Goal: Task Accomplishment & Management: Use online tool/utility

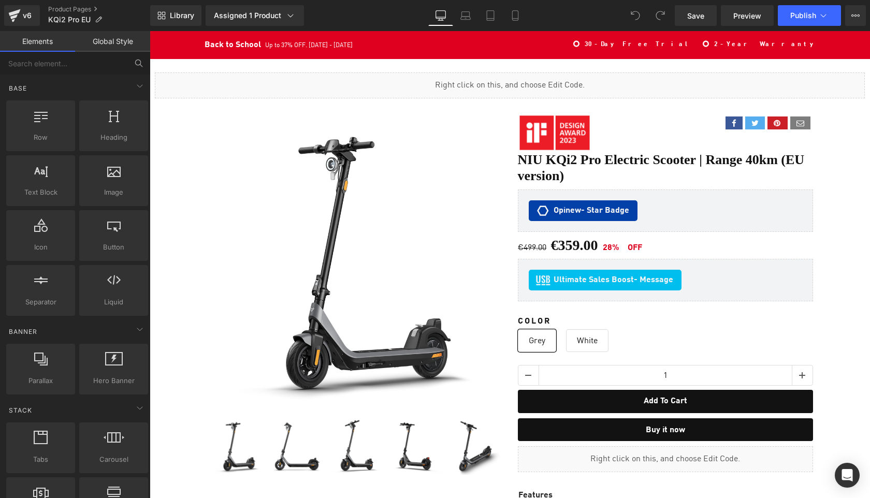
scroll to position [7005, 720]
click at [85, 67] on input "text" at bounding box center [63, 63] width 127 height 23
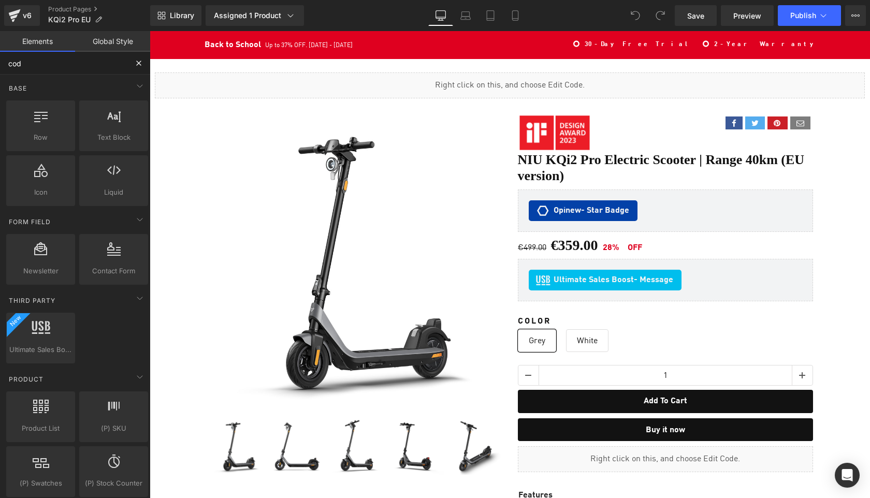
type input "code"
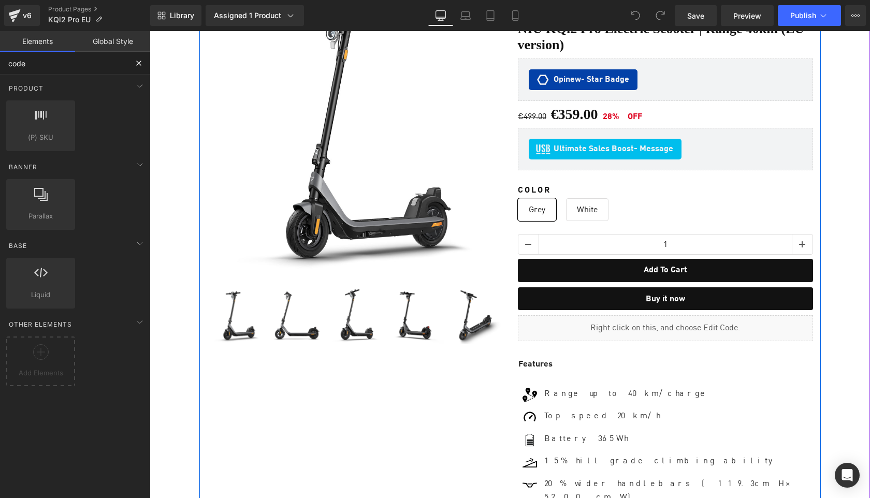
scroll to position [191, 0]
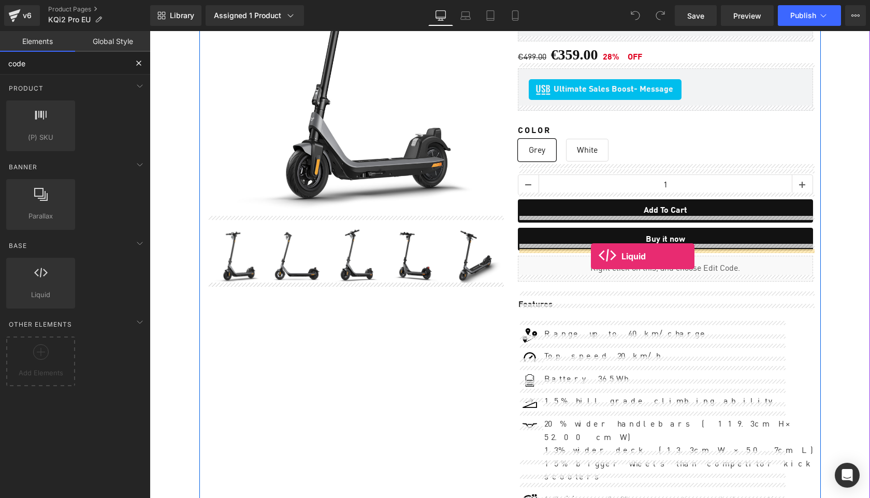
drag, startPoint x: 181, startPoint y: 317, endPoint x: 591, endPoint y: 256, distance: 414.6
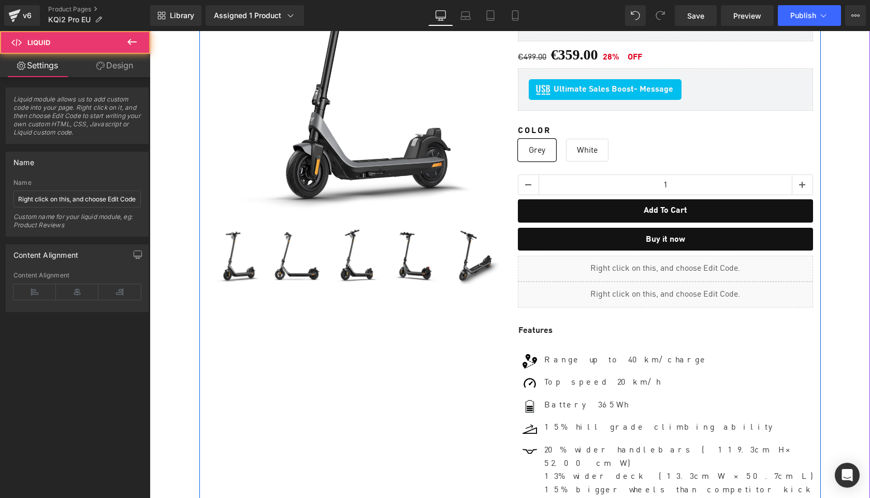
scroll to position [5, 5]
click at [675, 259] on div "Liquid" at bounding box center [665, 269] width 295 height 26
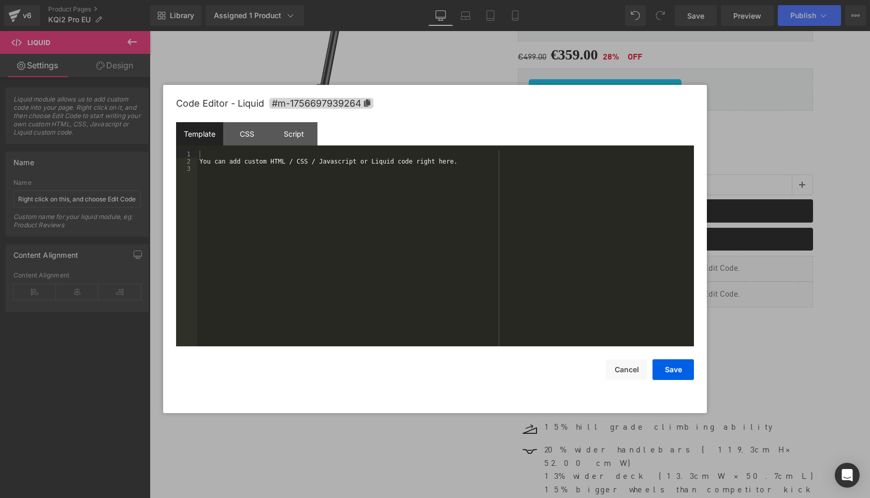
click at [535, 255] on div "You can add custom HTML / CSS / Javascript or Liquid code right here." at bounding box center [445, 256] width 497 height 210
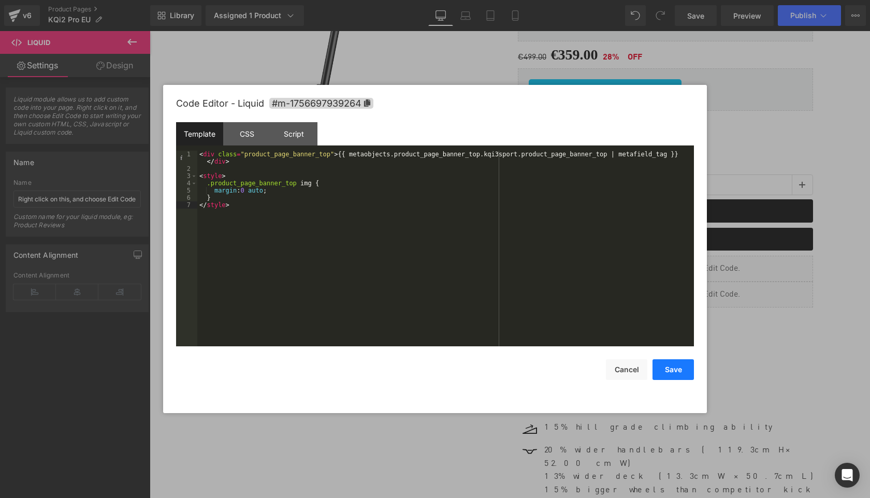
click at [671, 369] on button "Save" at bounding box center [672, 369] width 41 height 21
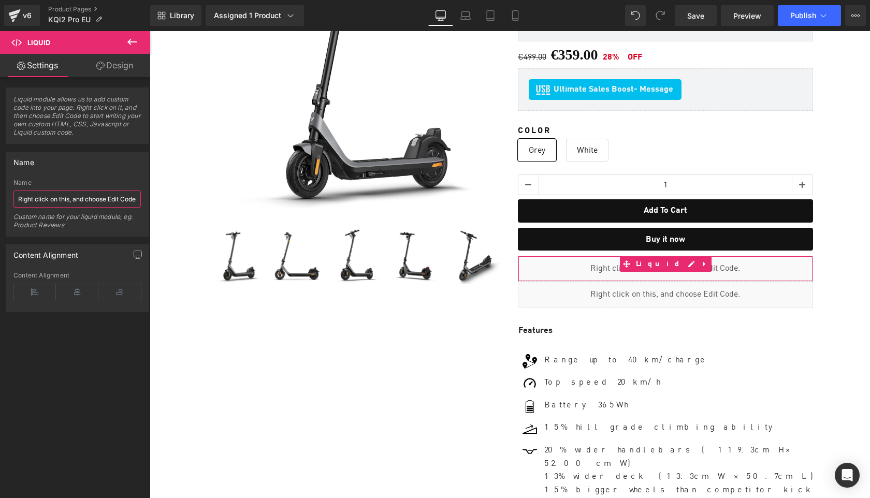
click at [82, 199] on input "Right click on this, and choose Edit Code." at bounding box center [76, 199] width 127 height 17
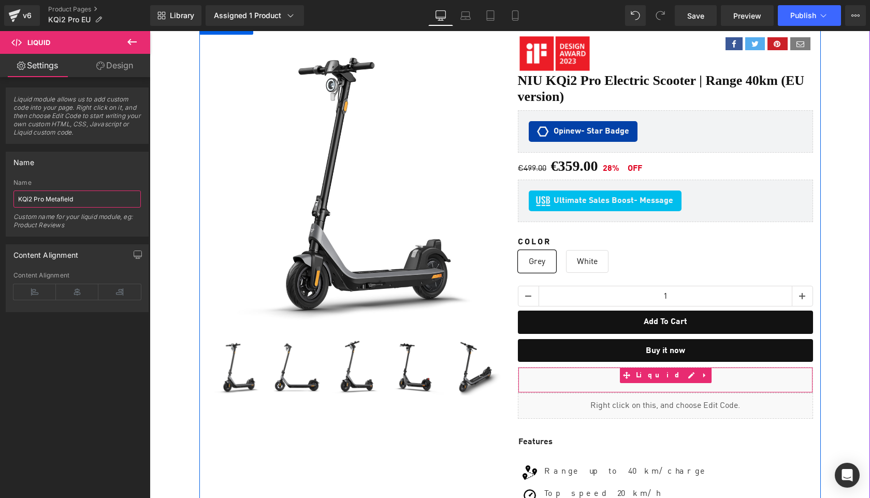
scroll to position [68, 0]
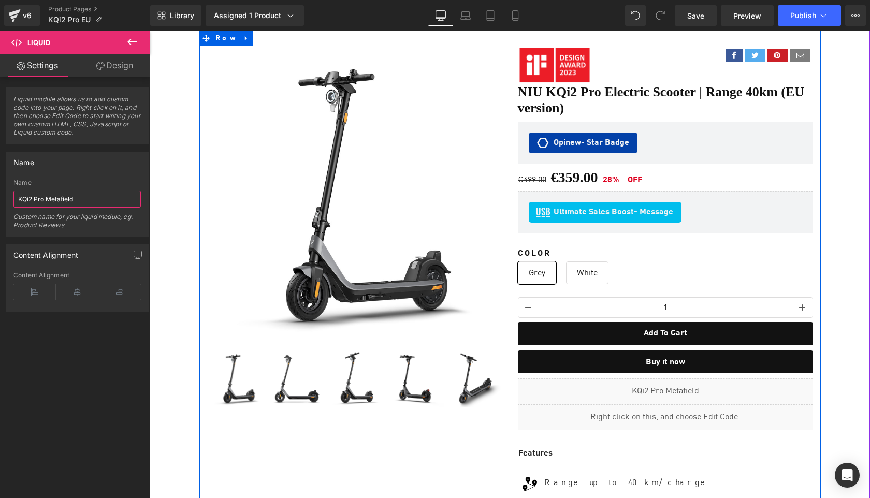
click at [677, 409] on div "Liquid" at bounding box center [665, 417] width 295 height 26
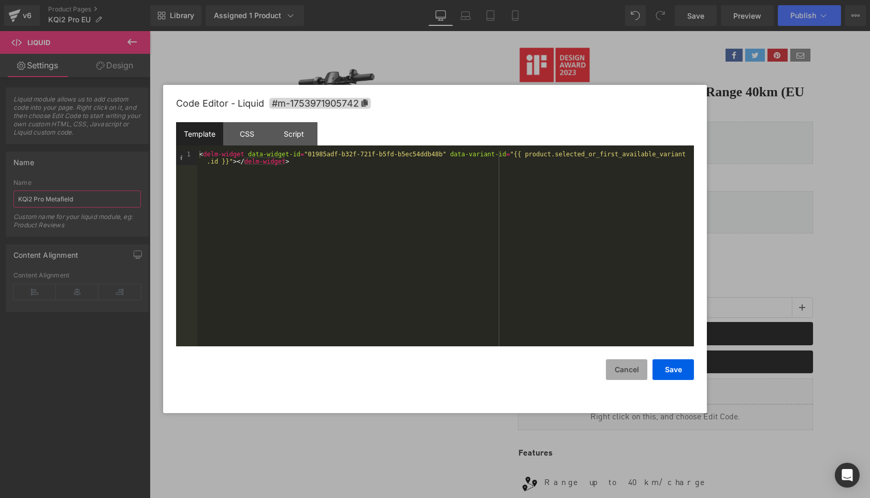
type input "KQi2 Pro Metafield"
click at [623, 373] on button "Cancel" at bounding box center [626, 369] width 41 height 21
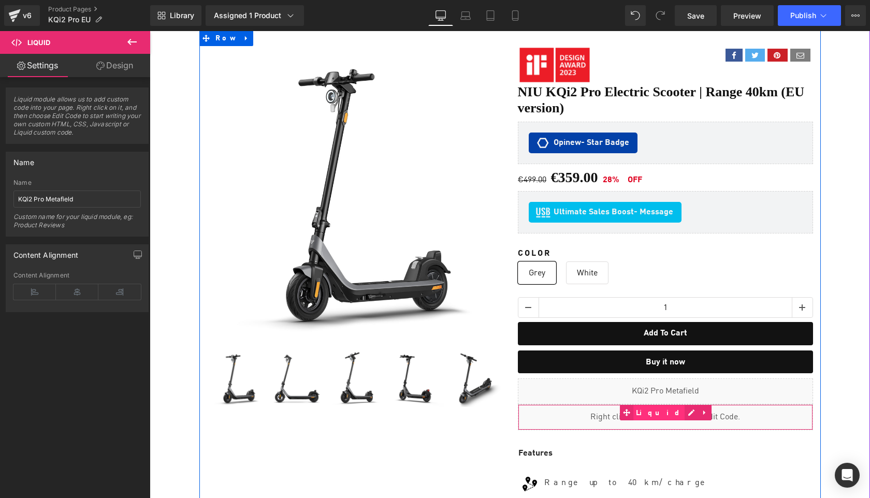
click at [657, 409] on span "Liquid" at bounding box center [659, 413] width 52 height 16
click at [683, 404] on div "Liquid" at bounding box center [665, 417] width 295 height 26
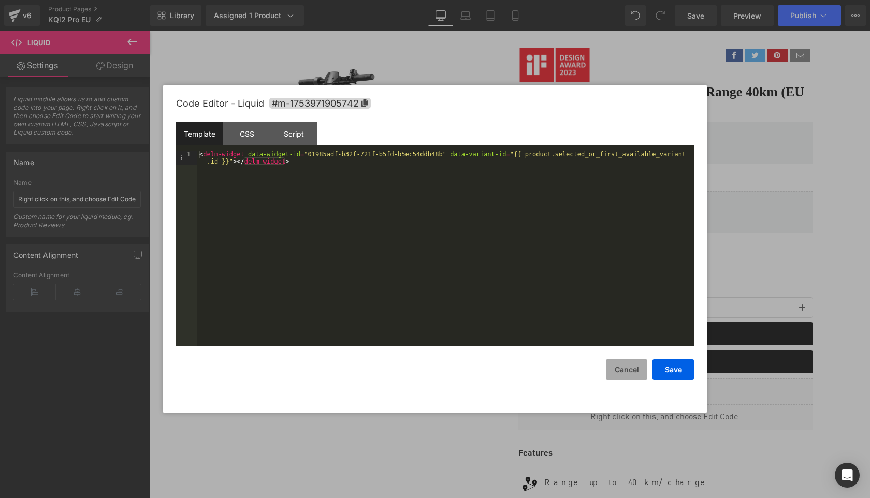
click at [630, 369] on button "Cancel" at bounding box center [626, 369] width 41 height 21
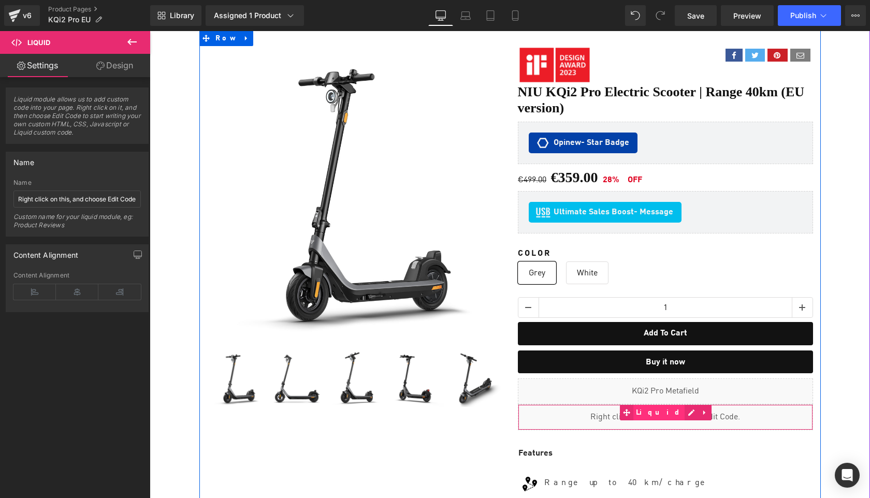
click at [653, 406] on span "Liquid" at bounding box center [659, 413] width 52 height 16
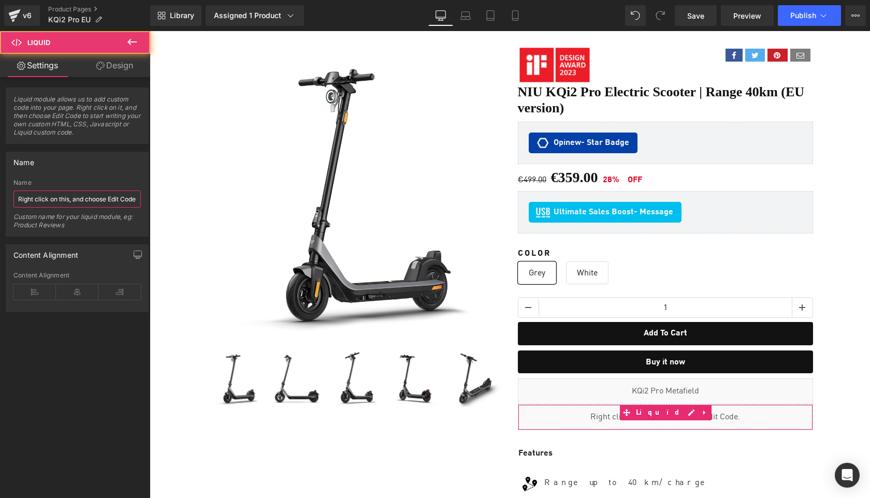
click at [68, 195] on input "Right click on this, and choose Edit Code." at bounding box center [76, 199] width 127 height 17
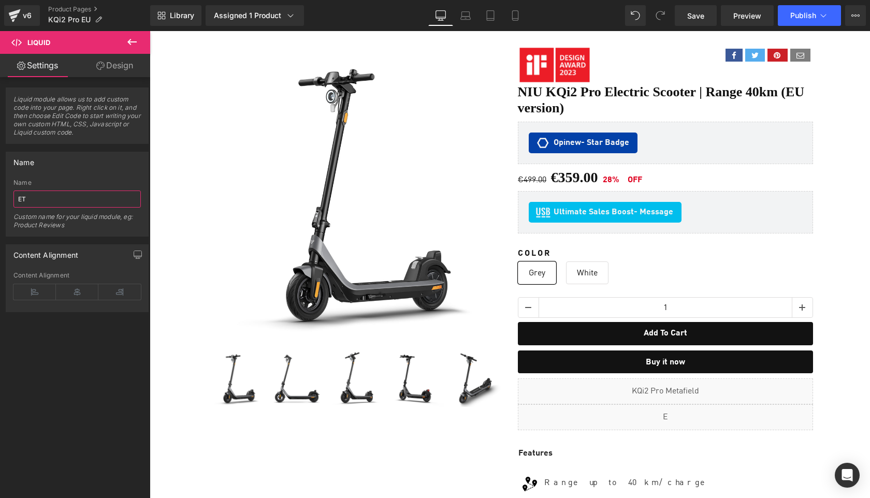
type input "ETA"
click at [832, 236] on div "Liquid Sale Off (P) Image" at bounding box center [510, 431] width 710 height 852
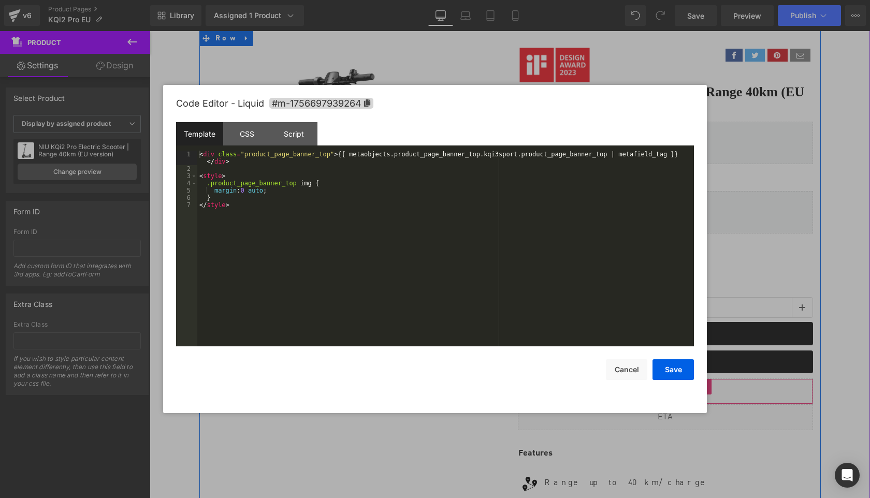
click at [680, 383] on div "Liquid" at bounding box center [665, 391] width 295 height 26
click at [469, 232] on div "< div class = "product_page_banner_top" > {{ metaobjects.product_page_banner_to…" at bounding box center [445, 259] width 497 height 217
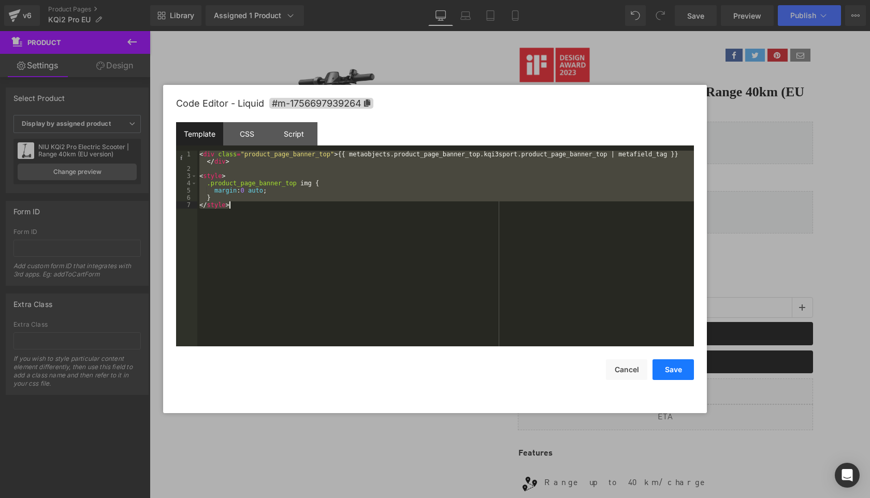
click at [678, 369] on button "Save" at bounding box center [672, 369] width 41 height 21
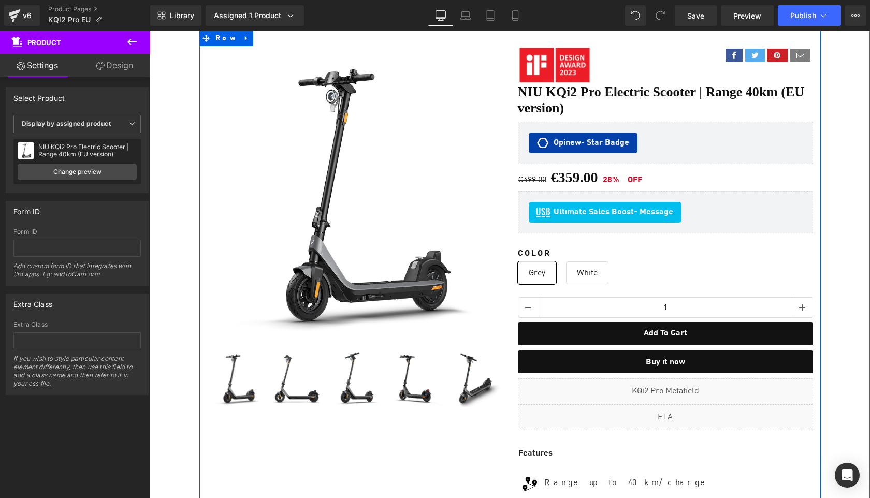
click at [678, 382] on div "Liquid" at bounding box center [665, 391] width 295 height 26
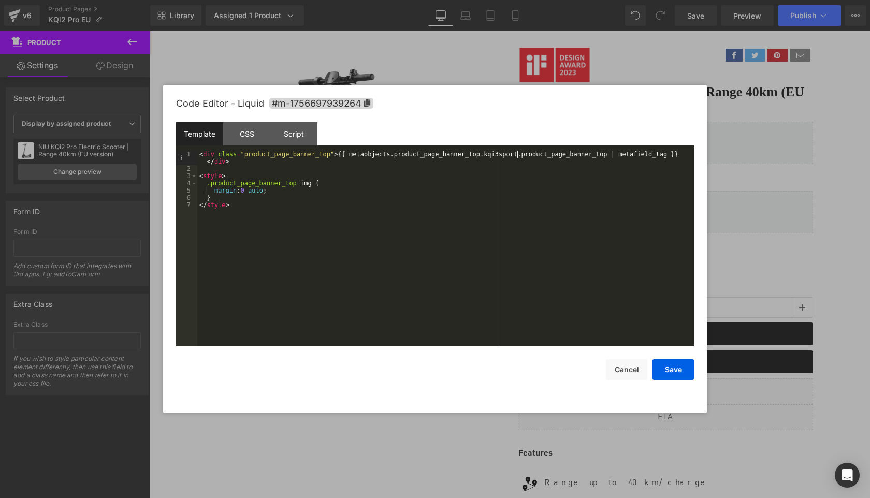
click at [518, 156] on div "< div class = "product_page_banner_top" > {{ metaobjects.product_page_banner_to…" at bounding box center [445, 259] width 497 height 217
click at [671, 367] on button "Save" at bounding box center [672, 369] width 41 height 21
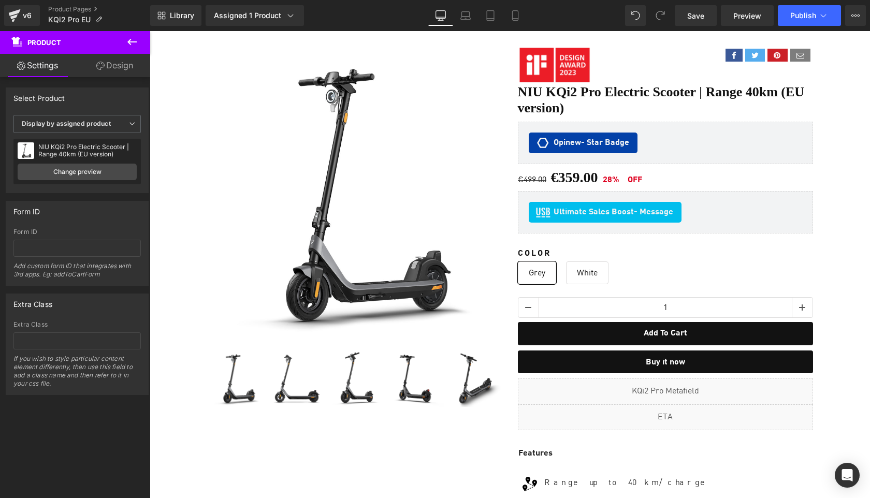
click at [133, 42] on icon at bounding box center [131, 42] width 9 height 6
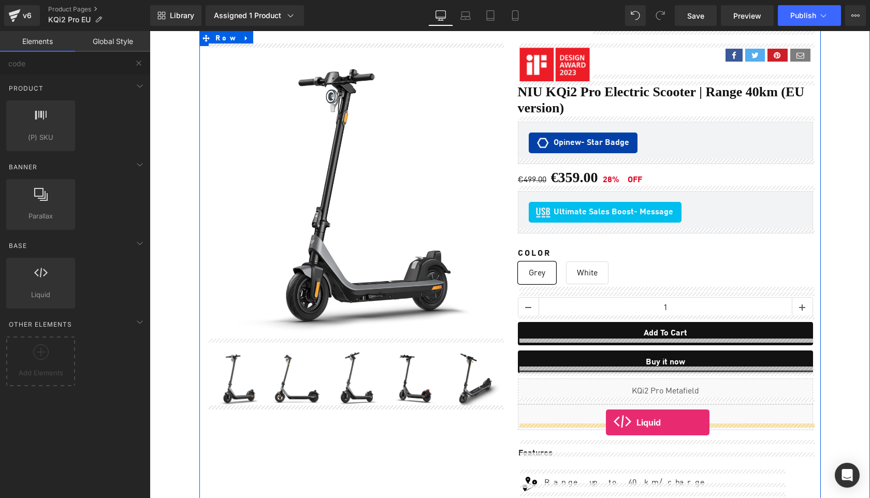
drag, startPoint x: 194, startPoint y: 328, endPoint x: 606, endPoint y: 423, distance: 422.9
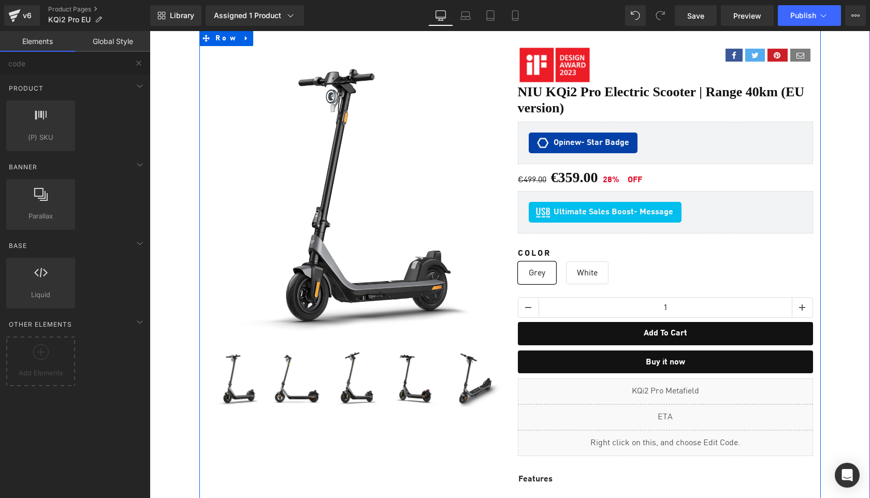
scroll to position [6986, 720]
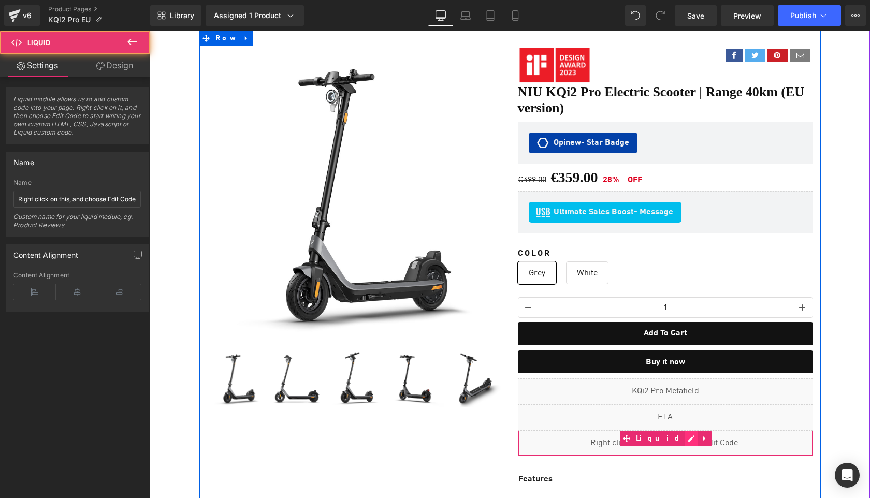
click at [675, 433] on div "Liquid" at bounding box center [665, 443] width 295 height 26
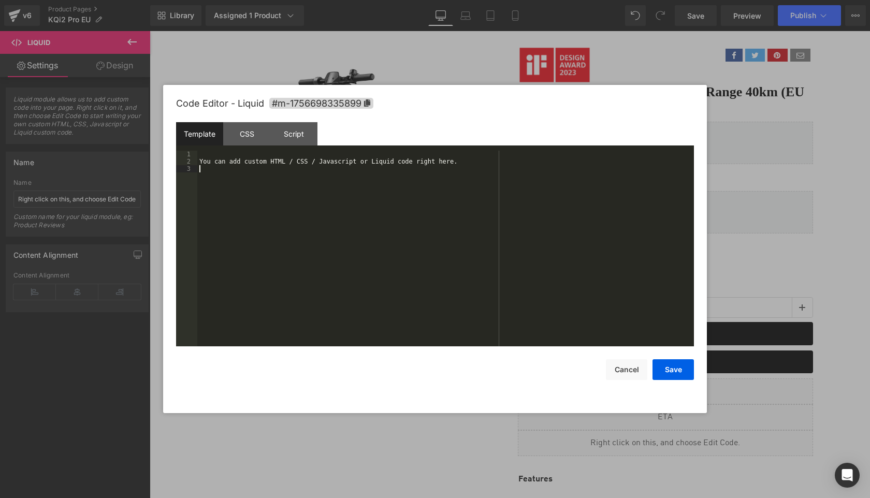
click at [353, 196] on div "You can add custom HTML / CSS / Javascript or Liquid code right here." at bounding box center [445, 256] width 497 height 210
click at [679, 372] on button "Save" at bounding box center [672, 369] width 41 height 21
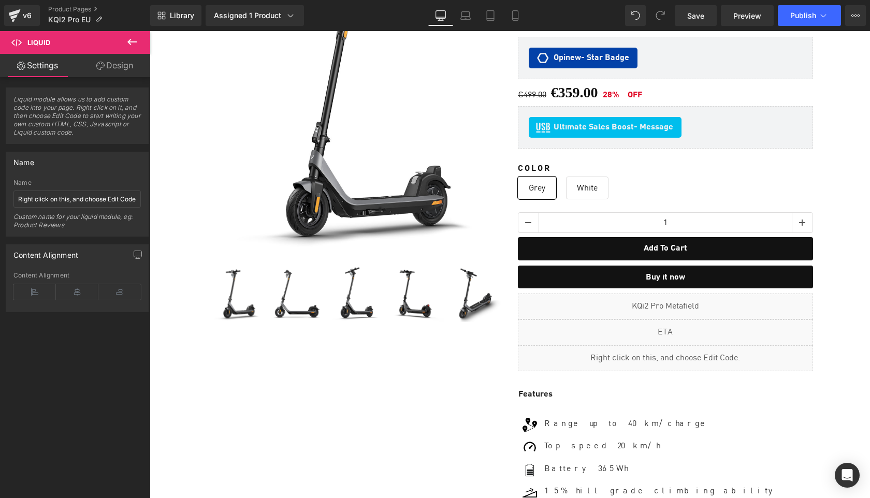
scroll to position [171, 0]
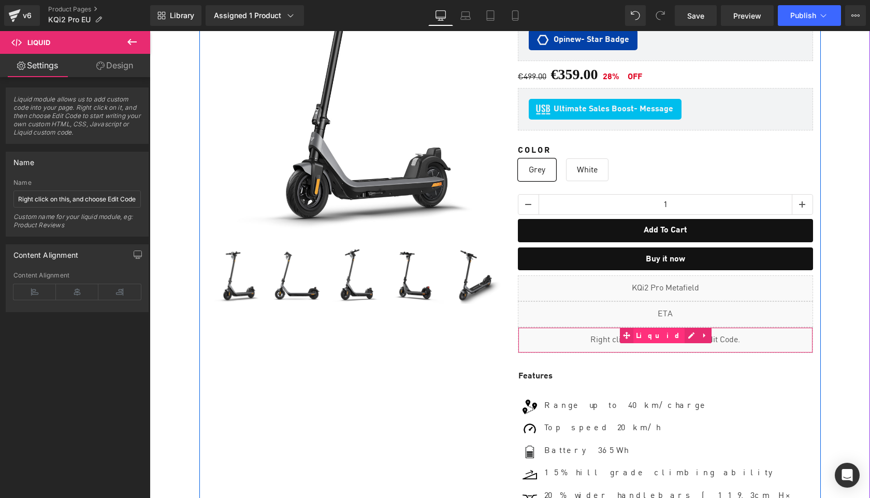
click at [662, 333] on span "Liquid" at bounding box center [659, 336] width 52 height 16
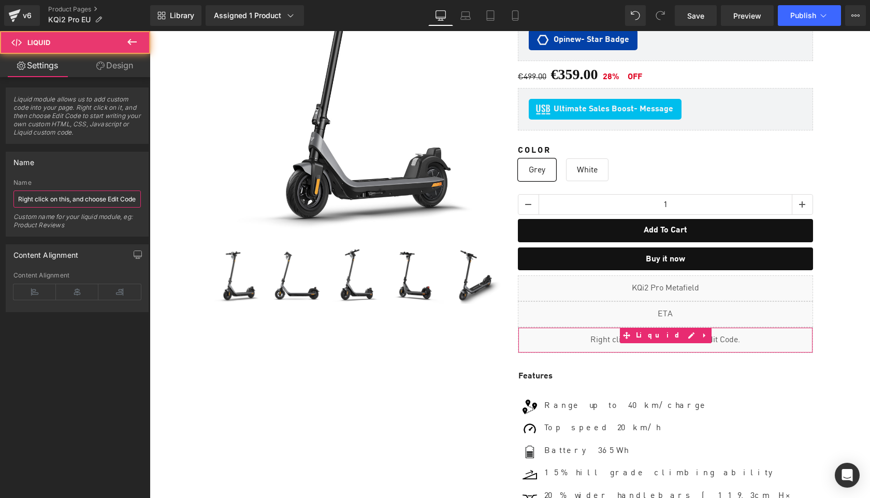
click at [89, 202] on input "Right click on this, and choose Edit Code." at bounding box center [76, 199] width 127 height 17
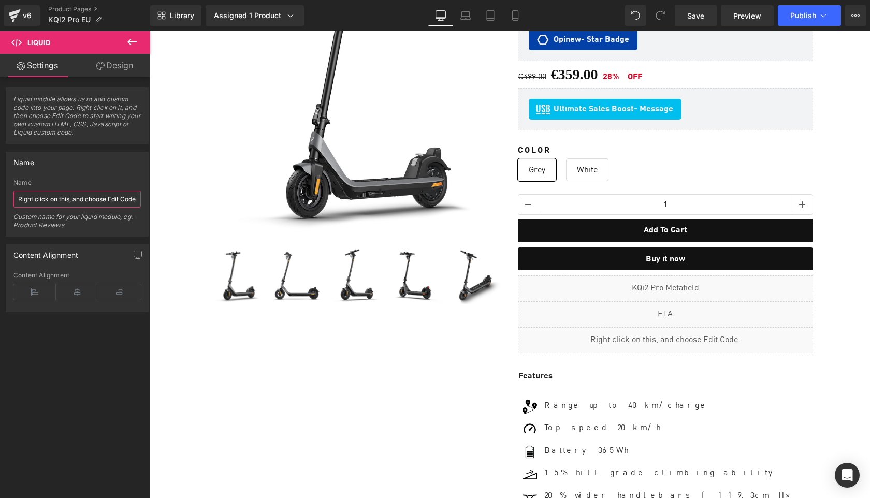
paste input "Sell Easy FBT KQi1 Pro"
type input "Sell Easy FBT KQi2 Pro"
click at [849, 186] on div "Liquid Sale Off (P) Image" at bounding box center [510, 341] width 710 height 878
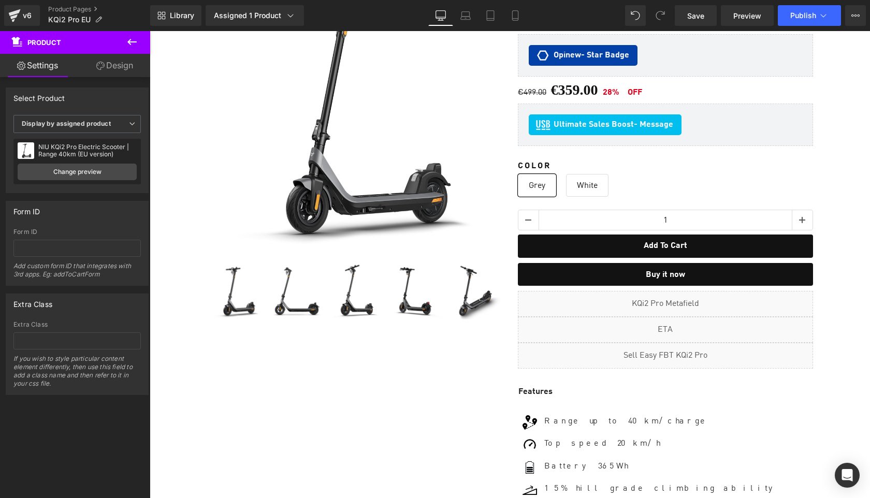
scroll to position [0, 0]
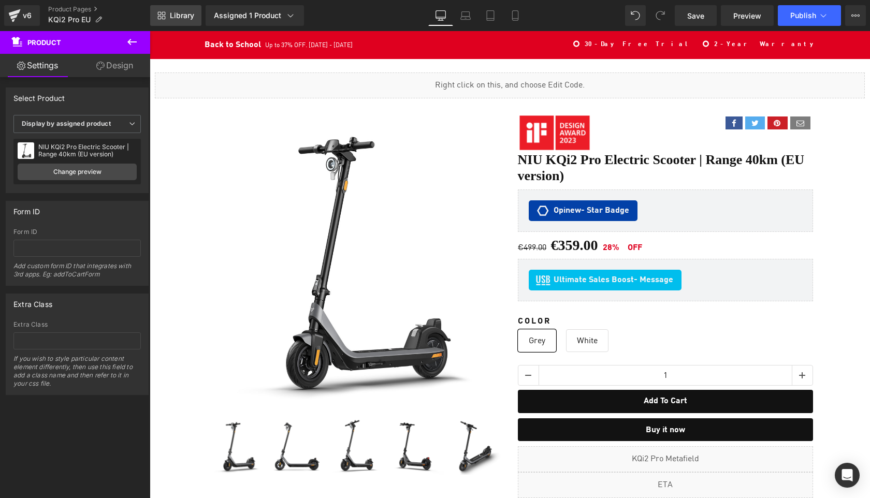
click at [182, 11] on span "Library" at bounding box center [182, 15] width 24 height 9
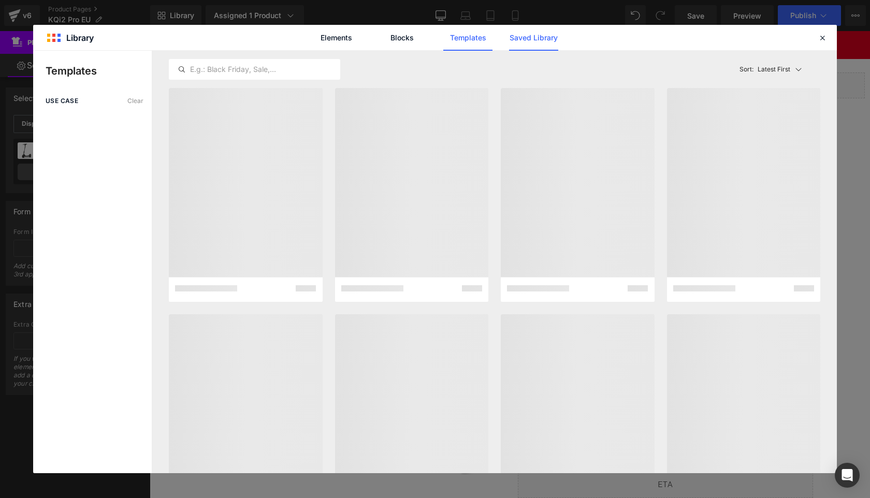
click at [0, 0] on link "Saved Library" at bounding box center [0, 0] width 0 height 0
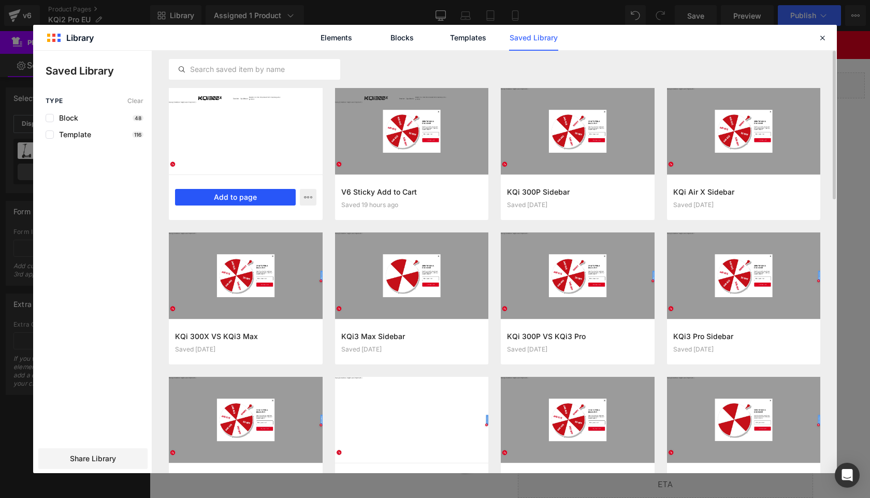
click at [241, 197] on button "Add to page" at bounding box center [235, 197] width 121 height 17
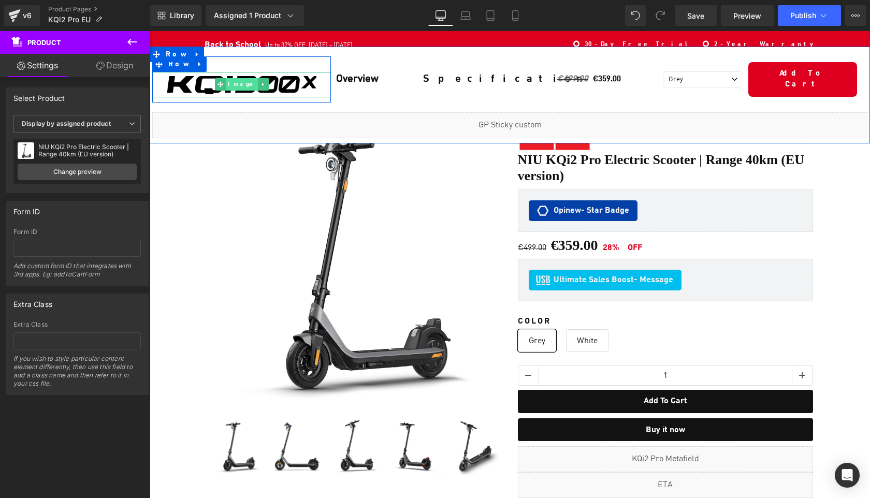
click at [237, 84] on span "Image" at bounding box center [242, 84] width 32 height 12
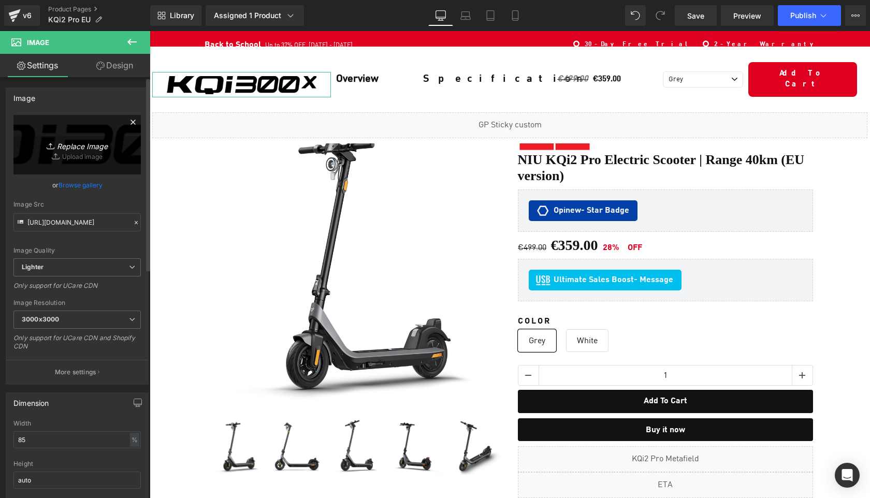
click at [84, 148] on icon "Replace Image" at bounding box center [77, 144] width 83 height 13
type input "C:\fakepath\20250901-114818.png"
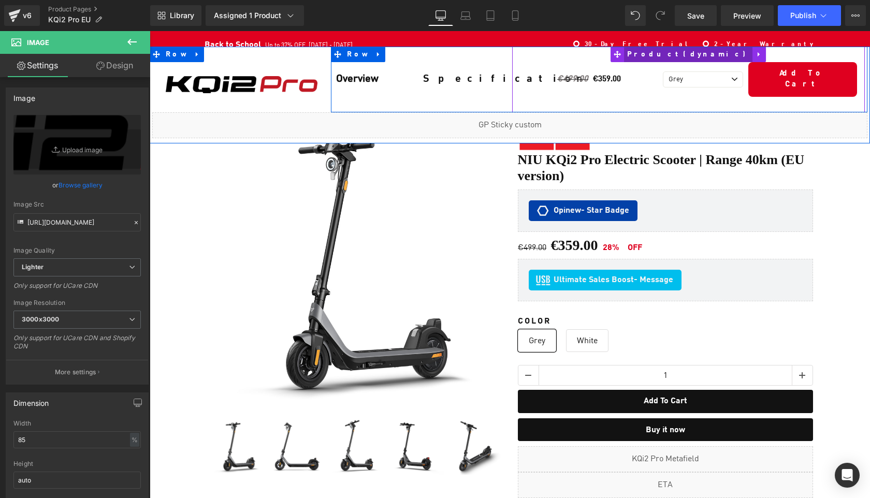
click at [683, 54] on span "Product" at bounding box center [688, 55] width 128 height 16
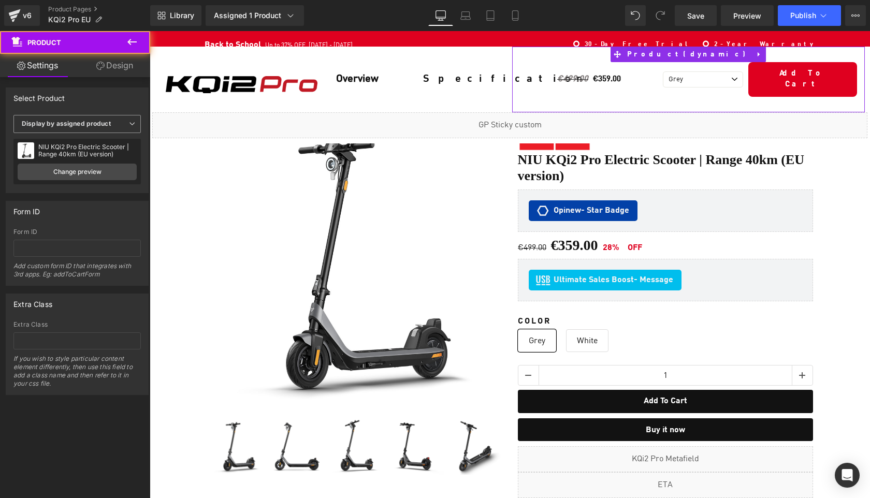
click at [115, 126] on span "Display by assigned product" at bounding box center [76, 124] width 127 height 18
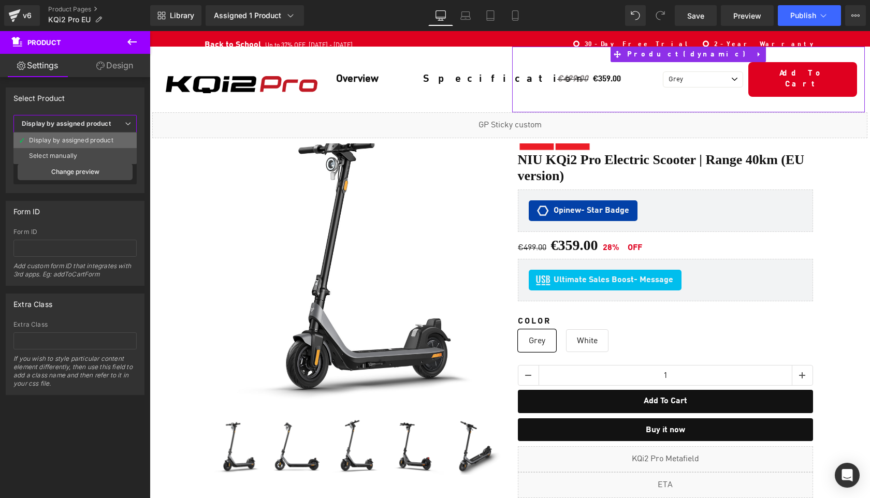
click at [88, 140] on div "Display by assigned product" at bounding box center [71, 140] width 84 height 7
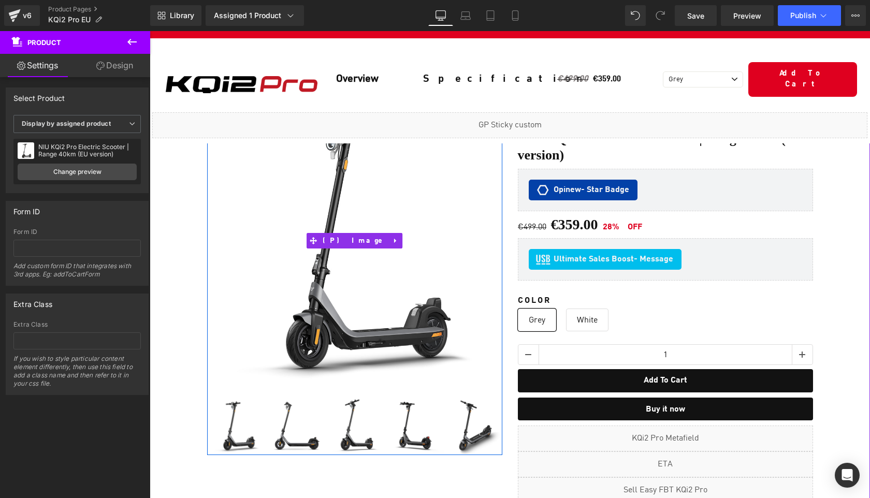
scroll to position [25, 0]
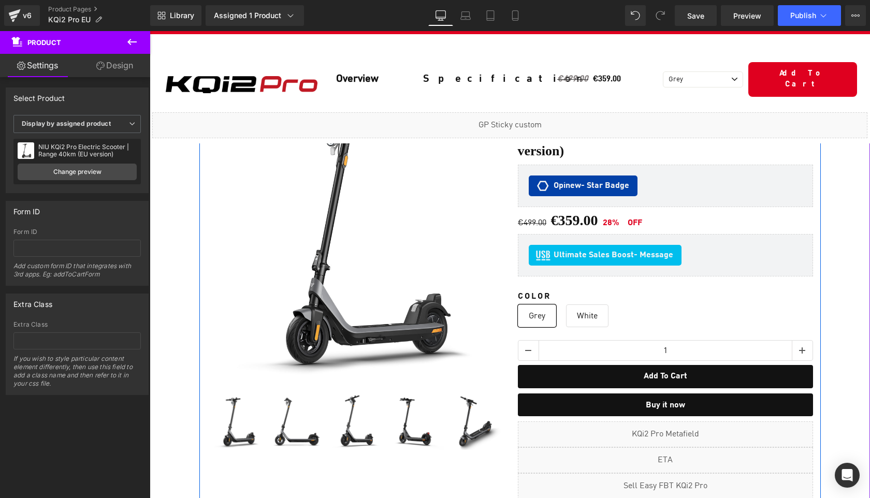
click at [510, 267] on div "Image Social Share Row NIU KQi2 Pro Electric Scooter | Range 40km (EU version) …" at bounding box center [665, 505] width 311 height 832
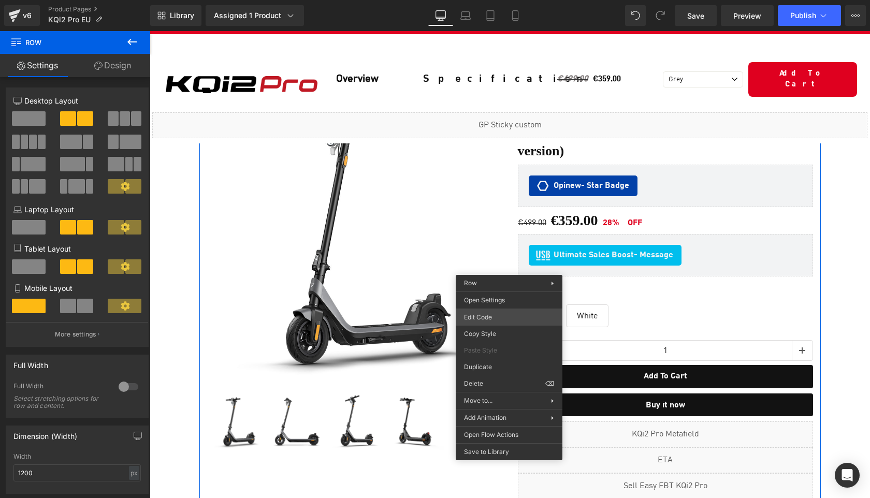
click at [525, 0] on div "Product You are previewing how the will restyle your page. You can not edit Ele…" at bounding box center [435, 0] width 870 height 0
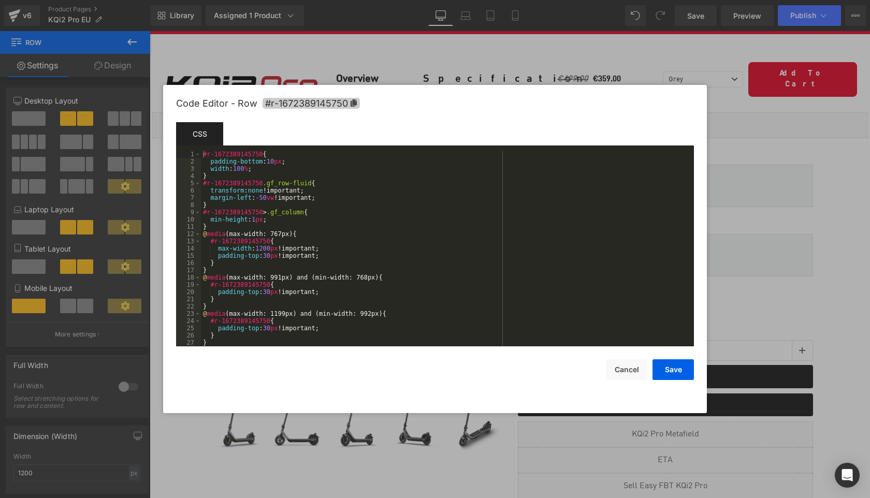
click at [353, 102] on icon at bounding box center [354, 102] width 6 height 7
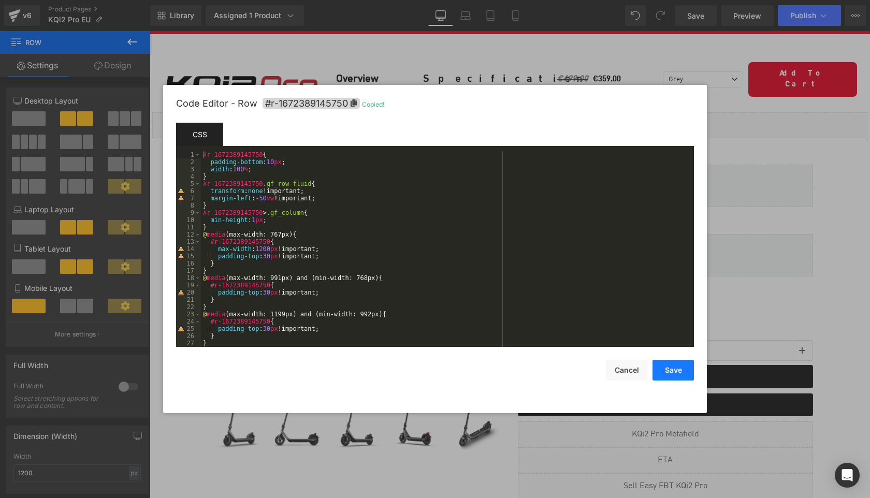
click at [668, 373] on button "Save" at bounding box center [672, 370] width 41 height 21
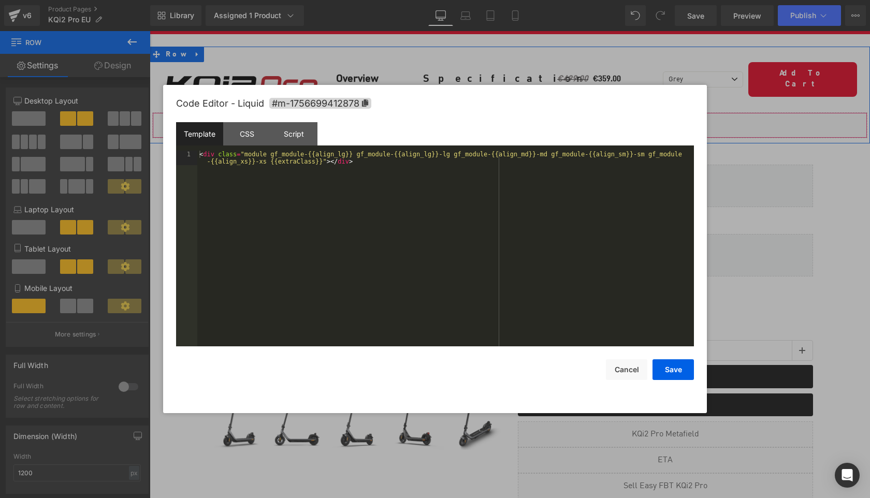
click at [525, 112] on div "Liquid" at bounding box center [509, 125] width 715 height 26
click at [296, 134] on div "Script" at bounding box center [293, 133] width 47 height 23
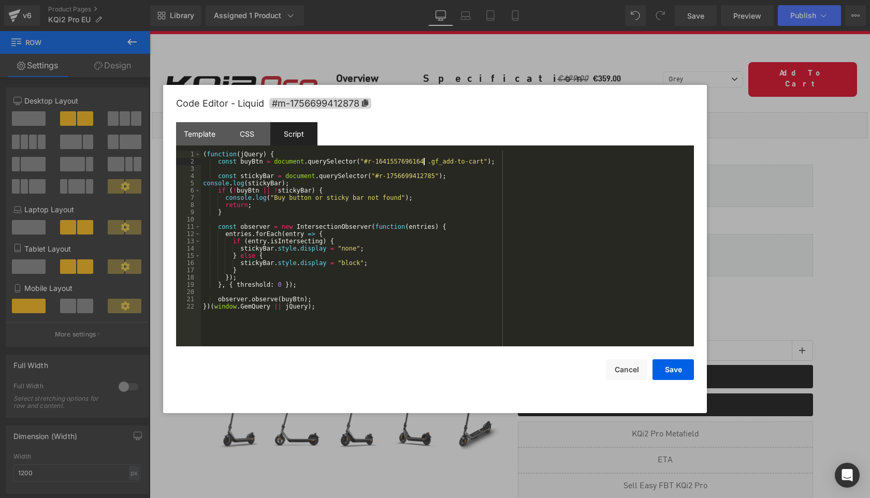
click at [424, 161] on div "( function ( jQuery ) { const buyBtn = document . querySelector ( "#r-164155769…" at bounding box center [447, 256] width 493 height 210
click at [673, 370] on button "Save" at bounding box center [672, 369] width 41 height 21
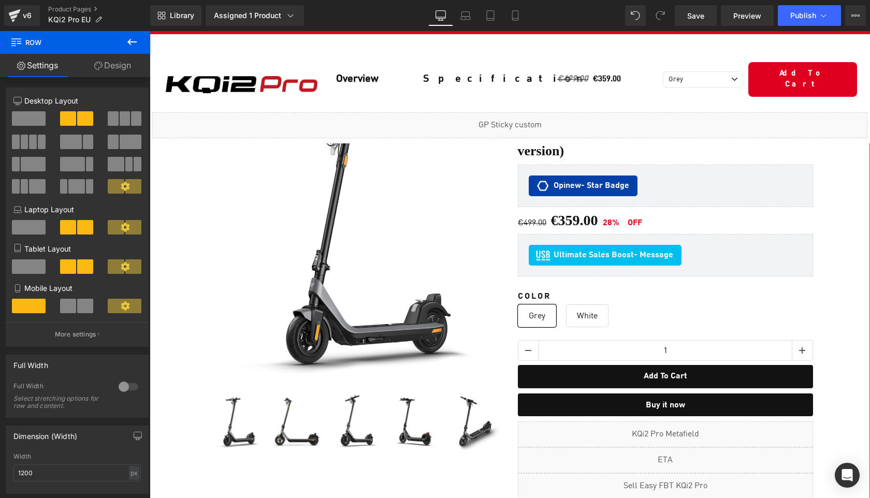
click at [841, 309] on div "Liquid Sale Off (P) Image" at bounding box center [510, 487] width 710 height 878
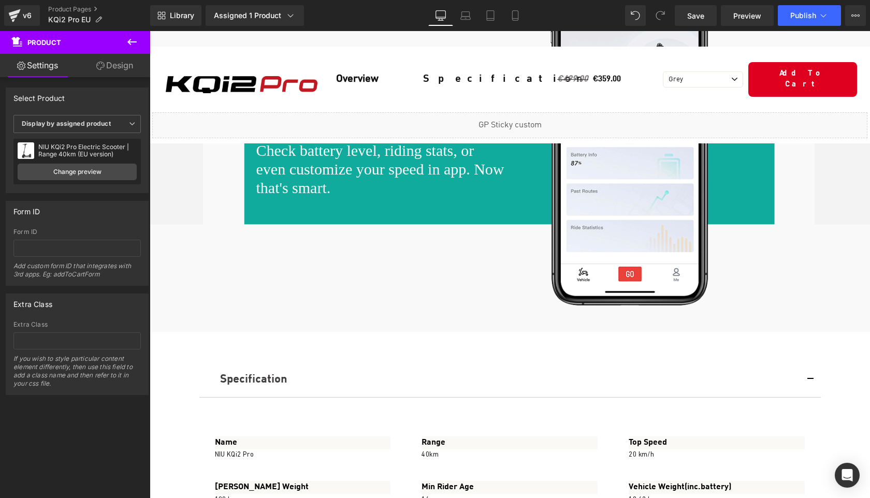
scroll to position [5115, 0]
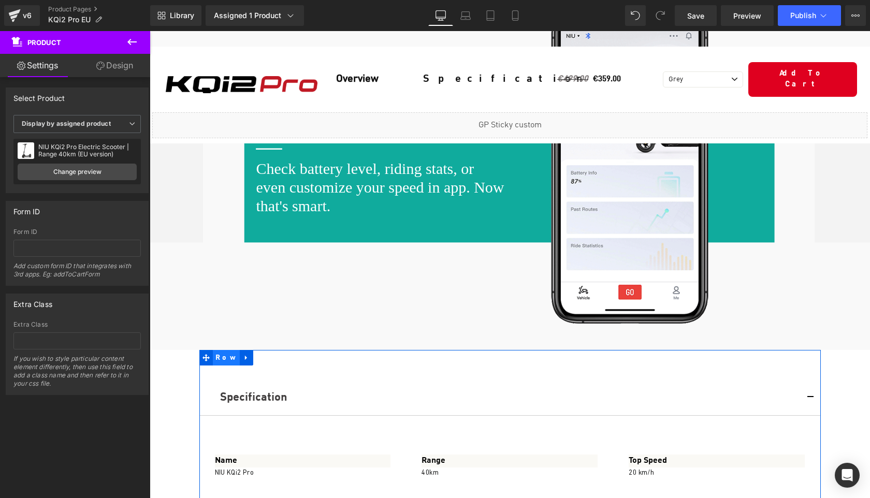
click at [218, 350] on span "Row" at bounding box center [226, 358] width 27 height 16
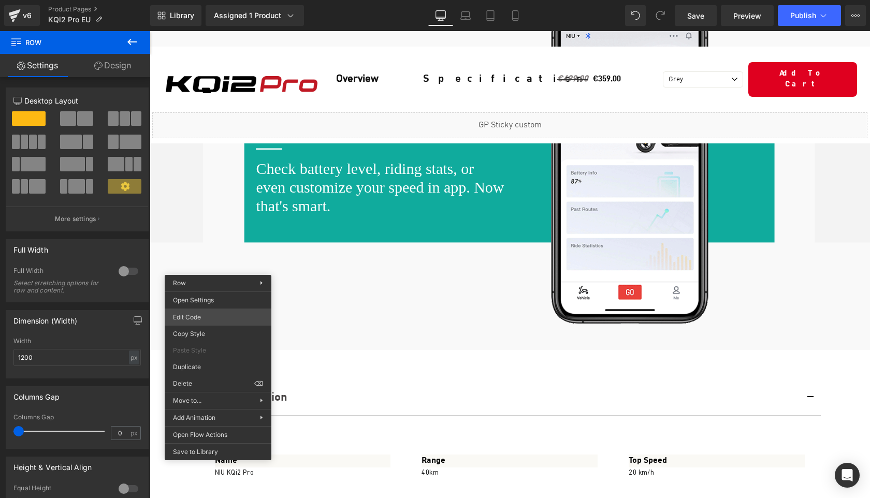
click at [204, 0] on div "Row You are previewing how the will restyle your page. You can not edit Element…" at bounding box center [435, 0] width 870 height 0
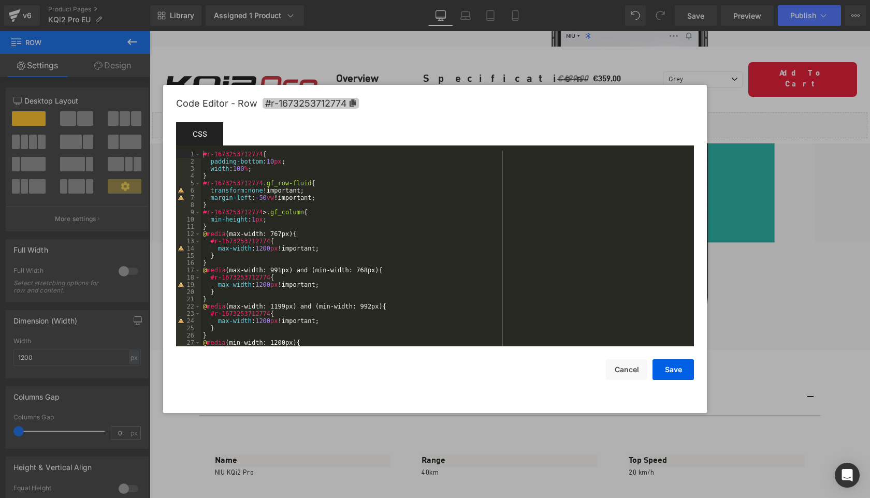
click at [354, 104] on icon at bounding box center [352, 102] width 6 height 7
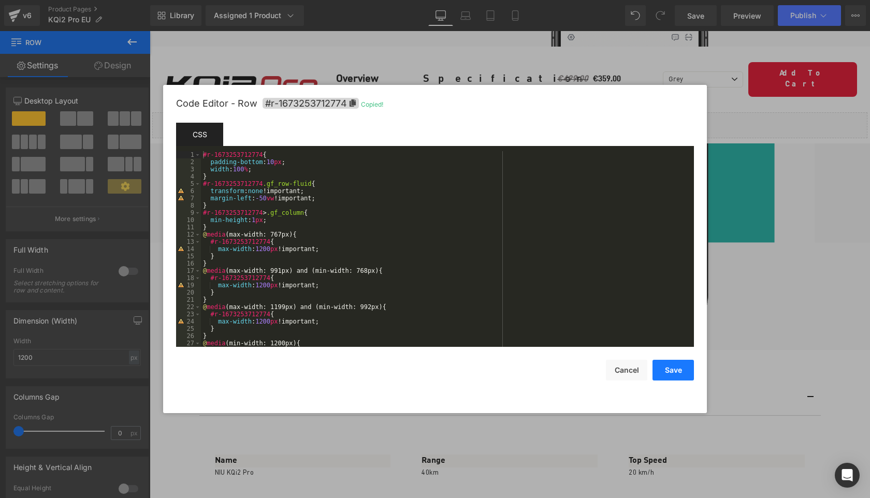
click at [678, 370] on button "Save" at bounding box center [672, 370] width 41 height 21
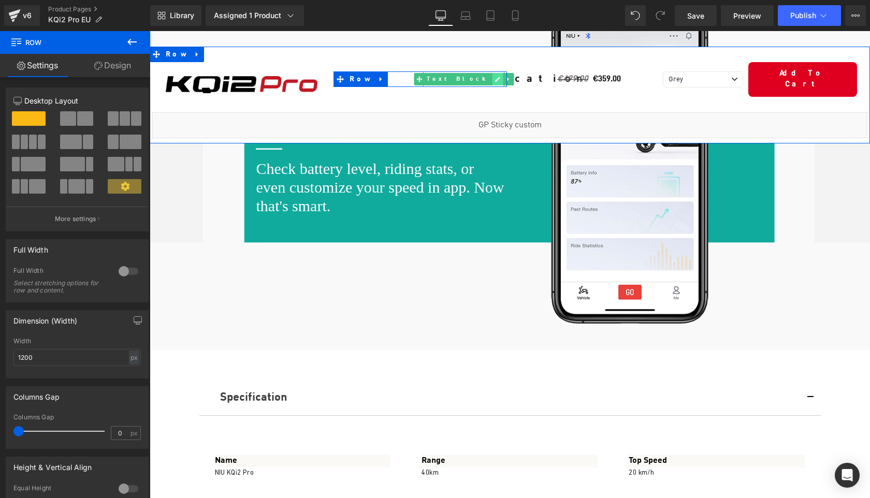
click at [492, 75] on link at bounding box center [497, 79] width 11 height 12
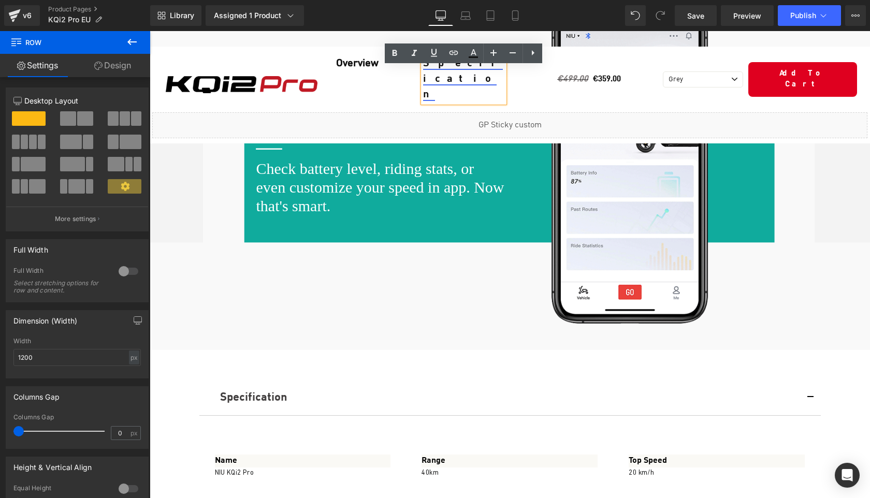
click at [447, 75] on link "Specification" at bounding box center [463, 79] width 80 height 41
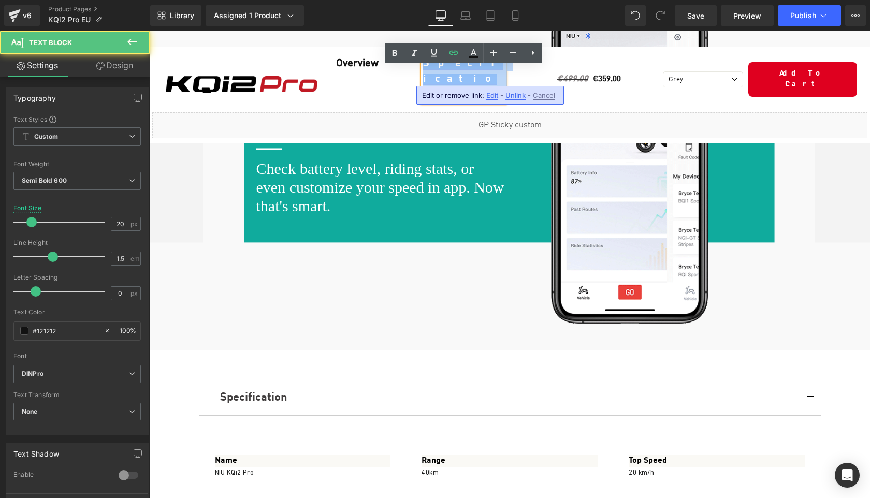
click at [447, 75] on link "Specification" at bounding box center [463, 79] width 80 height 41
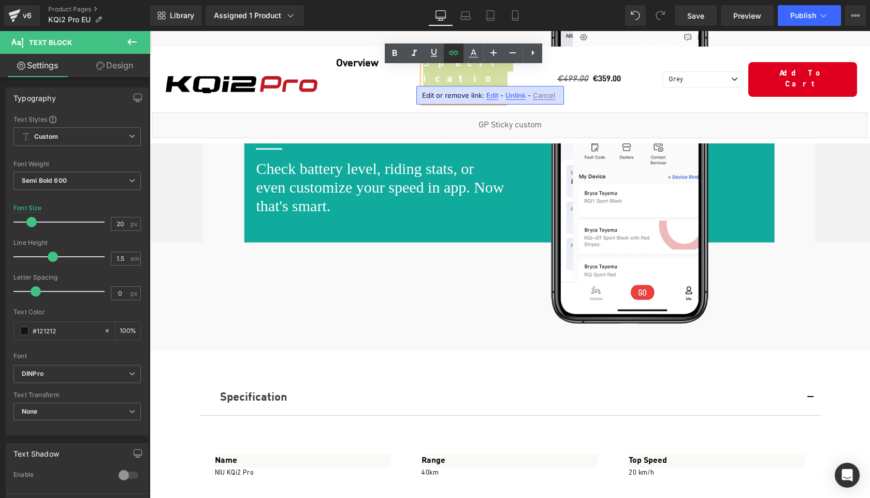
click at [456, 53] on icon at bounding box center [453, 53] width 12 height 12
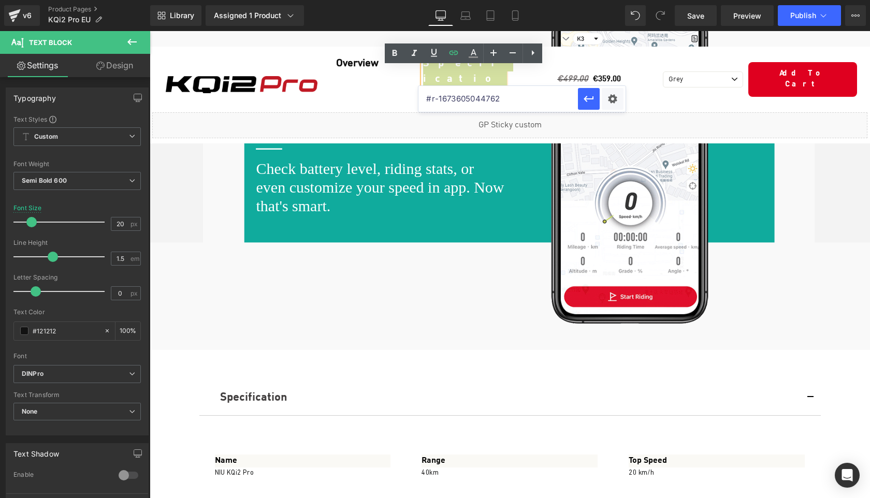
click at [482, 100] on input "#r-1673605044762" at bounding box center [497, 99] width 159 height 26
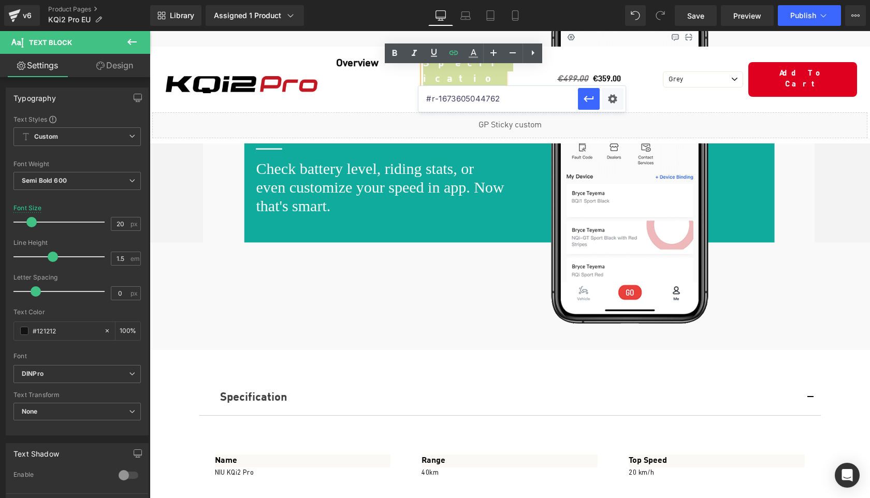
click at [482, 100] on input "#r-1673605044762" at bounding box center [497, 99] width 159 height 26
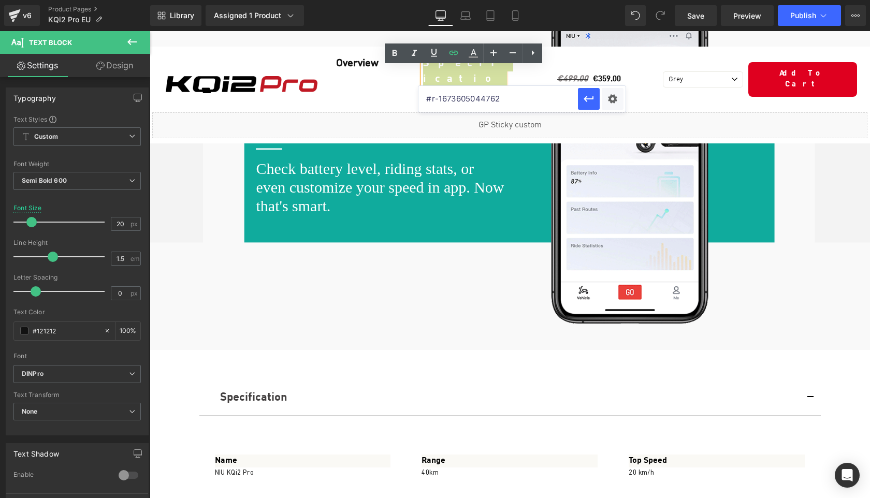
click at [482, 100] on input "#r-1673605044762" at bounding box center [497, 99] width 159 height 26
paste input "253712774"
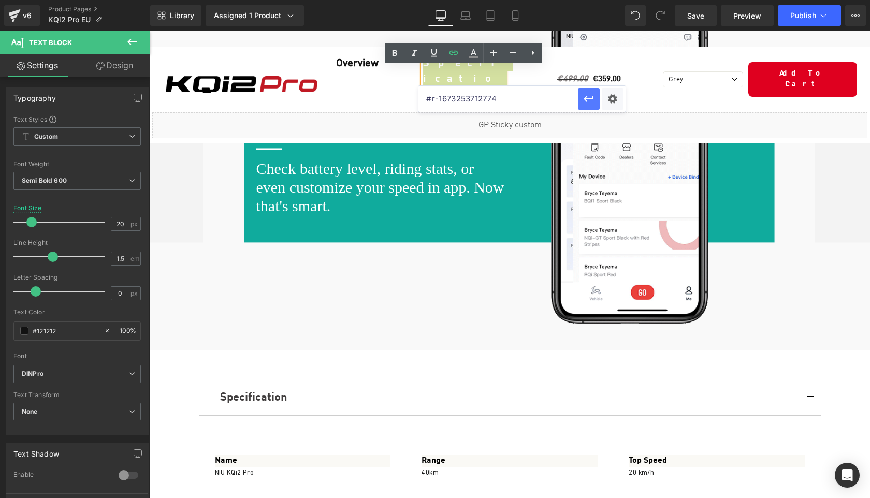
type input "#r-1673253712774"
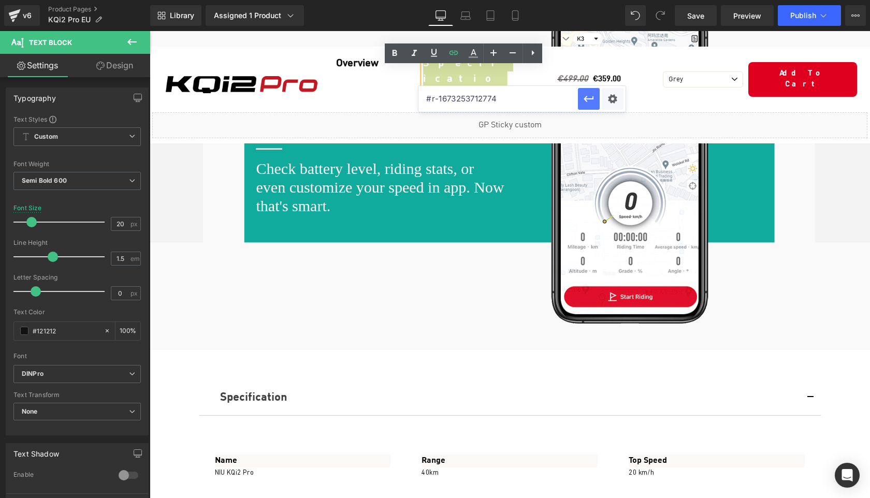
click at [591, 101] on icon "button" at bounding box center [588, 99] width 12 height 12
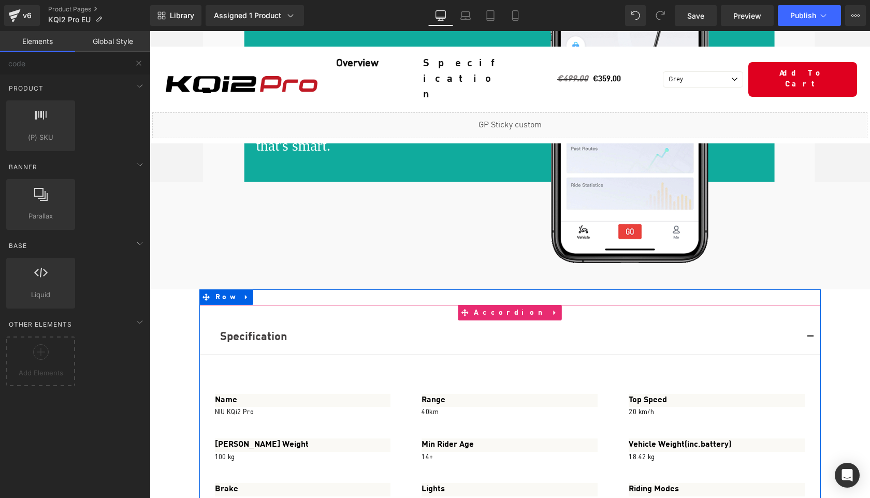
scroll to position [5176, 0]
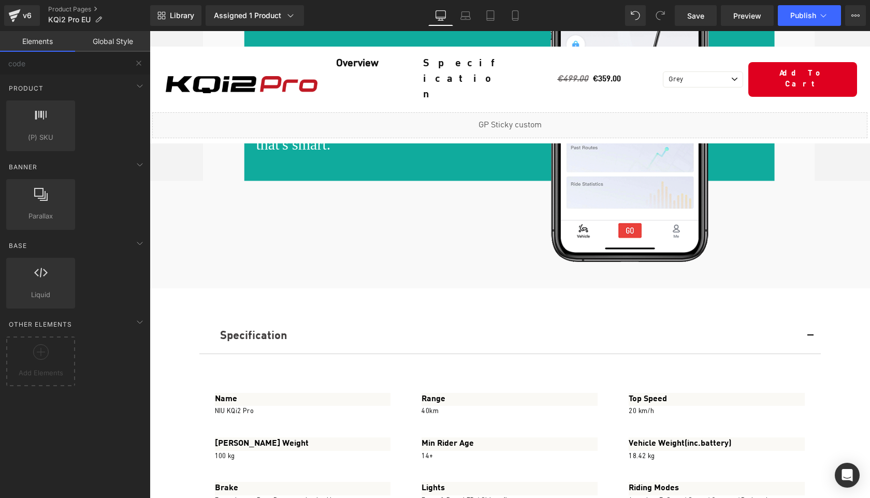
click at [184, 20] on span "Library" at bounding box center [182, 15] width 24 height 9
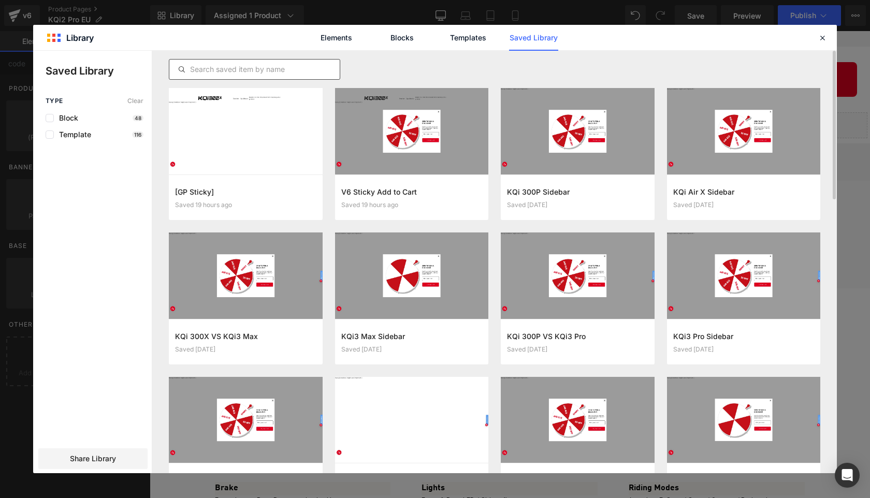
click at [217, 64] on input "text" at bounding box center [254, 69] width 170 height 12
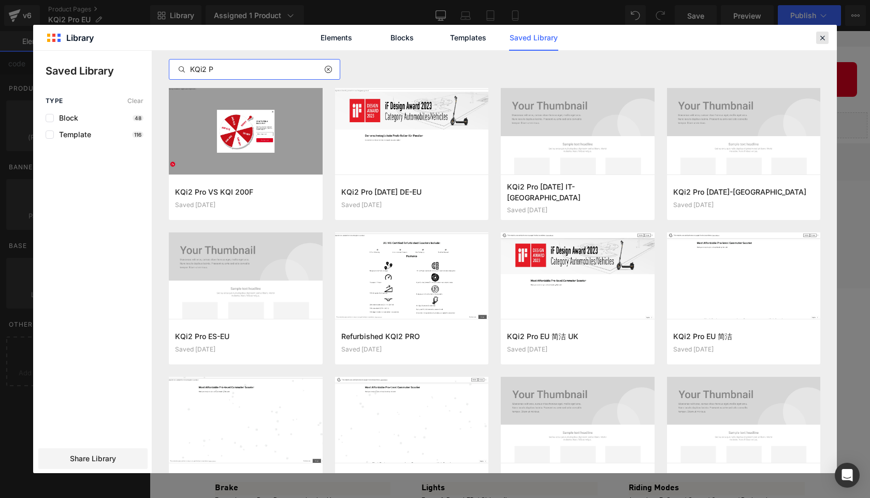
type input "KQi2 P"
click at [821, 36] on icon at bounding box center [822, 37] width 9 height 9
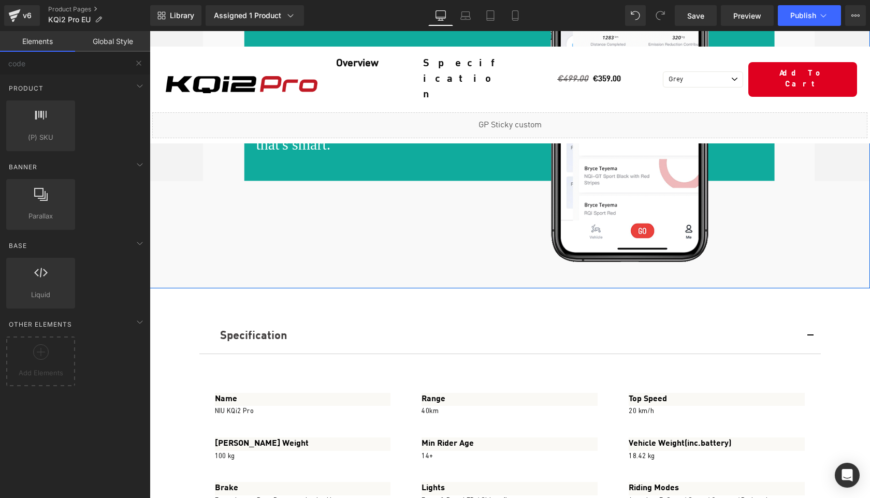
click at [852, 175] on div at bounding box center [510, 103] width 720 height 371
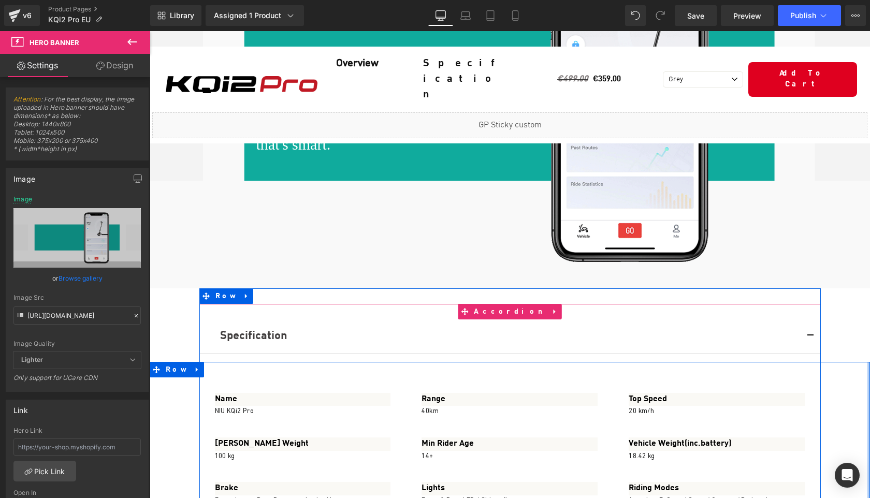
click at [864, 362] on div at bounding box center [510, 370] width 720 height 16
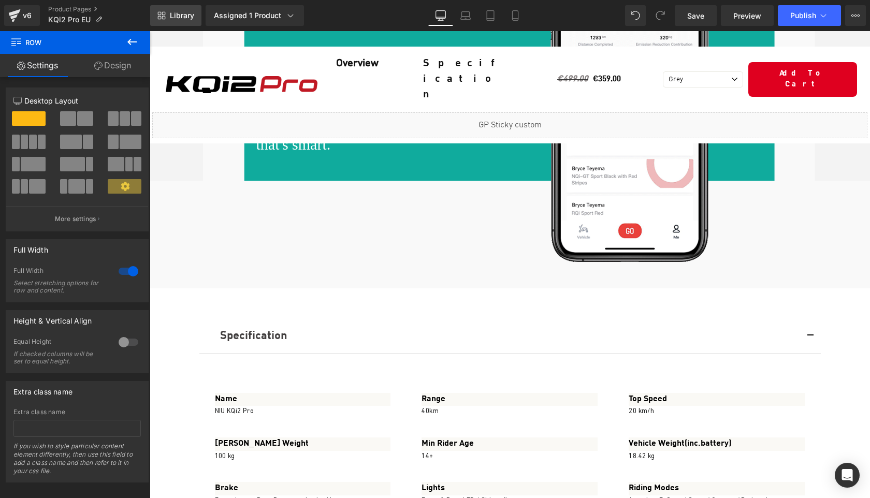
click at [179, 17] on span "Library" at bounding box center [182, 15] width 24 height 9
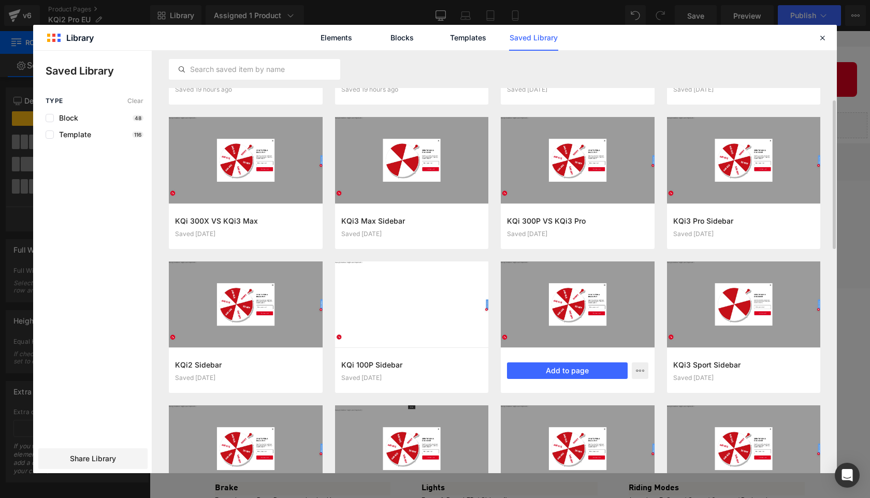
scroll to position [143, 0]
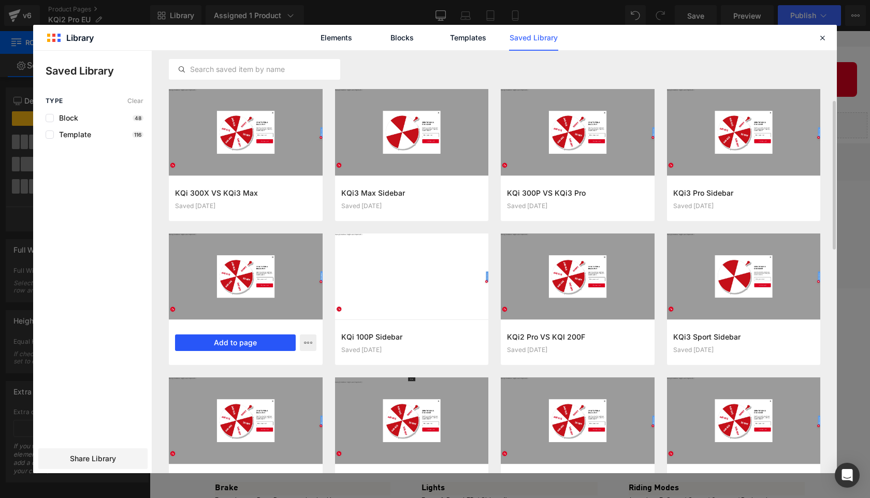
click at [239, 342] on button "Add to page" at bounding box center [235, 342] width 121 height 17
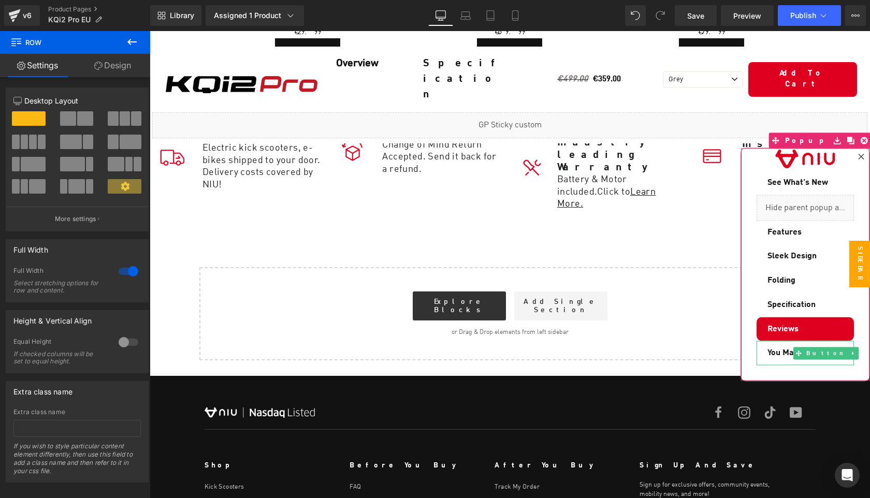
scroll to position [0, 0]
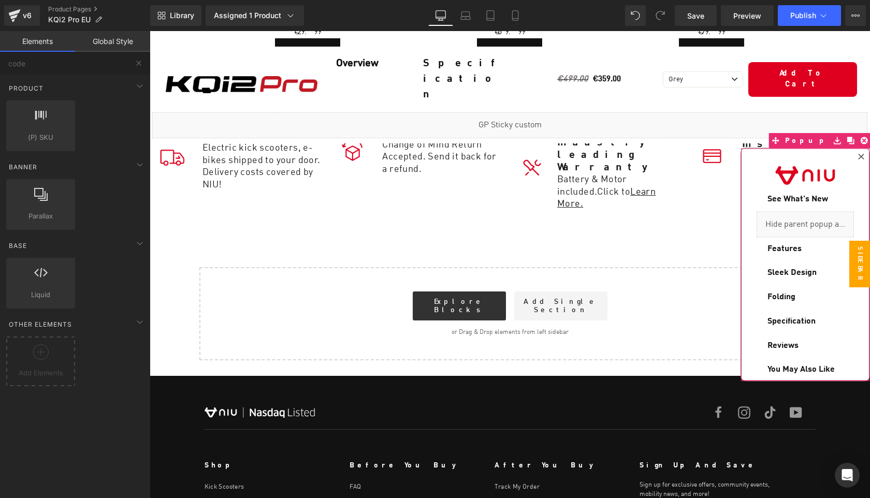
click at [860, 152] on div at bounding box center [861, 157] width 12 height 12
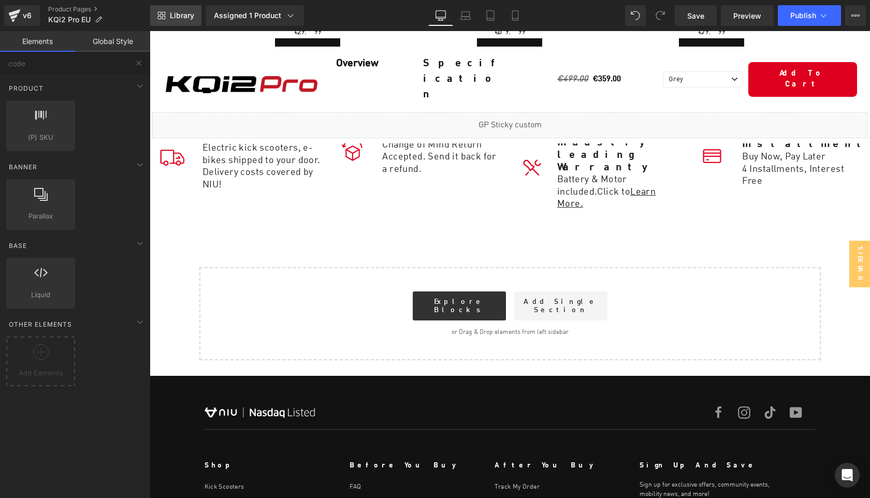
click at [188, 19] on span "Library" at bounding box center [182, 15] width 24 height 9
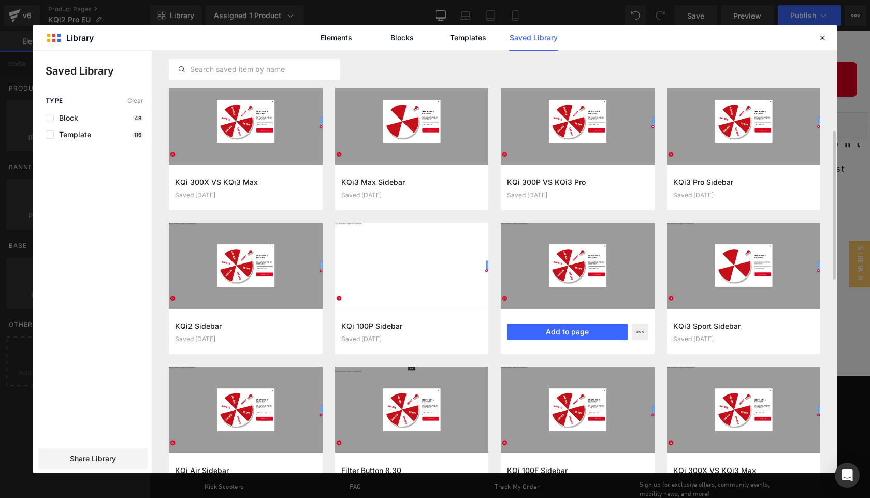
scroll to position [228, 0]
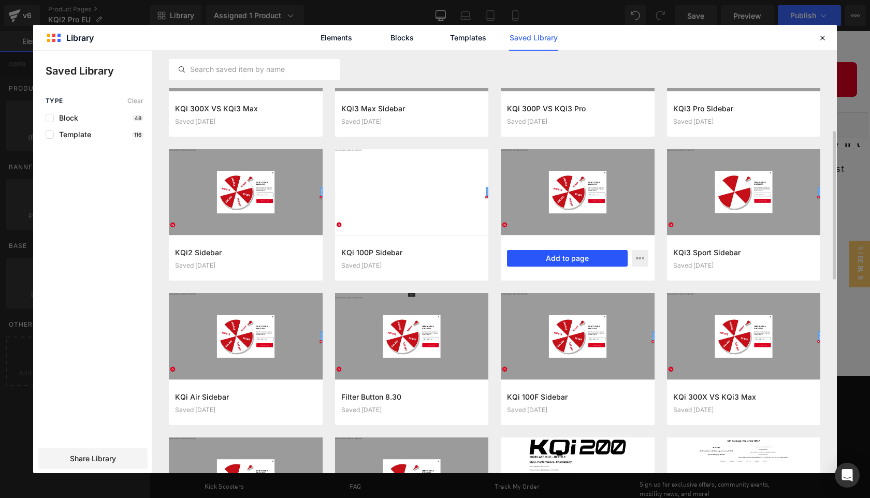
click at [564, 263] on button "Add to page" at bounding box center [567, 258] width 121 height 17
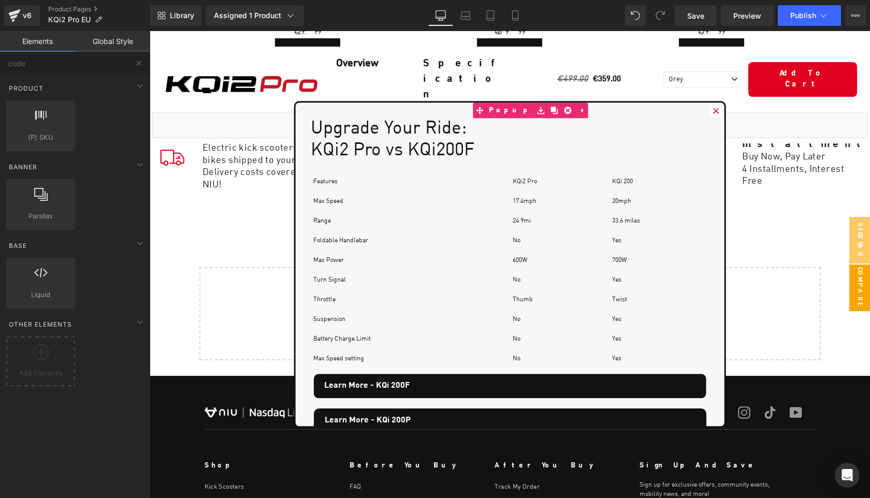
scroll to position [6986, 720]
click at [717, 110] on icon at bounding box center [716, 111] width 6 height 6
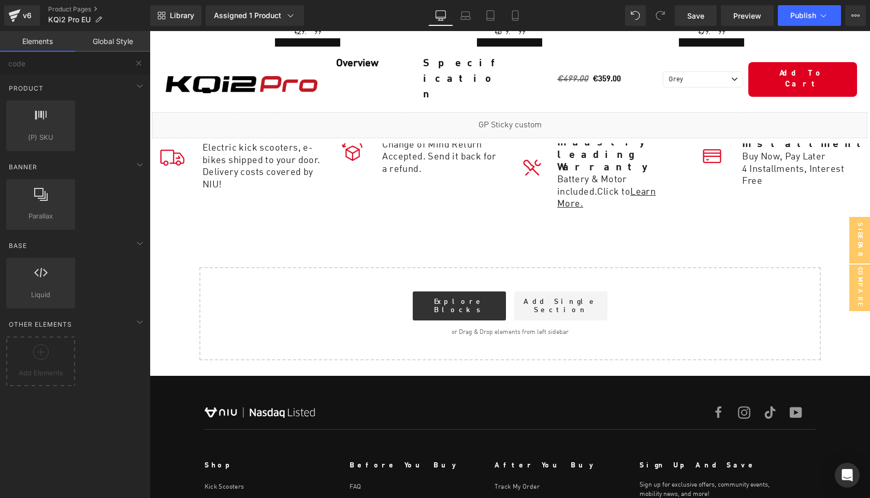
click at [182, 21] on link "Library" at bounding box center [175, 15] width 51 height 21
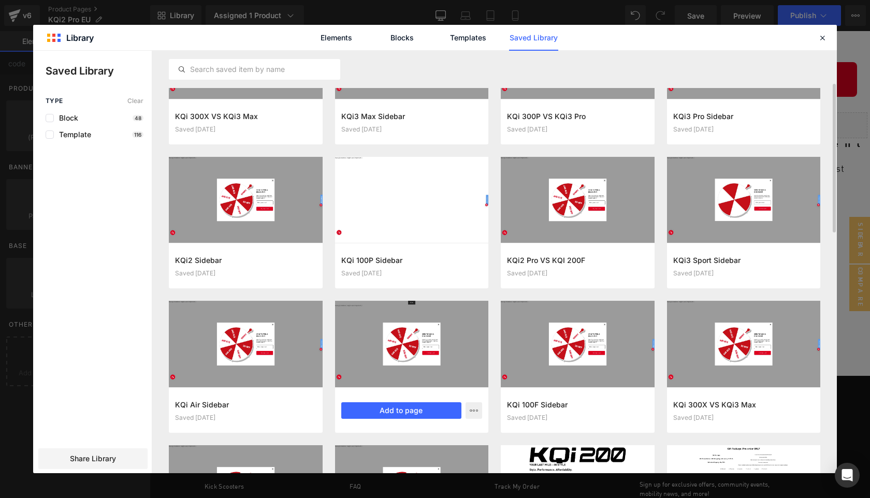
scroll to position [264, 0]
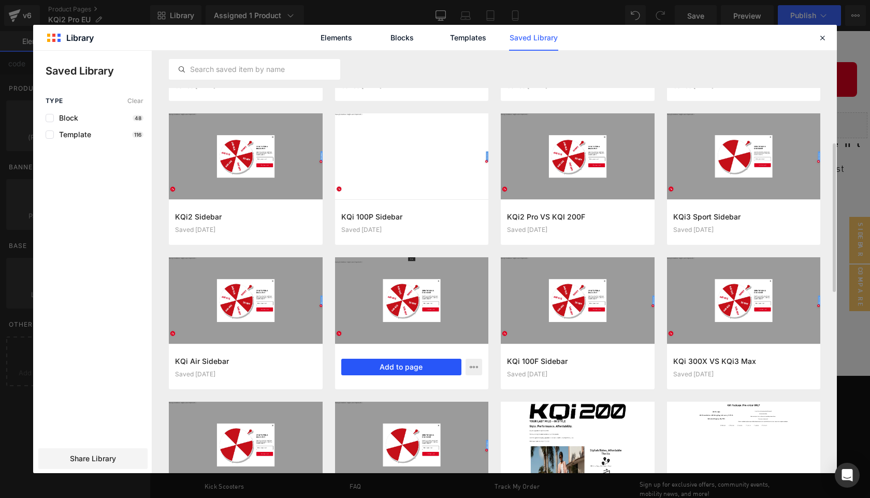
click at [405, 372] on button "Add to page" at bounding box center [401, 367] width 121 height 17
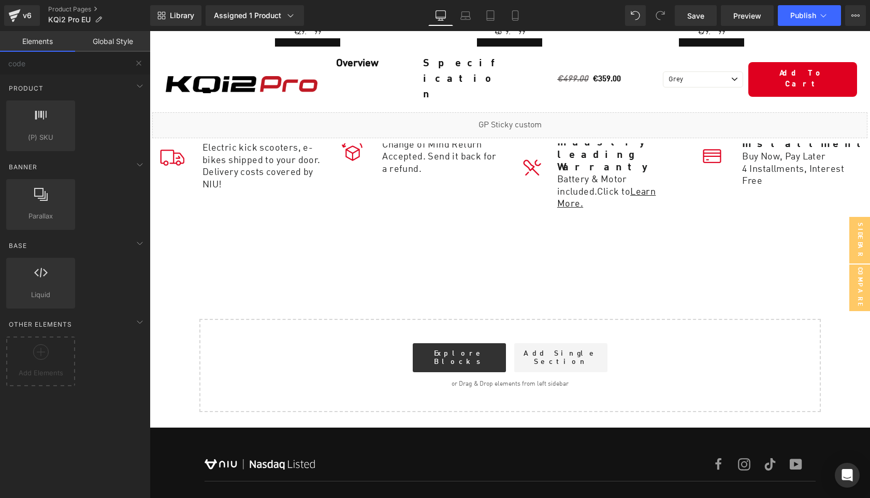
scroll to position [6989, 720]
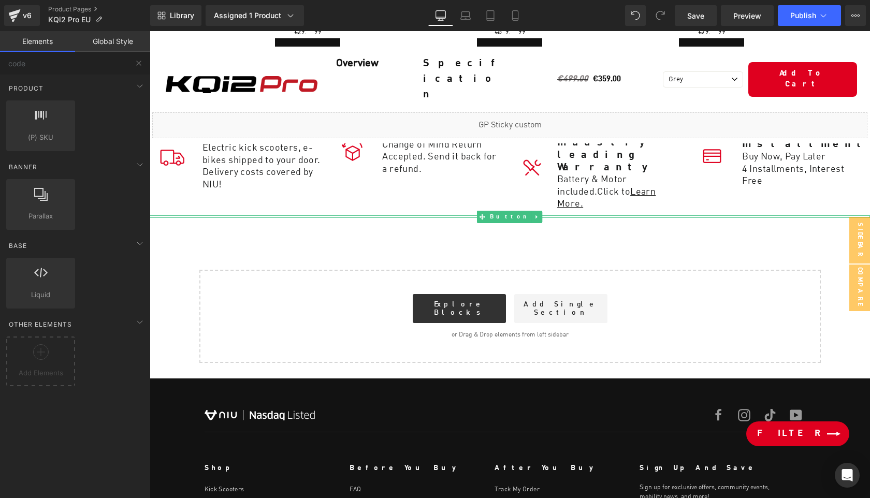
click at [822, 435] on link "Filter" at bounding box center [797, 433] width 103 height 25
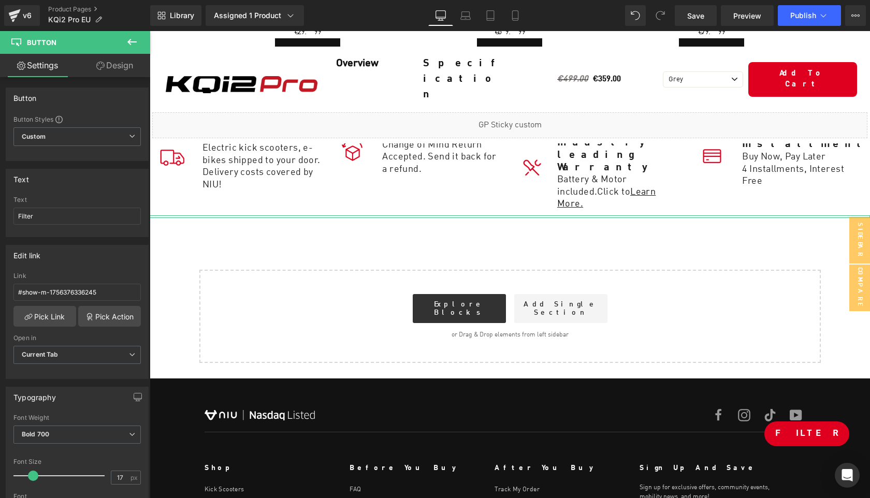
drag, startPoint x: 103, startPoint y: 71, endPoint x: 101, endPoint y: 81, distance: 10.5
click at [103, 71] on link "Design" at bounding box center [114, 65] width 75 height 23
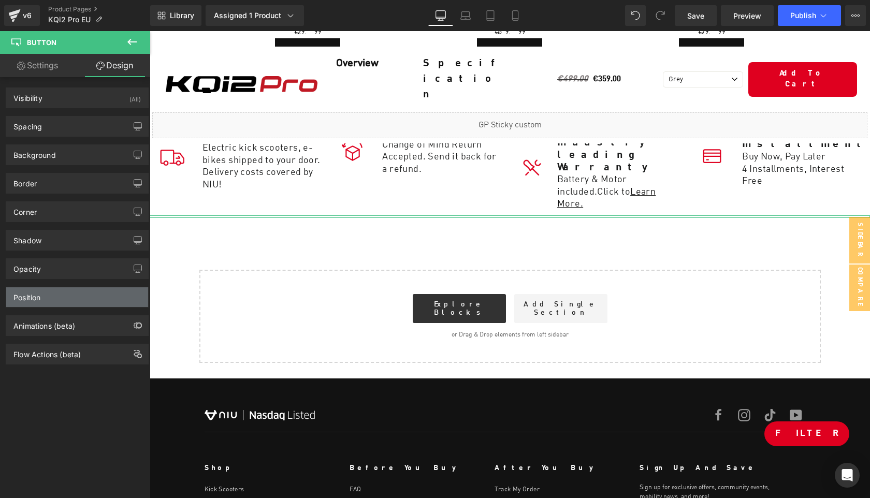
click at [51, 299] on div "Position" at bounding box center [77, 297] width 142 height 20
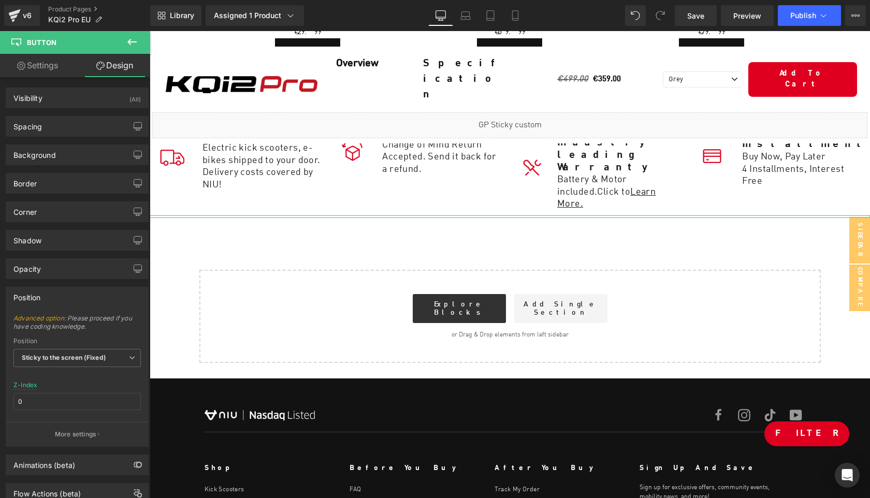
click at [51, 299] on div "Position" at bounding box center [77, 297] width 142 height 20
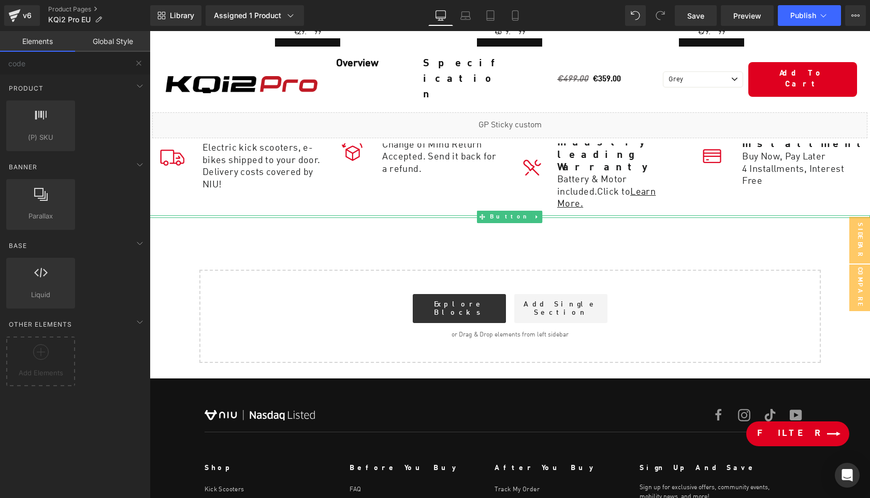
click at [832, 434] on link "Filter" at bounding box center [797, 433] width 103 height 25
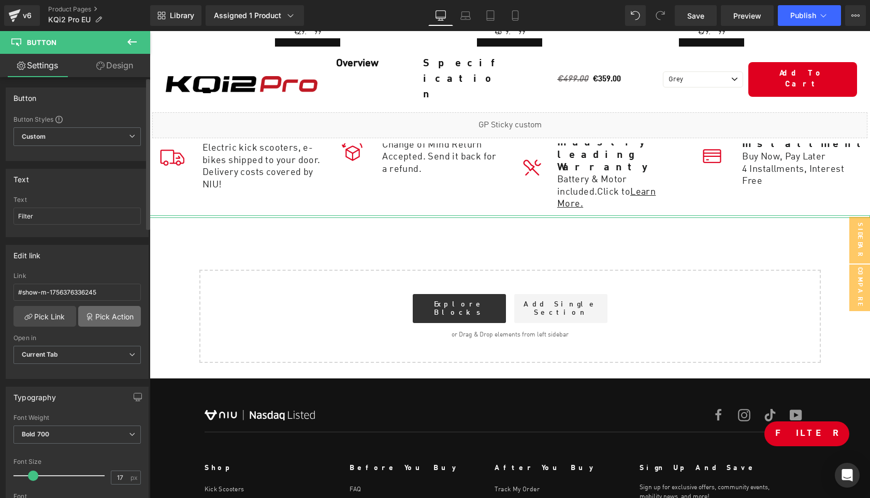
click at [107, 320] on link "Pick Action" at bounding box center [109, 316] width 63 height 21
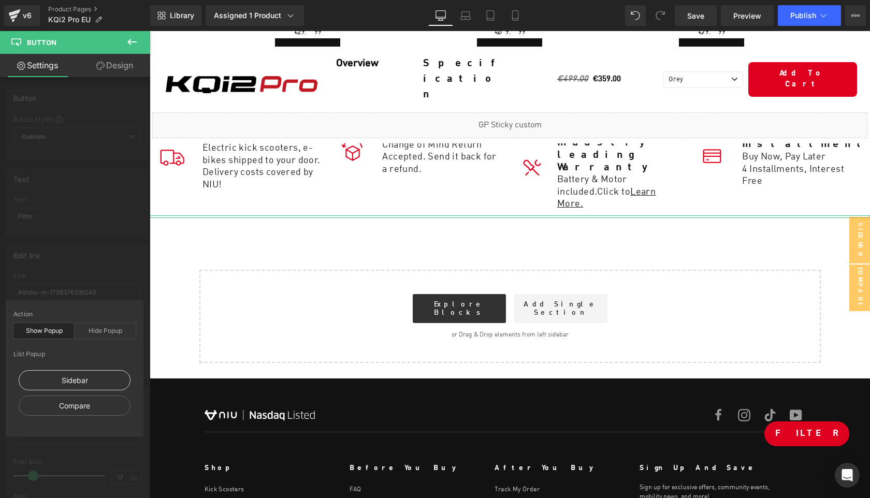
click at [95, 377] on div "Sidebar" at bounding box center [75, 380] width 112 height 20
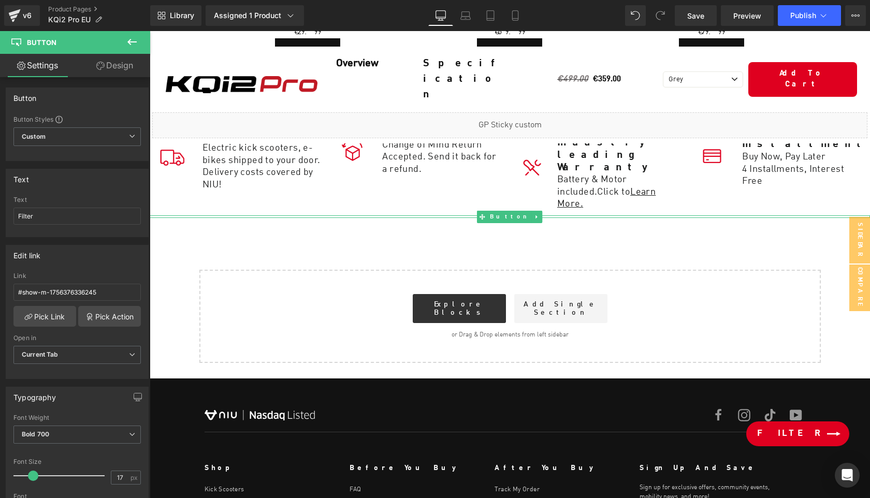
click at [822, 440] on link "Filter" at bounding box center [797, 433] width 103 height 25
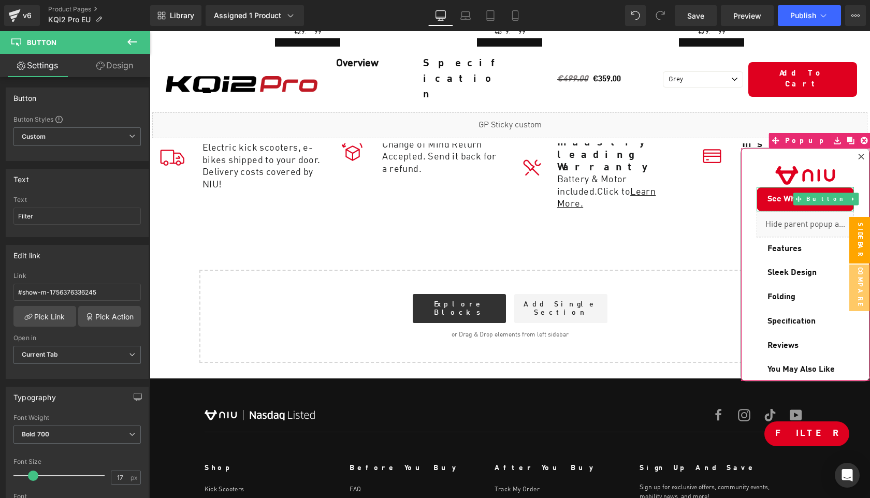
click at [782, 194] on span "See What's New" at bounding box center [797, 200] width 61 height 12
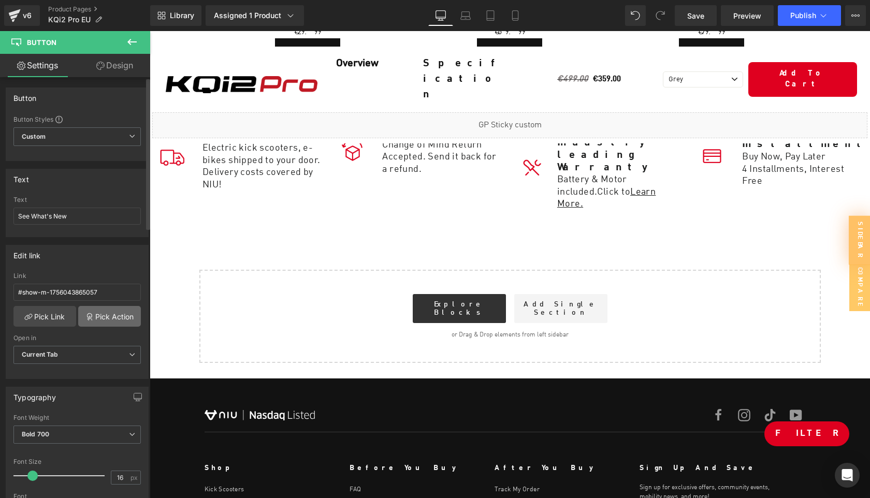
click at [111, 318] on link "Pick Action" at bounding box center [109, 316] width 63 height 21
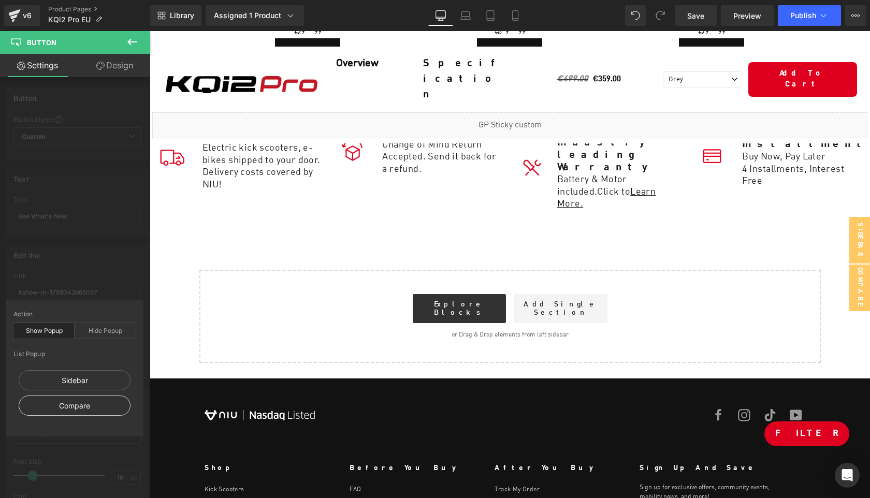
click at [86, 404] on div "Compare" at bounding box center [75, 406] width 112 height 20
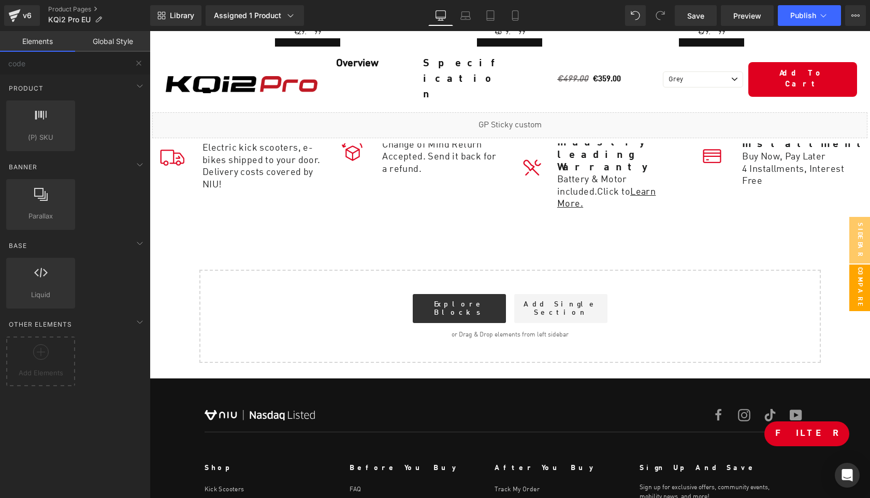
click at [855, 281] on span "Compare" at bounding box center [859, 288] width 21 height 47
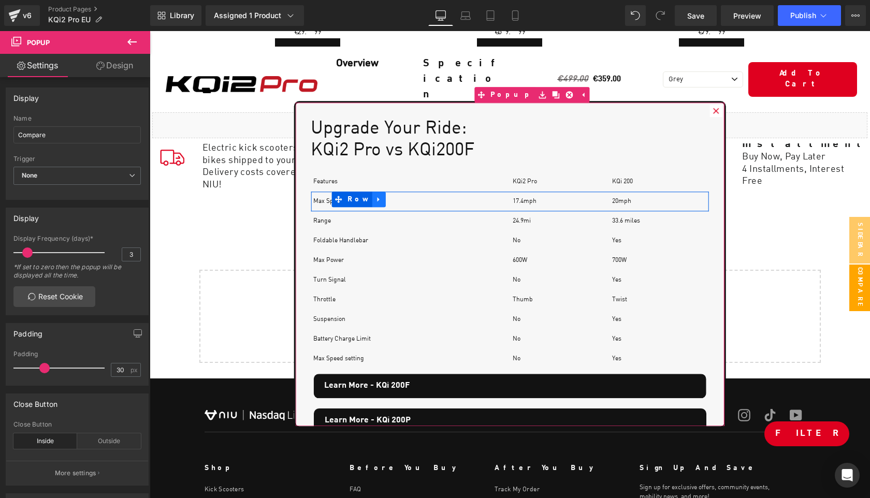
click at [375, 197] on icon at bounding box center [378, 200] width 7 height 8
click at [402, 198] on icon at bounding box center [405, 199] width 7 height 7
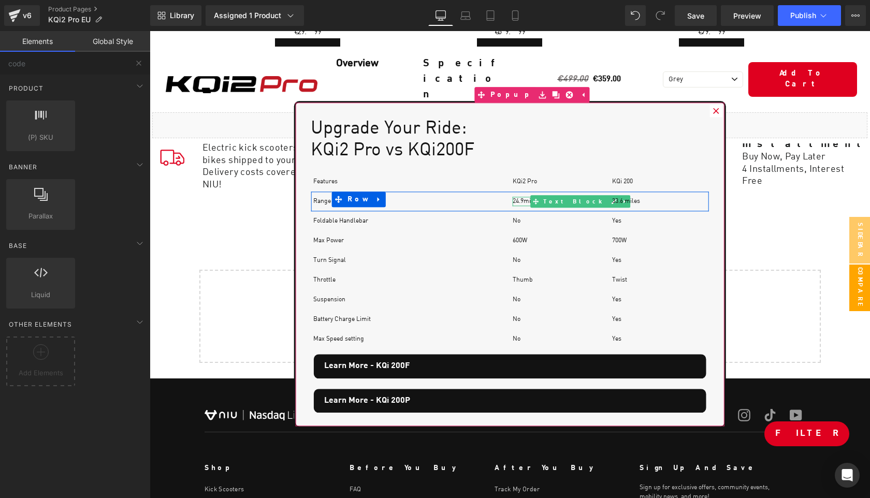
click at [533, 199] on p "24.9mi" at bounding box center [560, 201] width 94 height 9
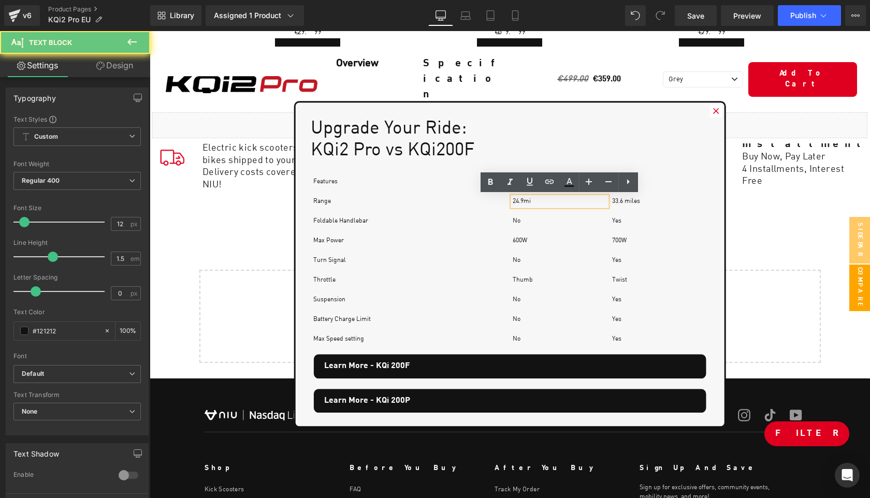
click at [533, 199] on p "24.9mi" at bounding box center [560, 201] width 94 height 9
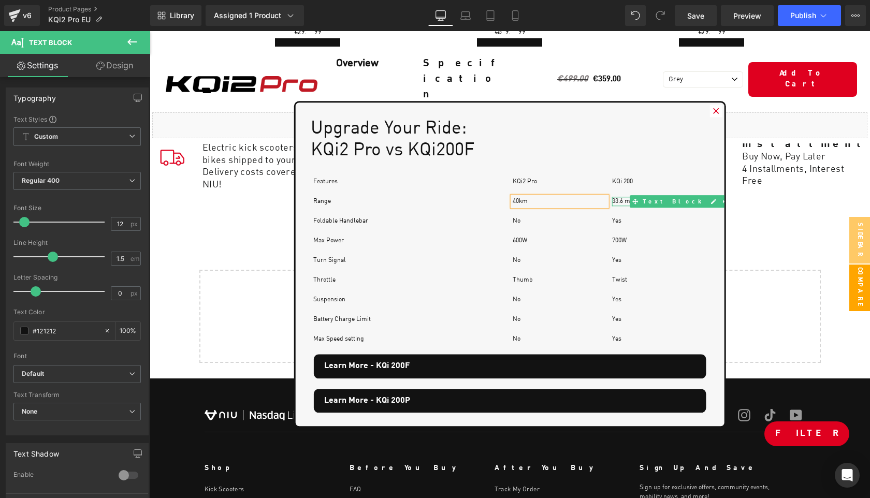
click at [627, 199] on p "33.6 miles" at bounding box center [659, 201] width 94 height 9
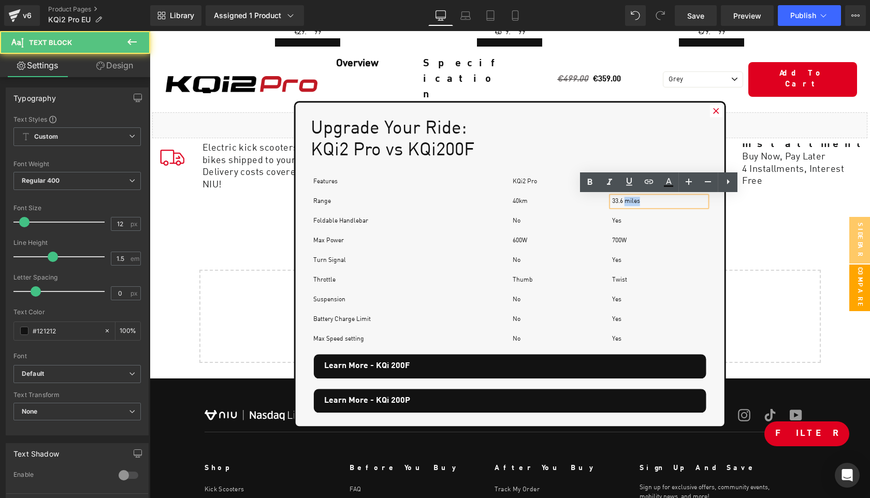
click at [627, 199] on p "33.6 miles" at bounding box center [659, 201] width 94 height 9
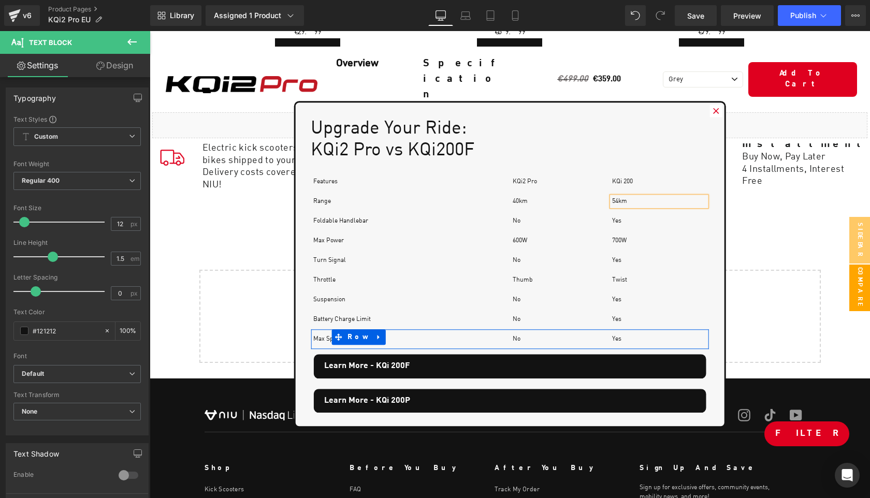
scroll to position [6, 0]
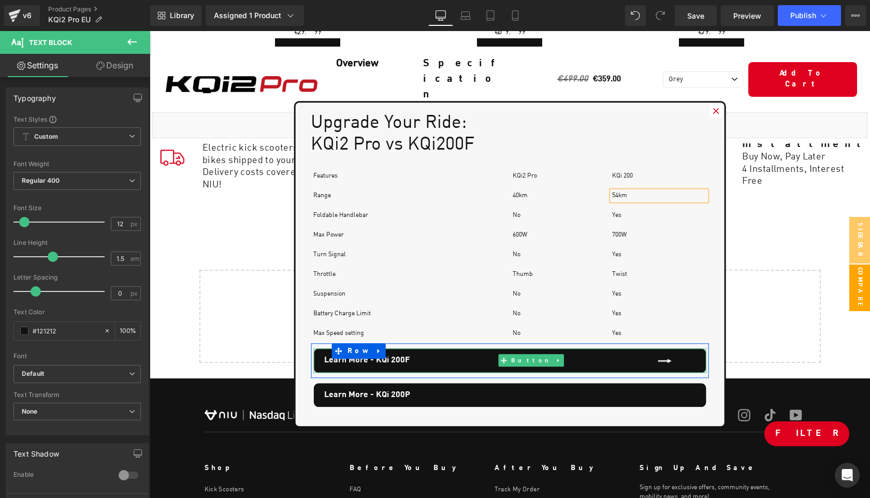
click at [467, 361] on link "Learn More - KQi 200F" at bounding box center [509, 360] width 393 height 24
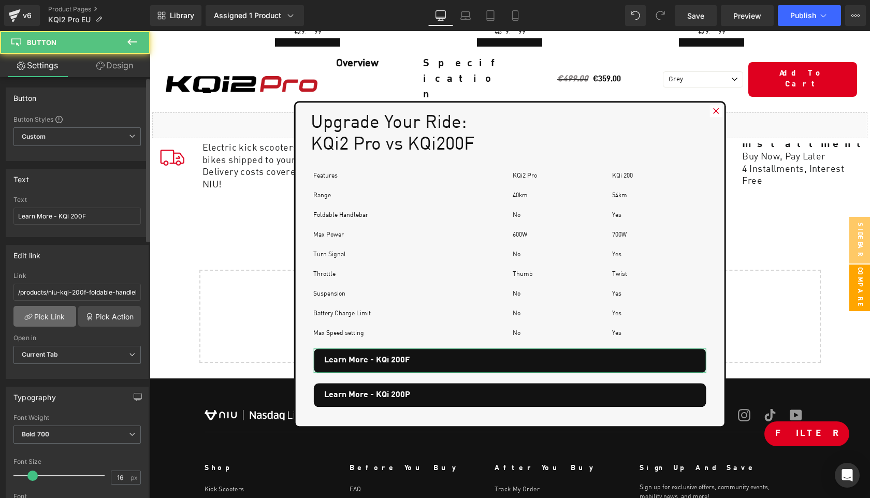
click at [55, 318] on link "Pick Link" at bounding box center [44, 316] width 63 height 21
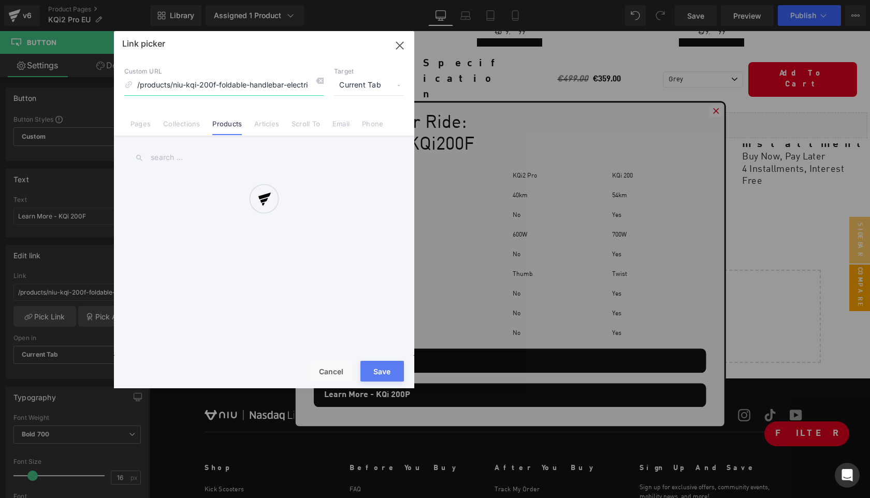
scroll to position [0, 23]
click at [192, 107] on div at bounding box center [264, 209] width 300 height 357
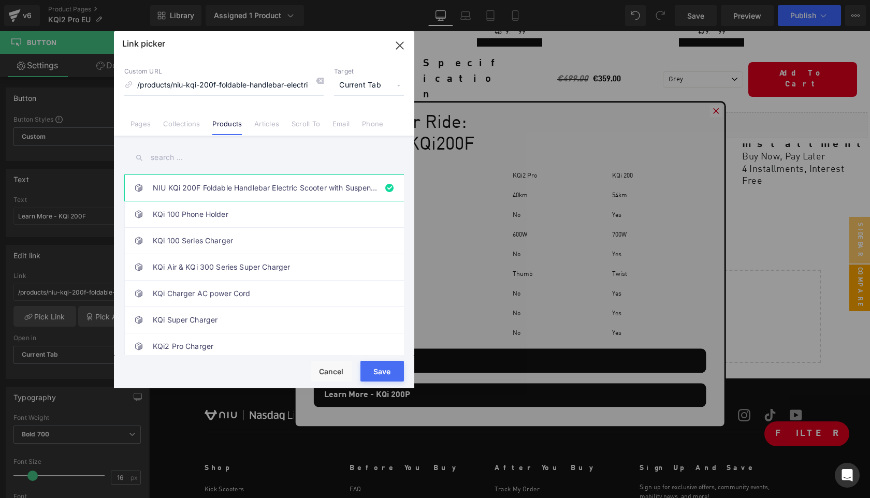
click at [187, 161] on input "text" at bounding box center [264, 157] width 280 height 23
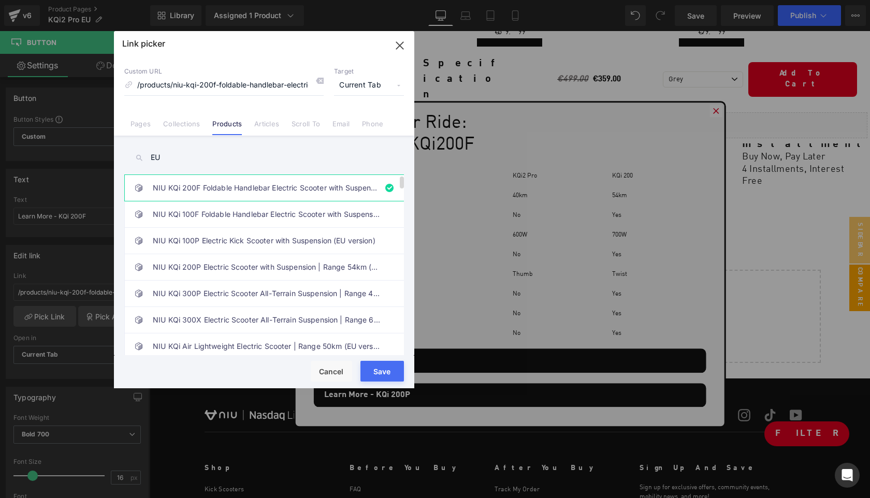
type input "EU"
click at [251, 187] on link "NIU KQi 200F Foldable Handlebar Electric Scooter with Suspension | Range 54km (…" at bounding box center [267, 188] width 228 height 26
click at [377, 367] on button "Save" at bounding box center [381, 371] width 43 height 21
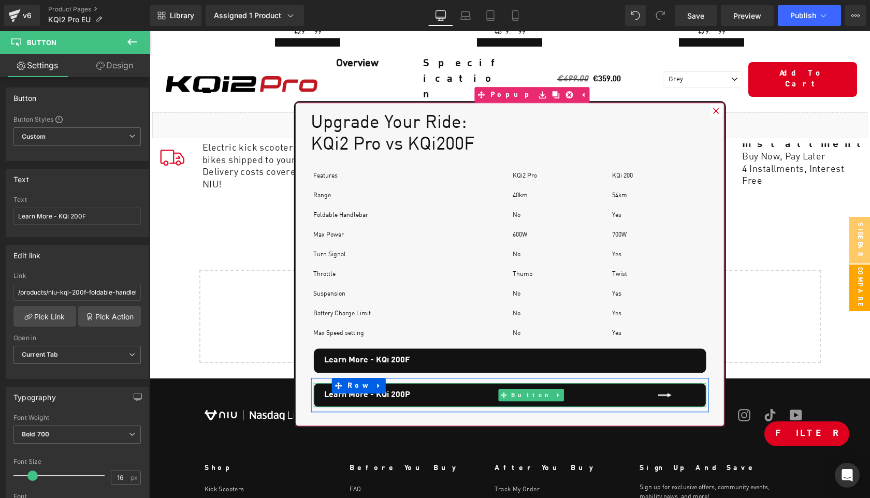
click at [463, 394] on link "Learn More - KQi 200P" at bounding box center [509, 395] width 393 height 24
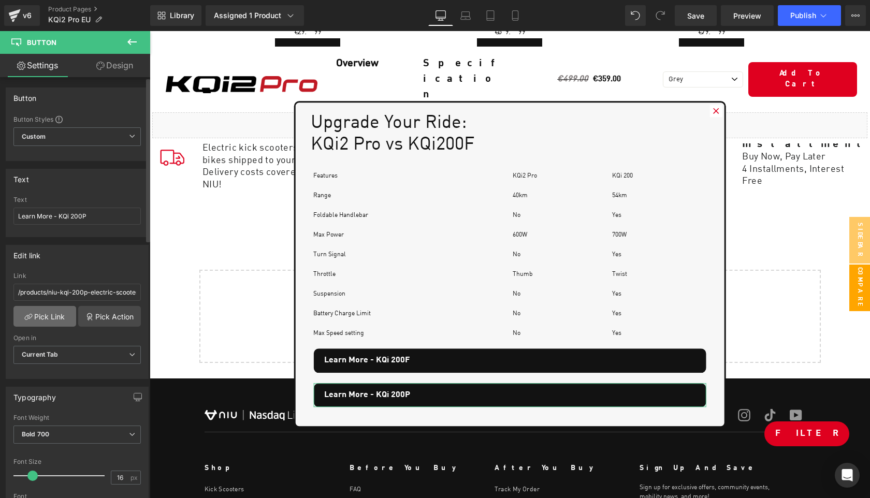
click at [49, 314] on link "Pick Link" at bounding box center [44, 316] width 63 height 21
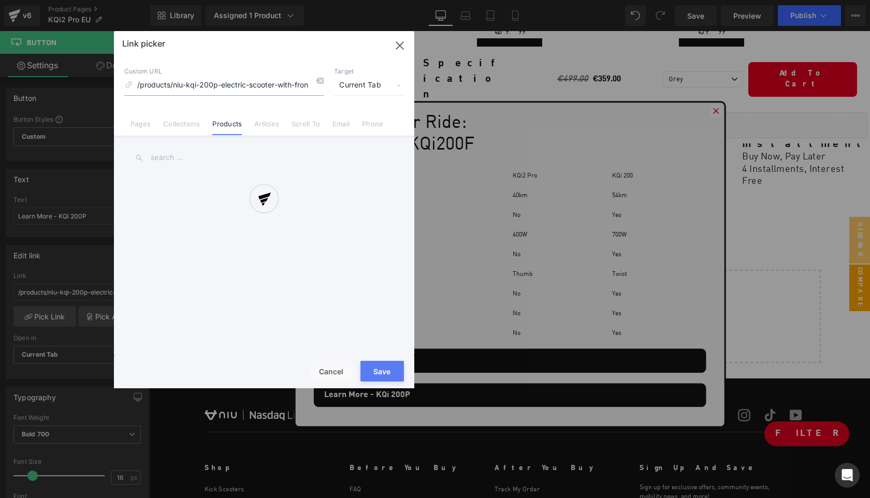
scroll to position [0, 36]
click at [171, 158] on div at bounding box center [264, 209] width 300 height 357
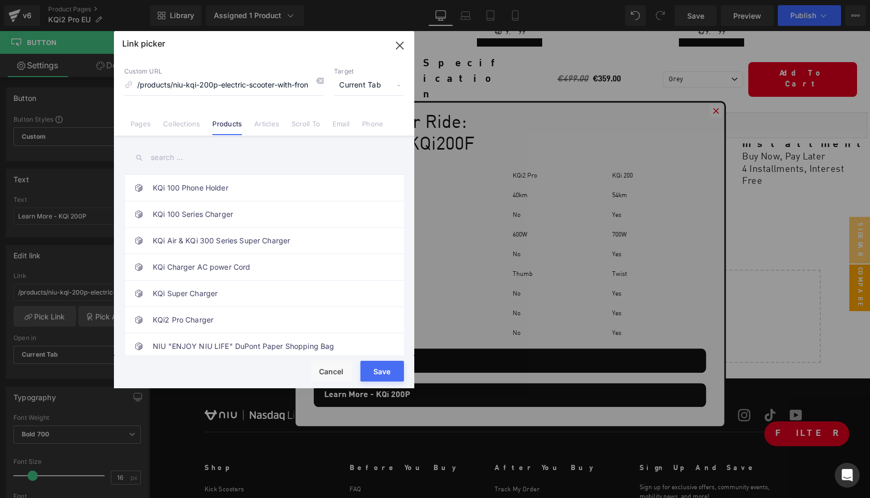
click at [159, 158] on input "text" at bounding box center [264, 157] width 280 height 23
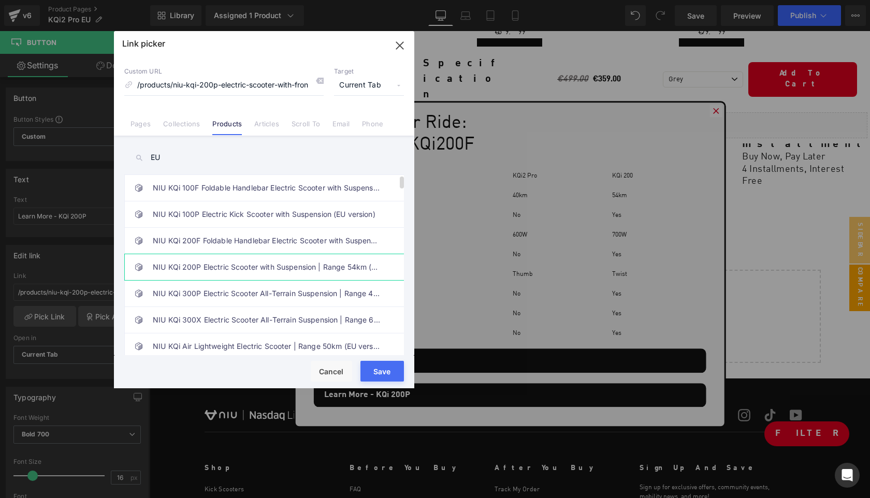
type input "EU"
click at [256, 266] on link "NIU KQi 200P Electric Scooter with Suspension | Range 54km (EU version)" at bounding box center [267, 267] width 228 height 26
click at [377, 370] on button "Save" at bounding box center [381, 371] width 43 height 21
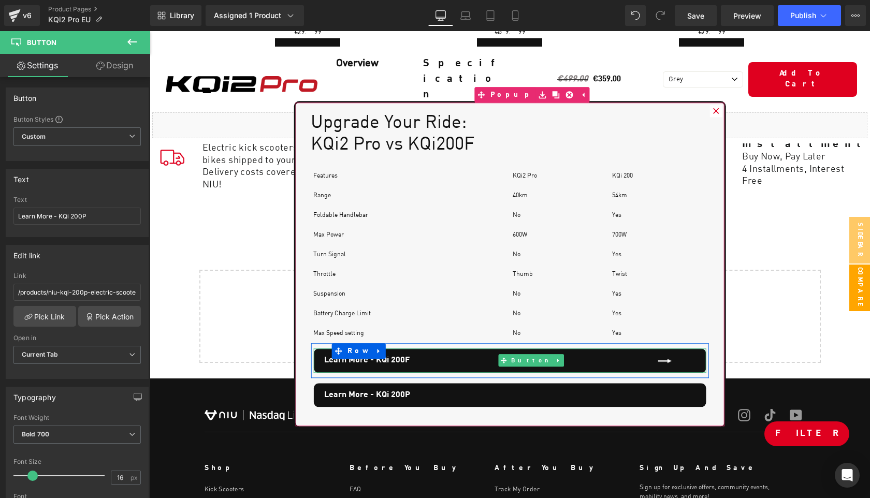
click at [453, 360] on link "Learn More - KQi 200F" at bounding box center [509, 360] width 393 height 24
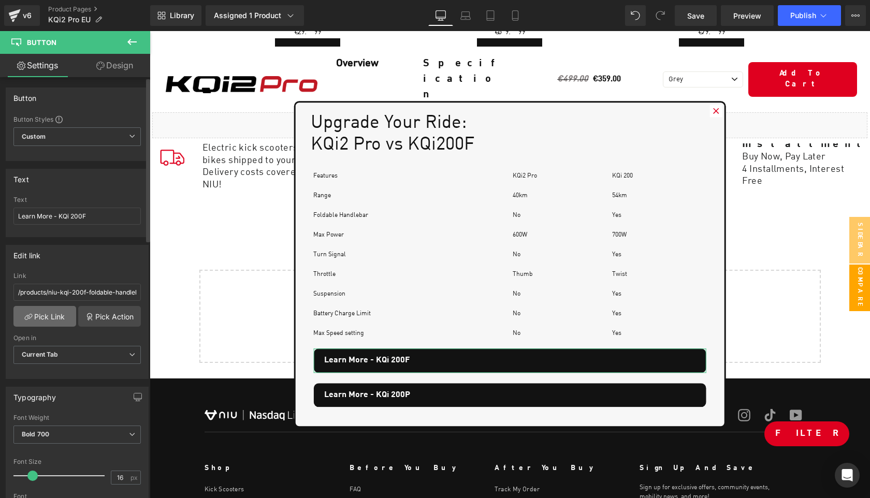
click at [54, 314] on link "Pick Link" at bounding box center [44, 316] width 63 height 21
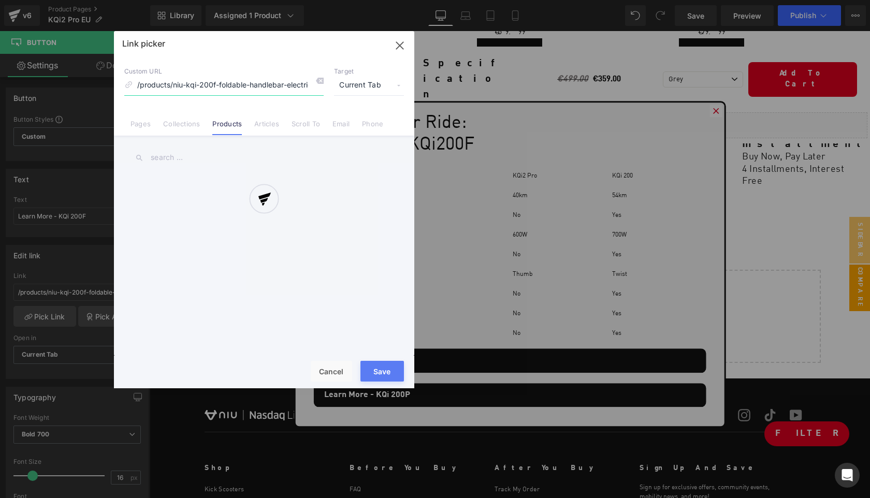
scroll to position [0, 23]
click at [338, 374] on div at bounding box center [264, 209] width 300 height 357
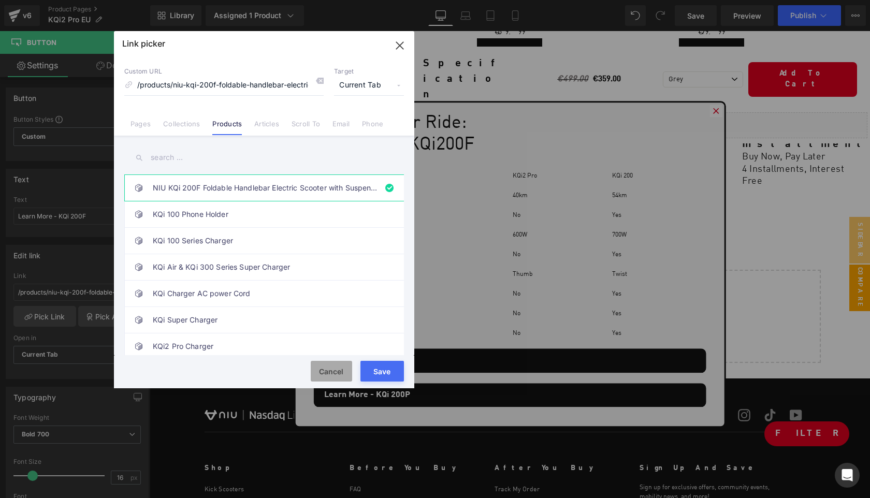
click at [319, 369] on button "Cancel" at bounding box center [331, 371] width 41 height 21
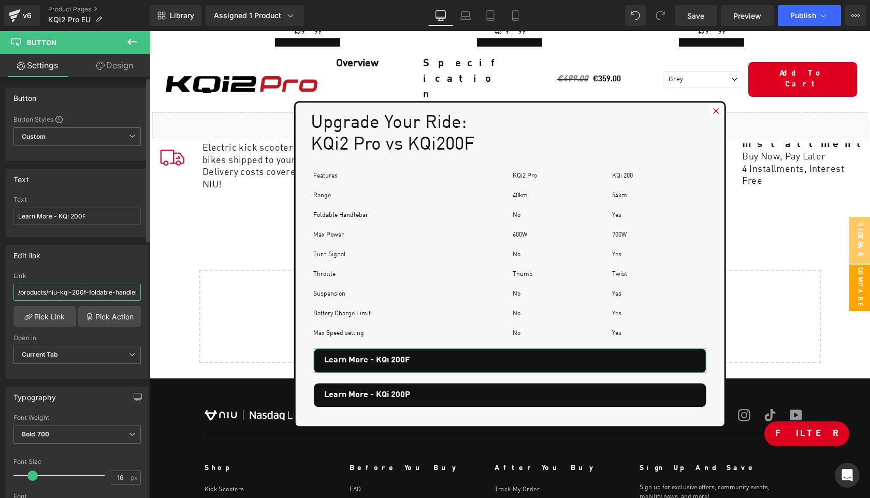
click at [65, 295] on input "/products/niu-kqi-200f-foldable-handlebar-electric-scooter" at bounding box center [76, 292] width 127 height 17
click at [51, 319] on link "Pick Link" at bounding box center [44, 316] width 63 height 21
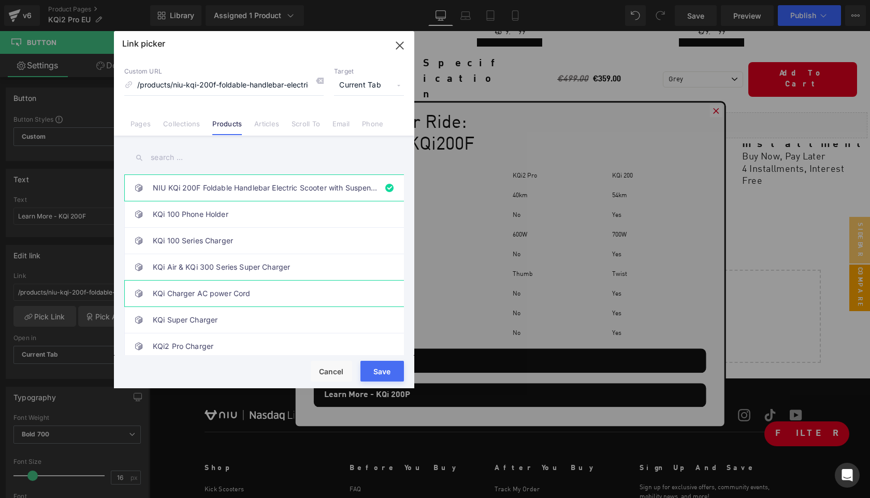
scroll to position [0, 23]
click at [314, 214] on link "KQi 100 Phone Holder" at bounding box center [267, 214] width 228 height 26
click at [218, 156] on input "text" at bounding box center [264, 157] width 280 height 23
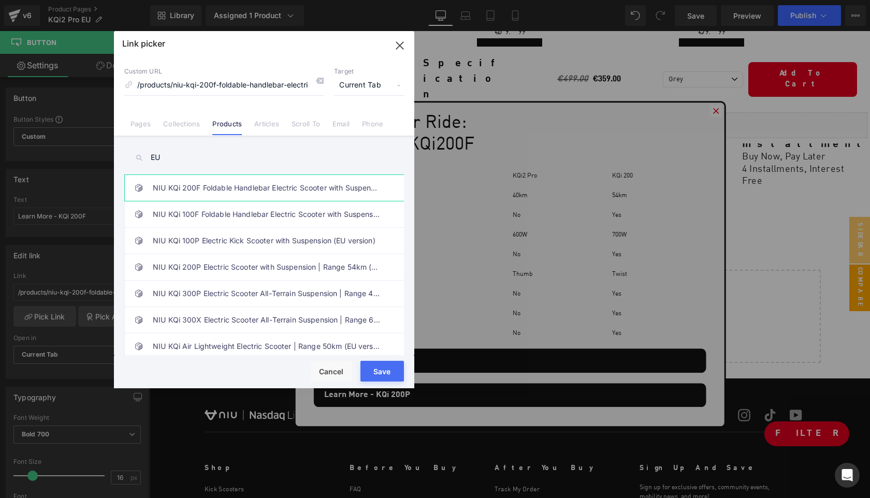
type input "EU"
click at [265, 190] on link "NIU KQi 200F Foldable Handlebar Electric Scooter with Suspension | Range 54km (…" at bounding box center [267, 188] width 228 height 26
click at [387, 371] on button "Save" at bounding box center [381, 371] width 43 height 21
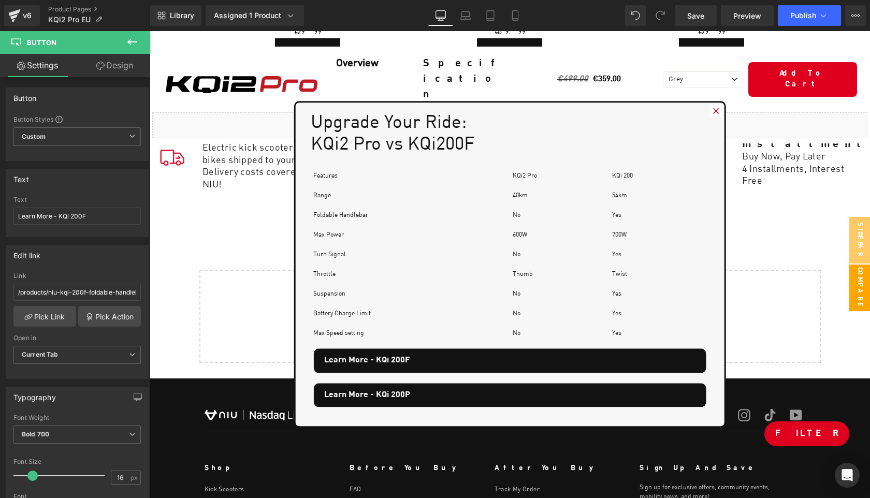
click at [716, 108] on icon at bounding box center [716, 111] width 6 height 6
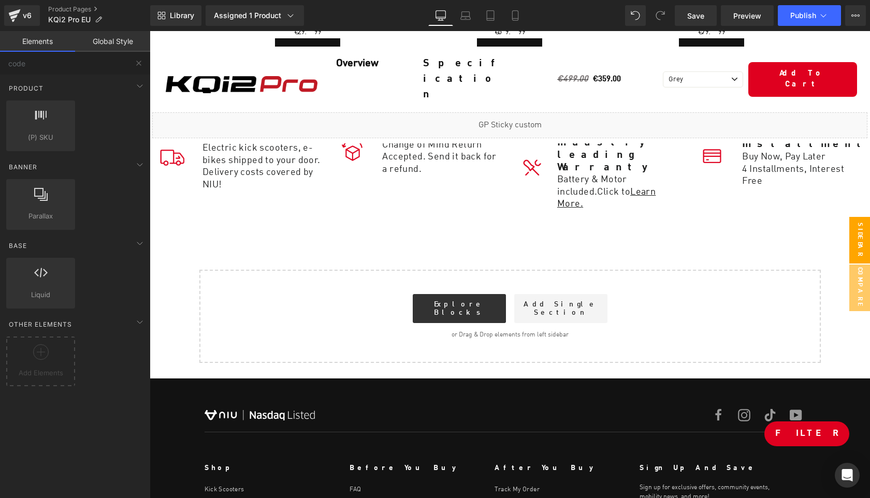
click at [861, 247] on span "Sidebar" at bounding box center [859, 240] width 21 height 47
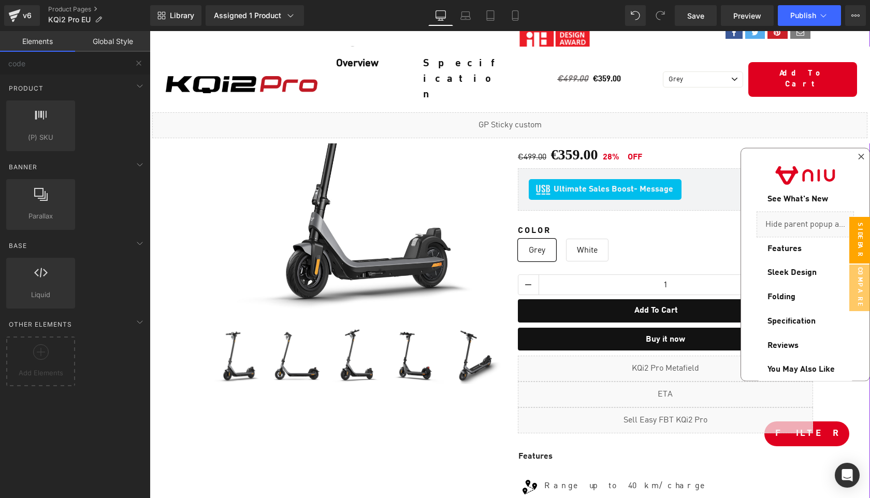
scroll to position [244, 0]
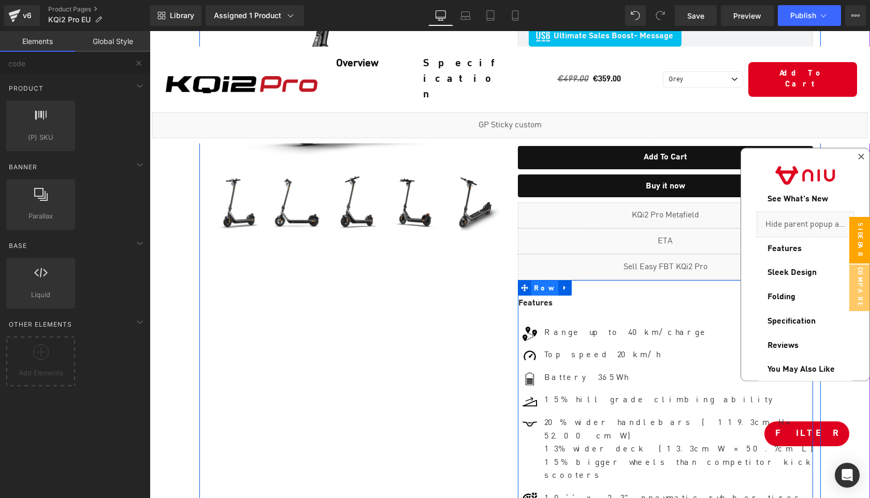
click at [535, 283] on span "Row" at bounding box center [544, 289] width 27 height 16
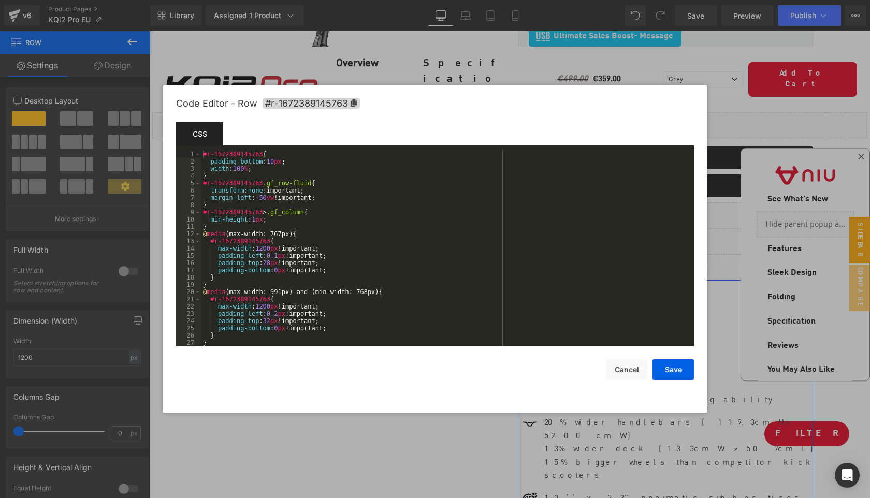
click at [514, 0] on div "Row You are previewing how the will restyle your page. You can not edit Element…" at bounding box center [435, 0] width 870 height 0
click at [357, 103] on span "#r-1672389145763" at bounding box center [311, 103] width 97 height 11
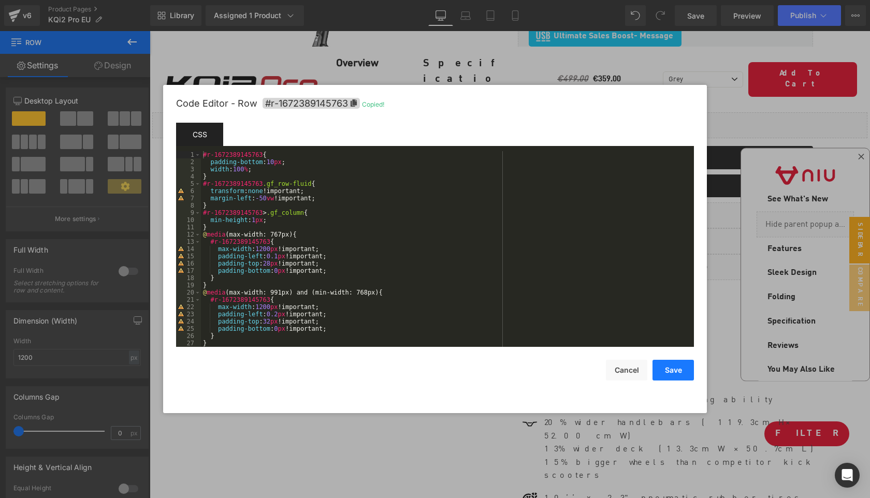
click at [663, 369] on button "Save" at bounding box center [672, 370] width 41 height 21
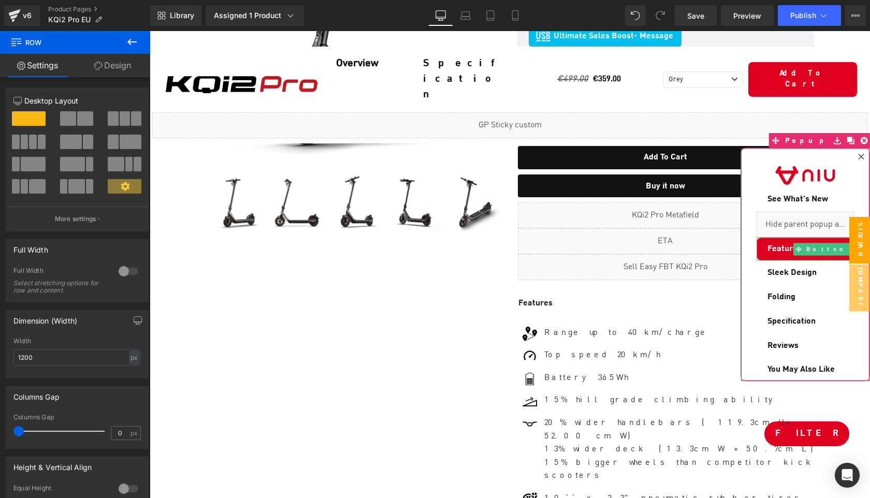
click at [796, 243] on span "Features" at bounding box center [784, 249] width 34 height 12
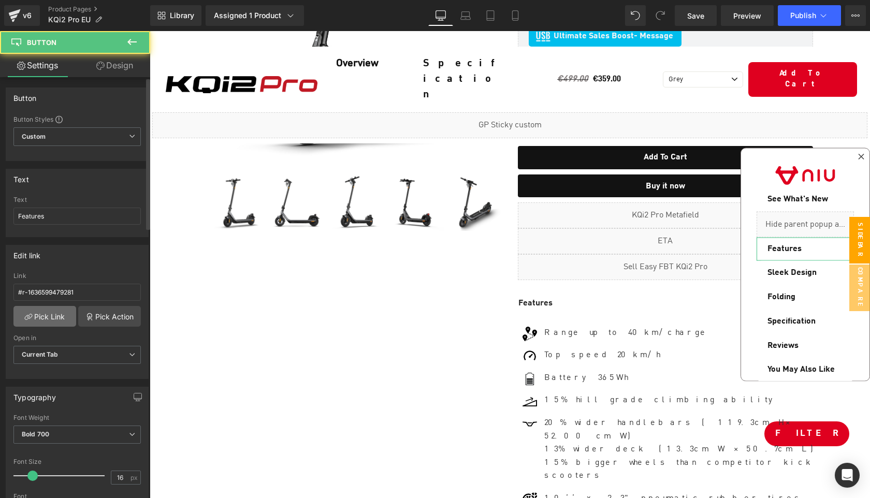
click at [60, 315] on link "Pick Link" at bounding box center [44, 316] width 63 height 21
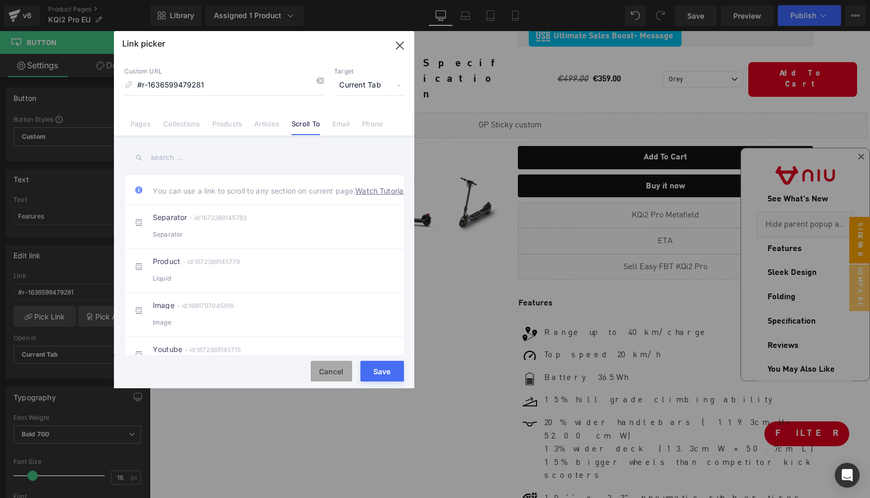
click at [334, 368] on button "Cancel" at bounding box center [331, 371] width 41 height 21
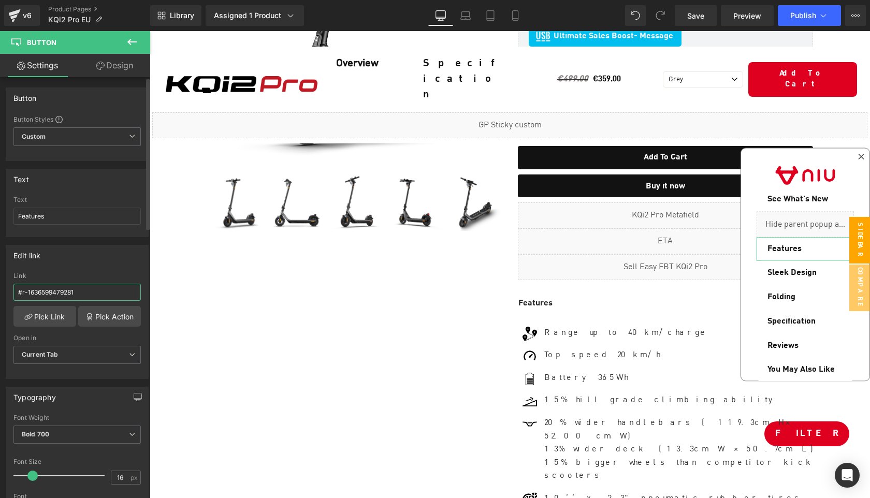
click at [94, 294] on input "#r-1636599479281" at bounding box center [76, 292] width 127 height 17
paste input "72389145763"
type input "#r-1672389145763"
click at [103, 263] on div "Edit link" at bounding box center [77, 255] width 142 height 20
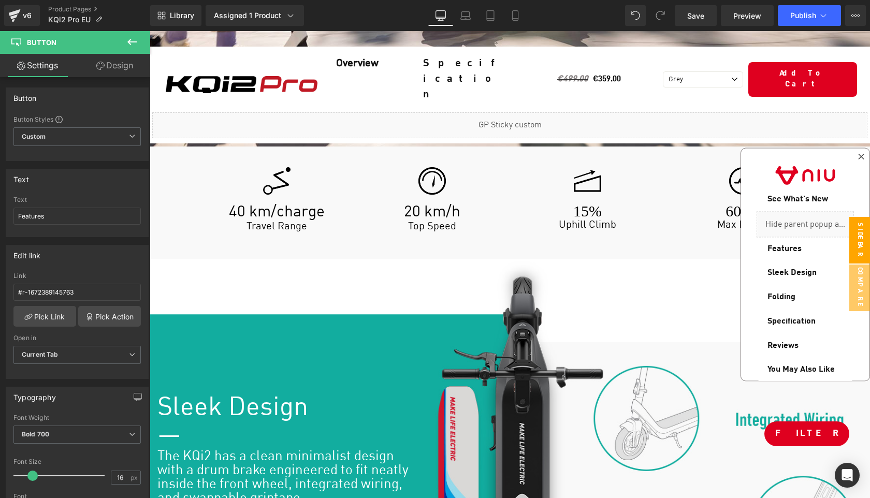
scroll to position [1834, 0]
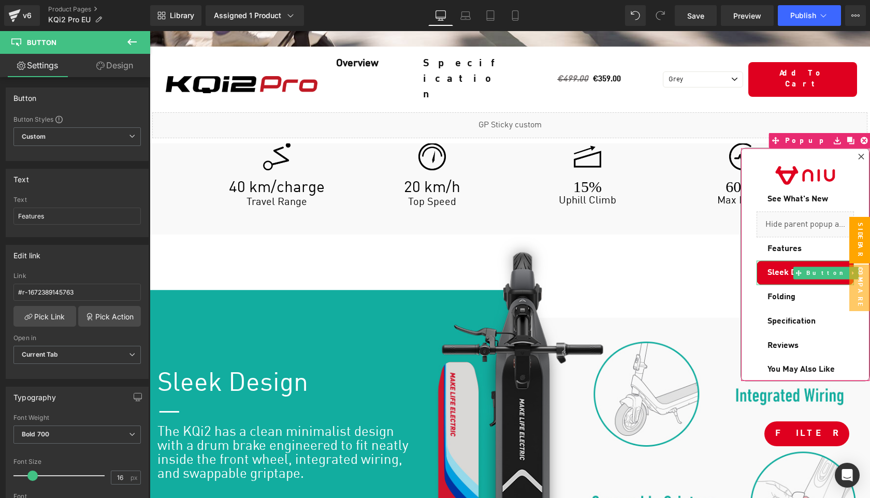
click at [786, 268] on span "Sleek Design" at bounding box center [791, 273] width 49 height 12
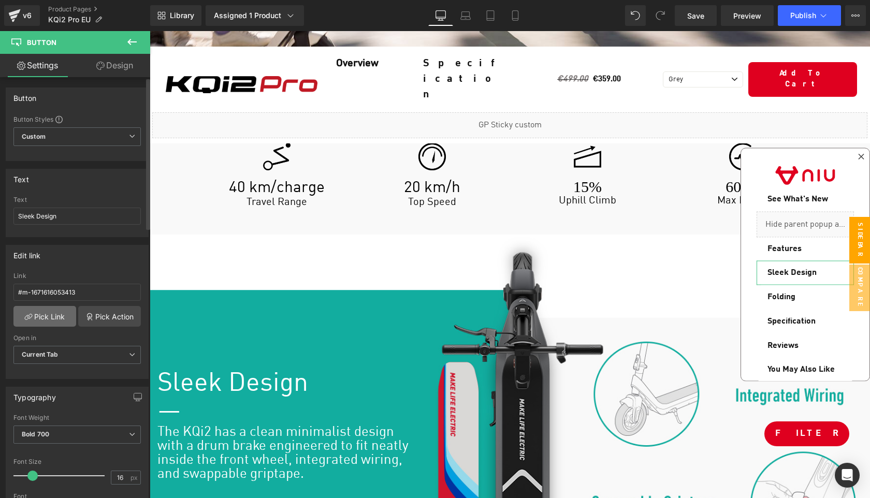
click at [47, 314] on link "Pick Link" at bounding box center [44, 316] width 63 height 21
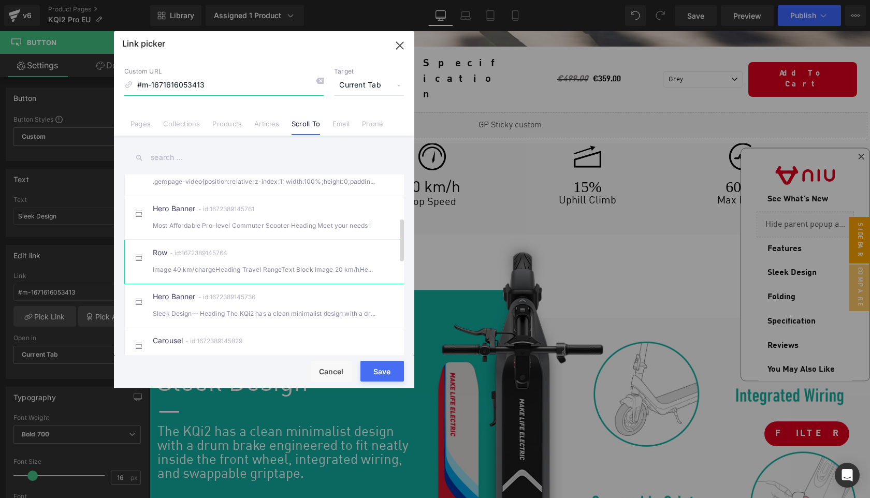
scroll to position [185, 0]
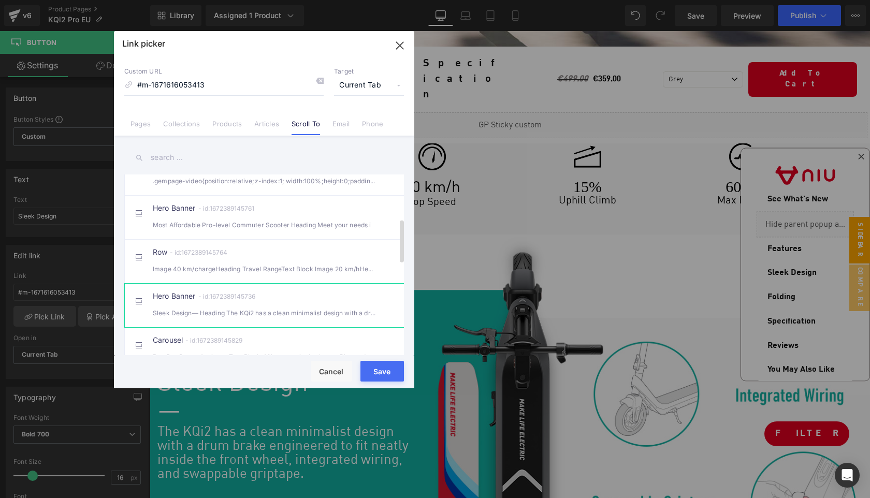
click at [301, 311] on div "Hero Banner - id:1672389145736 Sleek Design— Heading The KQi2 has a clean minim…" at bounding box center [280, 306] width 254 height 26
click at [376, 368] on button "Save" at bounding box center [381, 371] width 43 height 21
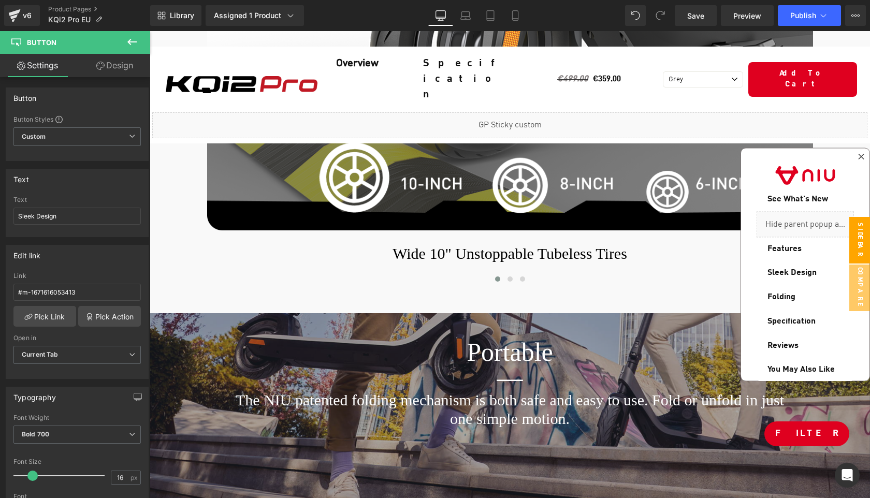
scroll to position [3550, 0]
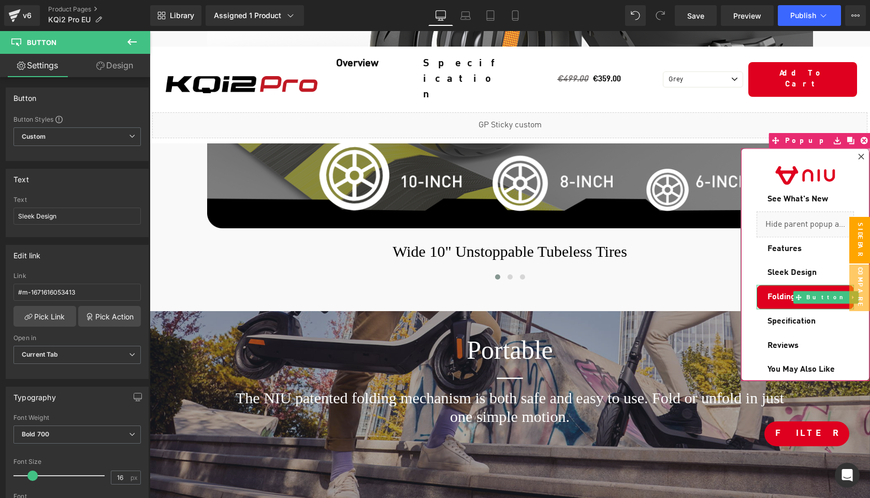
click at [771, 292] on span "Folding" at bounding box center [781, 298] width 28 height 12
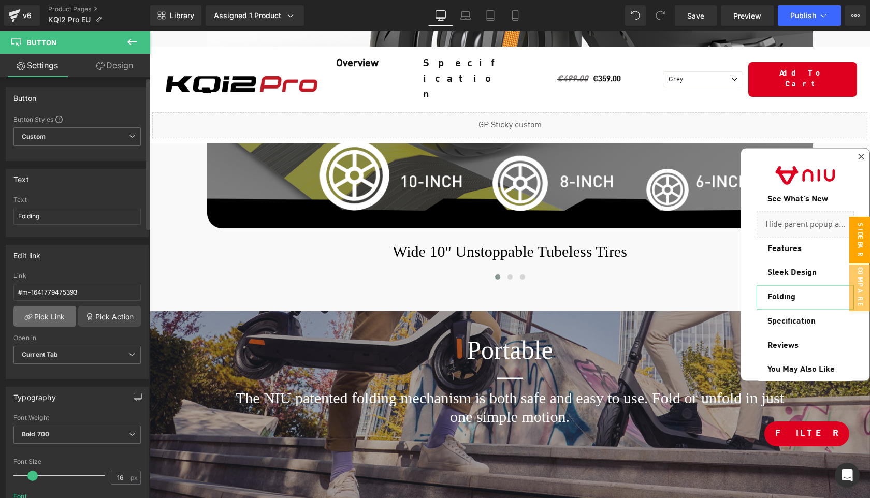
click at [53, 321] on link "Pick Link" at bounding box center [44, 316] width 63 height 21
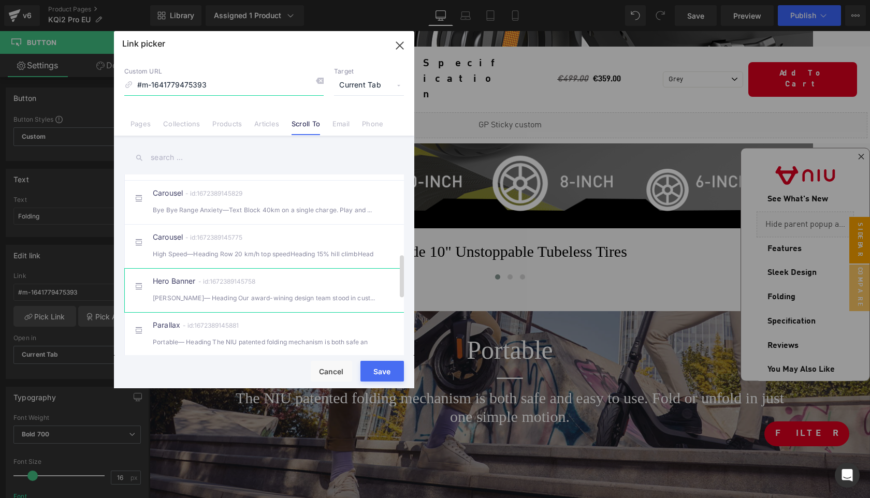
scroll to position [372, 0]
click at [313, 300] on div "Parallax - id:1672389145881 Portable— Heading The NIU patented folding mechanis…" at bounding box center [280, 295] width 254 height 26
click at [374, 369] on button "Save" at bounding box center [381, 371] width 43 height 21
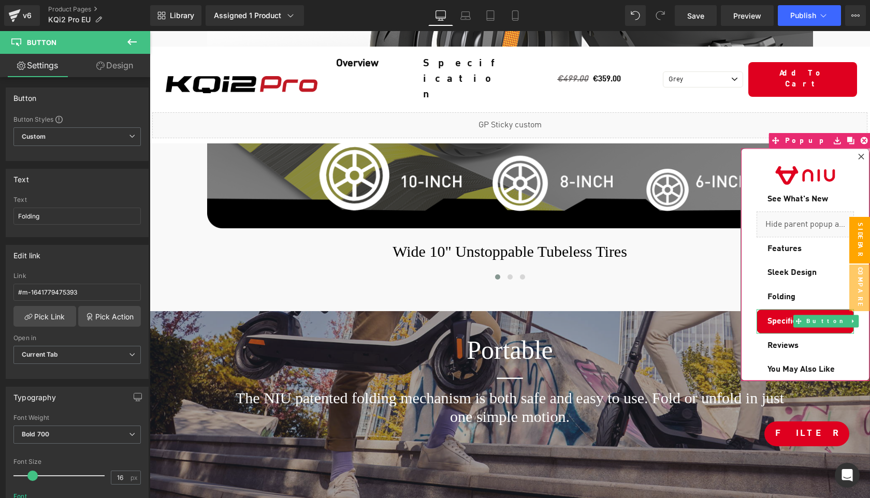
click at [776, 316] on span "Specification" at bounding box center [791, 321] width 48 height 12
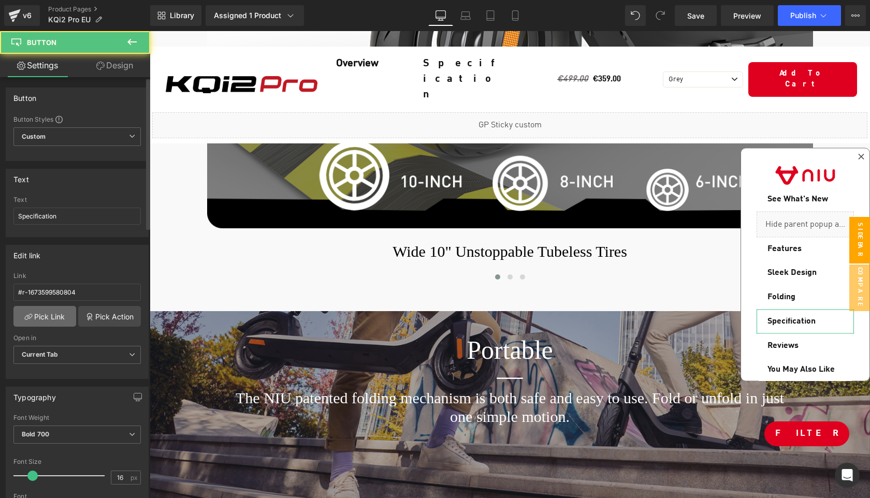
click at [54, 314] on link "Pick Link" at bounding box center [44, 316] width 63 height 21
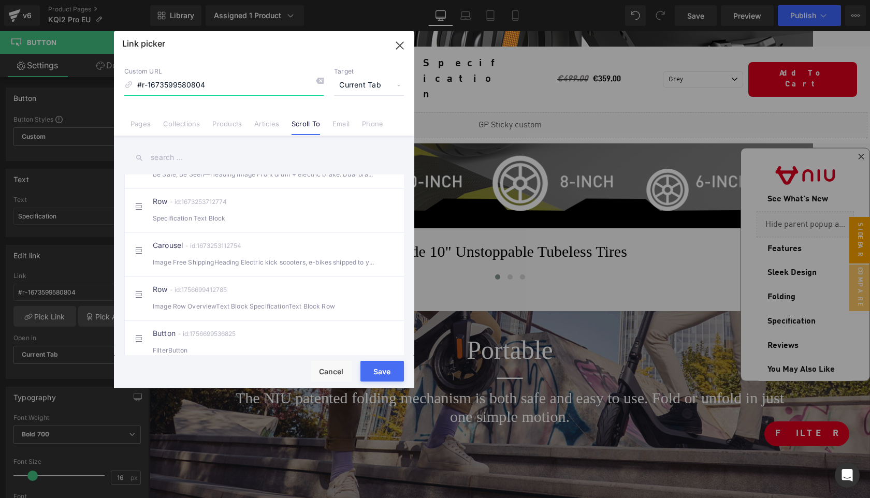
scroll to position [501, 0]
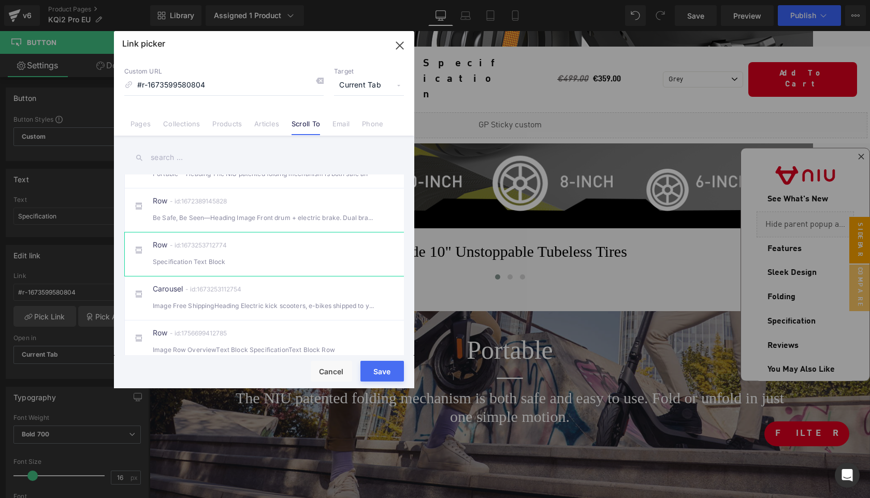
click at [258, 267] on div "Specification Text Block" at bounding box center [264, 261] width 223 height 11
click at [377, 369] on button "Save" at bounding box center [381, 371] width 43 height 21
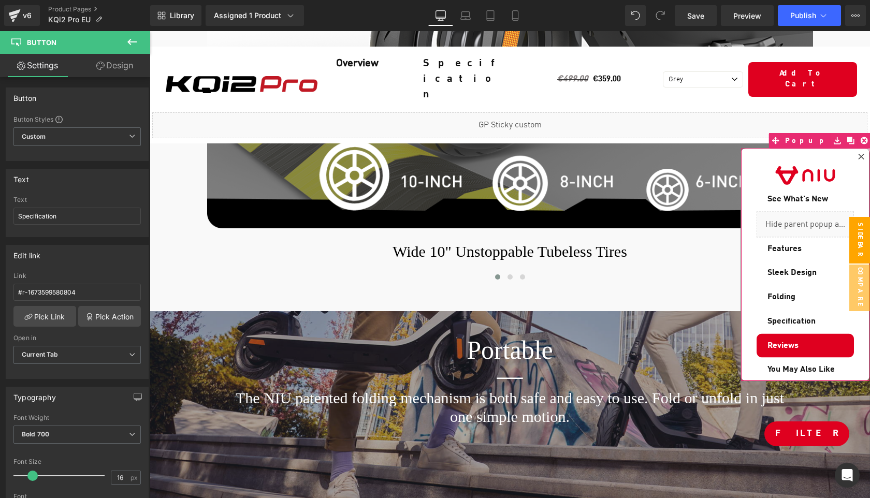
scroll to position [17, 0]
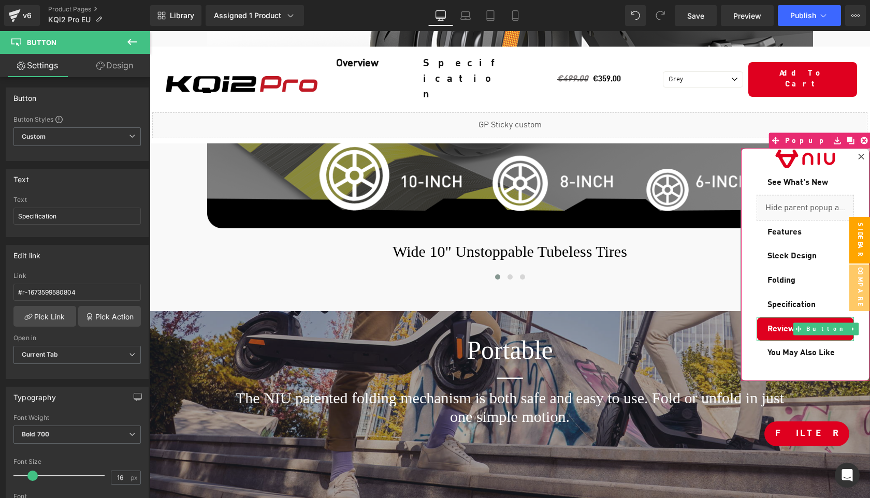
click at [780, 322] on link "Reviews" at bounding box center [804, 329] width 97 height 24
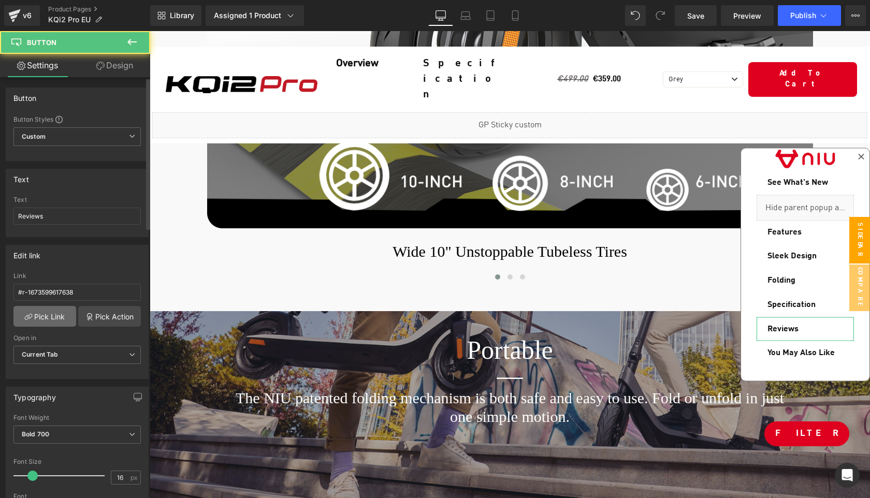
click at [51, 321] on link "Pick Link" at bounding box center [44, 316] width 63 height 21
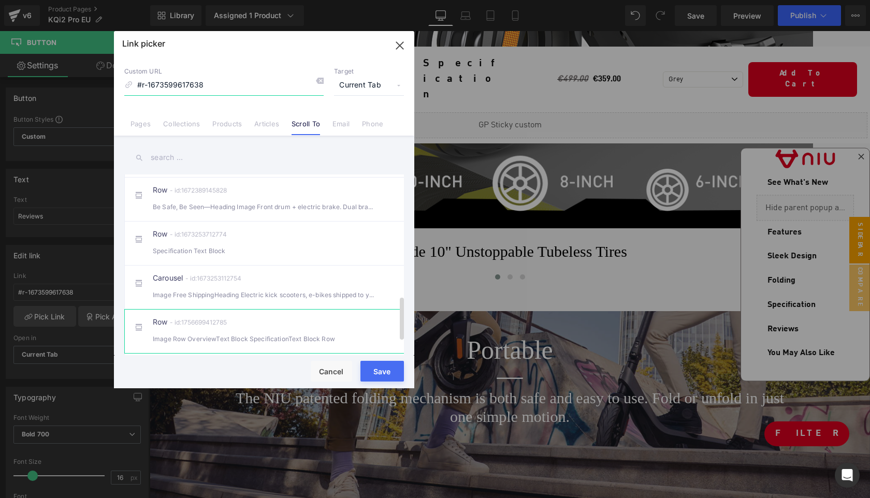
scroll to position [569, 0]
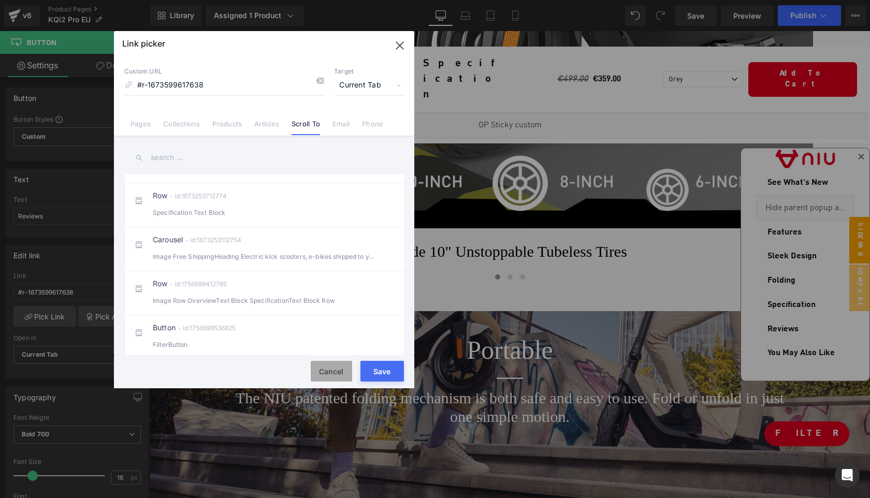
click at [342, 371] on button "Cancel" at bounding box center [331, 371] width 41 height 21
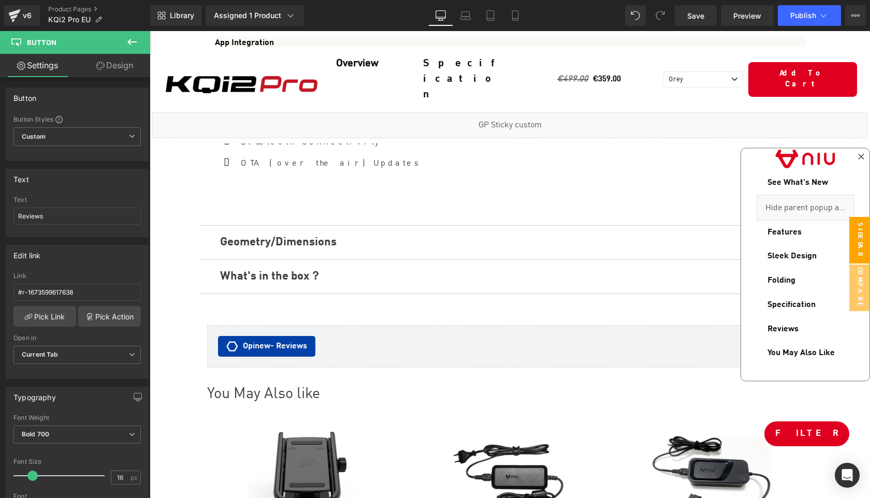
scroll to position [5773, 0]
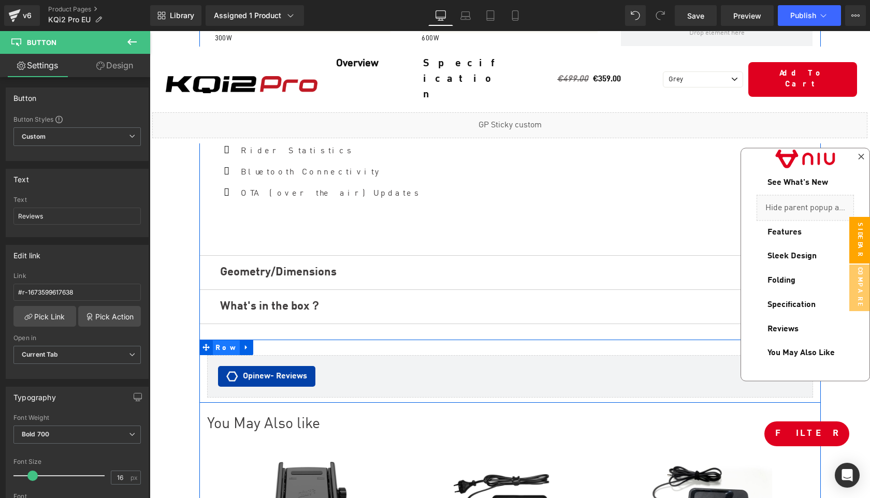
click at [218, 340] on span "Row" at bounding box center [226, 348] width 27 height 16
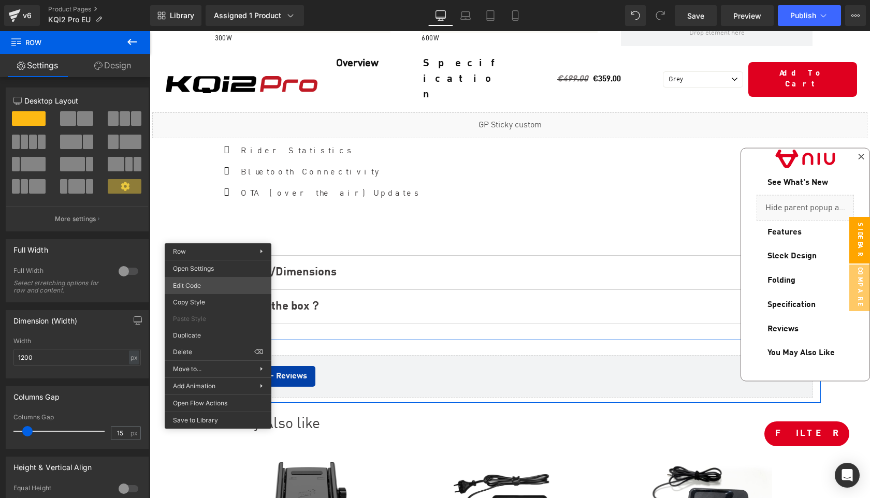
click at [196, 0] on div "Row You are previewing how the will restyle your page. You can not edit Element…" at bounding box center [435, 0] width 870 height 0
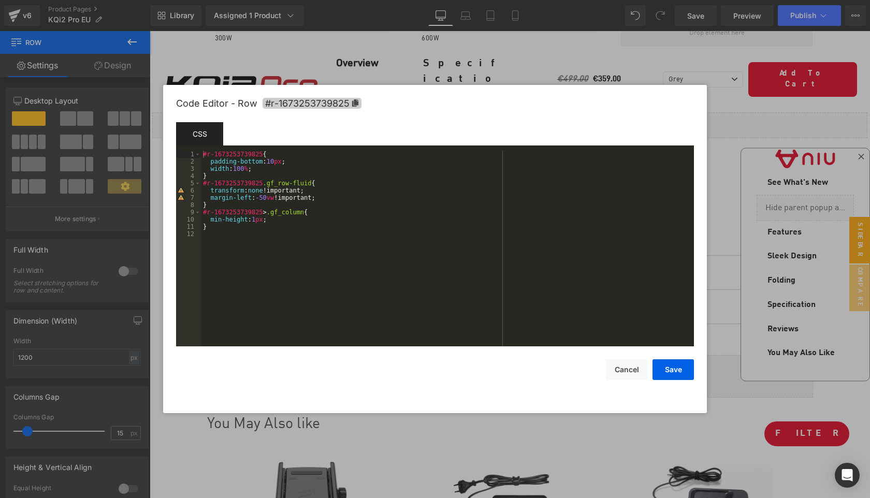
click at [359, 99] on span "#r-1673253739825" at bounding box center [312, 103] width 99 height 11
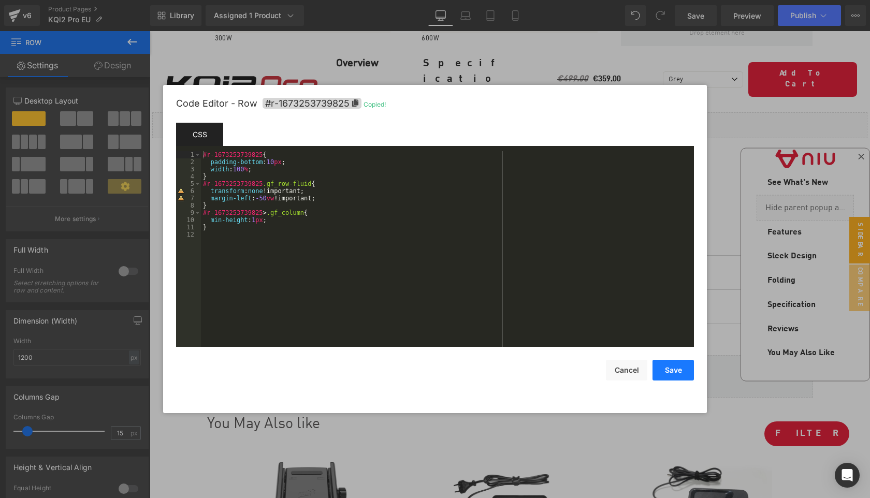
click at [666, 377] on button "Save" at bounding box center [672, 370] width 41 height 21
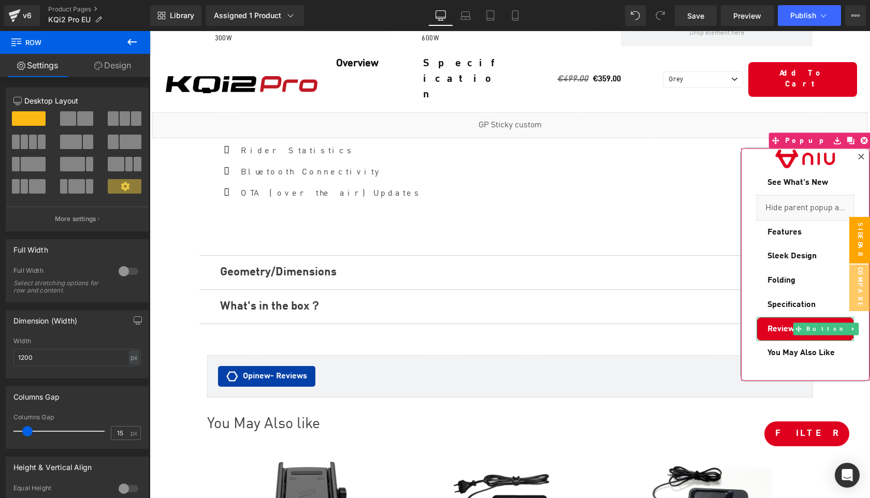
click at [784, 324] on span "Reviews" at bounding box center [782, 329] width 31 height 12
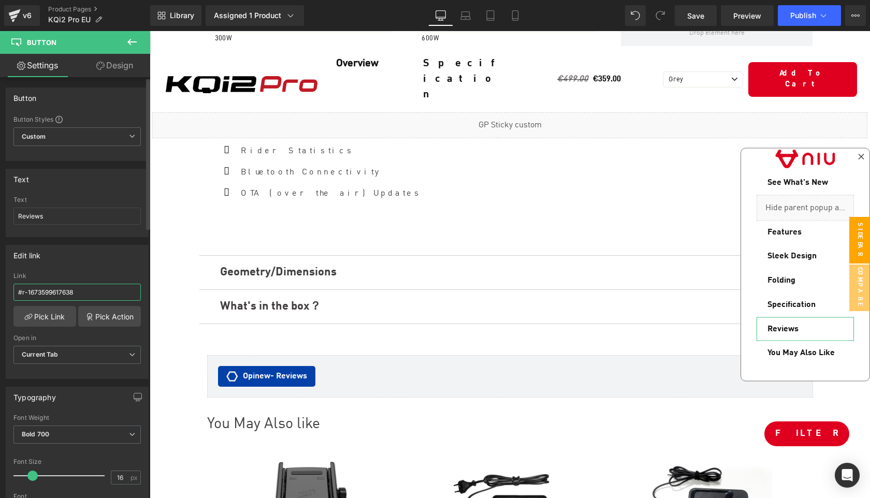
click at [92, 290] on input "#r-1673599617638" at bounding box center [76, 292] width 127 height 17
paste input "253739825"
type input "#r-1673253739825"
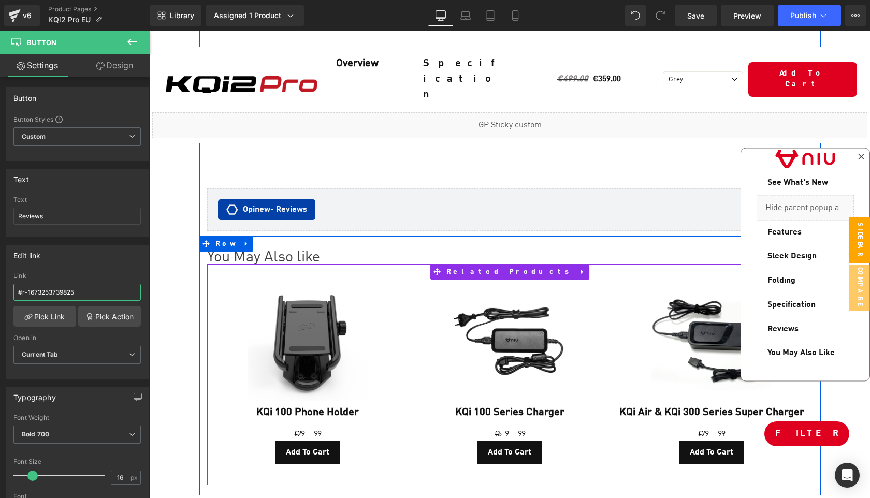
scroll to position [5971, 0]
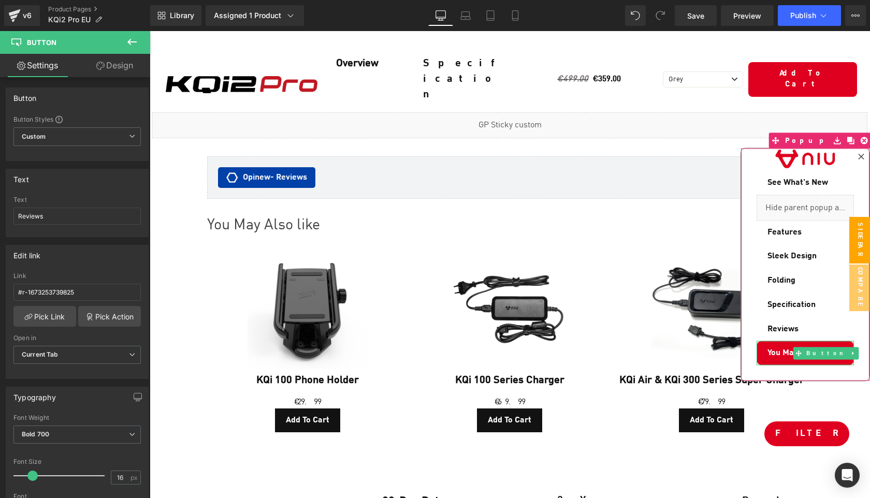
click at [768, 347] on span "You May Also Like" at bounding box center [800, 353] width 67 height 12
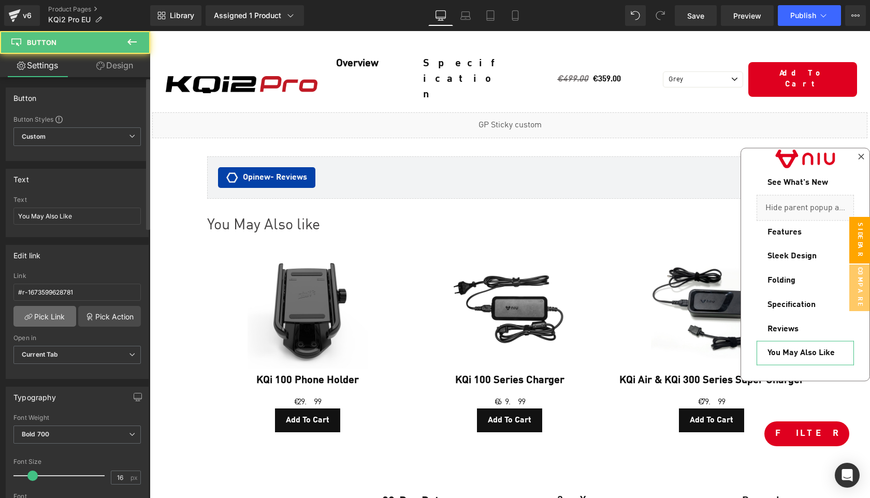
click at [57, 315] on link "Pick Link" at bounding box center [44, 316] width 63 height 21
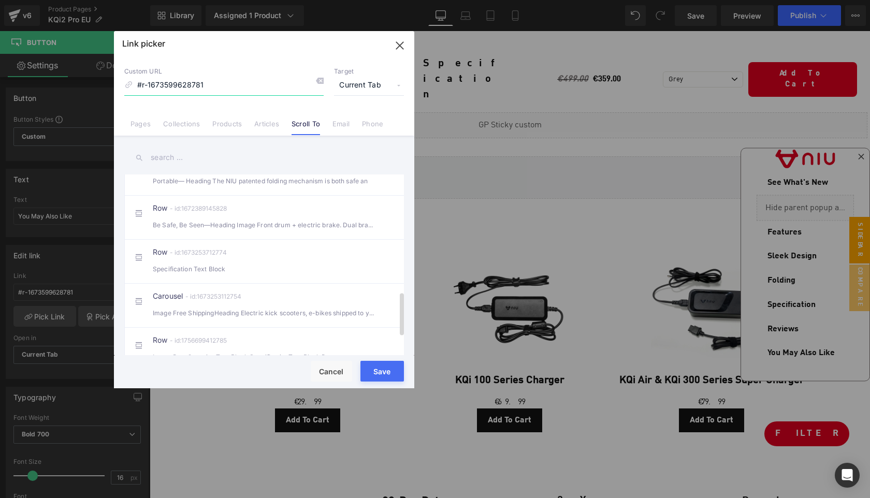
scroll to position [493, 0]
click at [337, 374] on button "Cancel" at bounding box center [331, 371] width 41 height 21
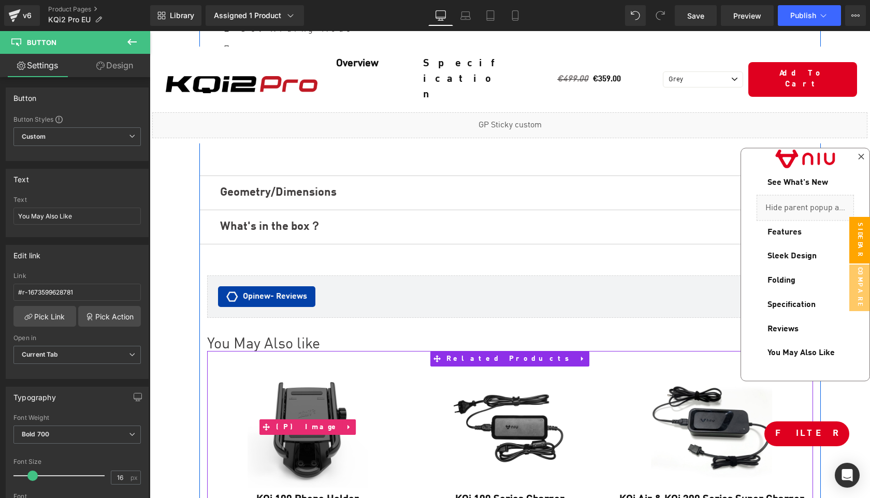
scroll to position [5833, 0]
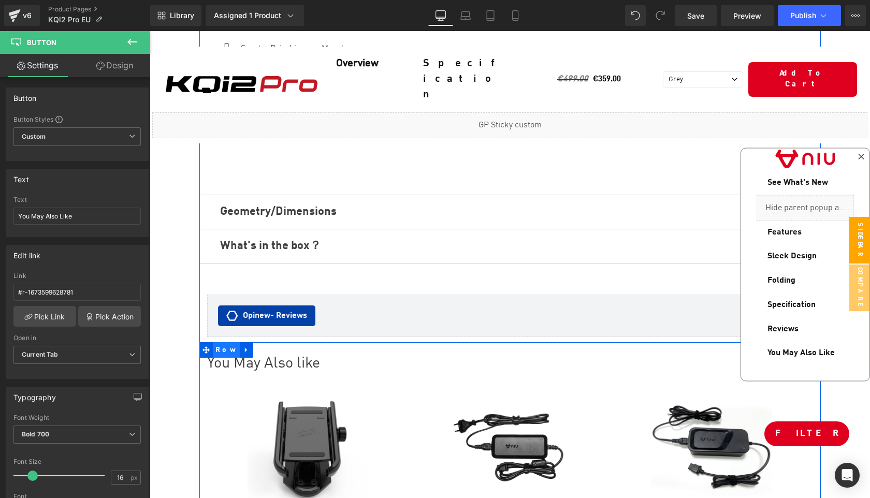
click at [218, 342] on span "Row" at bounding box center [226, 350] width 27 height 16
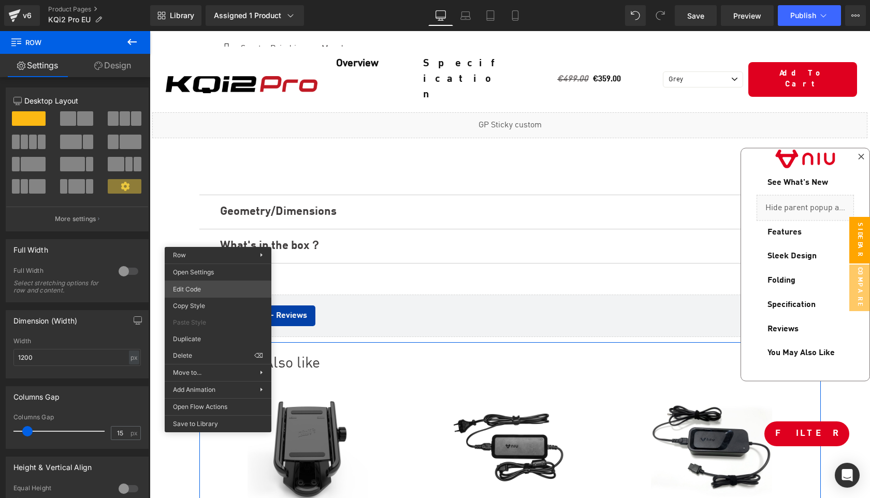
click at [199, 0] on div "Row You are previewing how the will restyle your page. You can not edit Element…" at bounding box center [435, 0] width 870 height 0
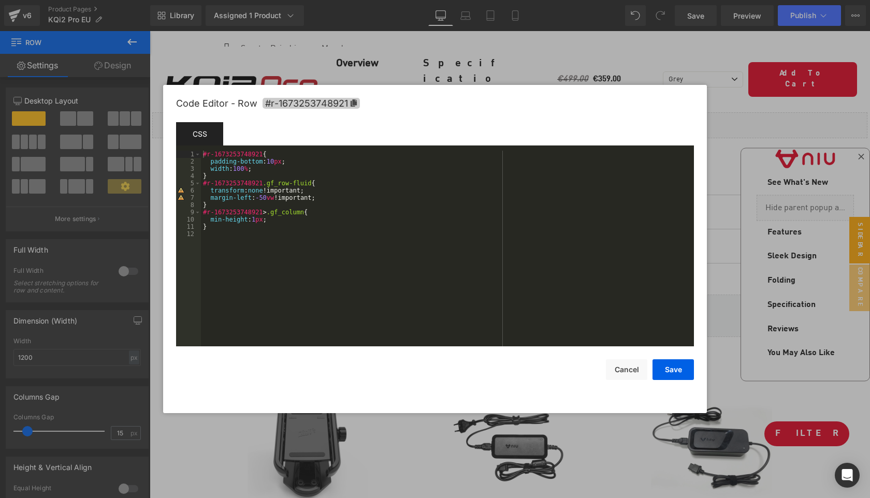
click at [355, 101] on icon at bounding box center [354, 102] width 6 height 7
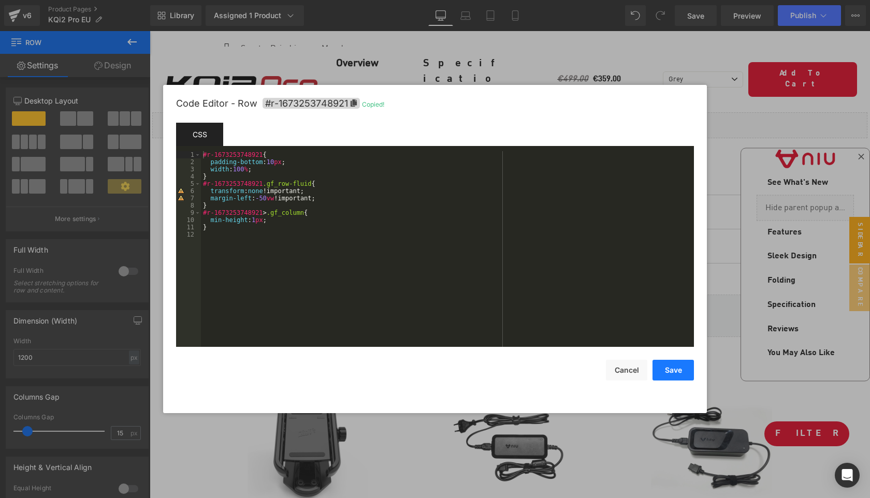
click at [668, 373] on button "Save" at bounding box center [672, 370] width 41 height 21
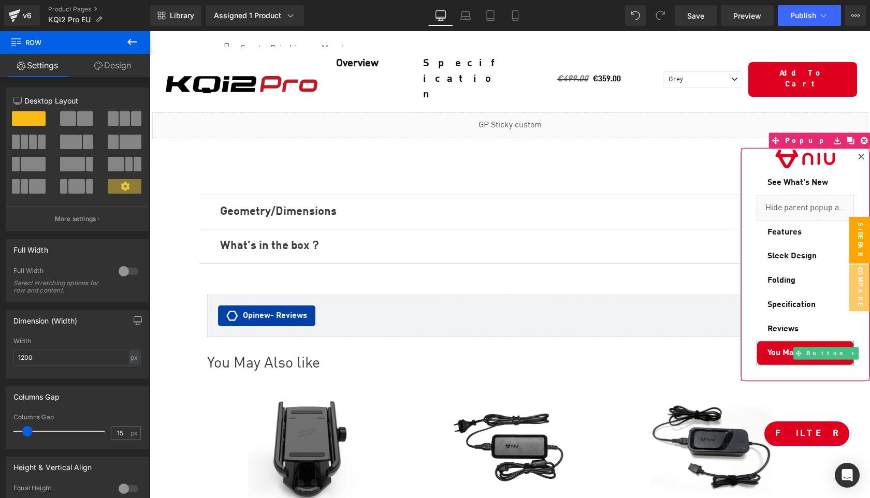
click at [768, 348] on span "You May Also Like" at bounding box center [800, 353] width 67 height 12
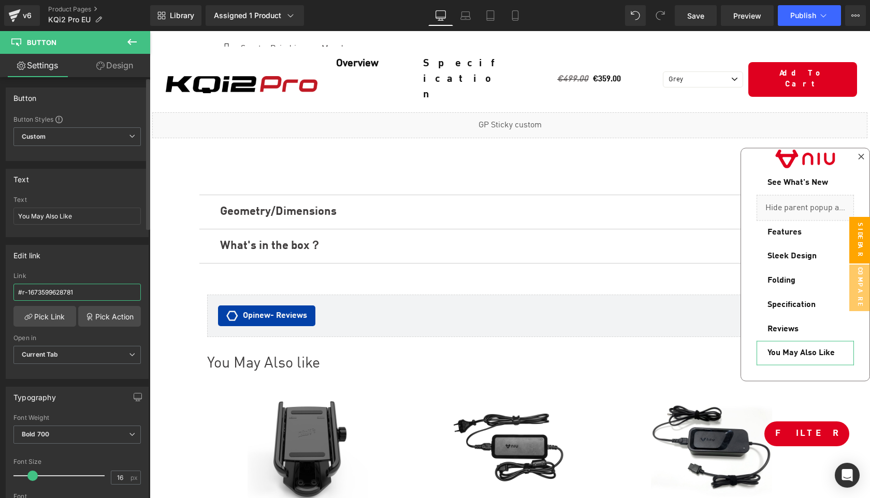
click at [97, 294] on input "#r-1673599628781" at bounding box center [76, 292] width 127 height 17
type input "#r-1673253748921"
click at [98, 266] on div "Edit link #r-1673599628781 Link #r-1673253748921 Pick Link Pick Action Current …" at bounding box center [77, 312] width 143 height 134
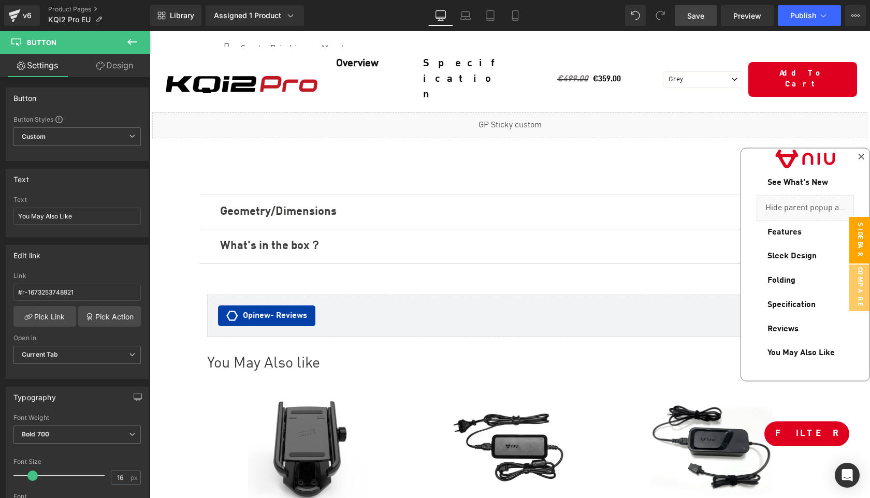
click at [693, 17] on span "Save" at bounding box center [695, 15] width 17 height 11
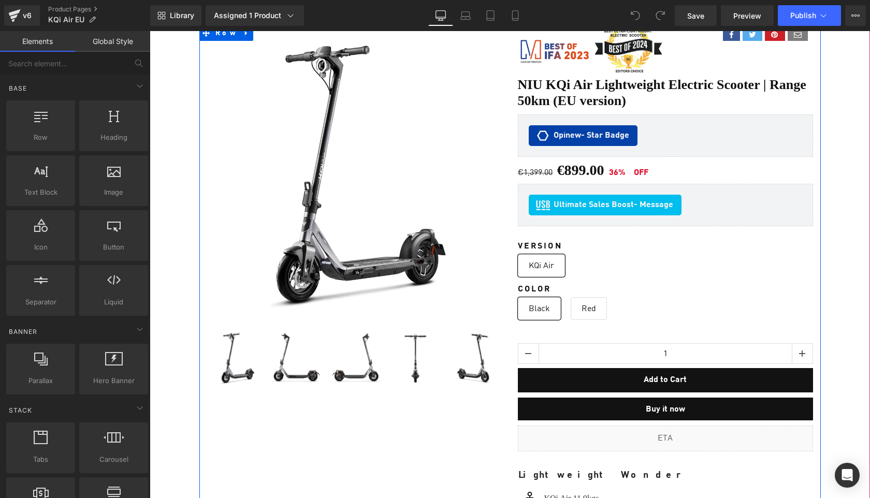
scroll to position [167, 0]
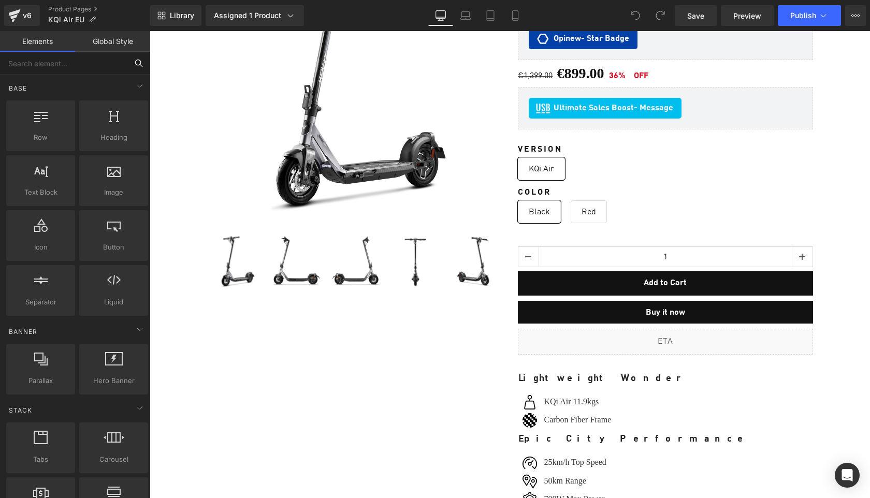
click at [92, 61] on input "text" at bounding box center [63, 63] width 127 height 23
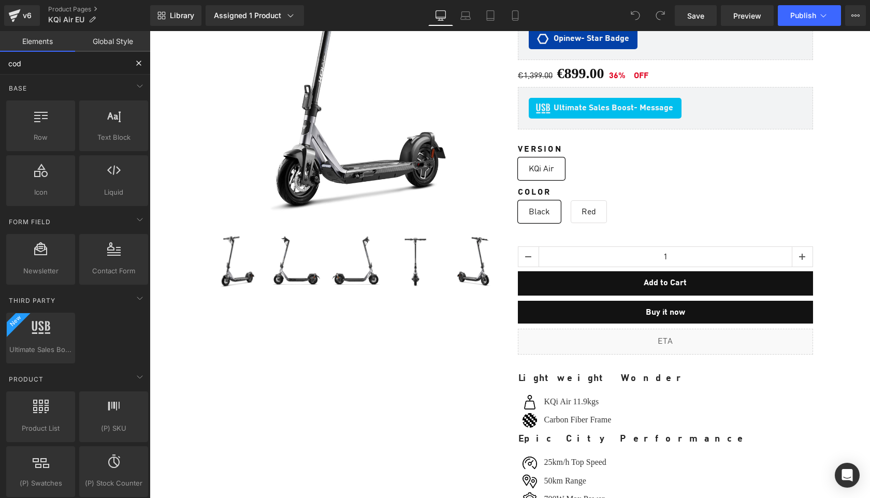
type input "code"
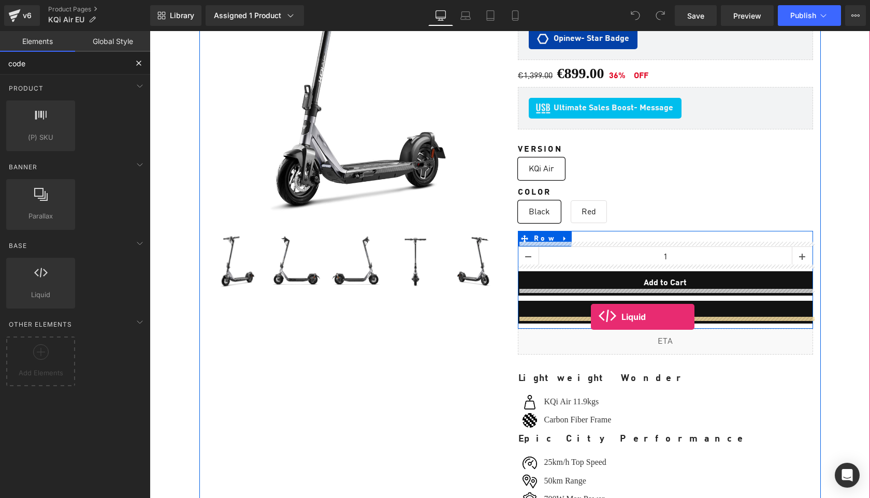
drag, startPoint x: 185, startPoint y: 314, endPoint x: 591, endPoint y: 317, distance: 405.9
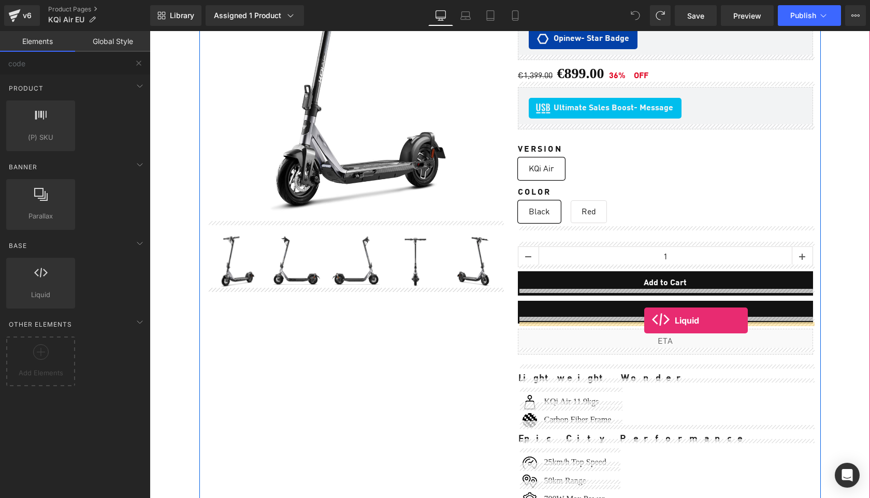
drag, startPoint x: 185, startPoint y: 319, endPoint x: 644, endPoint y: 321, distance: 459.3
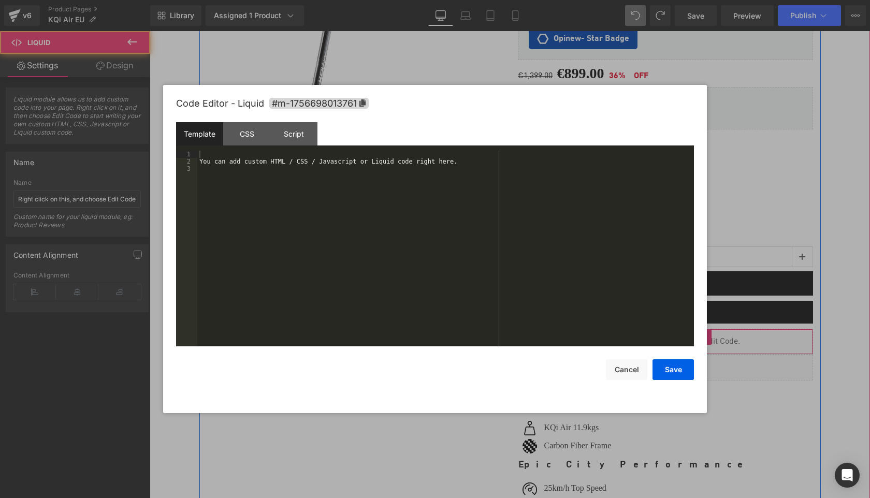
click at [676, 333] on div "Liquid" at bounding box center [665, 342] width 295 height 26
click at [390, 246] on div "You can add custom HTML / CSS / Javascript or Liquid code right here." at bounding box center [445, 256] width 497 height 210
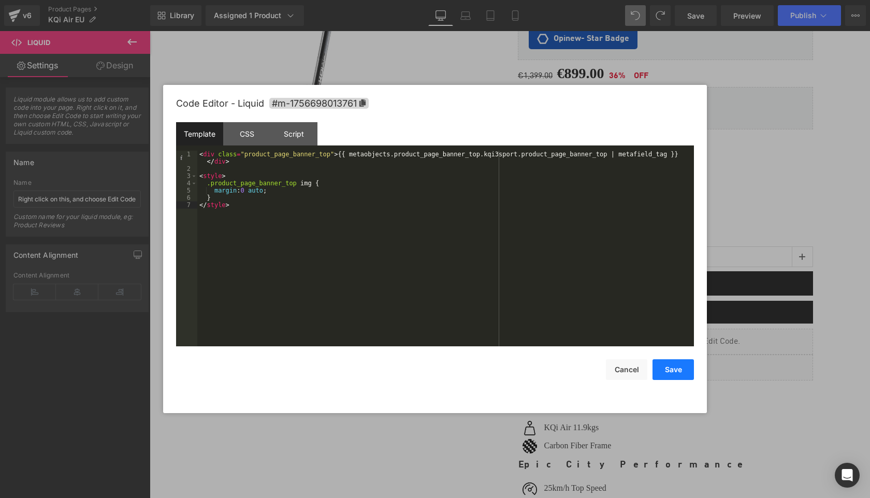
click at [672, 372] on button "Save" at bounding box center [672, 369] width 41 height 21
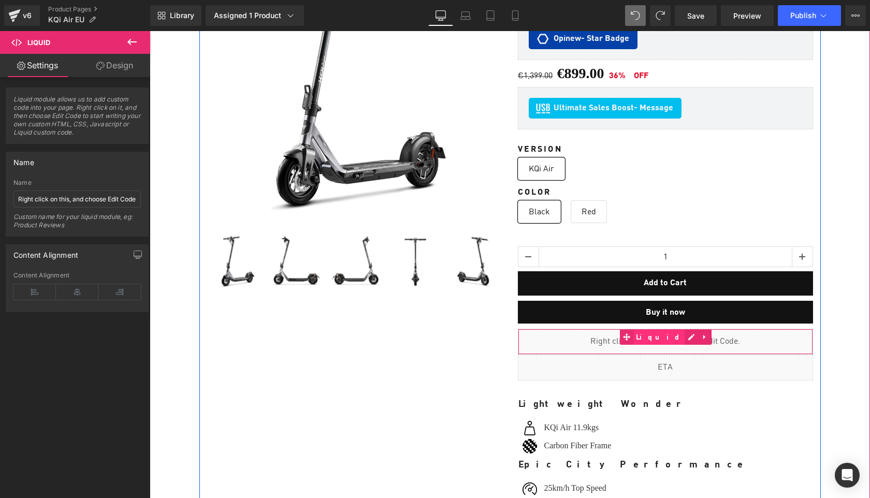
click at [660, 335] on span "Liquid" at bounding box center [659, 338] width 52 height 16
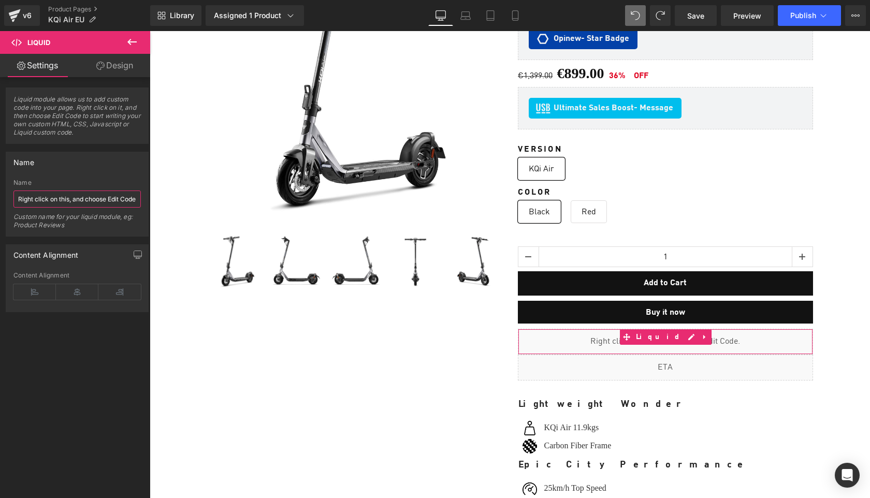
click at [36, 203] on input "Right click on this, and choose Edit Code." at bounding box center [76, 199] width 127 height 17
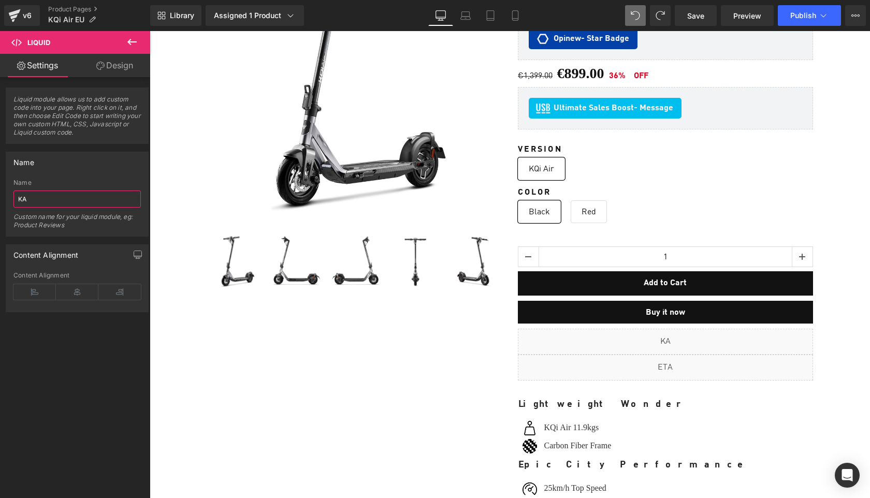
type input "K"
type input "KQi Air Metafields"
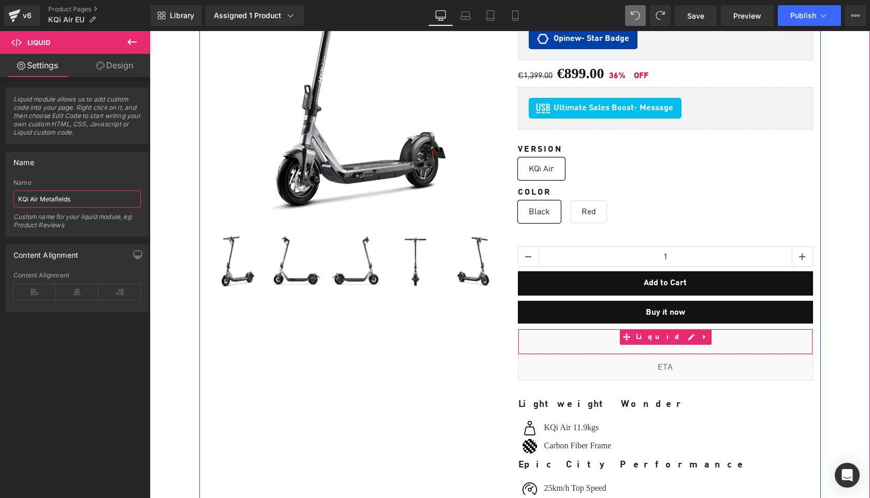
click at [679, 335] on div "Liquid" at bounding box center [665, 342] width 295 height 26
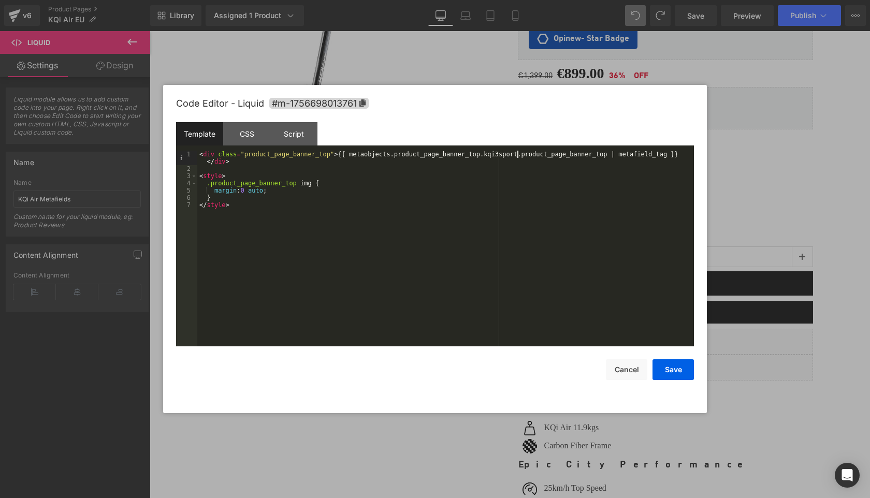
click at [517, 156] on div "< div class = "product_page_banner_top" > {{ metaobjects.product_page_banner_to…" at bounding box center [445, 259] width 497 height 217
click at [674, 367] on button "Save" at bounding box center [672, 369] width 41 height 21
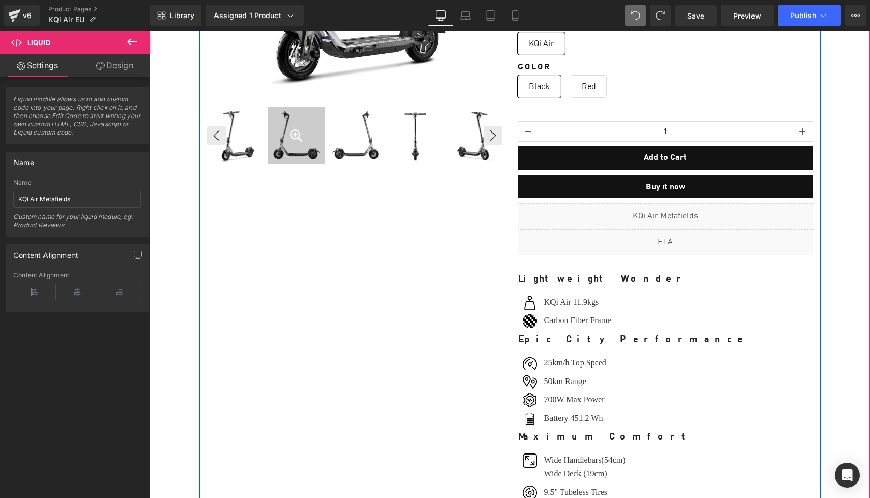
scroll to position [295, 0]
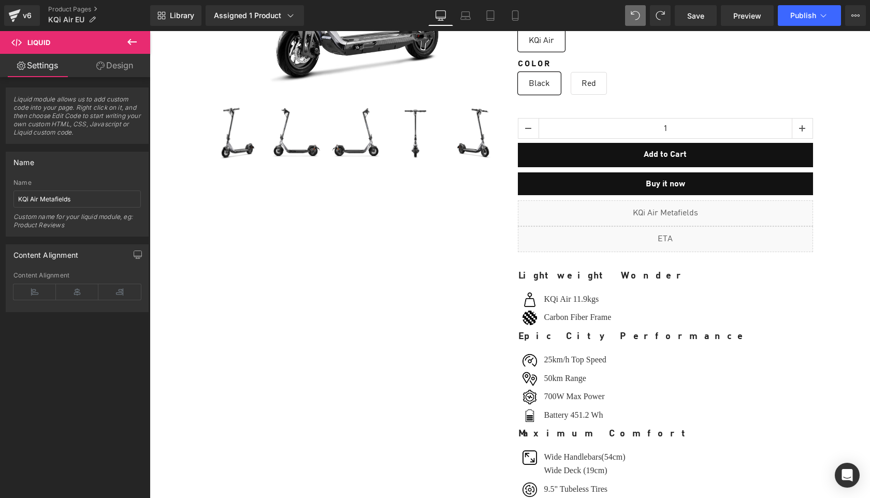
click at [139, 40] on button at bounding box center [132, 42] width 36 height 23
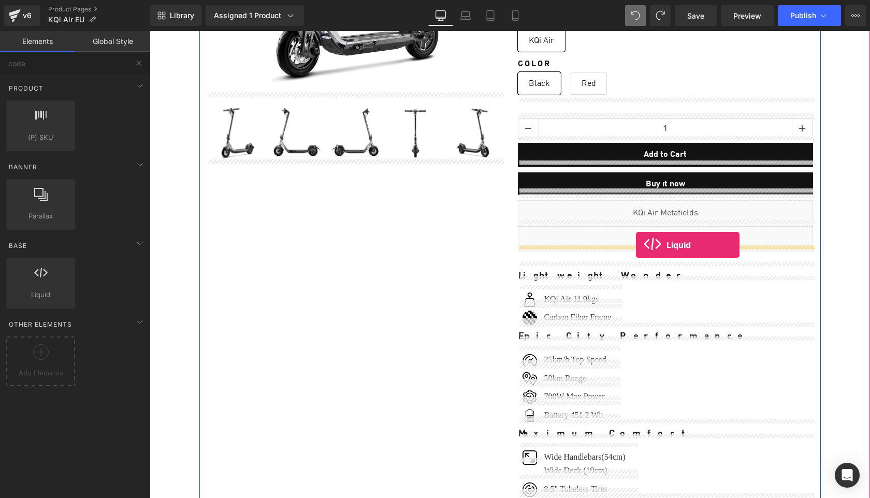
drag, startPoint x: 187, startPoint y: 302, endPoint x: 636, endPoint y: 245, distance: 452.6
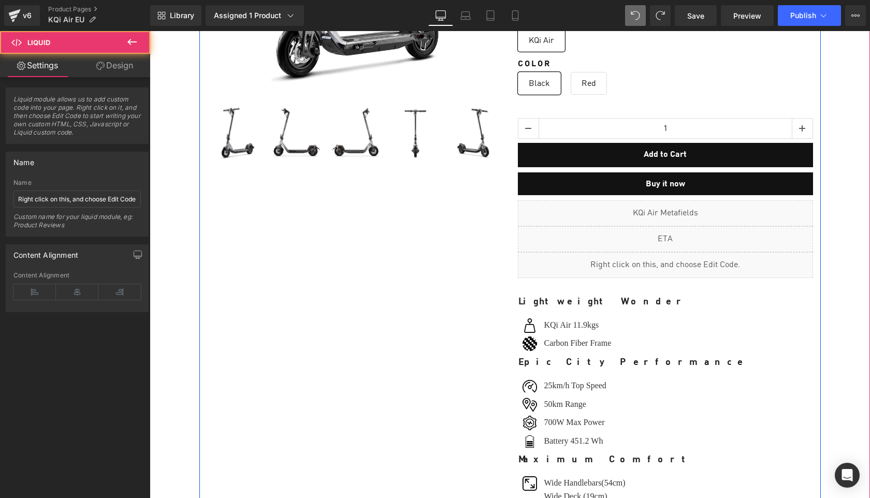
click at [678, 255] on div "Liquid" at bounding box center [665, 265] width 295 height 26
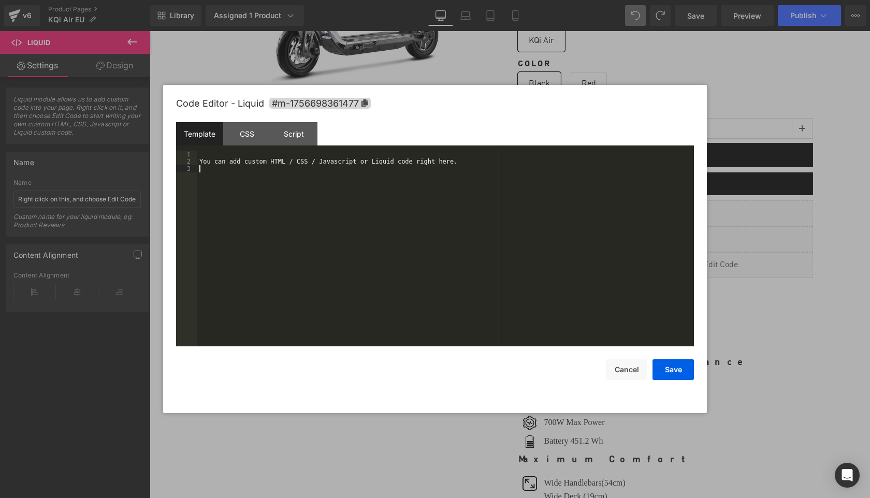
click at [553, 255] on div "You can add custom HTML / CSS / Javascript or Liquid code right here." at bounding box center [445, 256] width 497 height 210
click at [680, 373] on button "Save" at bounding box center [672, 369] width 41 height 21
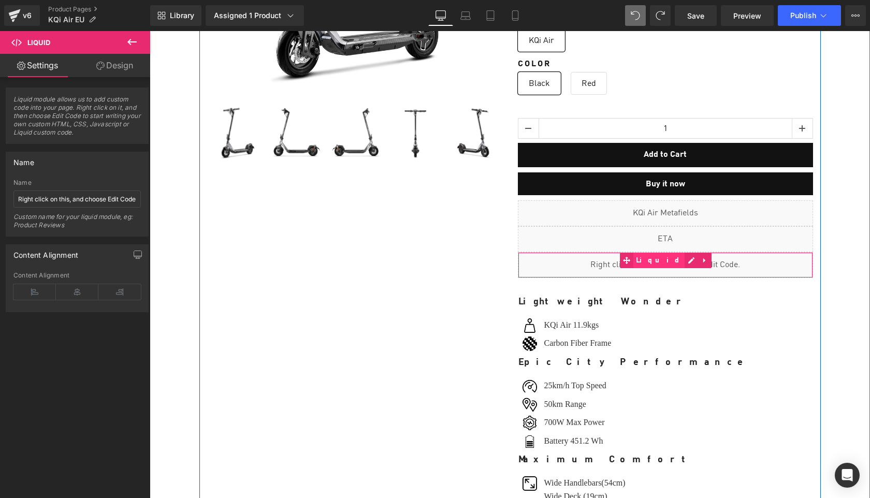
click at [656, 255] on span "Liquid" at bounding box center [659, 261] width 52 height 16
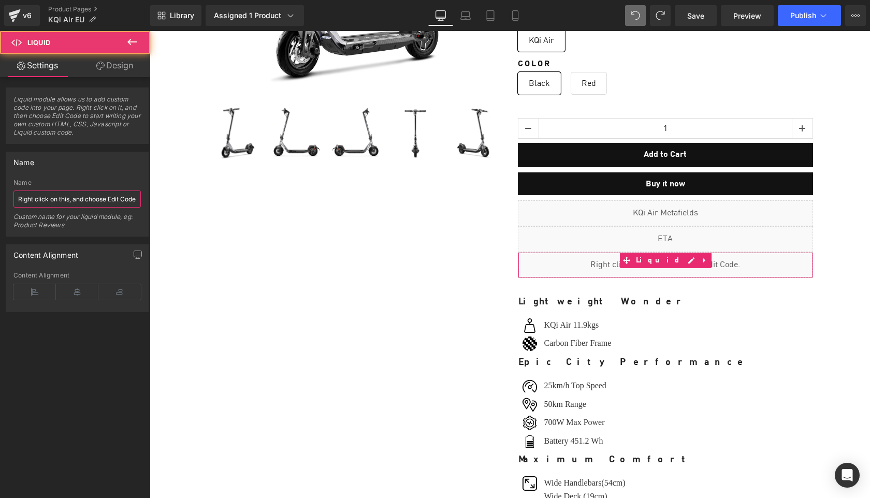
click at [51, 199] on input "Right click on this, and choose Edit Code." at bounding box center [76, 199] width 127 height 17
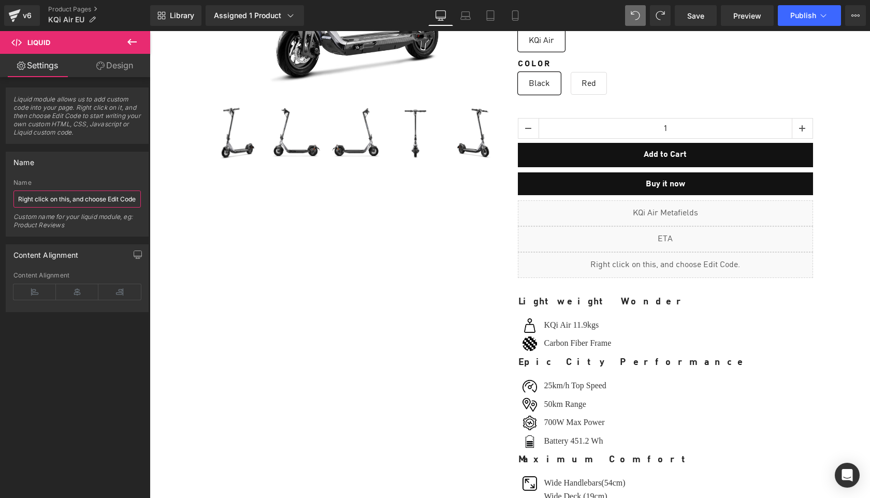
paste input "Sell Easy FBT KQi1 Pro"
type input "Sell Easy FBT KQi Air"
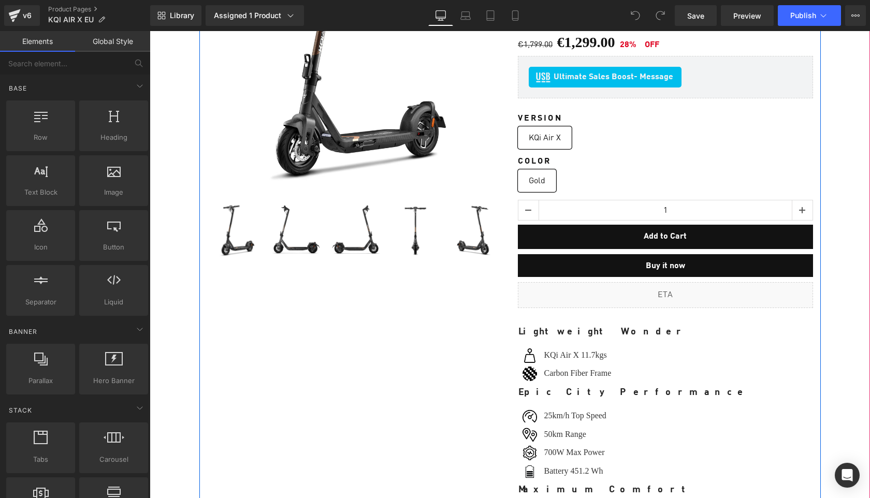
scroll to position [236, 0]
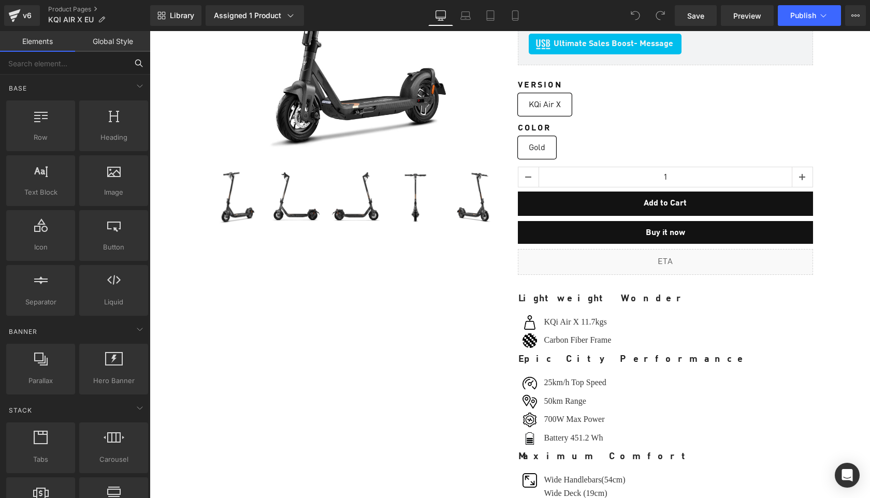
click at [92, 55] on input "text" at bounding box center [63, 63] width 127 height 23
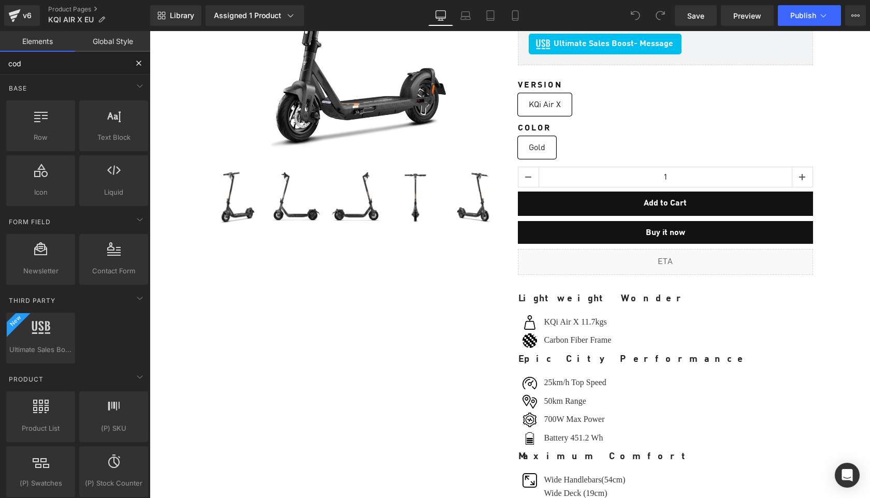
type input "code"
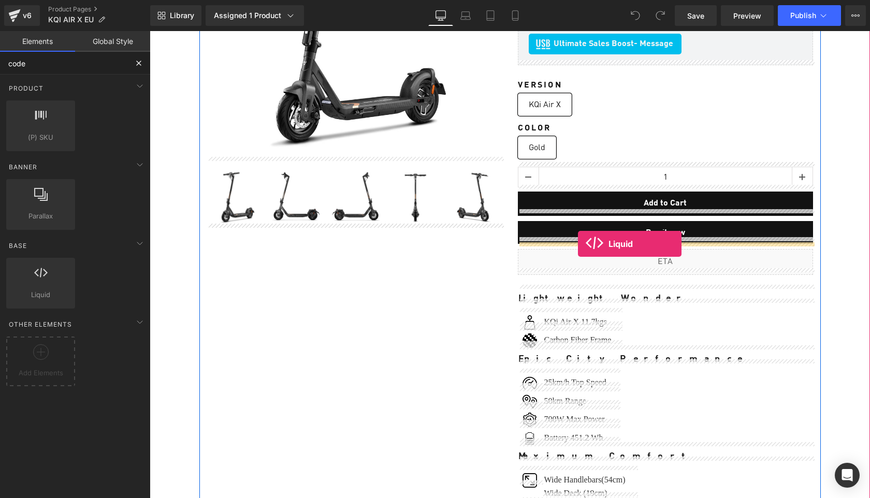
drag, startPoint x: 181, startPoint y: 315, endPoint x: 578, endPoint y: 244, distance: 402.9
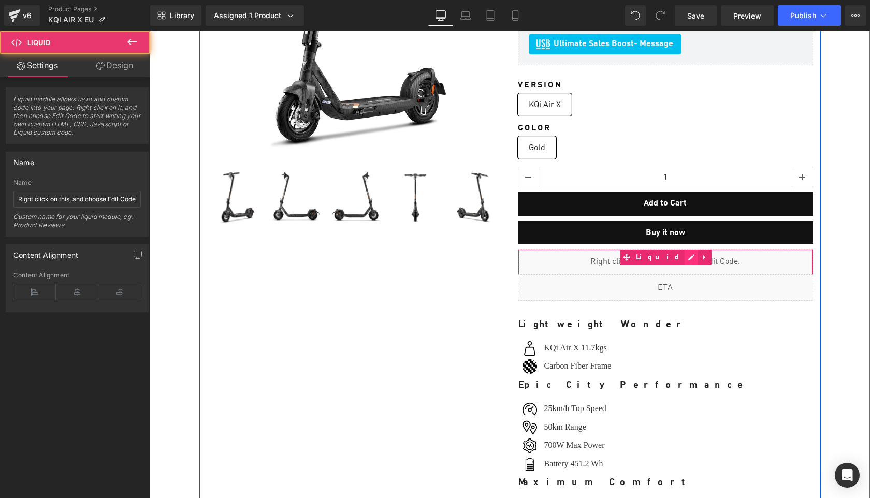
click at [678, 253] on div "Liquid" at bounding box center [665, 262] width 295 height 26
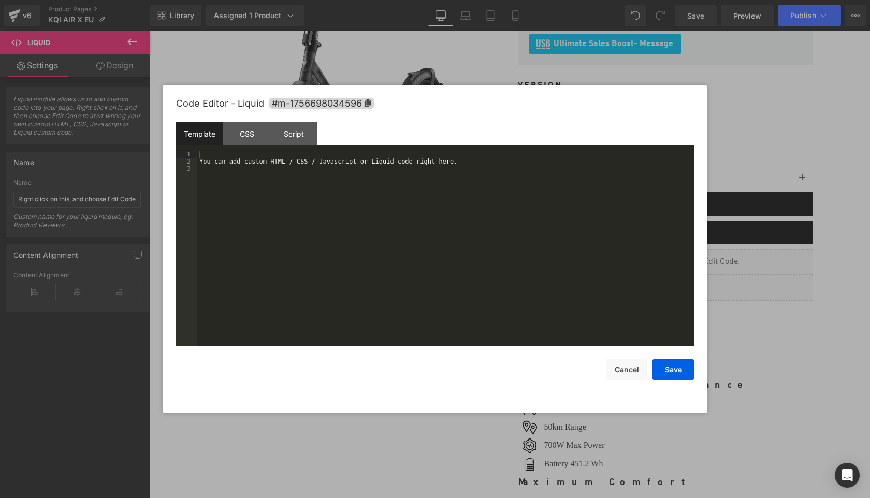
click at [429, 240] on div "You can add custom HTML / CSS / Javascript or Liquid code right here." at bounding box center [445, 256] width 497 height 210
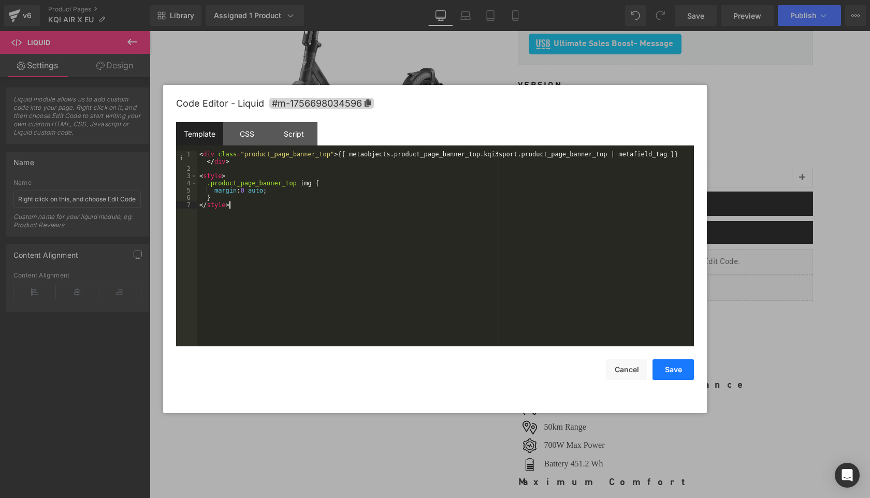
click at [669, 372] on button "Save" at bounding box center [672, 369] width 41 height 21
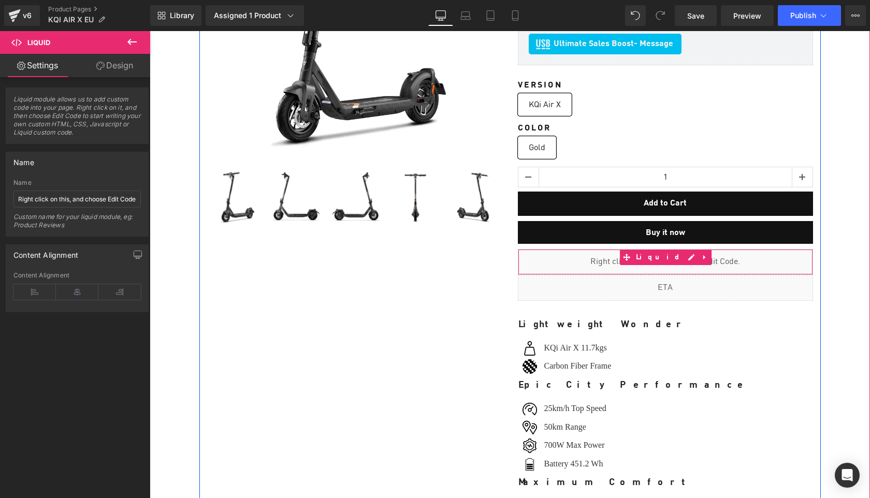
click at [601, 261] on div "Liquid" at bounding box center [665, 262] width 295 height 26
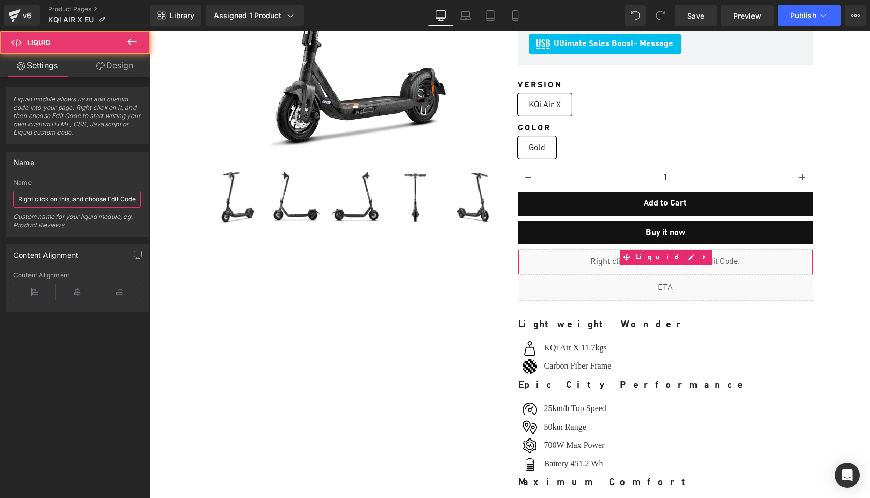
click at [61, 198] on input "Right click on this, and choose Edit Code." at bounding box center [76, 199] width 127 height 17
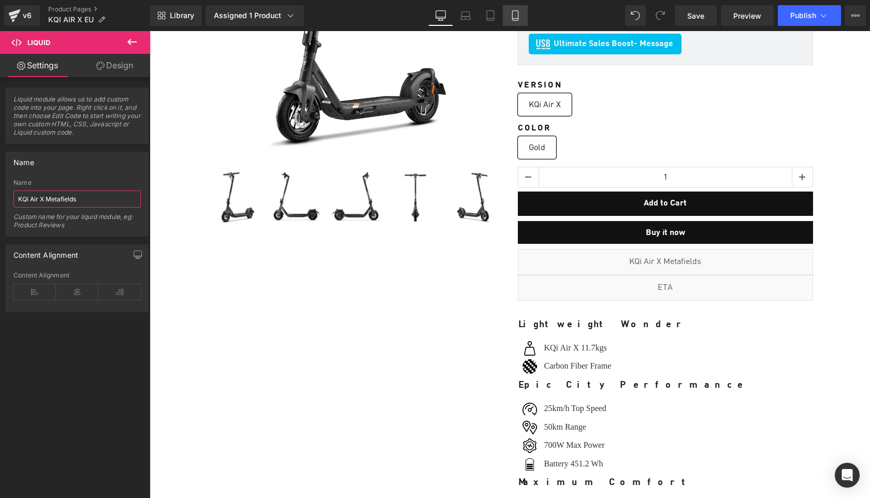
type input "KQi Air X Metafields"
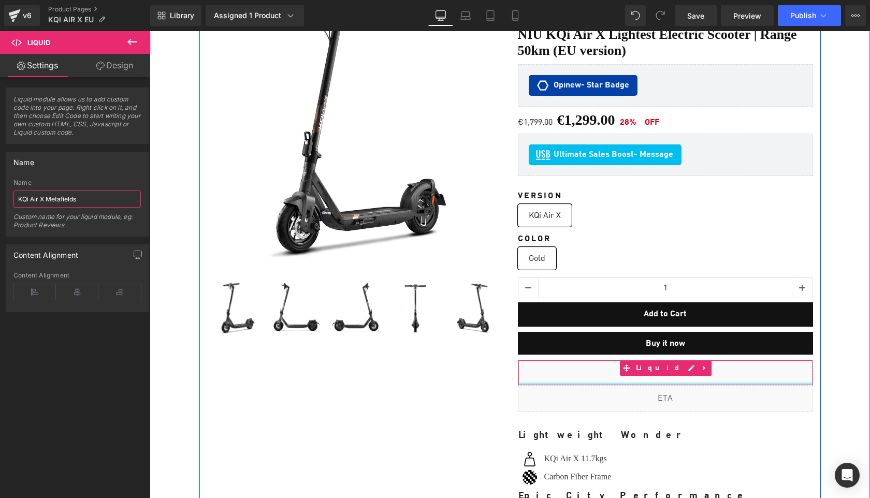
scroll to position [143, 0]
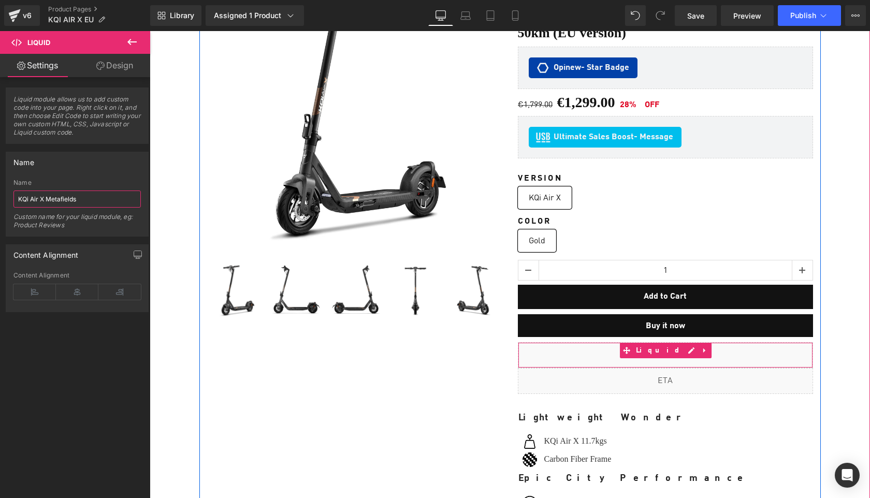
click at [676, 347] on div "Liquid" at bounding box center [665, 355] width 295 height 26
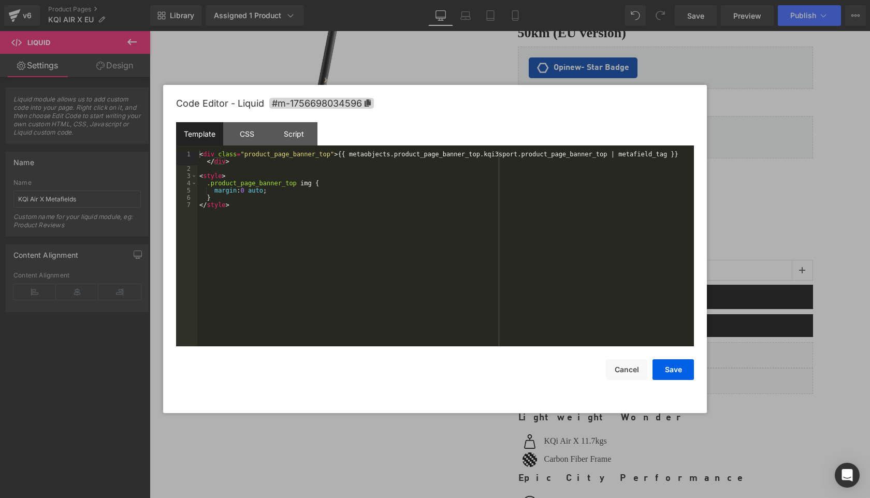
click at [520, 153] on div "< div class = "product_page_banner_top" > {{ metaobjects.product_page_banner_to…" at bounding box center [445, 259] width 497 height 217
click at [671, 365] on button "Save" at bounding box center [672, 369] width 41 height 21
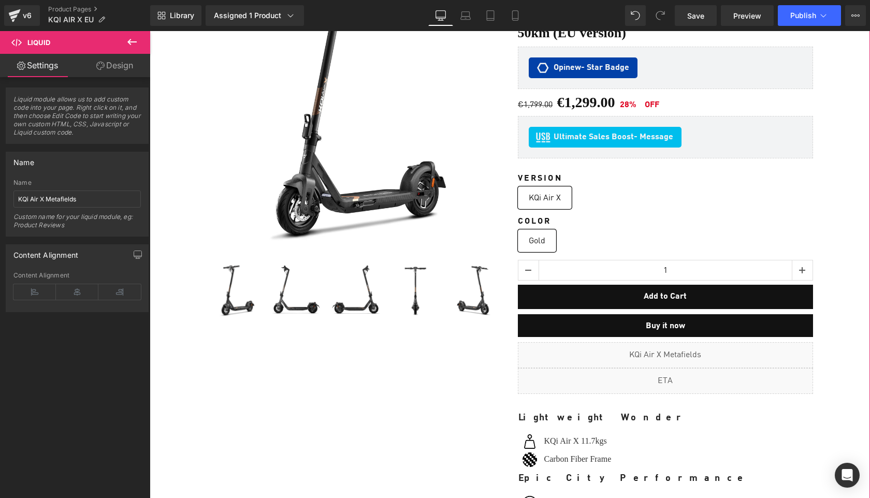
click at [135, 41] on icon at bounding box center [131, 42] width 9 height 6
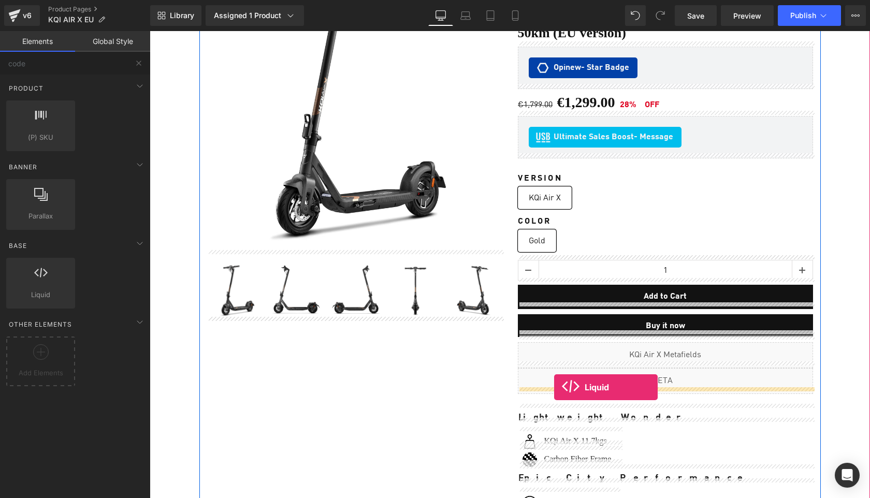
drag, startPoint x: 191, startPoint y: 321, endPoint x: 554, endPoint y: 387, distance: 369.5
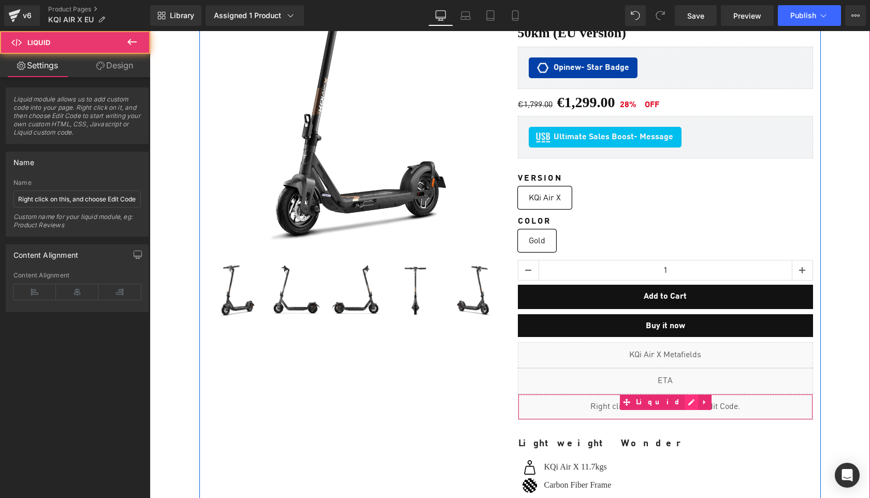
click at [675, 400] on div "Liquid" at bounding box center [665, 407] width 295 height 26
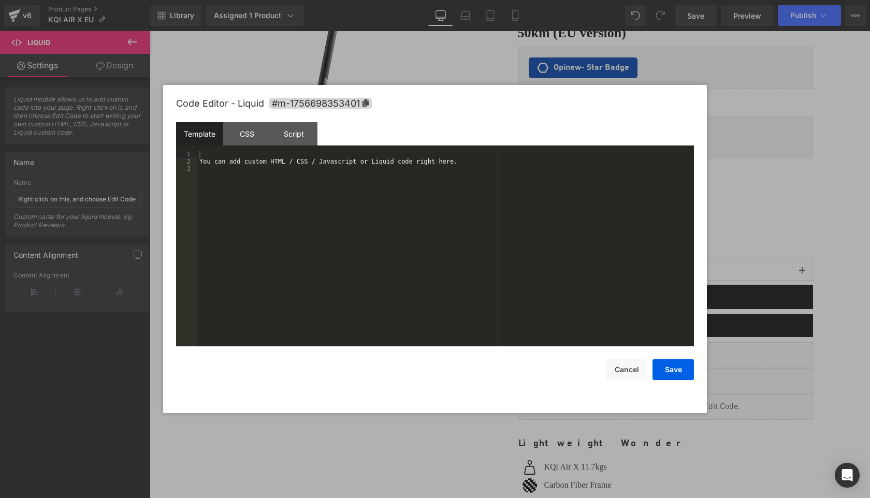
click at [444, 278] on div "You can add custom HTML / CSS / Javascript or Liquid code right here." at bounding box center [445, 256] width 497 height 210
click at [670, 370] on button "Save" at bounding box center [672, 369] width 41 height 21
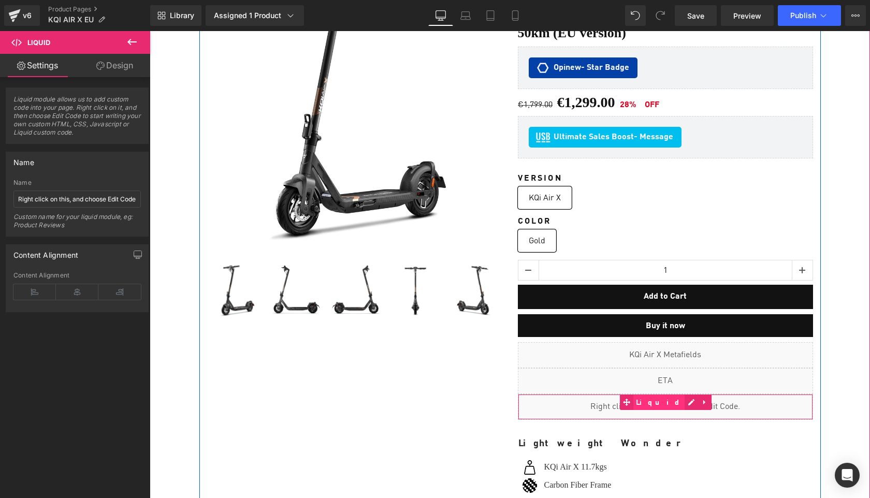
click at [662, 396] on span "Liquid" at bounding box center [659, 403] width 52 height 16
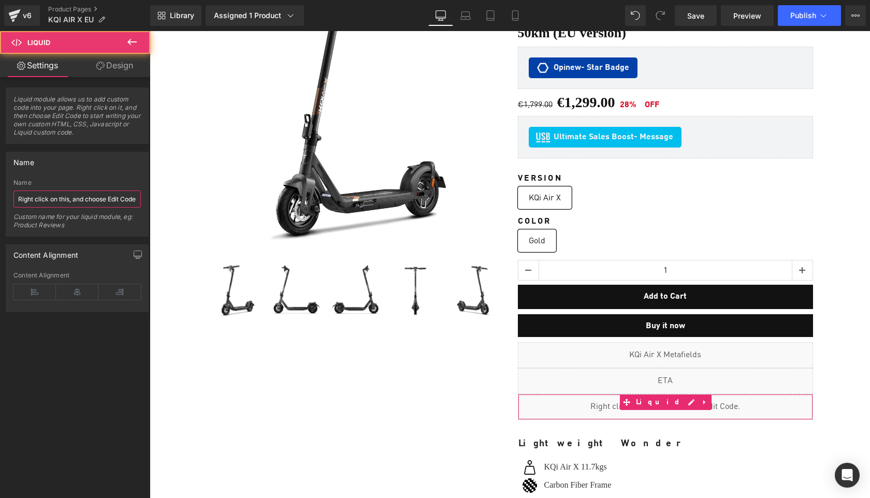
click at [59, 201] on input "Right click on this, and choose Edit Code." at bounding box center [76, 199] width 127 height 17
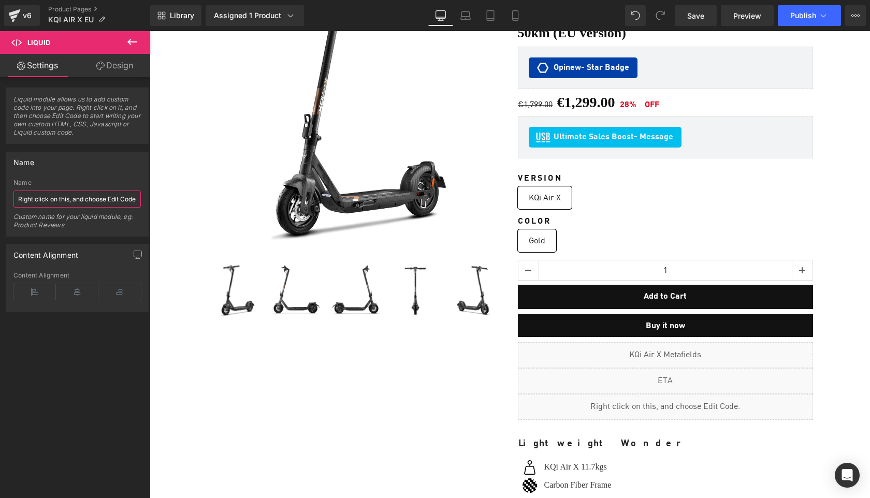
paste input "Sell Easy FBT KQi1 Pro"
type input "Sell Easy FBT KQi Air X"
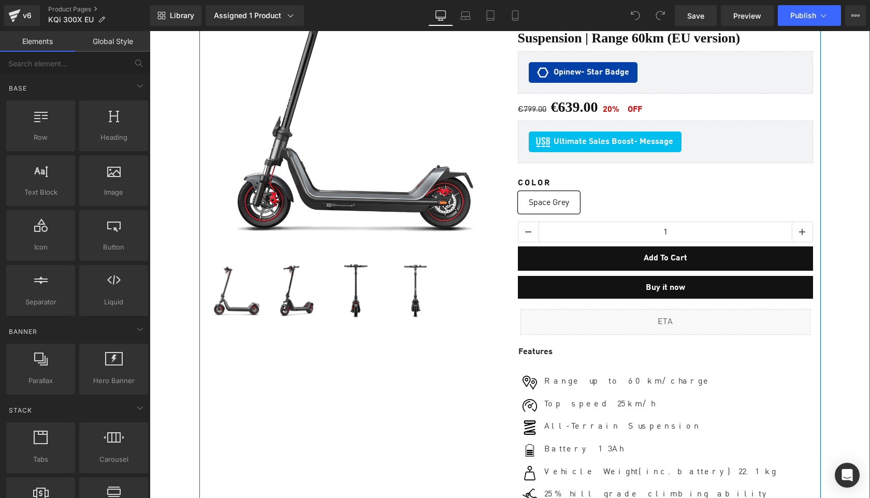
scroll to position [203, 0]
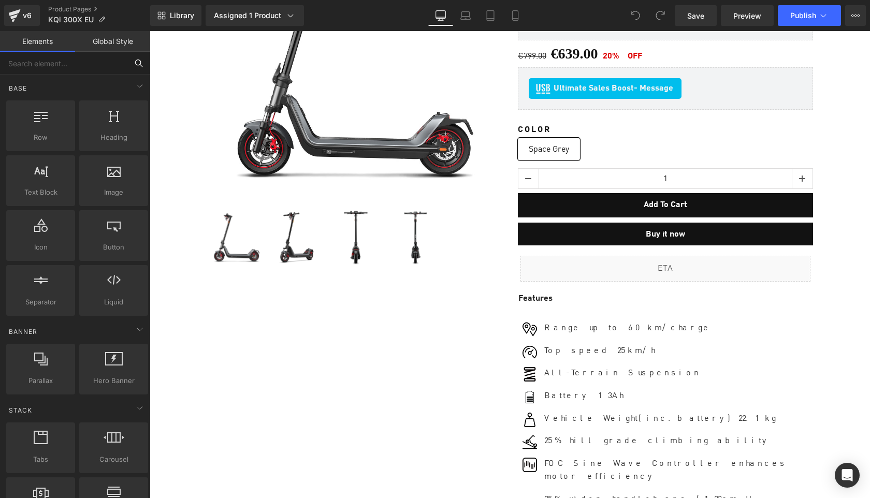
click at [79, 67] on input "text" at bounding box center [63, 63] width 127 height 23
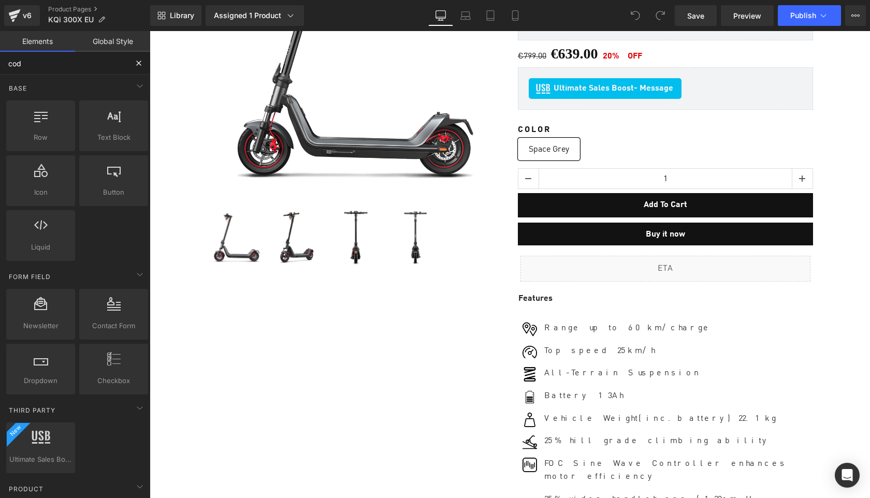
type input "code"
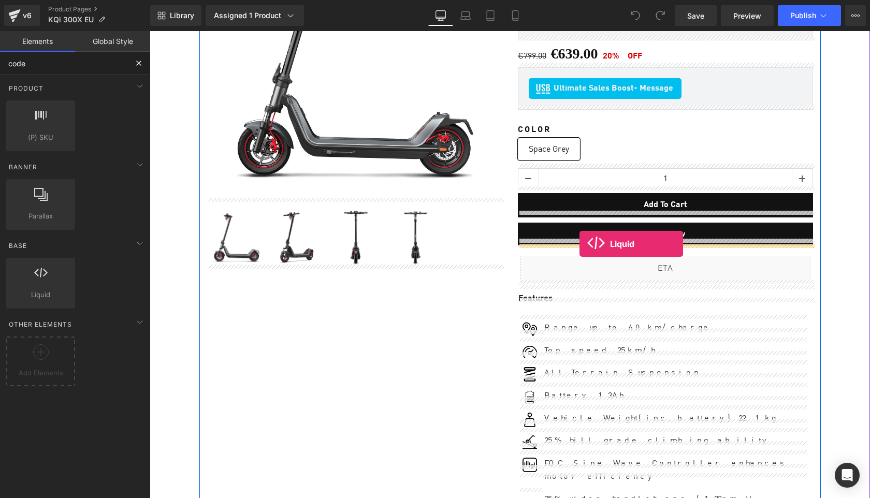
drag, startPoint x: 187, startPoint y: 328, endPoint x: 579, endPoint y: 244, distance: 400.9
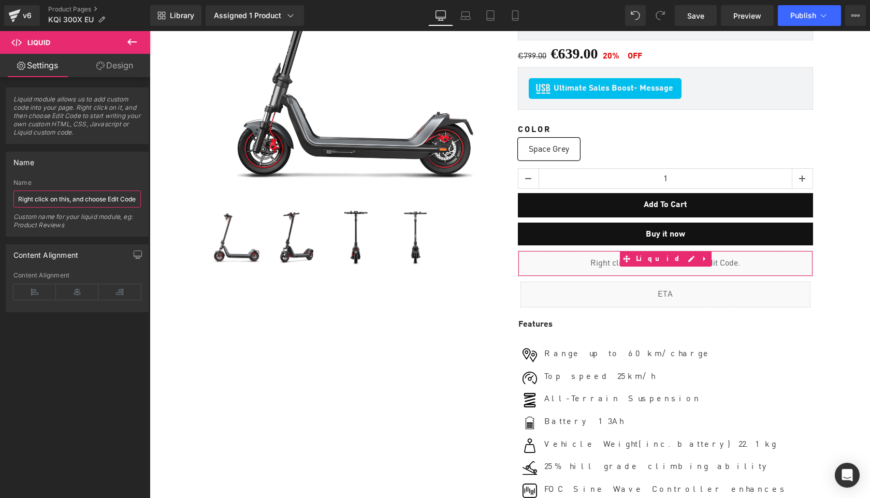
click at [53, 199] on input "Right click on this, and choose Edit Code." at bounding box center [76, 199] width 127 height 17
type input "<"
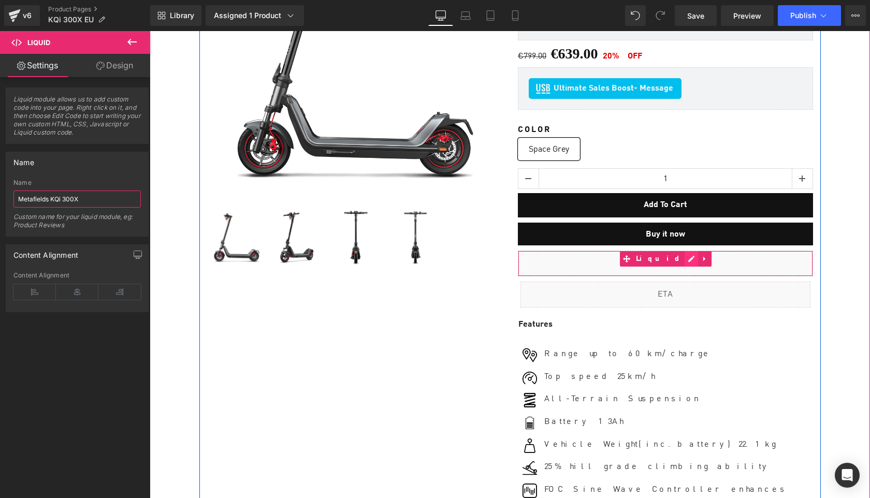
click at [678, 255] on div "Liquid" at bounding box center [665, 264] width 295 height 26
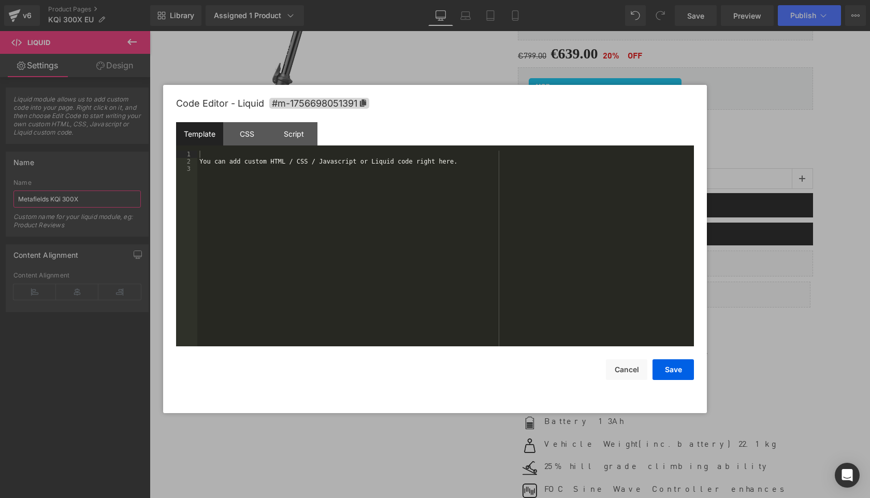
type input "Metafields KQi 300X"
click at [386, 231] on div "You can add custom HTML / CSS / Javascript or Liquid code right here." at bounding box center [445, 256] width 497 height 210
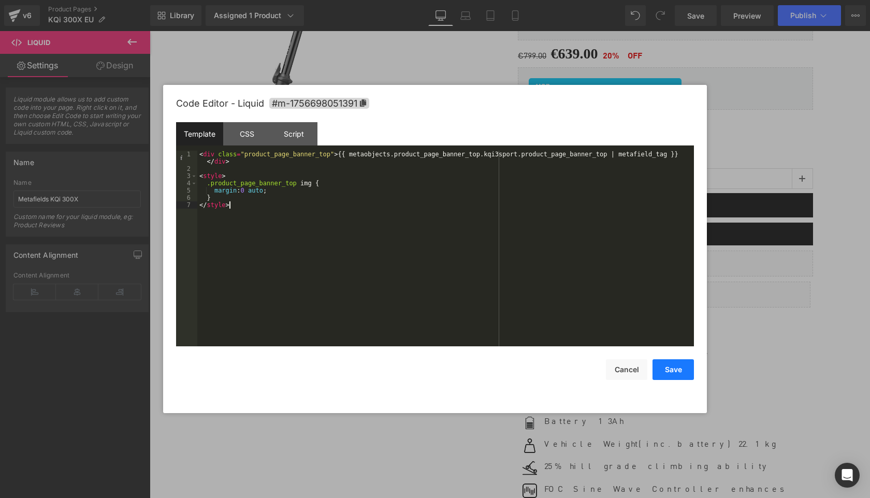
click at [677, 370] on button "Save" at bounding box center [672, 369] width 41 height 21
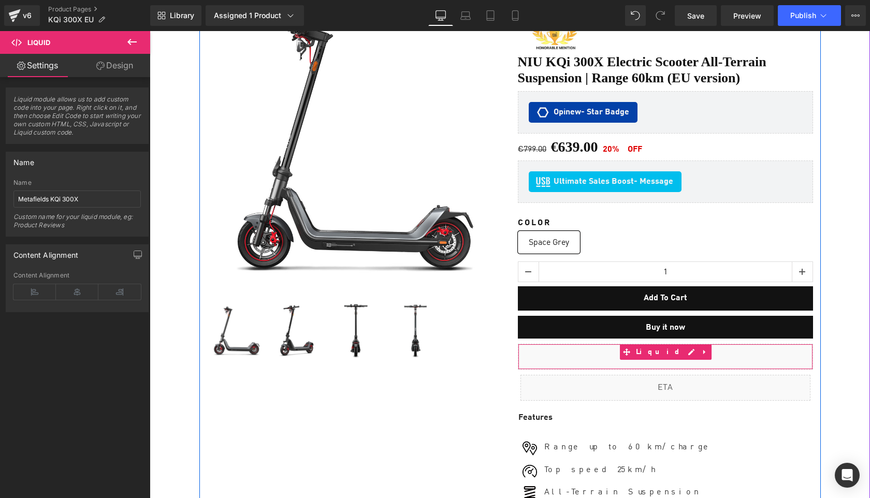
scroll to position [125, 0]
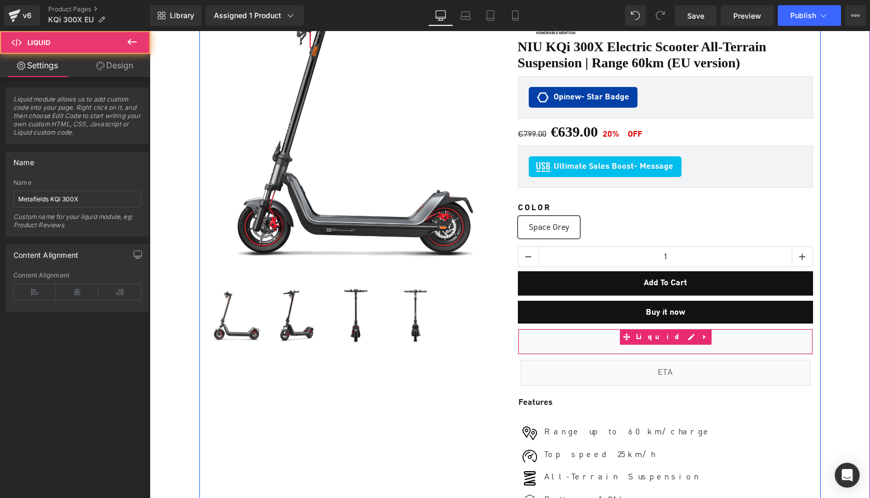
click at [677, 332] on div "Liquid" at bounding box center [665, 342] width 295 height 26
click at [679, 331] on div "Liquid" at bounding box center [665, 342] width 295 height 26
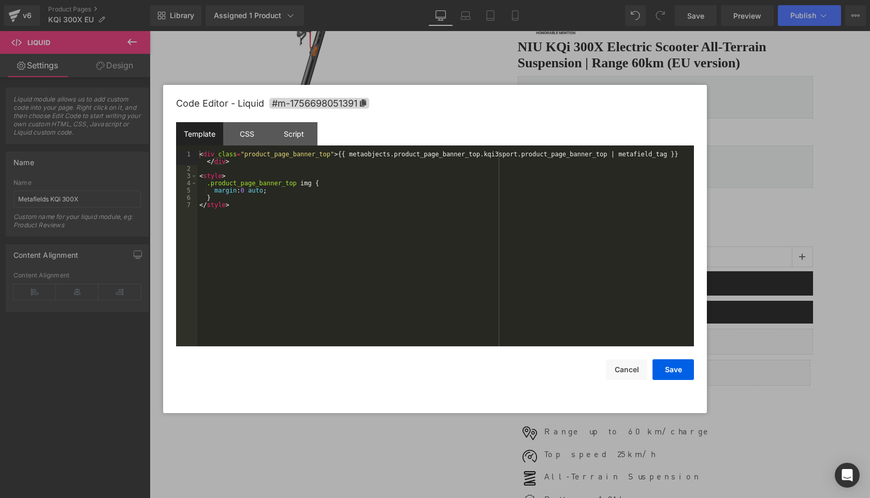
click at [502, 155] on div "< div class = "product_page_banner_top" > {{ metaobjects.product_page_banner_to…" at bounding box center [445, 259] width 497 height 217
click at [675, 371] on button "Save" at bounding box center [672, 369] width 41 height 21
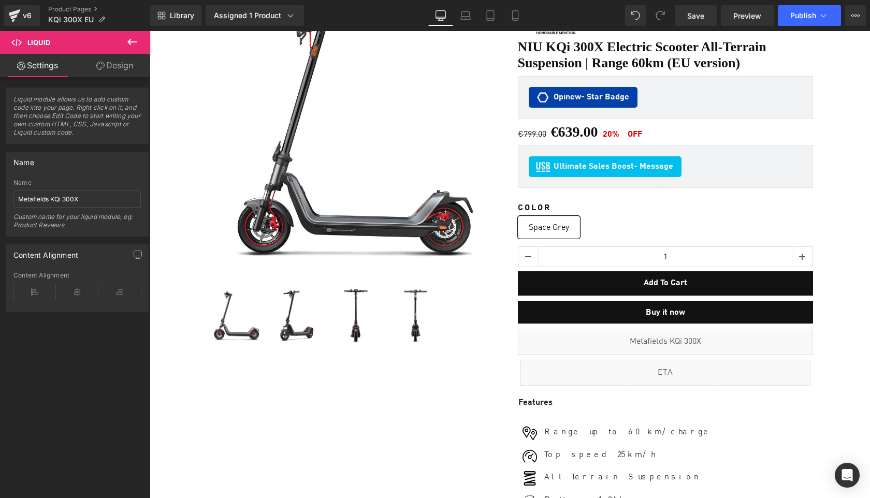
click at [132, 42] on icon at bounding box center [132, 42] width 12 height 12
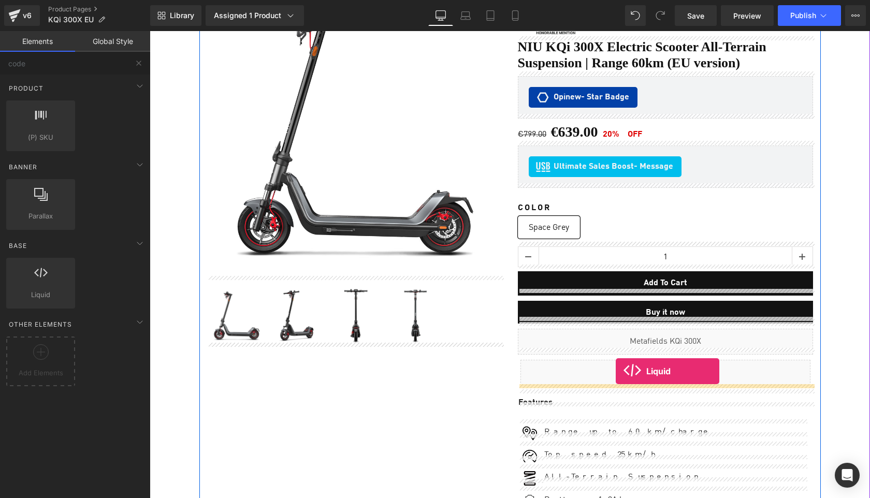
drag, startPoint x: 182, startPoint y: 311, endPoint x: 616, endPoint y: 371, distance: 437.6
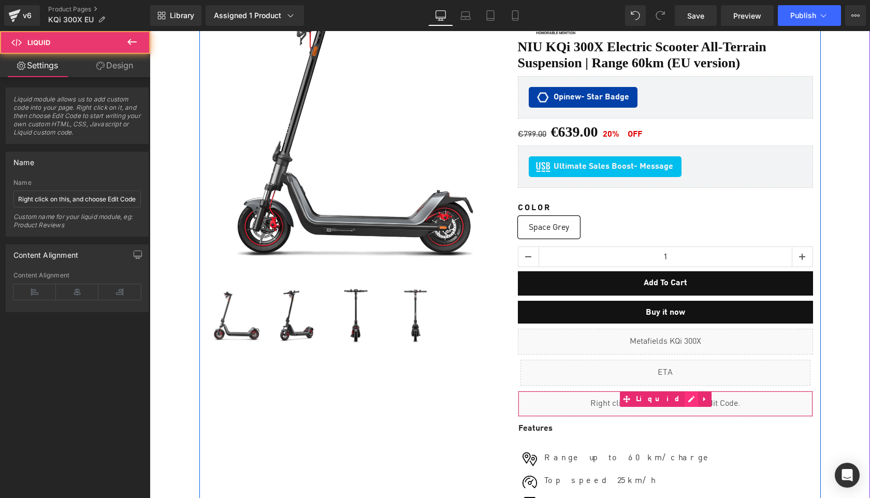
click at [676, 393] on div "Liquid" at bounding box center [665, 404] width 295 height 26
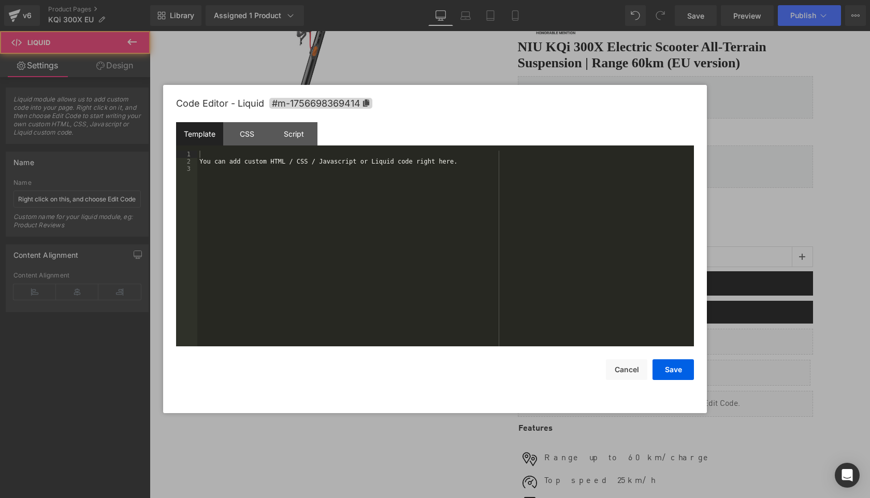
click at [442, 234] on div "You can add custom HTML / CSS / Javascript or Liquid code right here." at bounding box center [445, 256] width 497 height 210
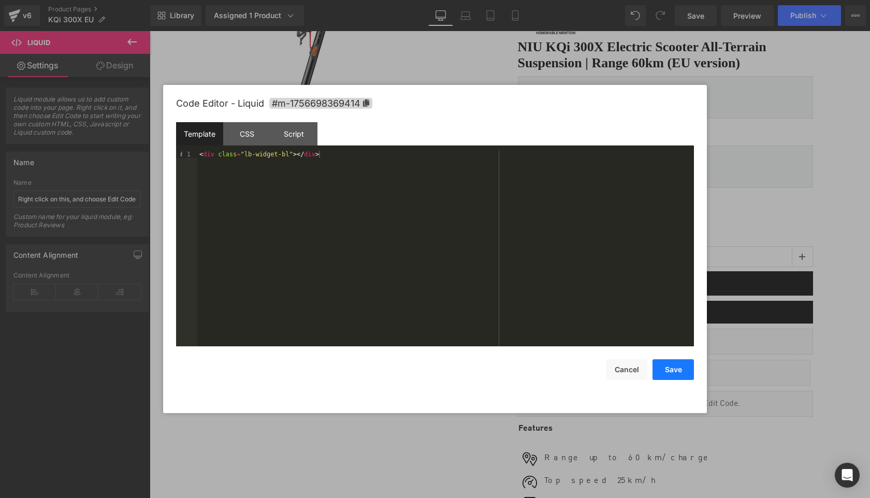
click at [673, 368] on button "Save" at bounding box center [672, 369] width 41 height 21
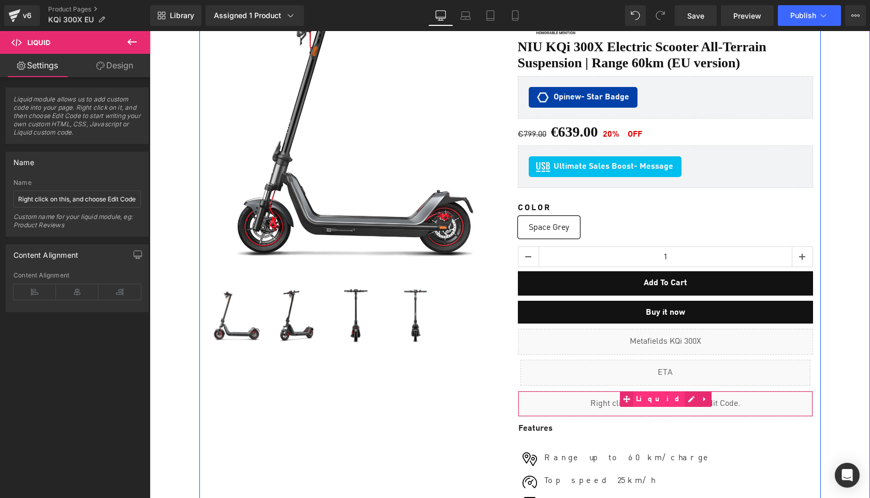
click at [664, 396] on span "Liquid" at bounding box center [659, 399] width 52 height 16
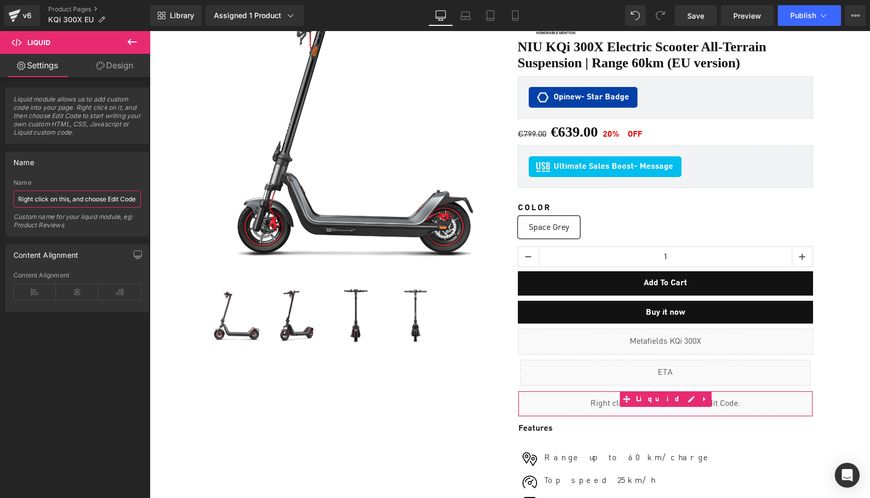
click at [67, 201] on input "Right click on this, and choose Edit Code." at bounding box center [76, 199] width 127 height 17
paste input "Sell Easy FBT KQi1 Pro"
type input "Sell Easy FBT KQi 300X"
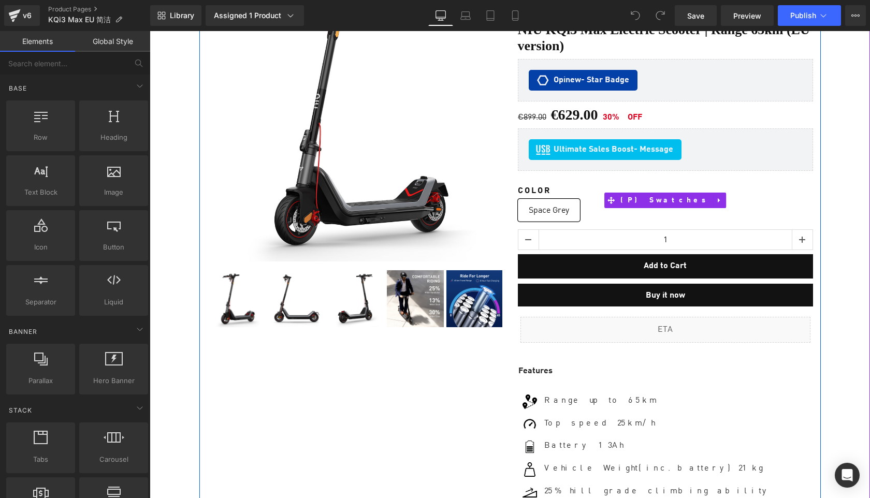
scroll to position [190, 0]
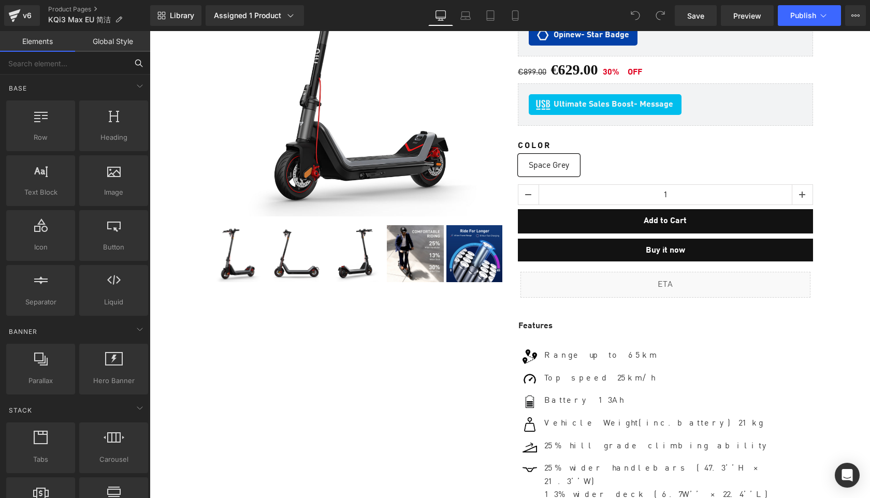
click at [48, 66] on input "text" at bounding box center [63, 63] width 127 height 23
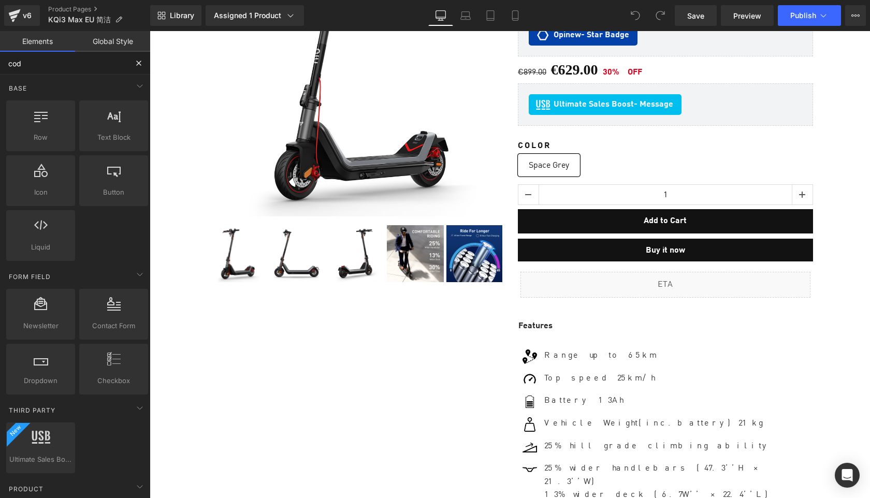
type input "code"
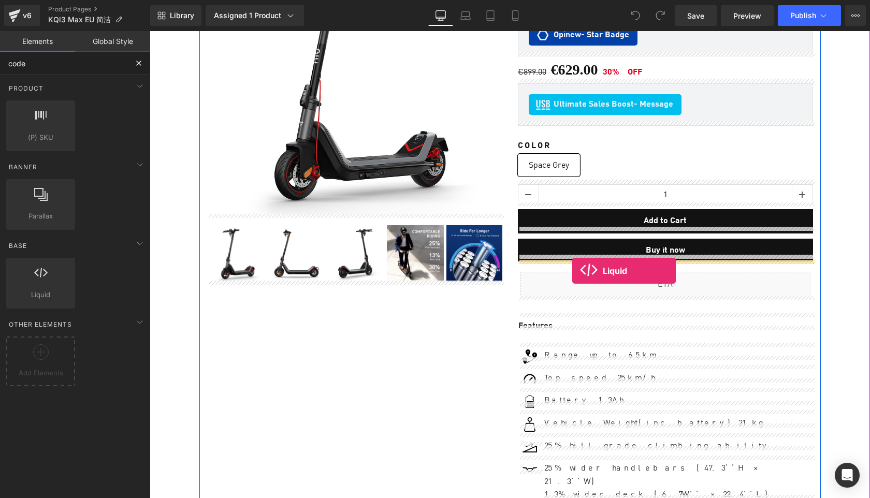
drag, startPoint x: 198, startPoint y: 319, endPoint x: 572, endPoint y: 270, distance: 377.0
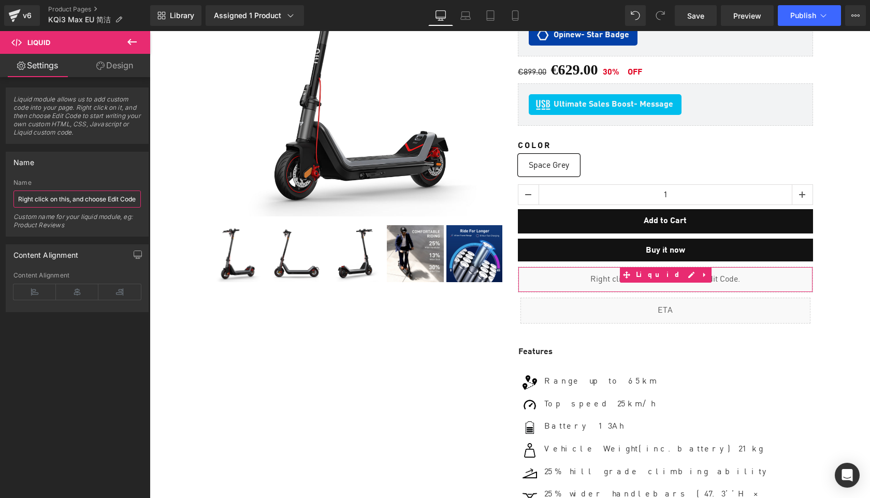
click at [78, 199] on input "Right click on this, and choose Edit Code." at bounding box center [76, 199] width 127 height 17
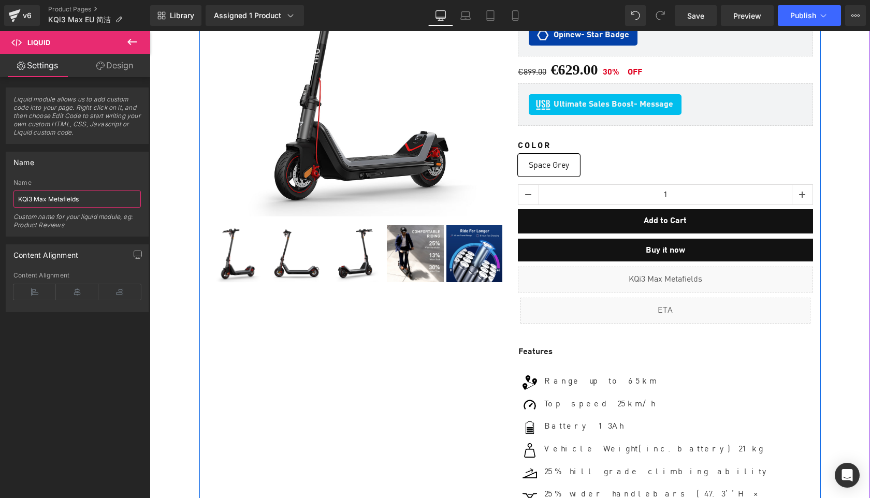
click at [679, 269] on div "Liquid" at bounding box center [665, 280] width 295 height 26
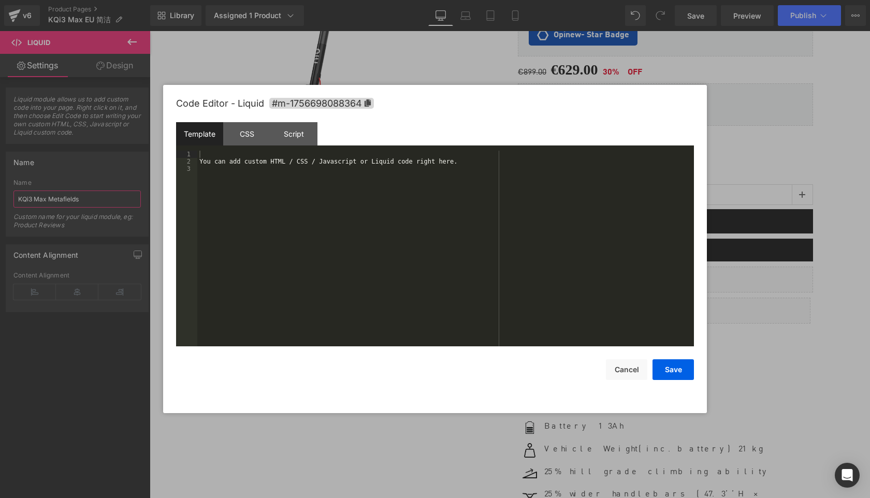
type input "KQi3 Max Metafields"
click at [397, 228] on div "You can add custom HTML / CSS / Javascript or Liquid code right here." at bounding box center [445, 256] width 497 height 210
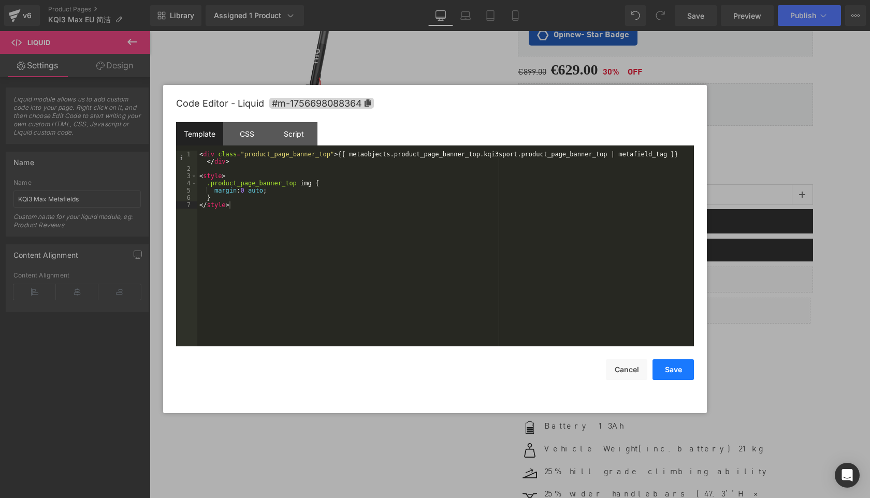
click at [673, 372] on button "Save" at bounding box center [672, 369] width 41 height 21
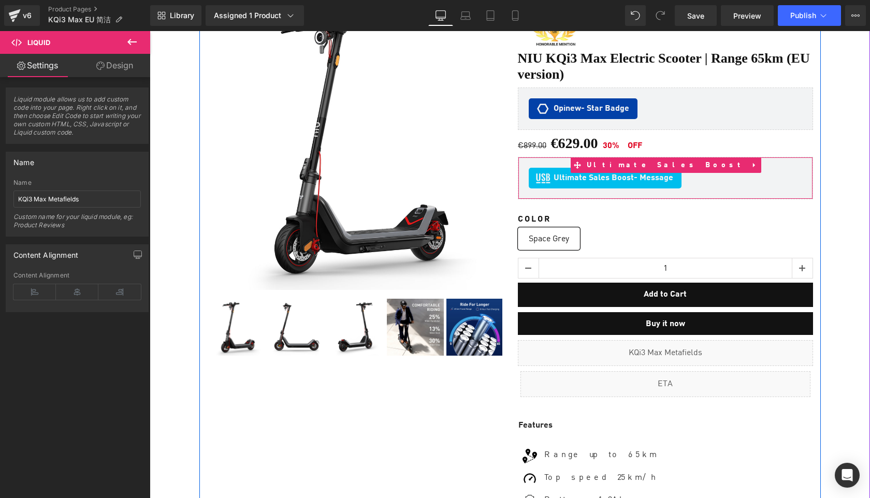
scroll to position [114, 0]
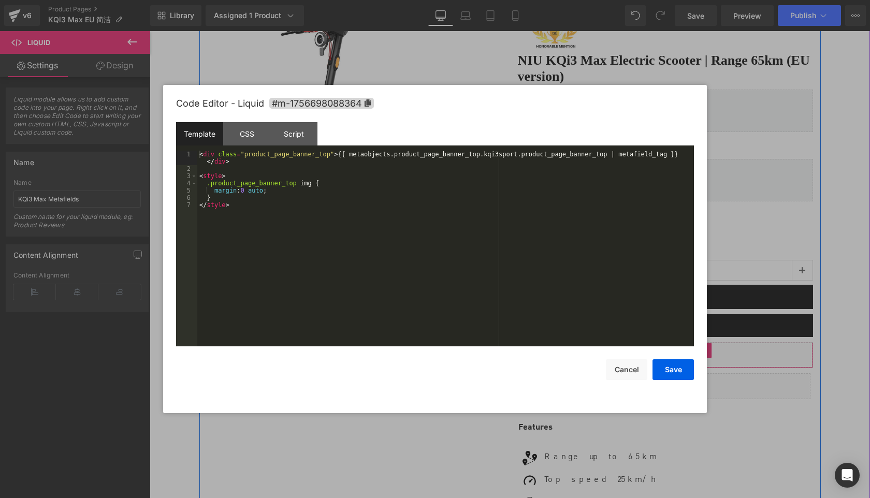
click at [680, 344] on div "Liquid" at bounding box center [665, 355] width 295 height 26
click at [520, 155] on div "< div class = "product_page_banner_top" > {{ metaobjects.product_page_banner_to…" at bounding box center [445, 259] width 497 height 217
click at [676, 369] on button "Save" at bounding box center [672, 369] width 41 height 21
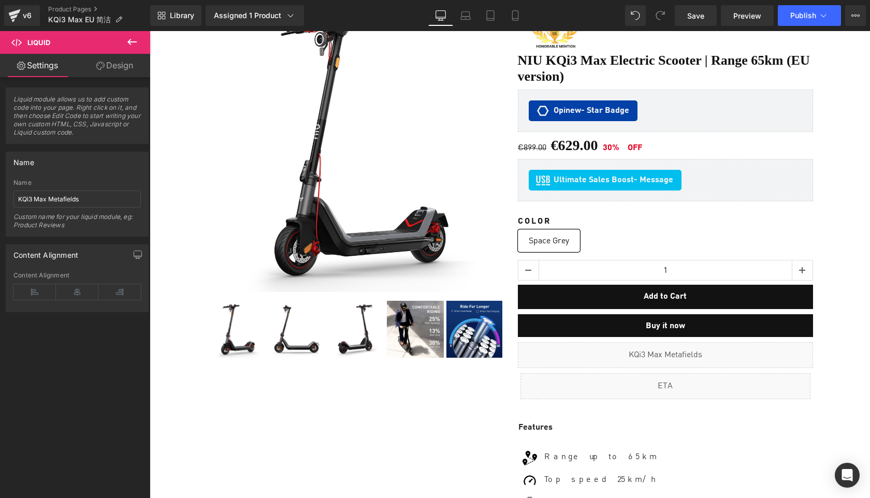
click at [133, 37] on icon at bounding box center [132, 42] width 12 height 12
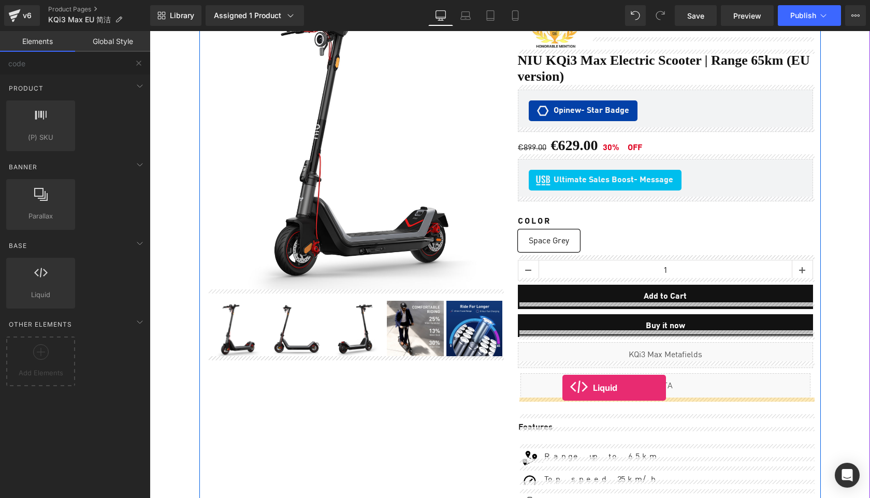
drag, startPoint x: 188, startPoint y: 323, endPoint x: 562, endPoint y: 388, distance: 380.0
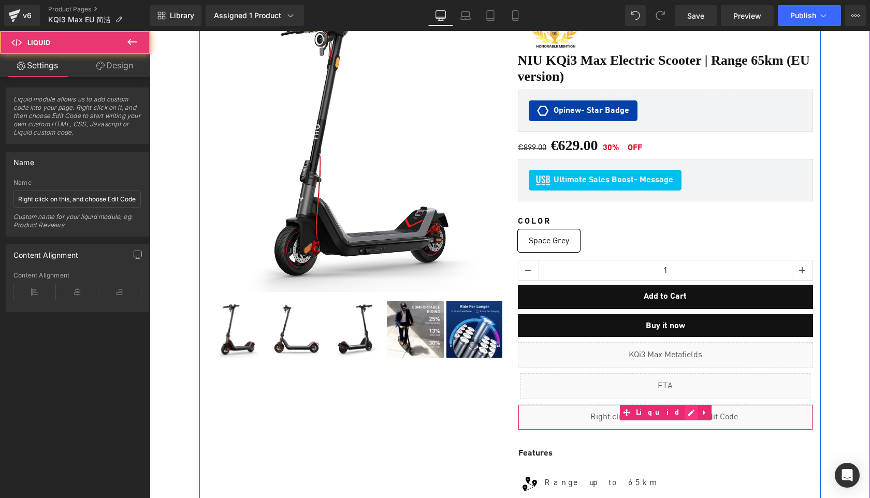
click at [677, 408] on div "Liquid" at bounding box center [665, 417] width 295 height 26
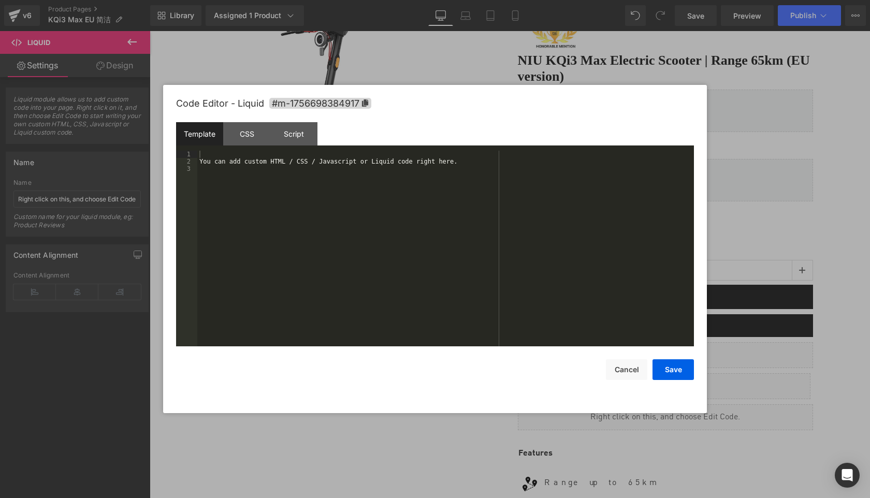
click at [433, 252] on div "You can add custom HTML / CSS / Javascript or Liquid code right here." at bounding box center [445, 256] width 497 height 210
click at [679, 373] on button "Save" at bounding box center [672, 369] width 41 height 21
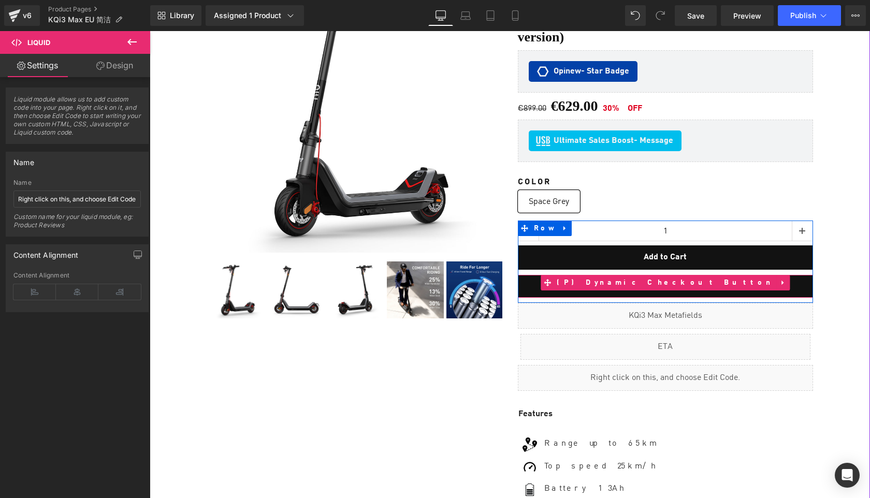
scroll to position [208, 0]
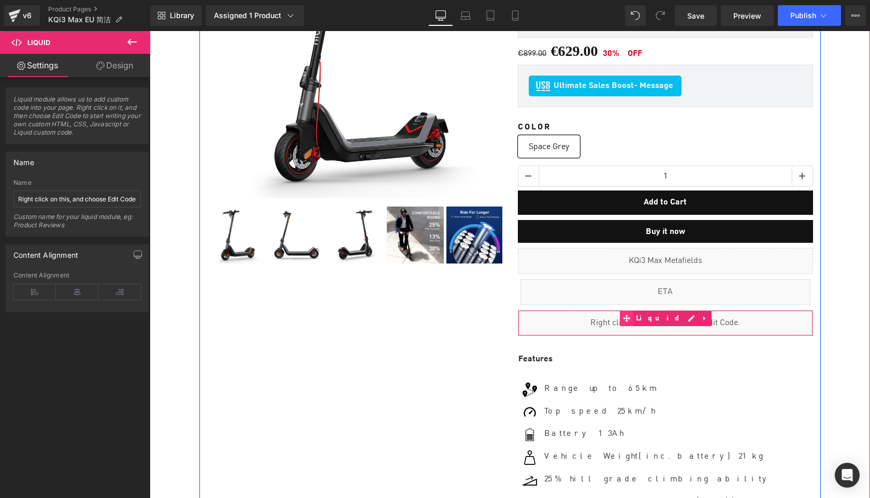
click at [633, 315] on span at bounding box center [626, 319] width 13 height 16
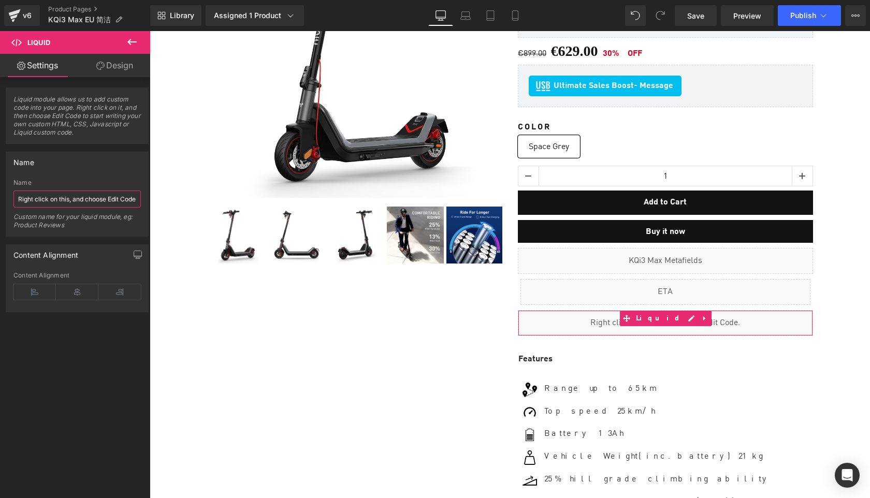
click at [91, 200] on input "Right click on this, and choose Edit Code." at bounding box center [76, 199] width 127 height 17
paste input "Sell Easy FBT KQi1 Pro"
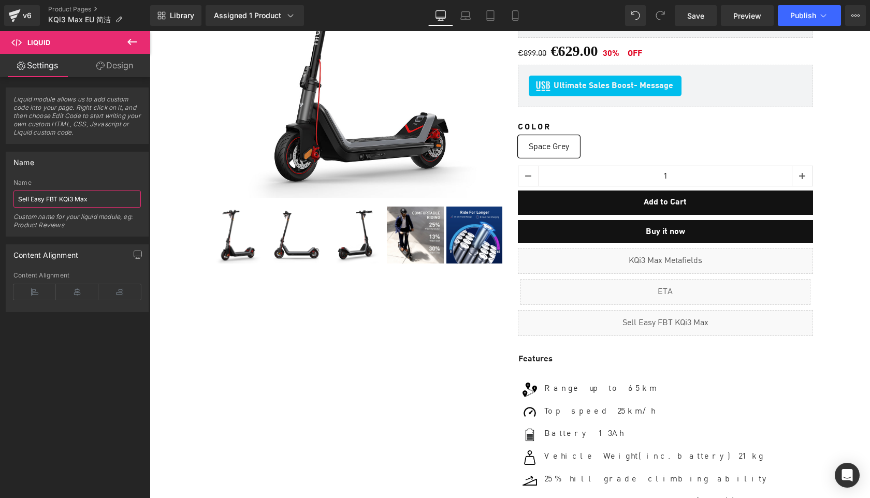
type input "Sell Easy FBT KQi3 Max"
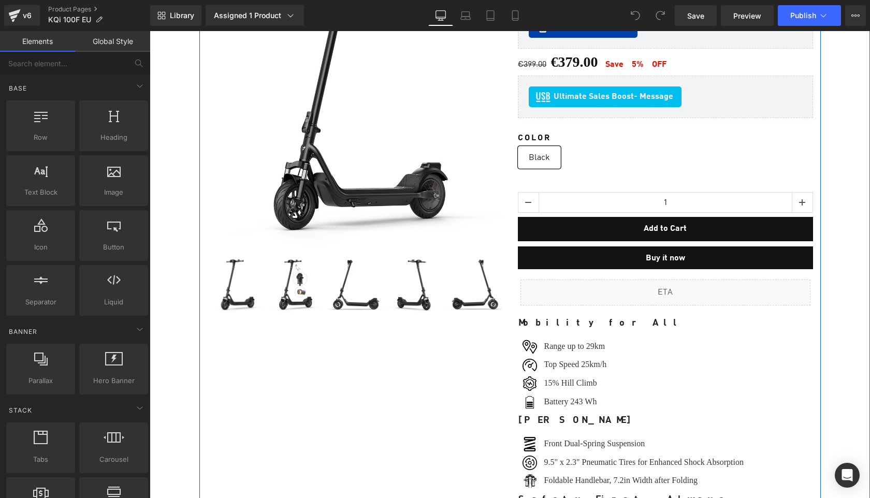
scroll to position [228, 0]
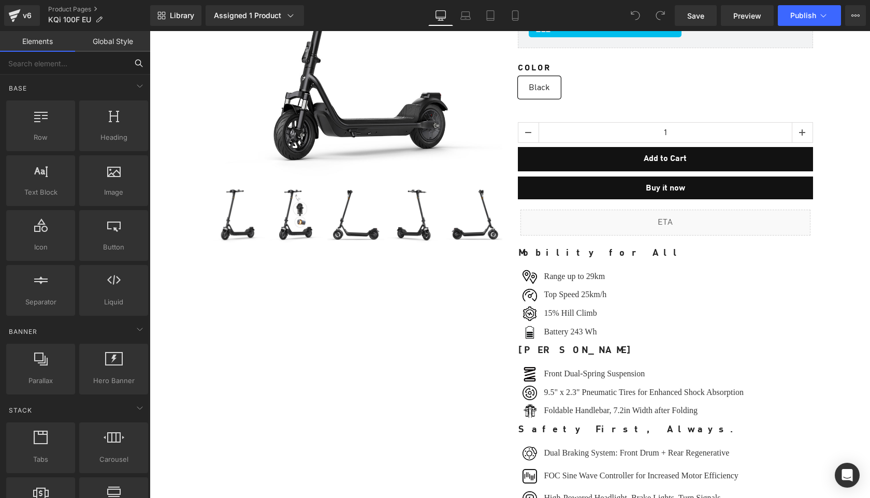
click at [99, 70] on input "text" at bounding box center [63, 63] width 127 height 23
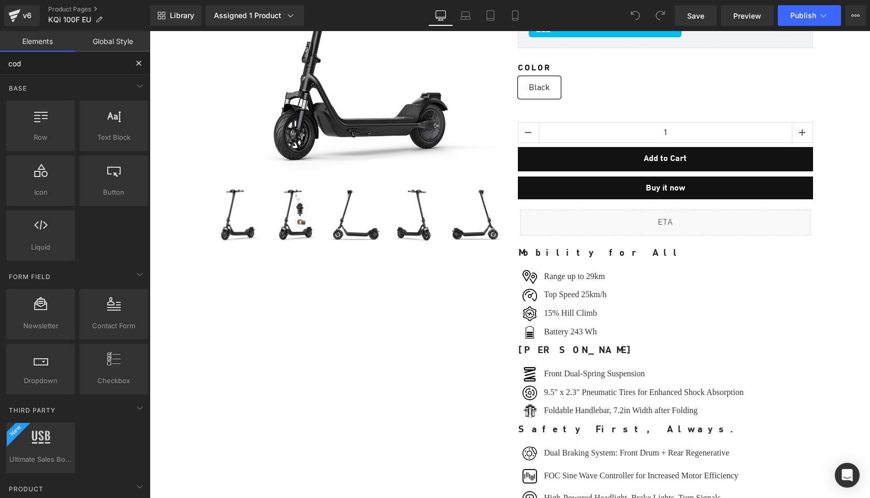
type input "code"
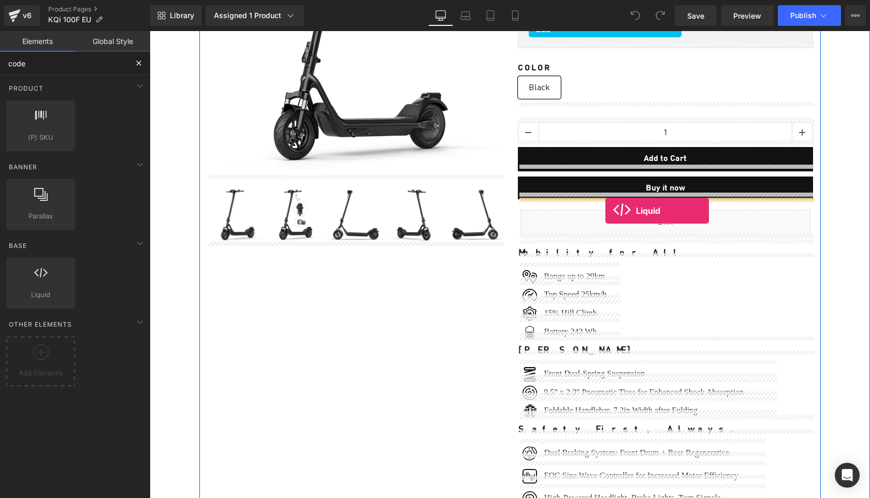
drag, startPoint x: 190, startPoint y: 316, endPoint x: 604, endPoint y: 210, distance: 427.7
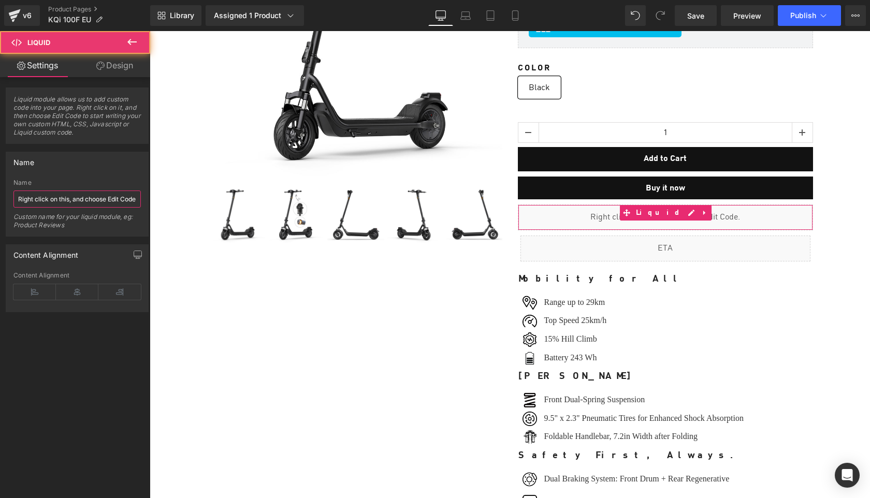
click at [75, 206] on input "Right click on this, and choose Edit Code." at bounding box center [76, 199] width 127 height 17
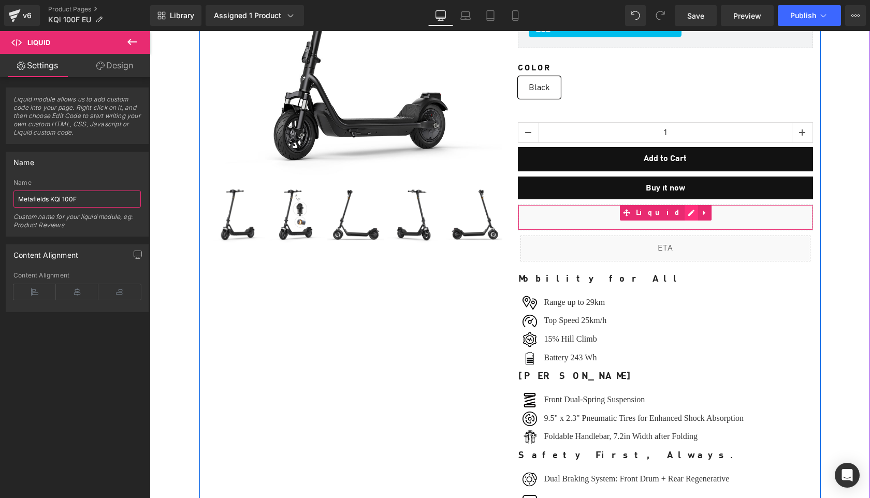
click at [676, 207] on div "Liquid" at bounding box center [665, 218] width 295 height 26
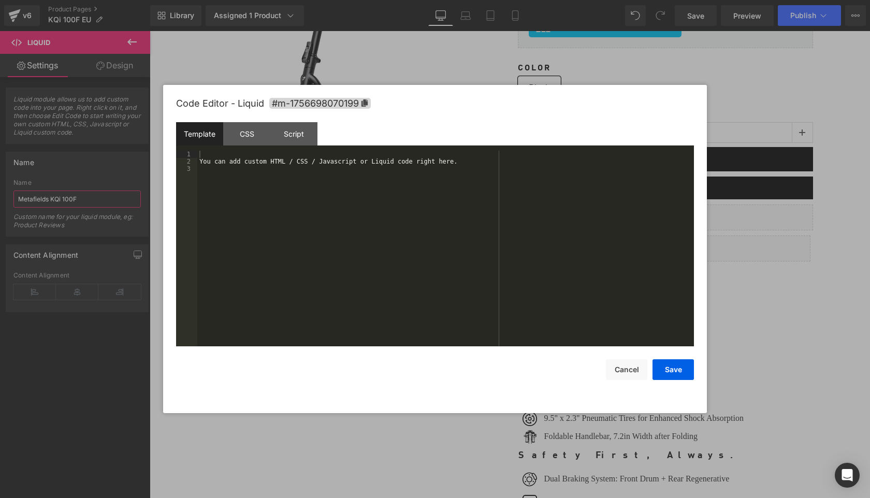
type input "Metafields KQi 100F"
click at [495, 219] on div "You can add custom HTML / CSS / Javascript or Liquid code right here." at bounding box center [445, 256] width 497 height 210
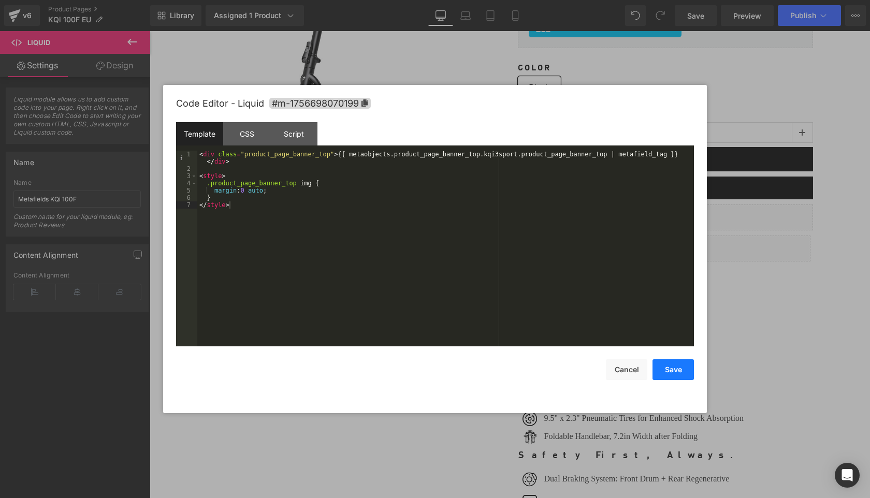
click at [672, 368] on button "Save" at bounding box center [672, 369] width 41 height 21
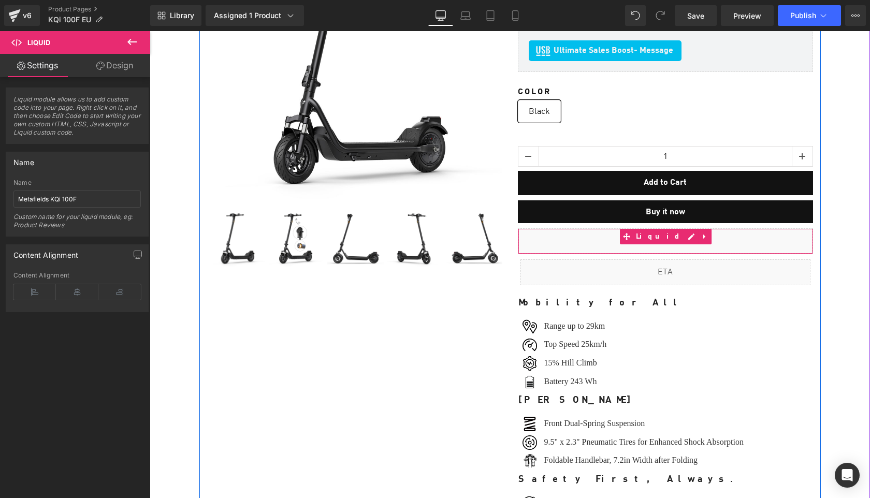
scroll to position [198, 0]
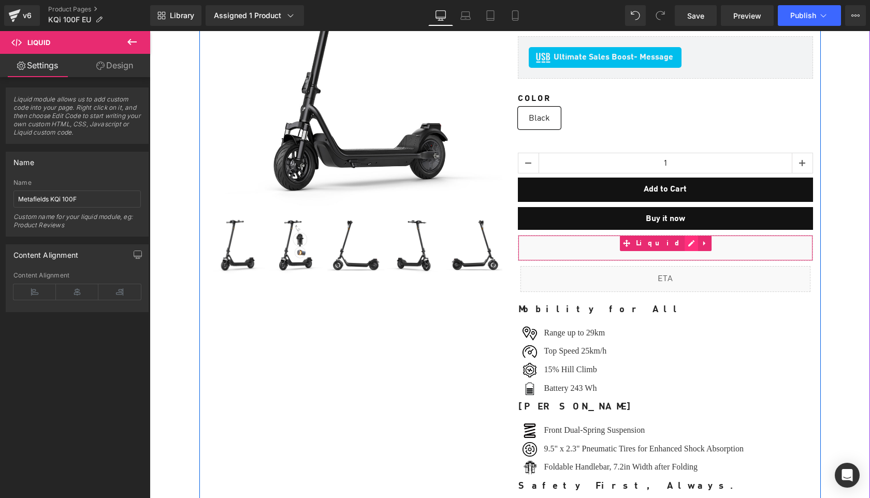
click at [676, 238] on div "Liquid" at bounding box center [665, 248] width 295 height 26
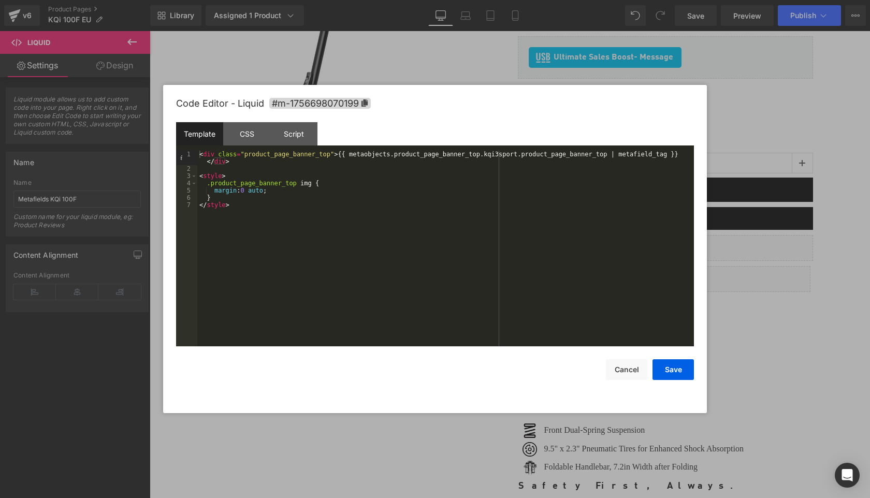
click at [516, 159] on div "< div class = "product_page_banner_top" > {{ metaobjects.product_page_banner_to…" at bounding box center [445, 259] width 497 height 217
click at [515, 156] on div "< div class = "product_page_banner_top" > {{ metaobjects.product_page_banner_to…" at bounding box center [445, 259] width 497 height 217
click at [674, 370] on button "Save" at bounding box center [672, 369] width 41 height 21
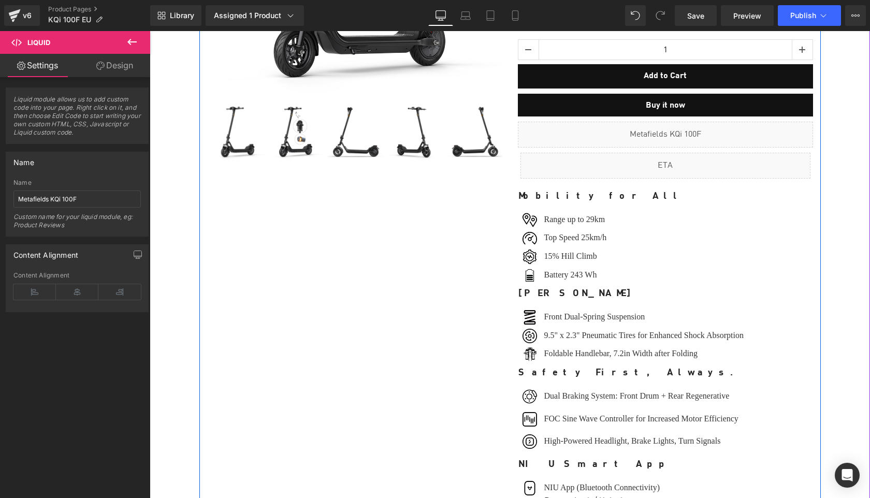
scroll to position [325, 0]
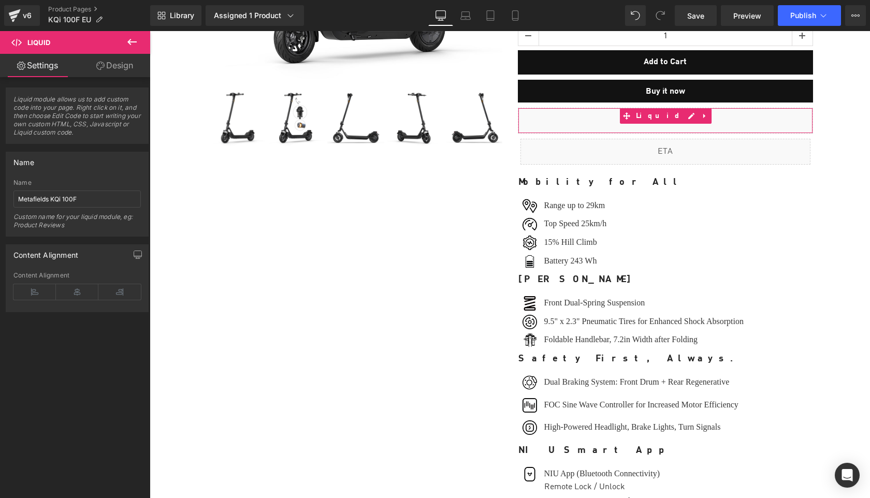
click at [130, 39] on icon at bounding box center [132, 42] width 12 height 12
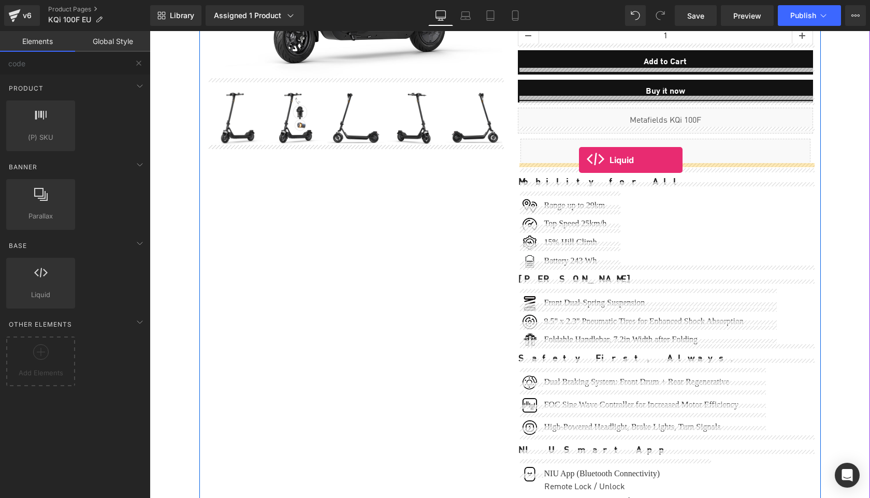
drag, startPoint x: 188, startPoint y: 323, endPoint x: 579, endPoint y: 160, distance: 423.4
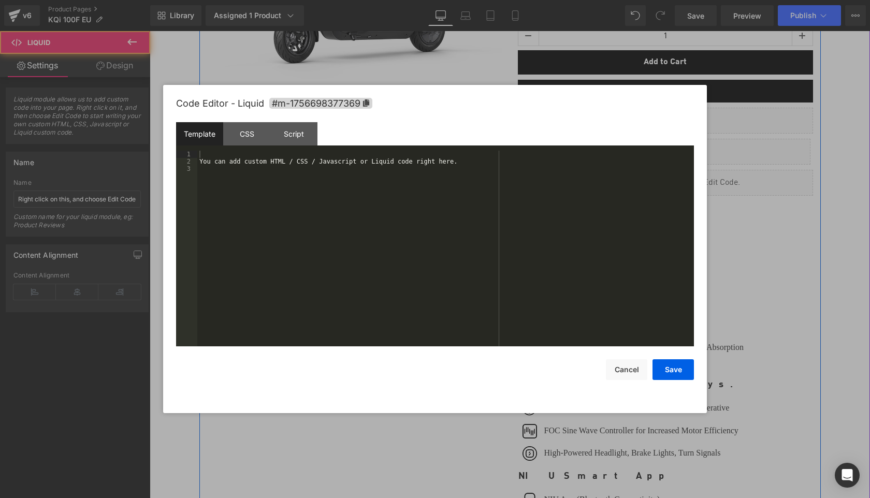
drag, startPoint x: 676, startPoint y: 171, endPoint x: 804, endPoint y: 202, distance: 132.1
click at [676, 171] on div "Liquid" at bounding box center [665, 183] width 295 height 26
click at [517, 183] on div "You can add custom HTML / CSS / Javascript or Liquid code right here." at bounding box center [445, 256] width 497 height 210
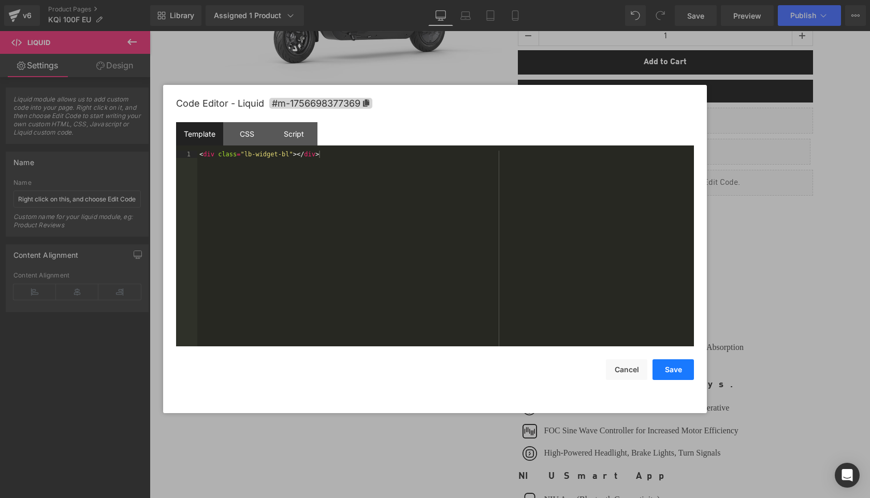
click at [670, 373] on button "Save" at bounding box center [672, 369] width 41 height 21
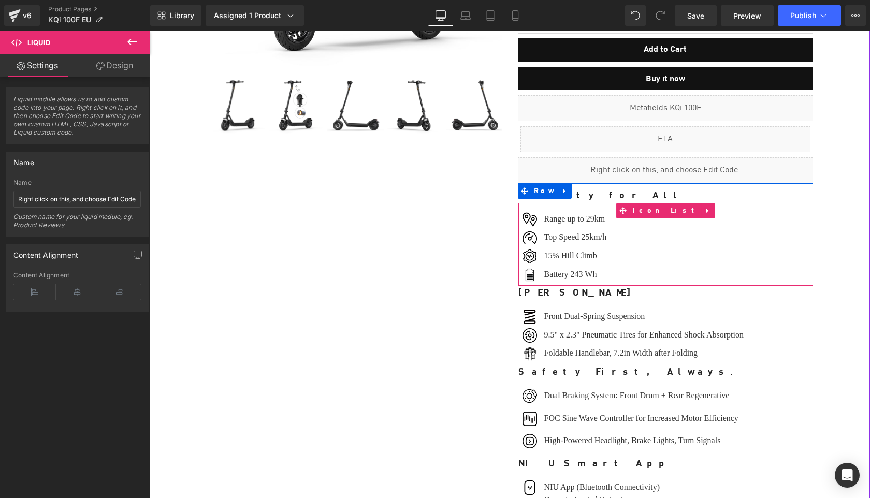
scroll to position [342, 0]
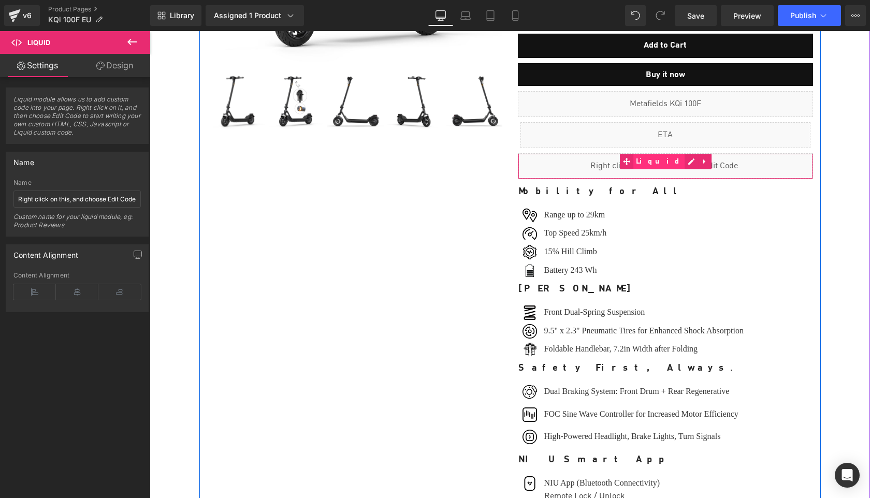
click at [659, 158] on span "Liquid" at bounding box center [659, 162] width 52 height 16
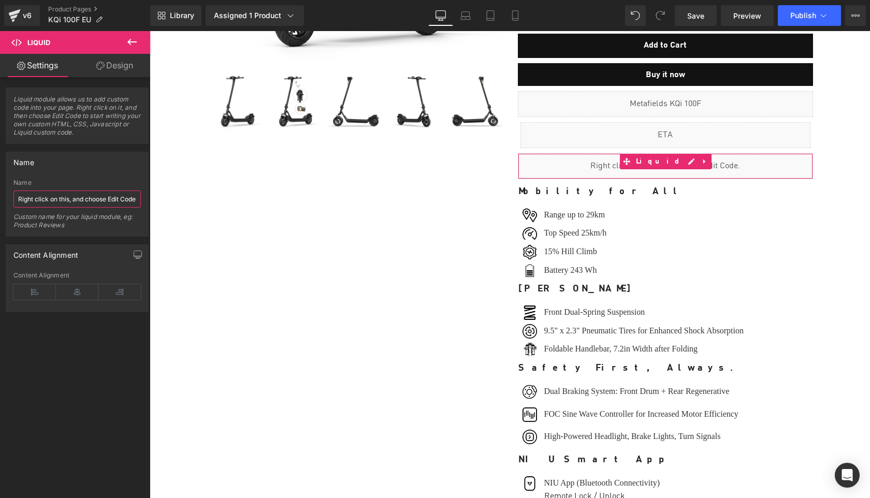
click at [92, 199] on input "Right click on this, and choose Edit Code." at bounding box center [76, 199] width 127 height 17
paste input "Sell Easy FBT KQi1 Pro"
type input "Sell Easy FBT KQi 100F"
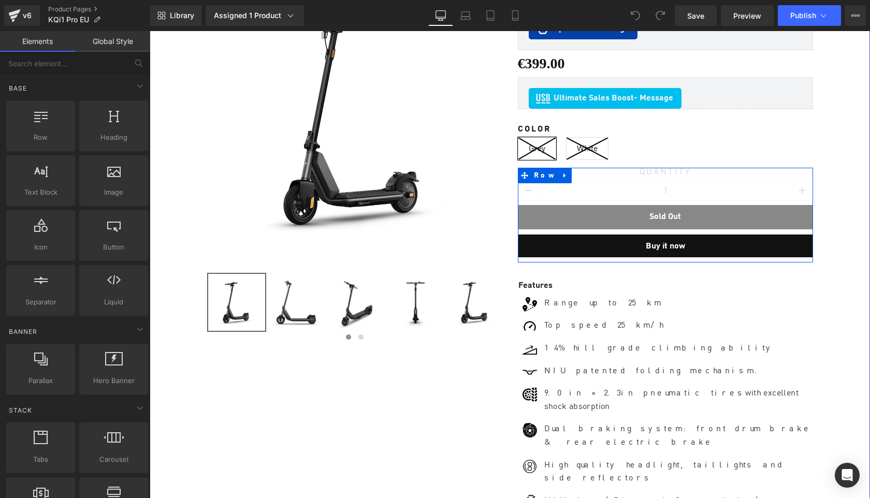
scroll to position [149, 0]
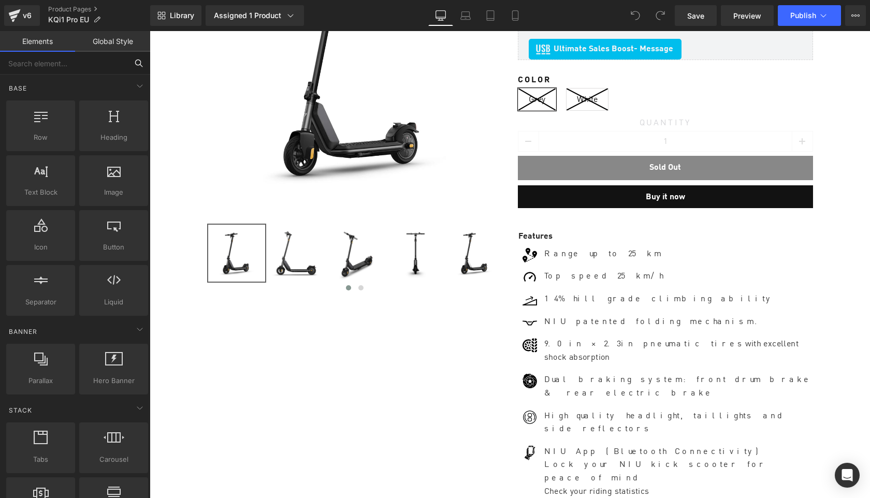
click at [83, 68] on input "text" at bounding box center [63, 63] width 127 height 23
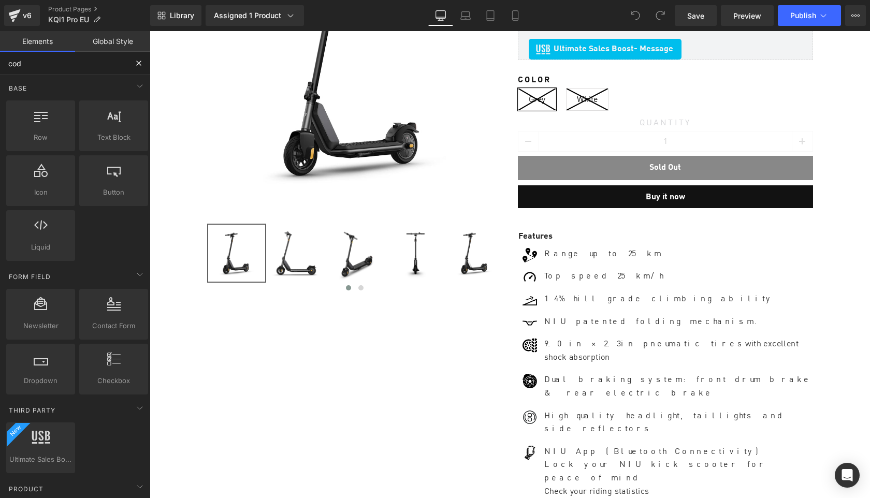
type input "code"
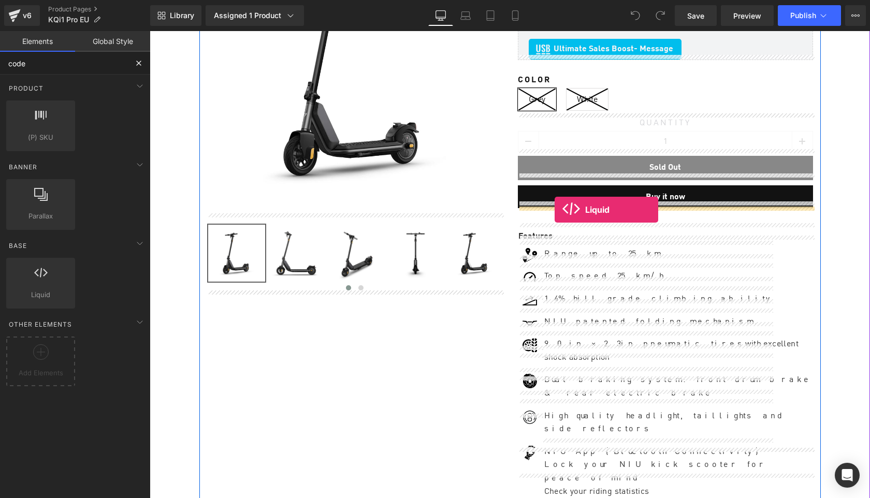
drag, startPoint x: 199, startPoint y: 321, endPoint x: 555, endPoint y: 210, distance: 372.1
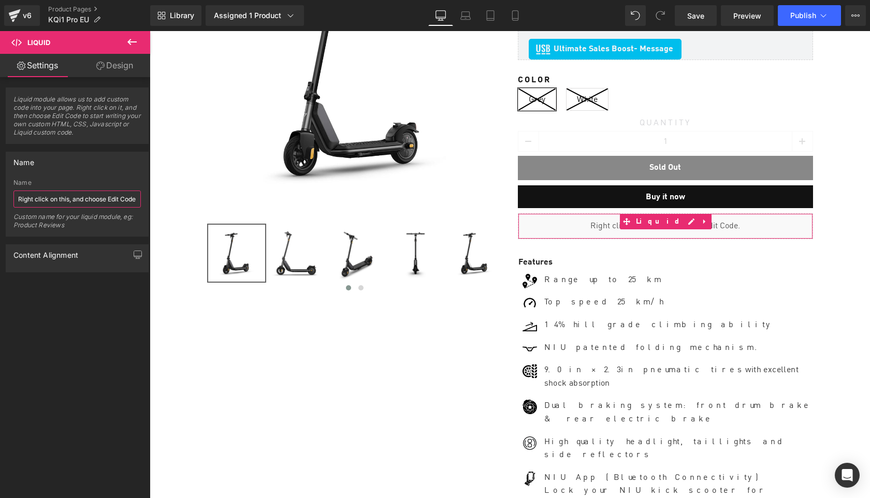
click at [59, 196] on input "Right click on this, and choose Edit Code." at bounding box center [76, 199] width 127 height 17
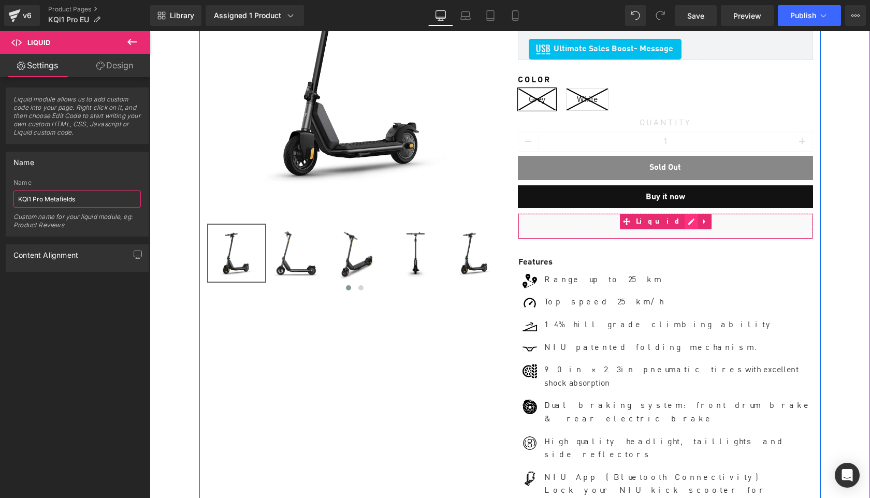
click at [675, 219] on div "Liquid" at bounding box center [665, 226] width 295 height 26
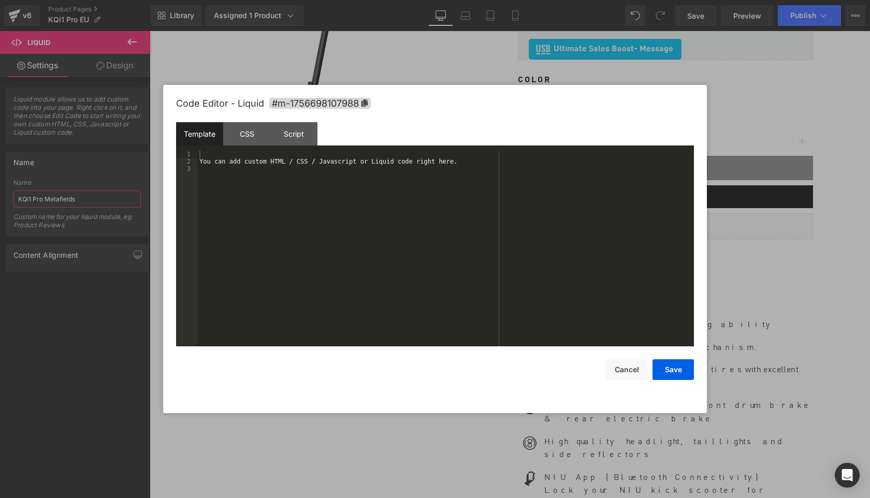
type input "KQi1 Pro Metafields"
click at [501, 232] on div "You can add custom HTML / CSS / Javascript or Liquid code right here." at bounding box center [445, 256] width 497 height 210
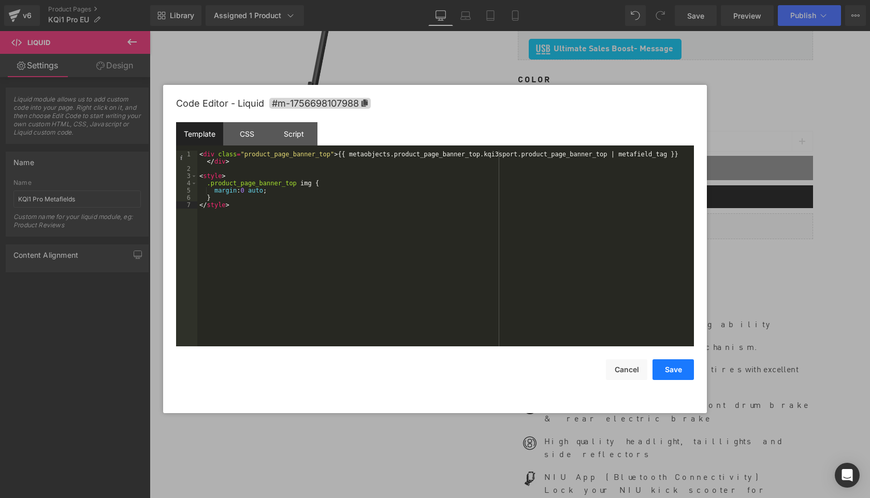
click at [676, 376] on button "Save" at bounding box center [672, 369] width 41 height 21
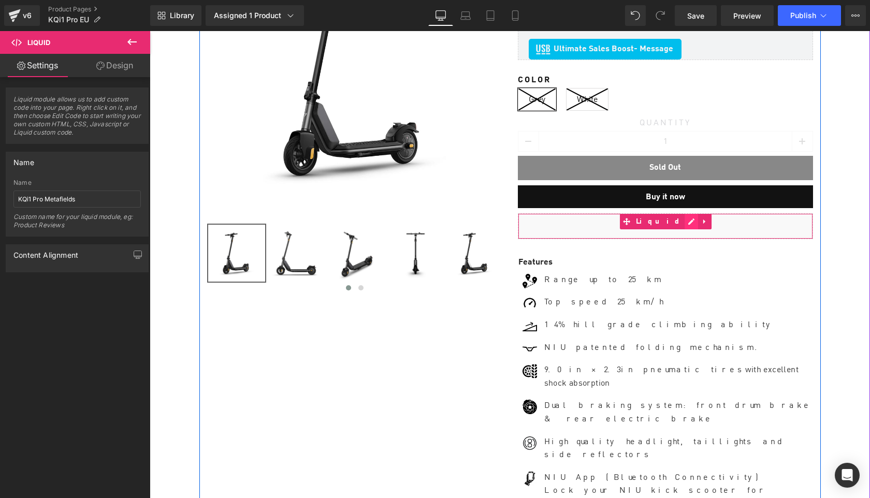
click at [676, 215] on div "Liquid" at bounding box center [665, 226] width 295 height 26
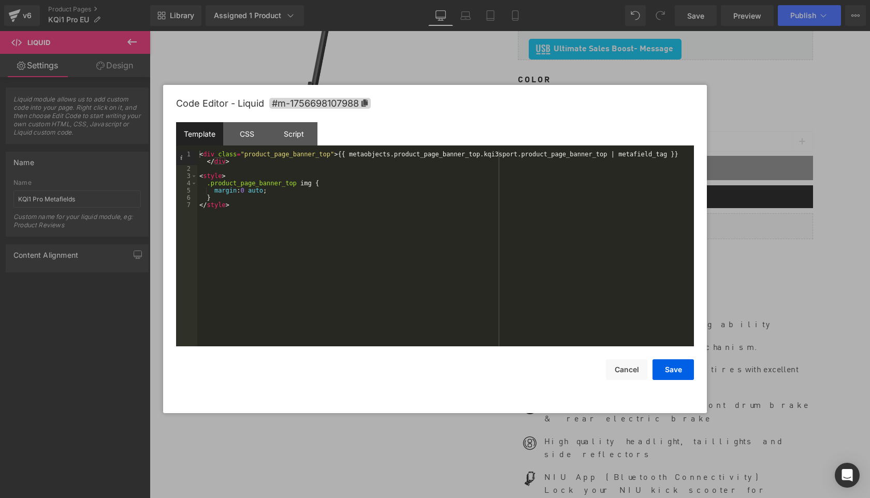
click at [519, 152] on div "< div class = "product_page_banner_top" > {{ metaobjects.product_page_banner_to…" at bounding box center [445, 259] width 497 height 217
click at [672, 365] on button "Save" at bounding box center [672, 369] width 41 height 21
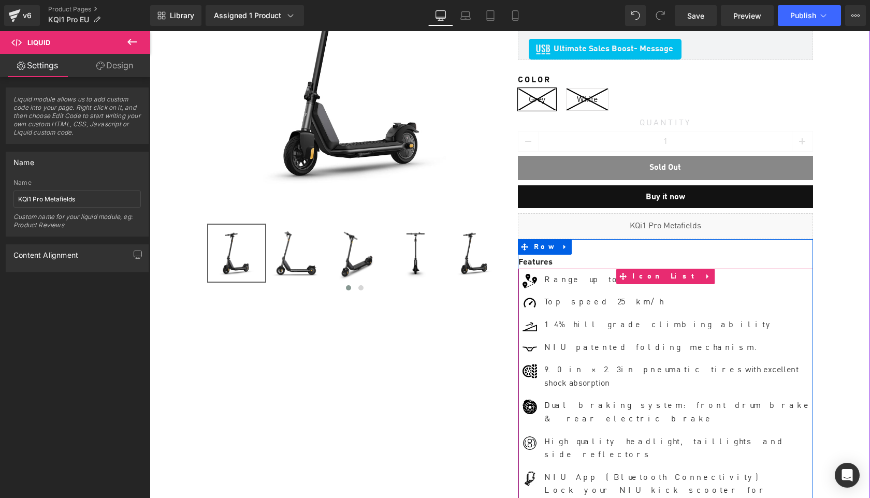
scroll to position [200, 0]
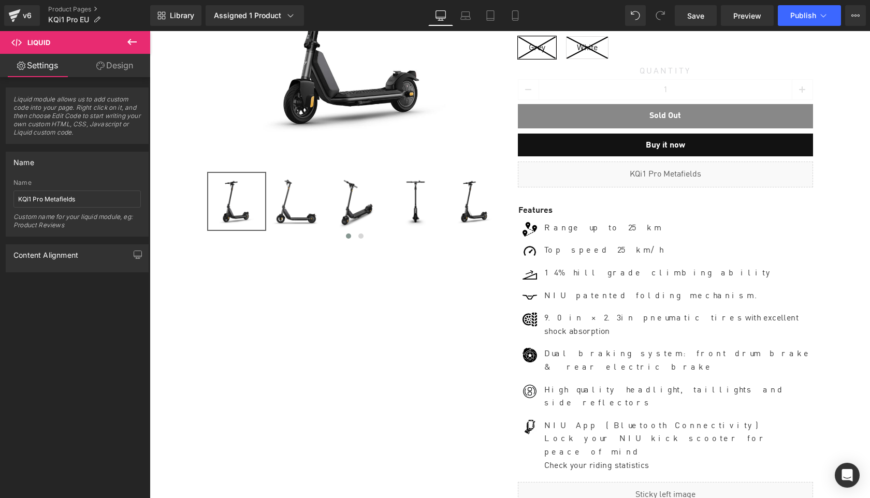
click at [133, 43] on icon at bounding box center [132, 42] width 12 height 12
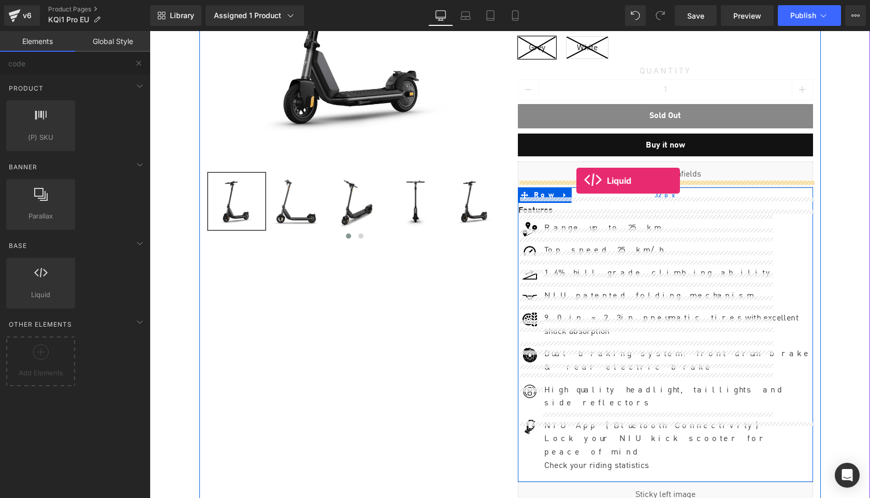
drag, startPoint x: 185, startPoint y: 328, endPoint x: 576, endPoint y: 181, distance: 417.8
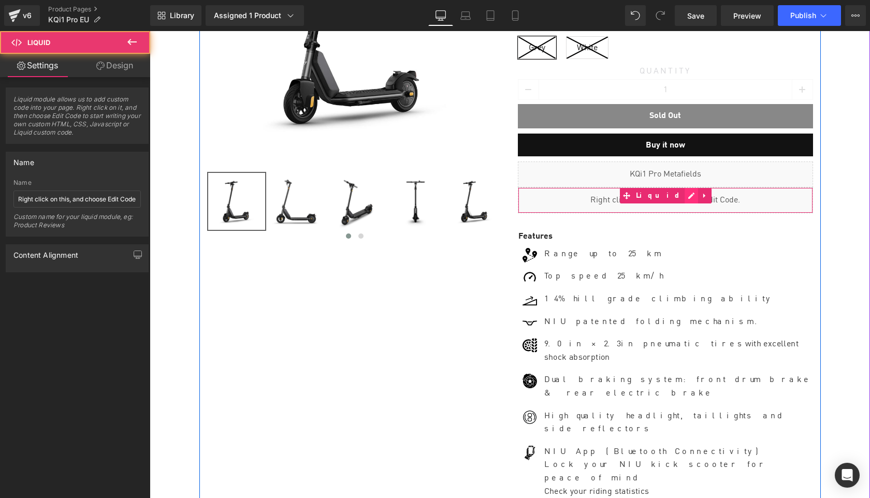
click at [677, 187] on div "Liquid" at bounding box center [665, 200] width 295 height 26
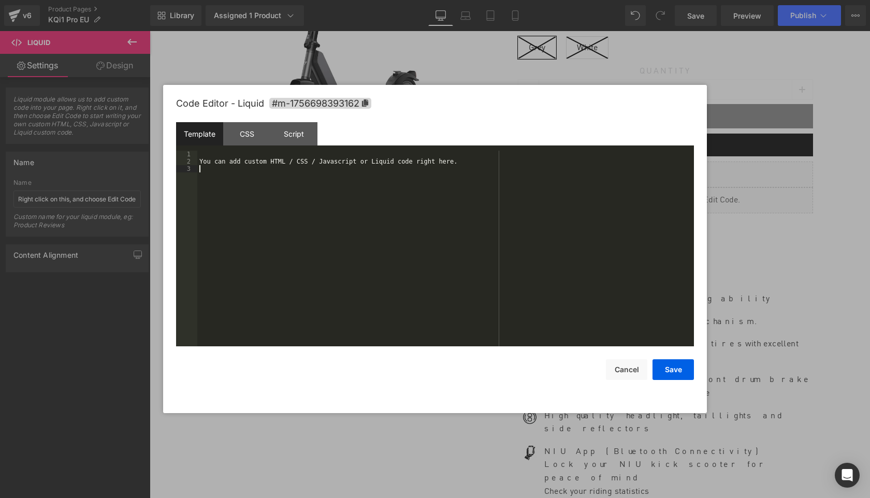
click at [561, 205] on div "You can add custom HTML / CSS / Javascript or Liquid code right here." at bounding box center [445, 256] width 497 height 210
click at [684, 373] on button "Save" at bounding box center [672, 369] width 41 height 21
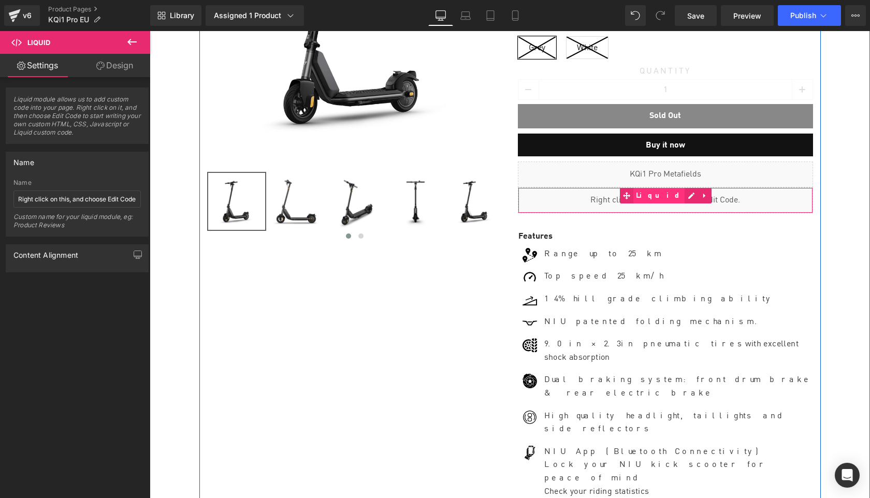
click at [654, 193] on span "Liquid" at bounding box center [659, 196] width 52 height 16
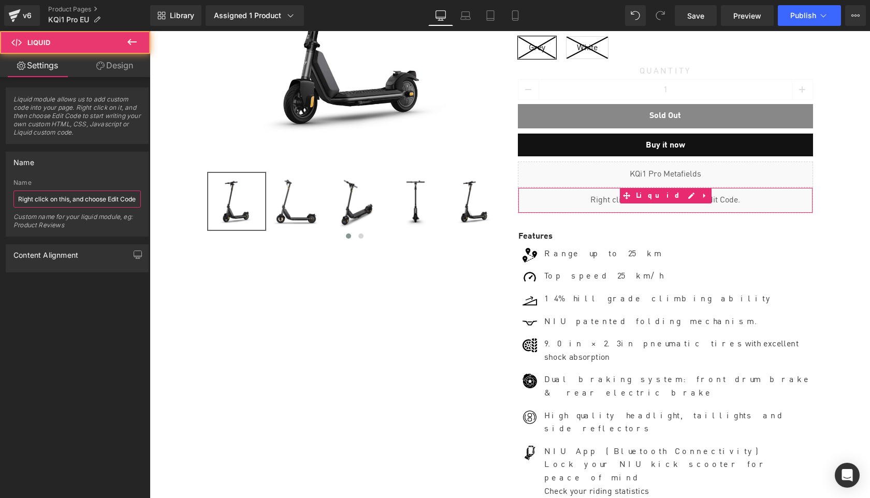
click at [103, 195] on input "Right click on this, and choose Edit Code." at bounding box center [76, 199] width 127 height 17
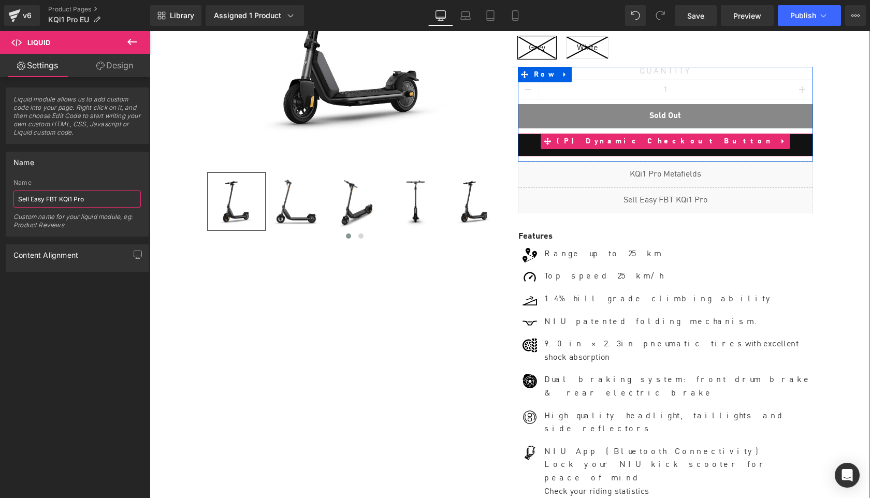
scroll to position [0, 0]
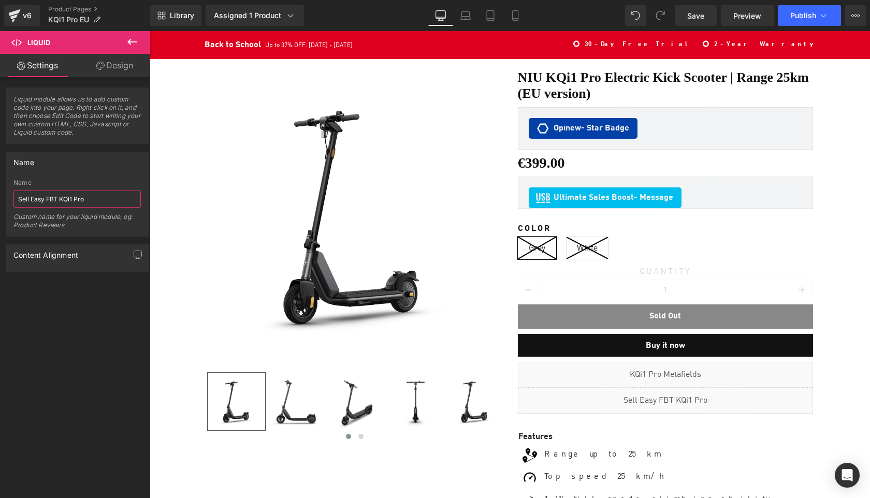
type input "Sell Easy FBT KQi1 Pro"
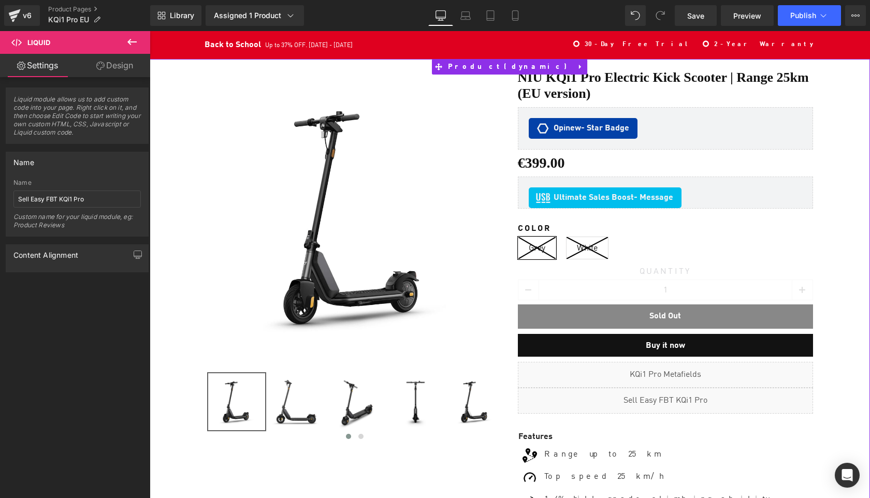
click at [846, 184] on div "Sale Off (P) Image" at bounding box center [510, 404] width 710 height 670
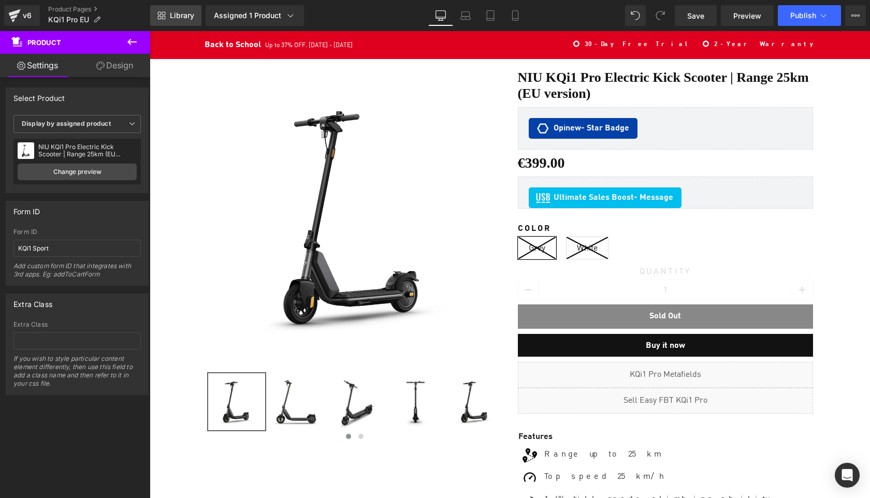
click at [165, 14] on icon at bounding box center [164, 14] width 4 height 4
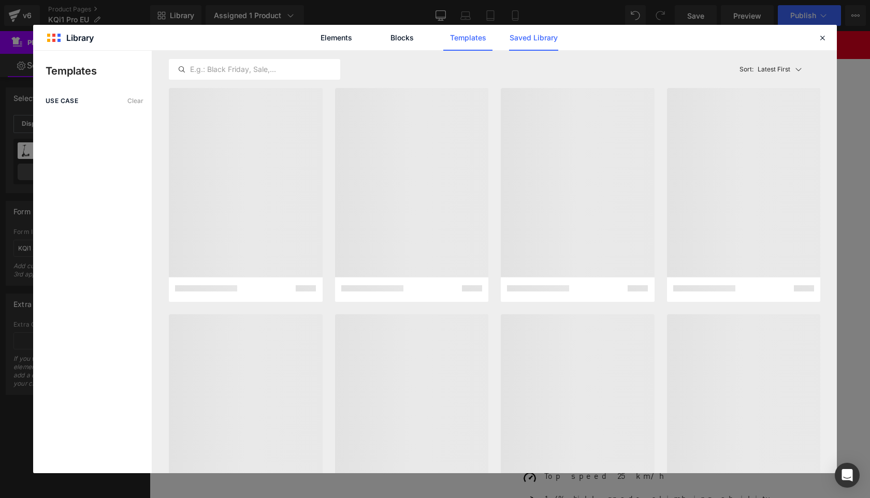
click at [536, 38] on link "Saved Library" at bounding box center [533, 38] width 49 height 26
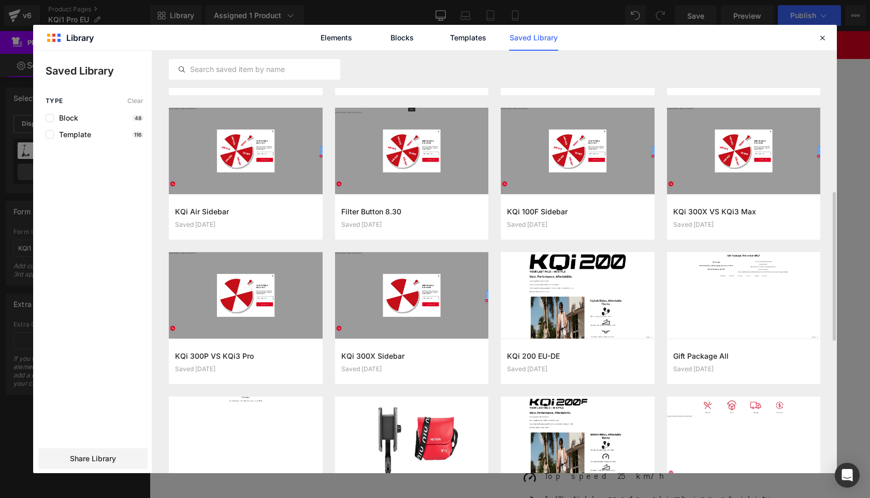
scroll to position [410, 0]
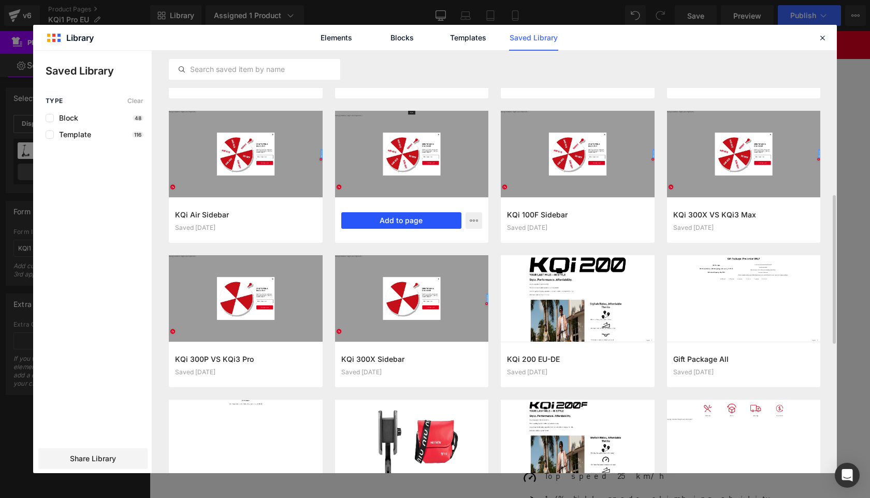
click at [403, 221] on button "Add to page" at bounding box center [401, 220] width 121 height 17
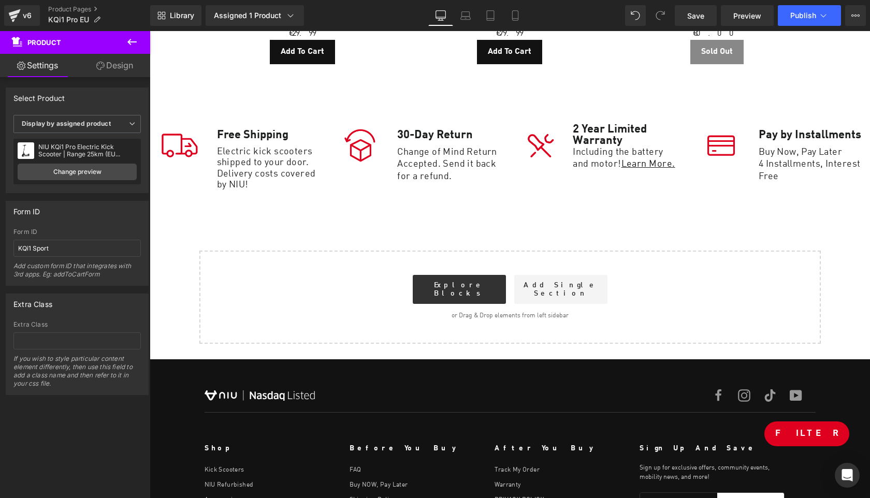
scroll to position [5103, 0]
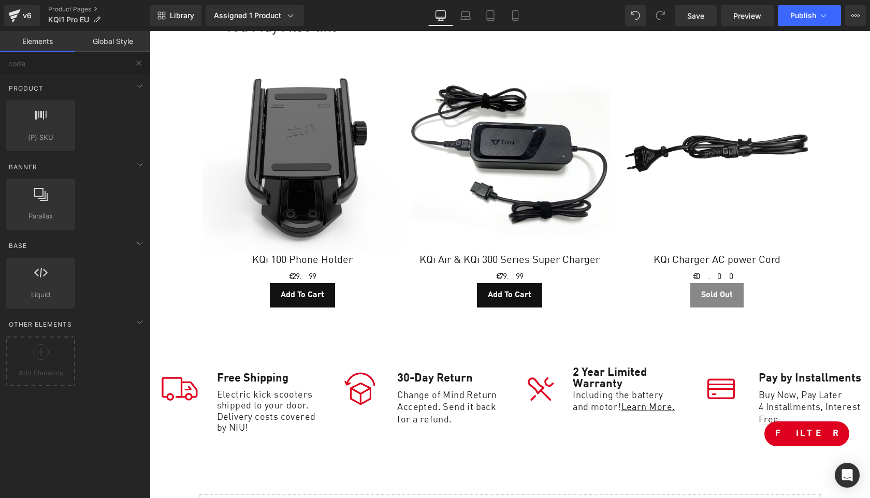
scroll to position [4698, 0]
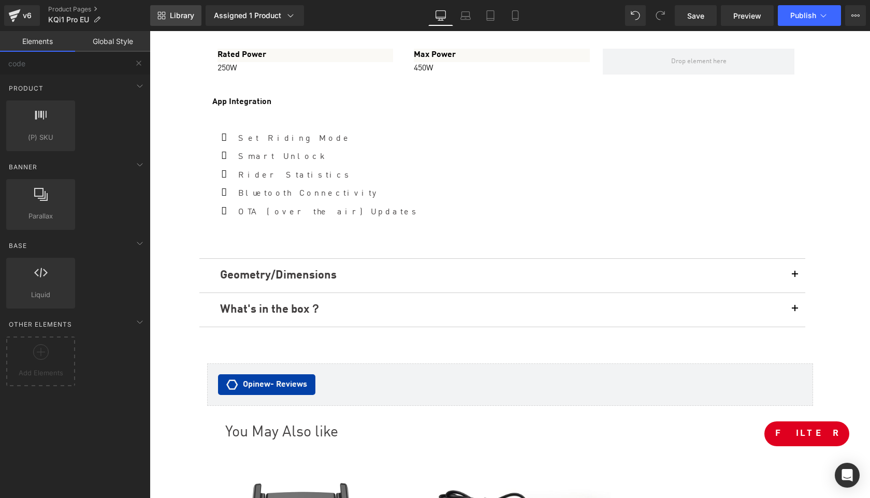
click at [177, 16] on span "Library" at bounding box center [182, 15] width 24 height 9
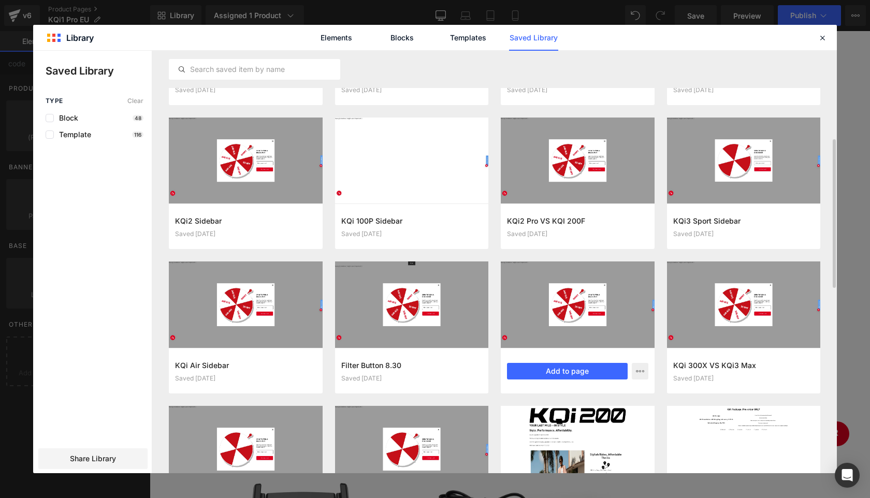
scroll to position [257, 0]
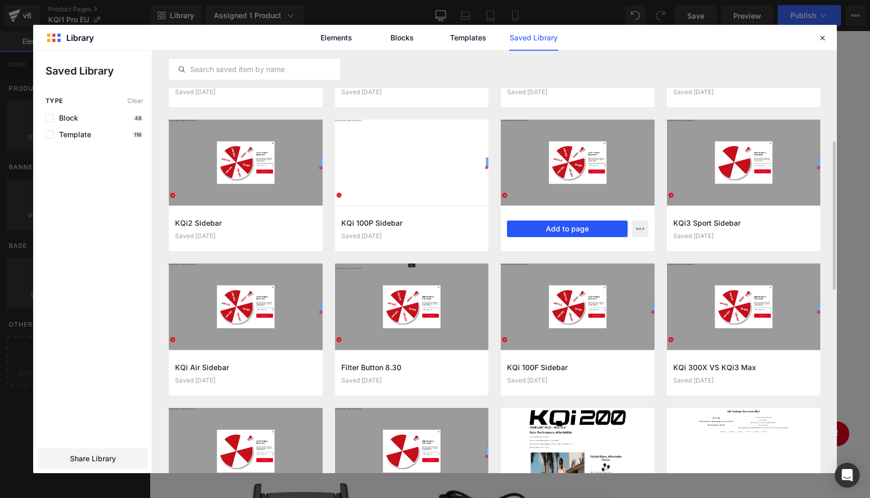
click at [570, 227] on button "Add to page" at bounding box center [567, 229] width 121 height 17
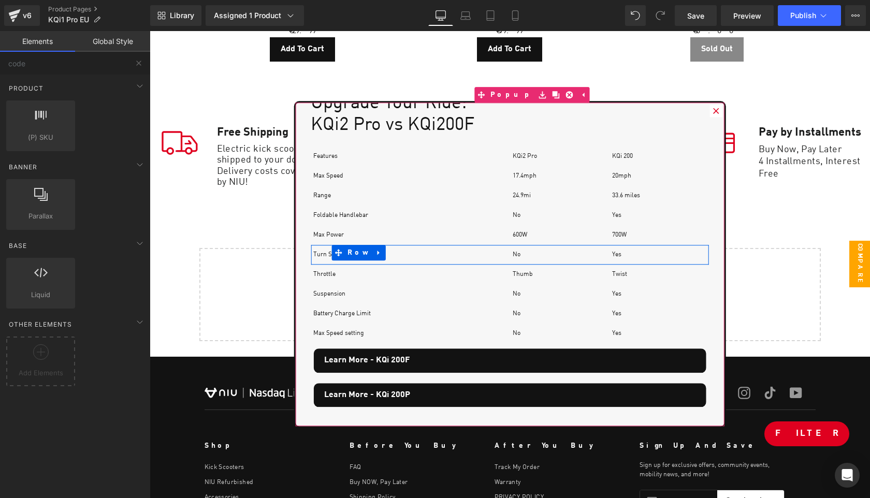
scroll to position [0, 0]
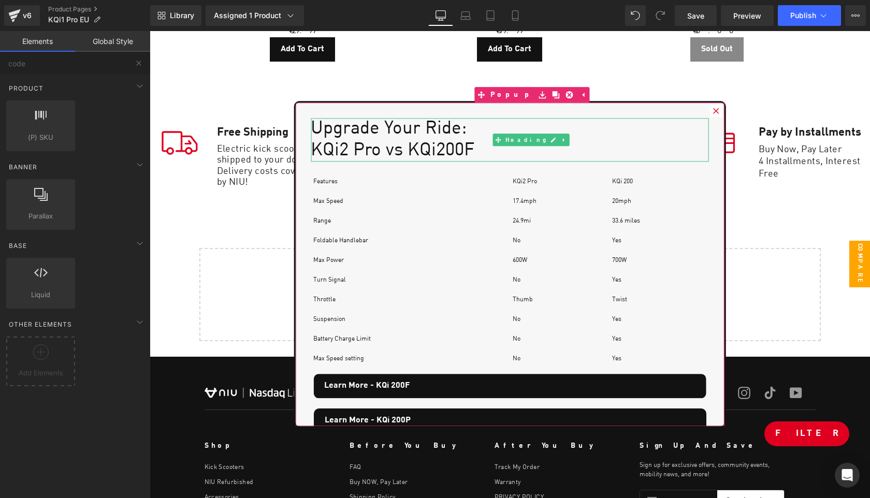
click at [345, 155] on h1 "KQi2 Pro vs KQi200F" at bounding box center [510, 151] width 398 height 22
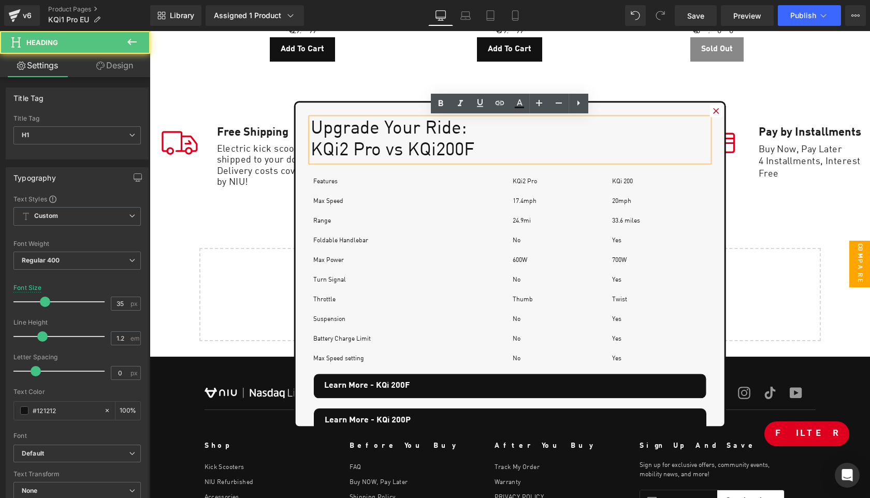
click at [347, 151] on h1 "KQi2 Pro vs KQi200F" at bounding box center [510, 151] width 398 height 22
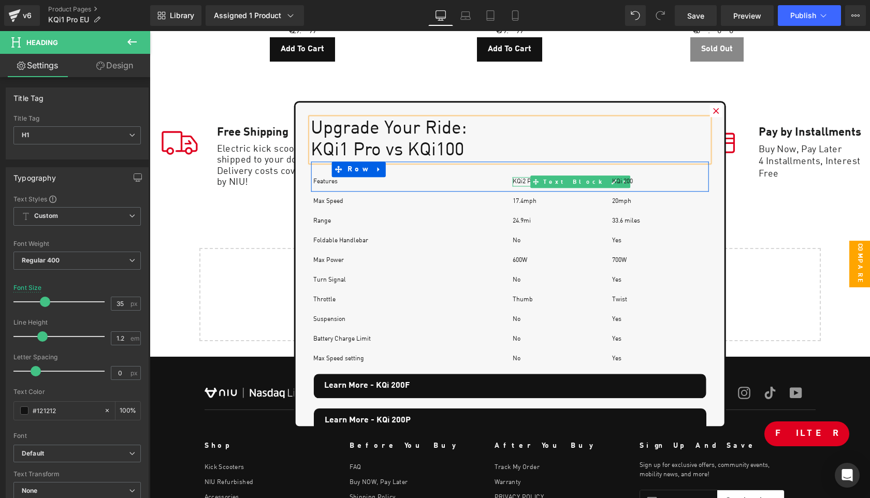
click at [525, 181] on p "KQi2 Pro" at bounding box center [560, 181] width 94 height 9
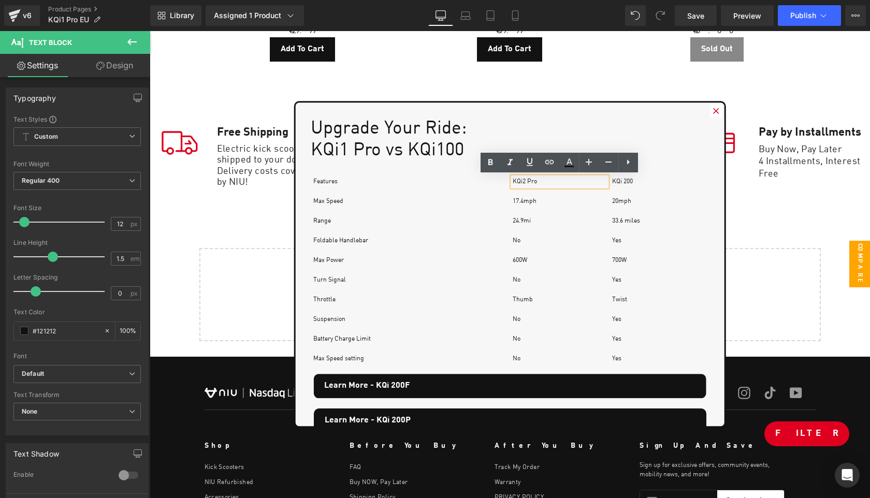
click at [522, 182] on p "KQi2 Pro" at bounding box center [560, 181] width 94 height 9
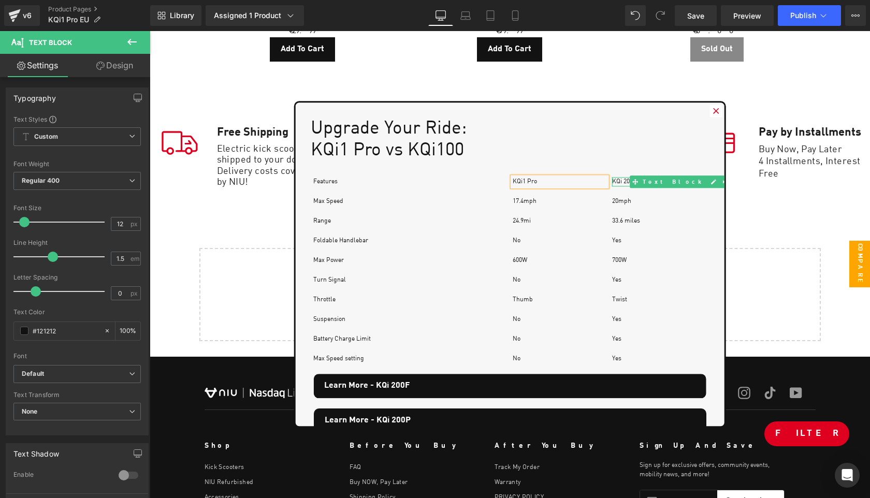
click at [631, 179] on p "KQi 200" at bounding box center [659, 181] width 94 height 9
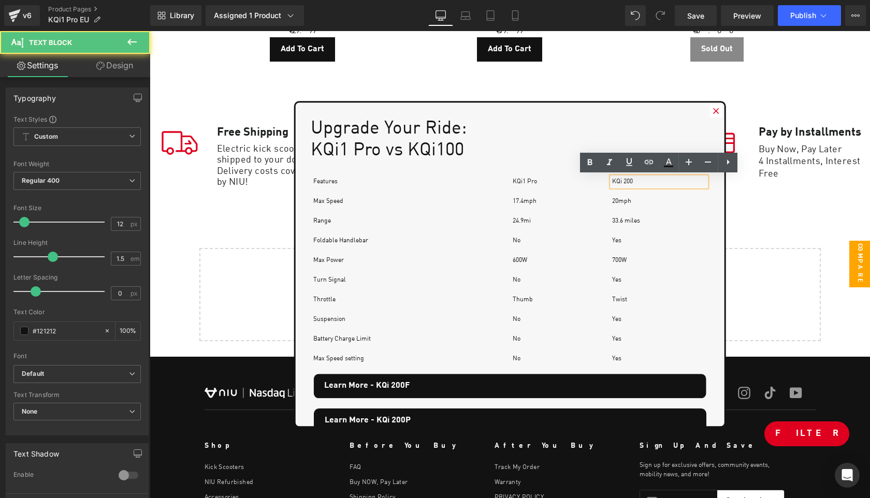
click at [631, 179] on p "KQi 200" at bounding box center [659, 181] width 94 height 9
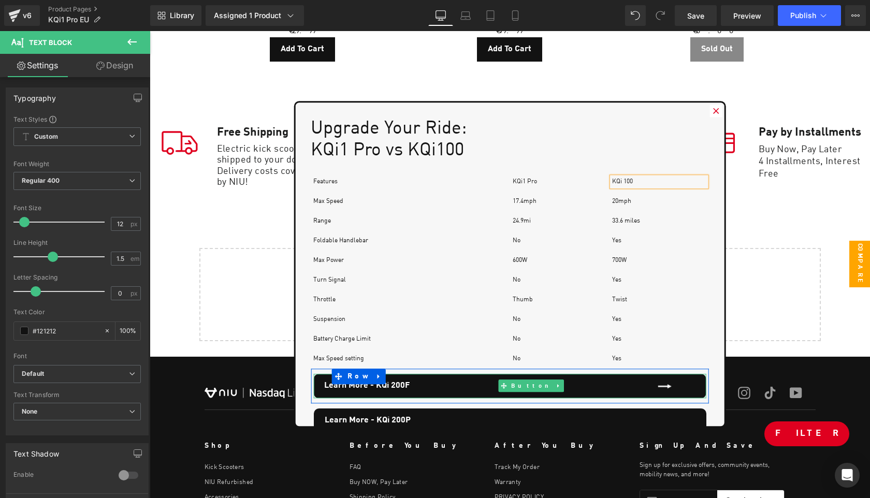
click at [459, 385] on link "Learn More - KQi 200F" at bounding box center [509, 386] width 393 height 24
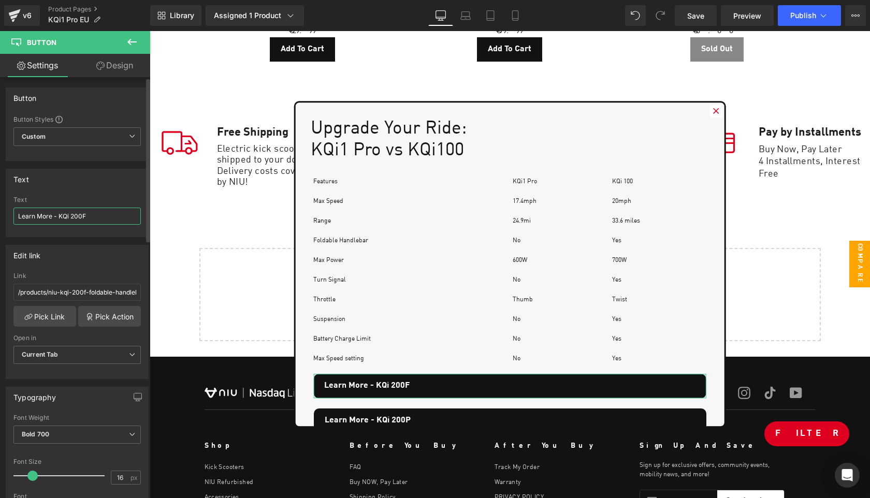
click at [95, 215] on input "Learn More - KQi 200F" at bounding box center [76, 216] width 127 height 17
type input "Learn More - KQi 100F"
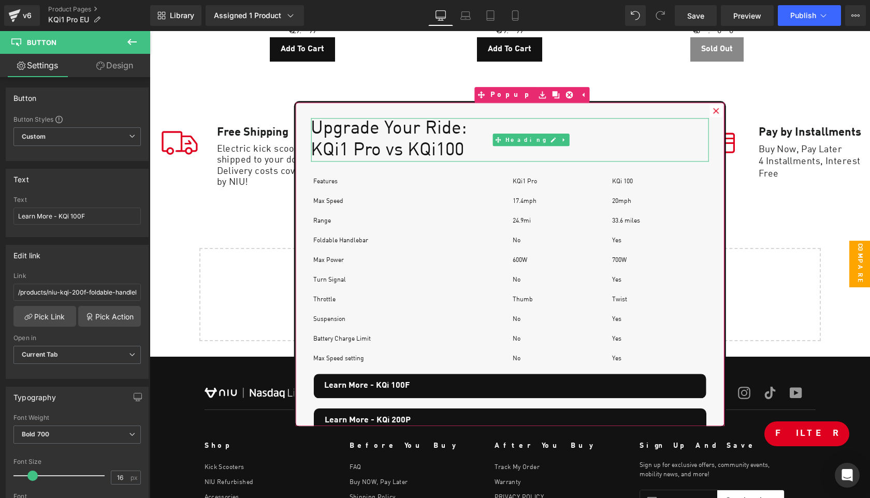
click at [462, 153] on h1 "KQi1 Pro vs KQi100" at bounding box center [510, 151] width 398 height 22
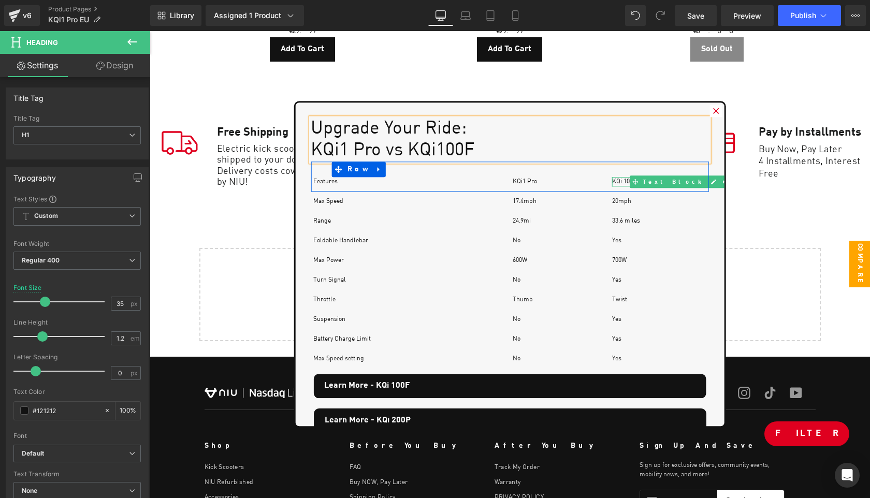
click at [629, 182] on p "KQi 100" at bounding box center [659, 181] width 94 height 9
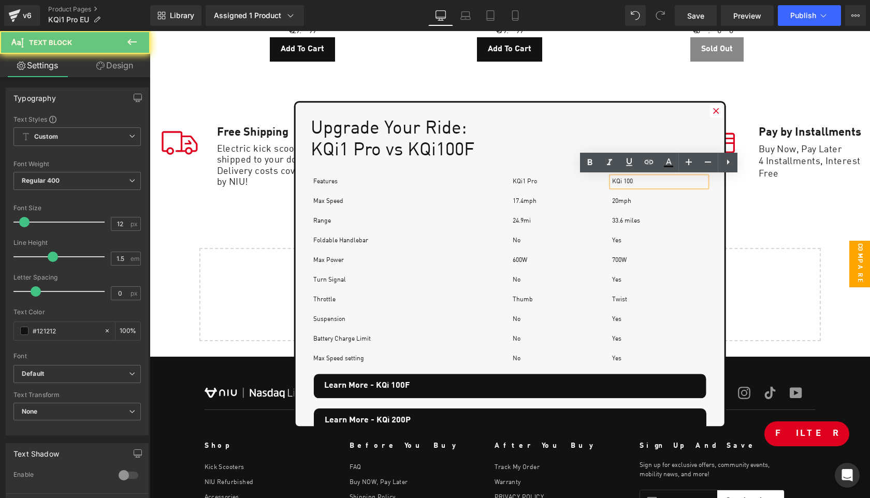
click at [649, 179] on p "KQi 100" at bounding box center [659, 181] width 94 height 9
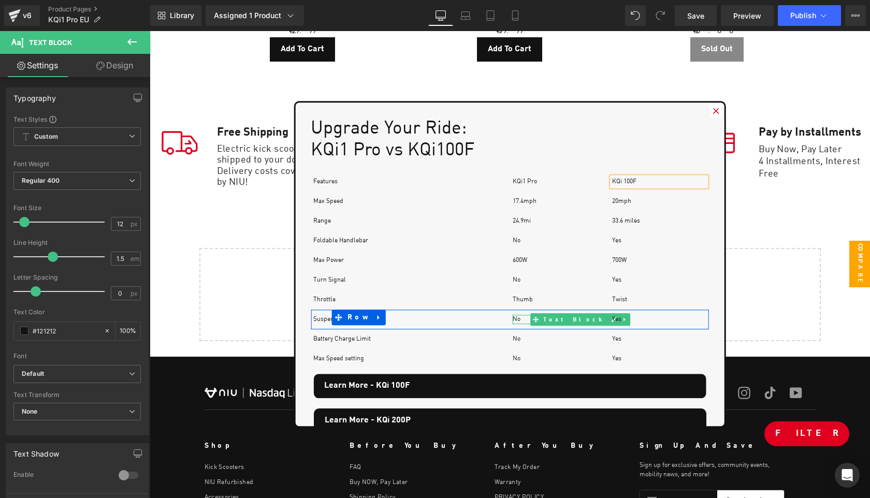
scroll to position [25, 0]
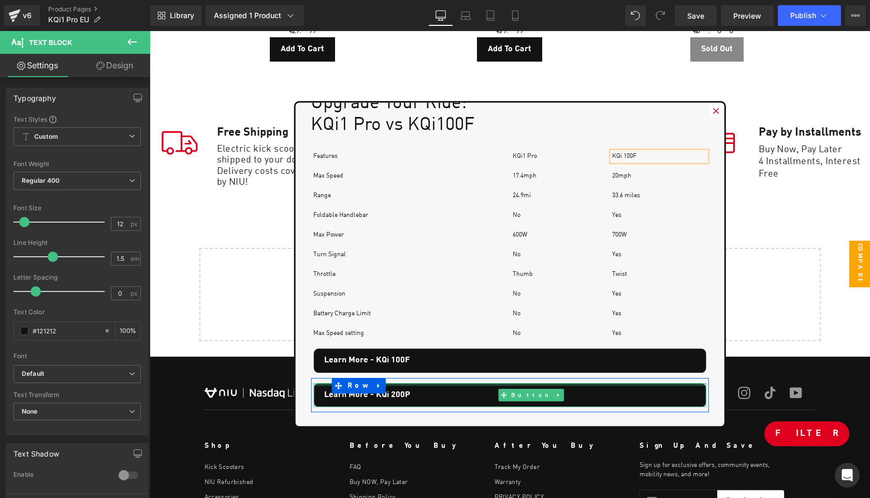
click at [485, 384] on div at bounding box center [509, 384] width 393 height 3
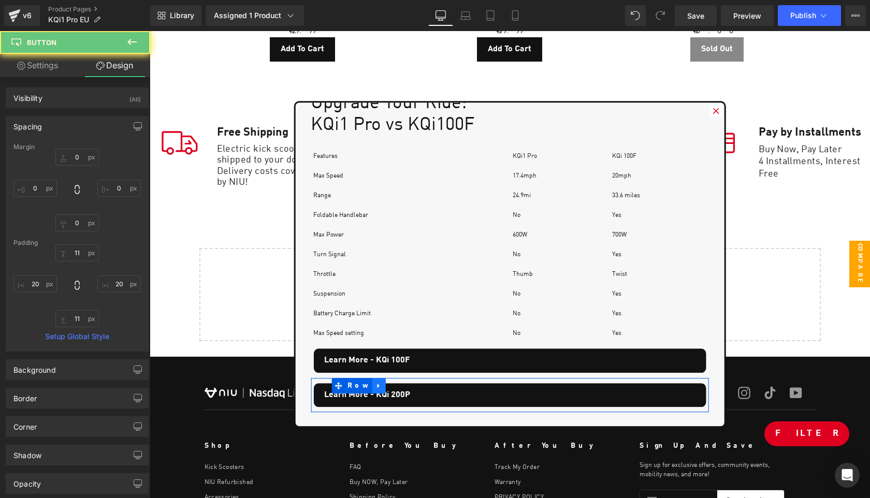
click at [375, 386] on icon at bounding box center [378, 386] width 7 height 8
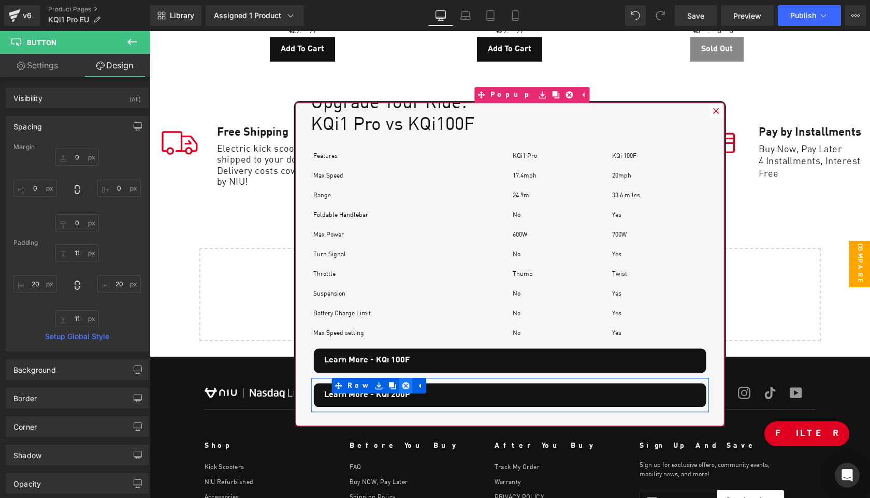
click at [402, 385] on icon at bounding box center [405, 386] width 7 height 8
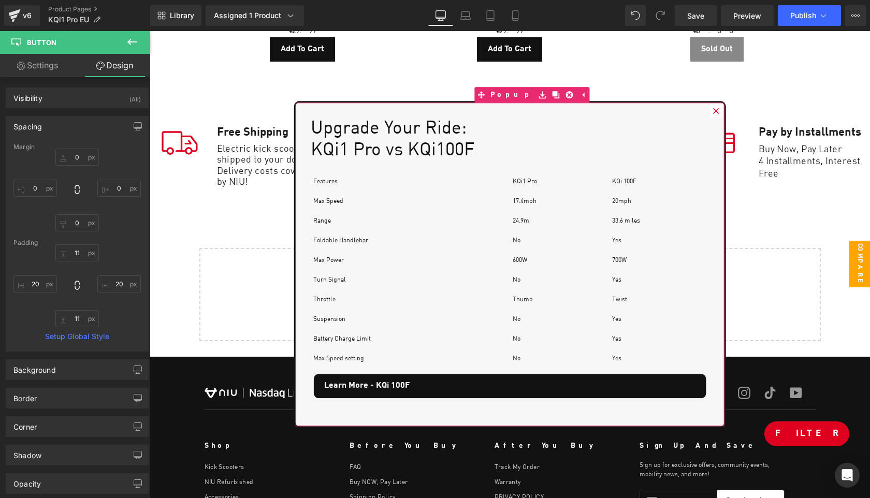
scroll to position [0, 0]
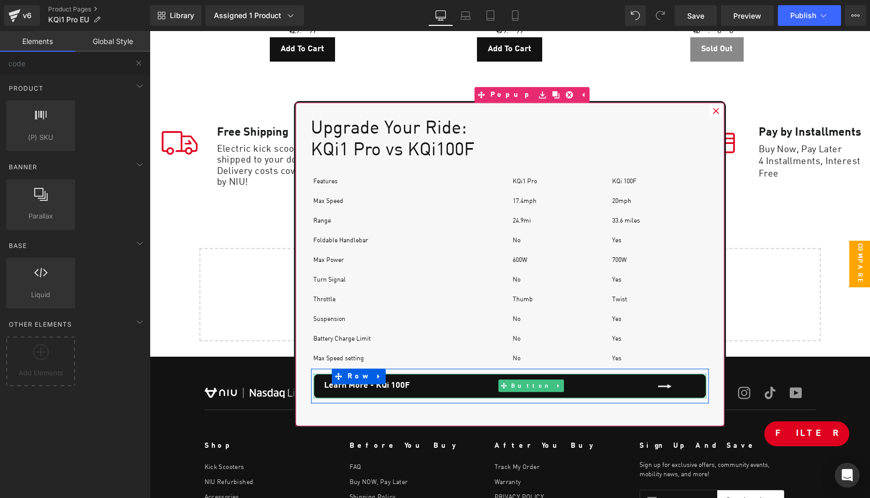
click at [452, 382] on link "Learn More - KQi 100F" at bounding box center [509, 386] width 393 height 24
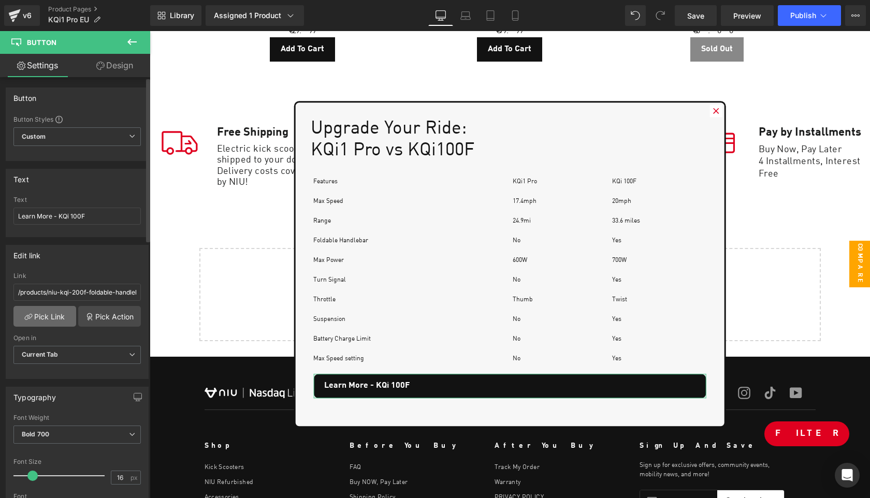
click at [47, 321] on link "Pick Link" at bounding box center [44, 316] width 63 height 21
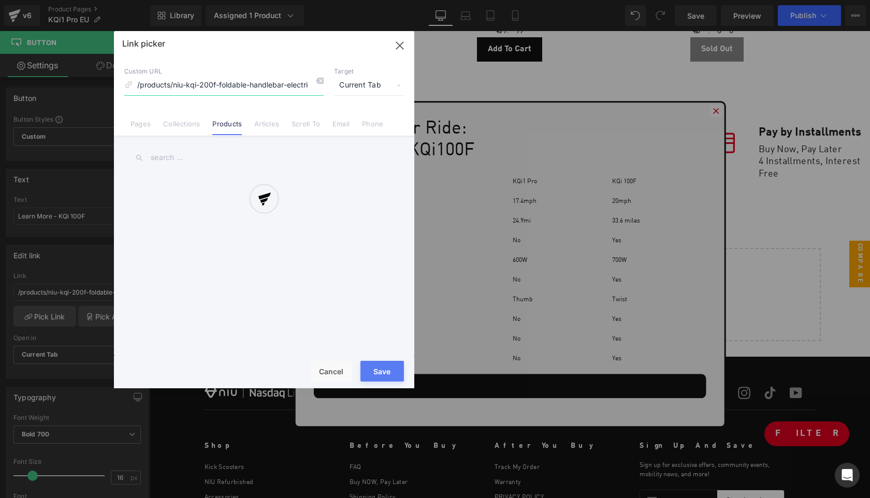
scroll to position [0, 23]
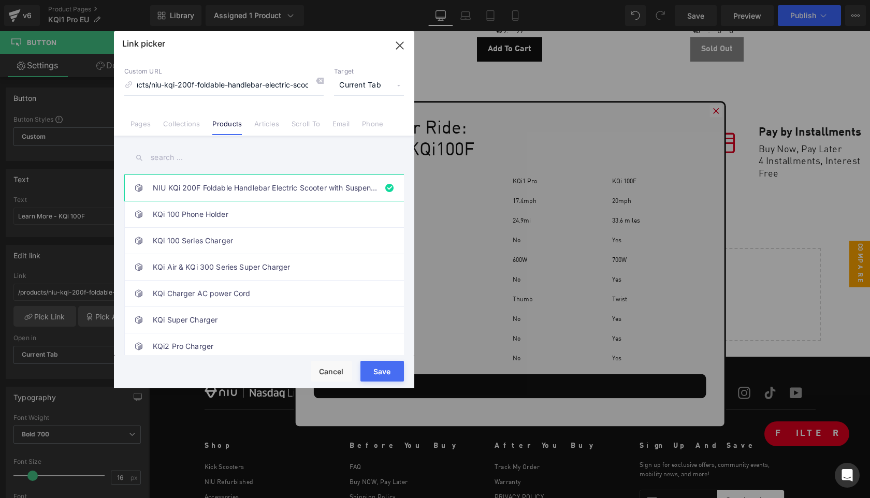
click at [185, 159] on input "text" at bounding box center [264, 157] width 280 height 23
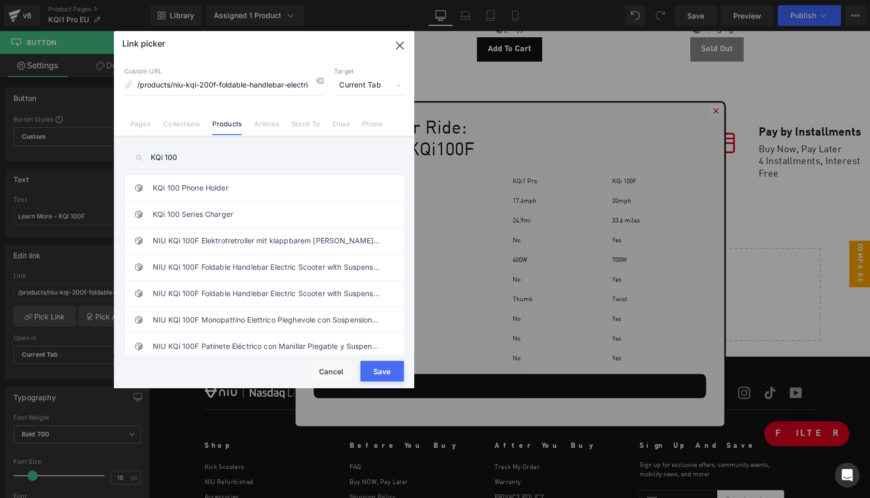
type input "KQi 100F"
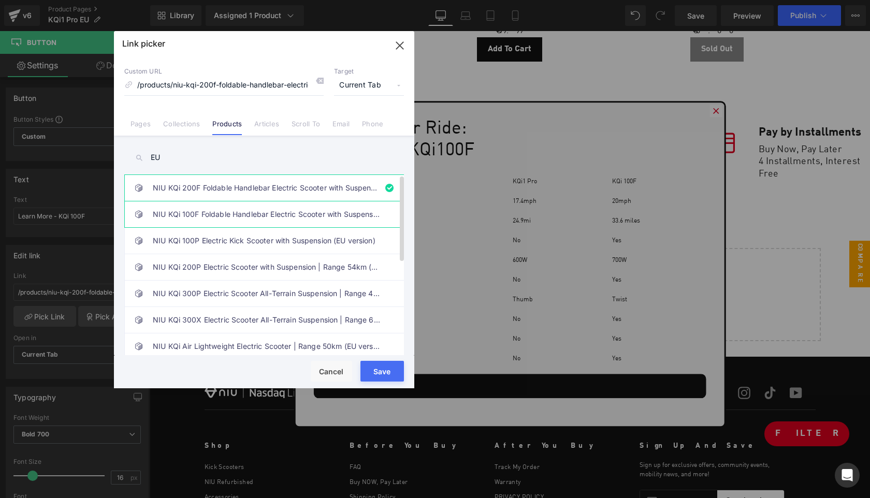
type input "EU"
click at [271, 217] on link "NIU KQi 100F Foldable Handlebar Electric Scooter with Suspension | Range 29km (…" at bounding box center [267, 214] width 228 height 26
click at [387, 371] on button "Save" at bounding box center [381, 371] width 43 height 21
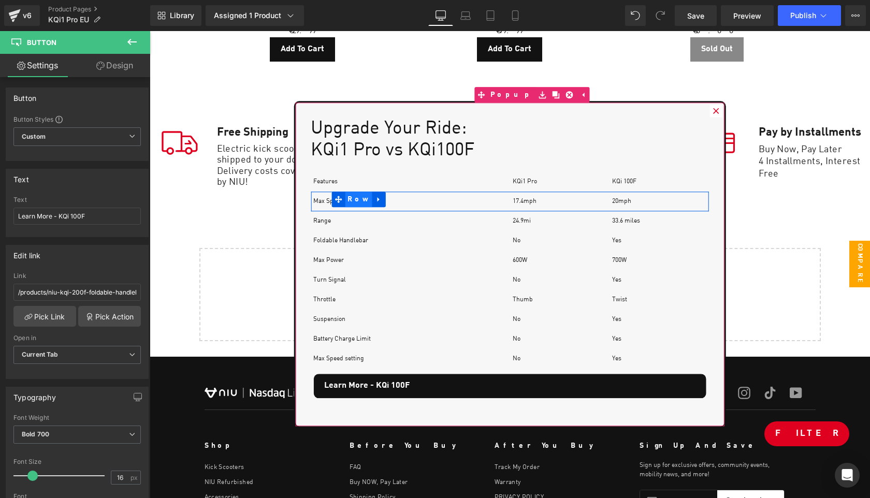
click at [346, 201] on span "Row" at bounding box center [358, 200] width 27 height 16
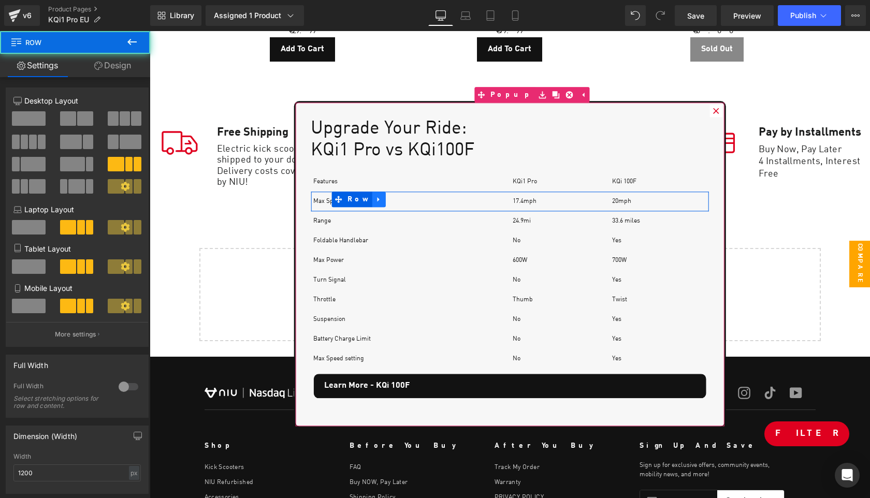
click at [375, 202] on icon at bounding box center [378, 200] width 7 height 8
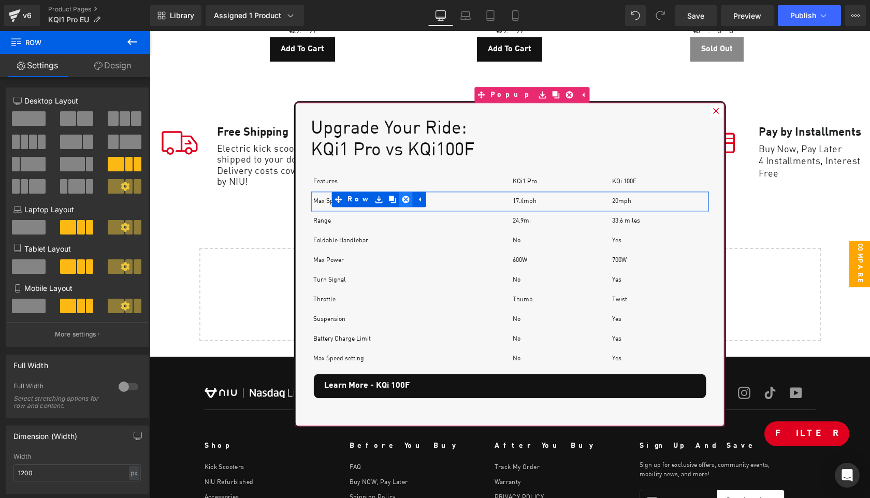
click at [402, 198] on icon at bounding box center [405, 199] width 7 height 7
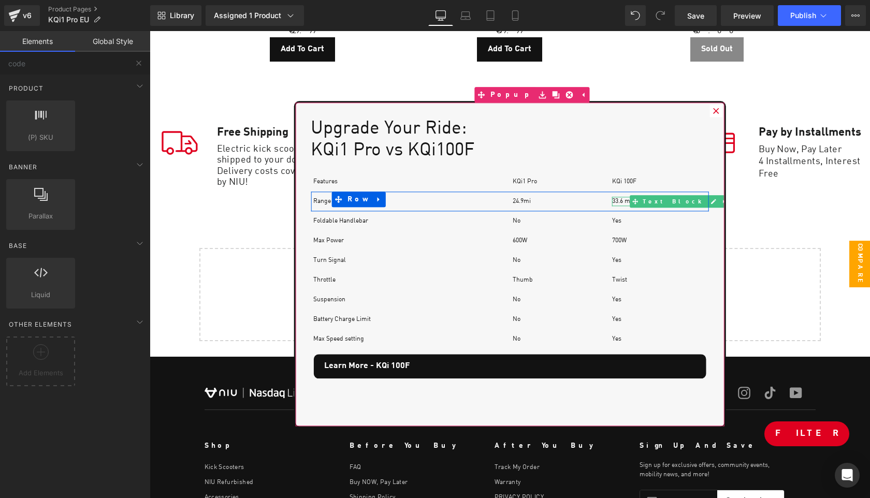
click at [624, 201] on p "33.6 miles" at bounding box center [659, 201] width 94 height 9
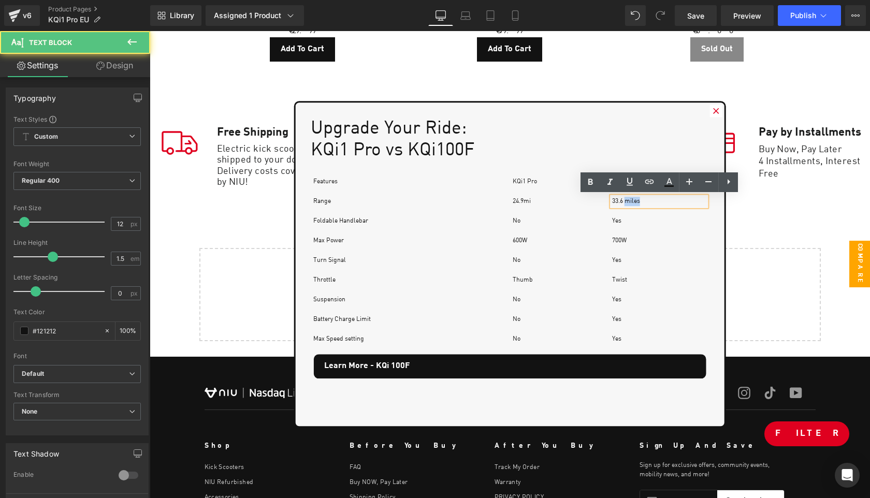
click at [624, 201] on p "33.6 miles" at bounding box center [659, 201] width 94 height 9
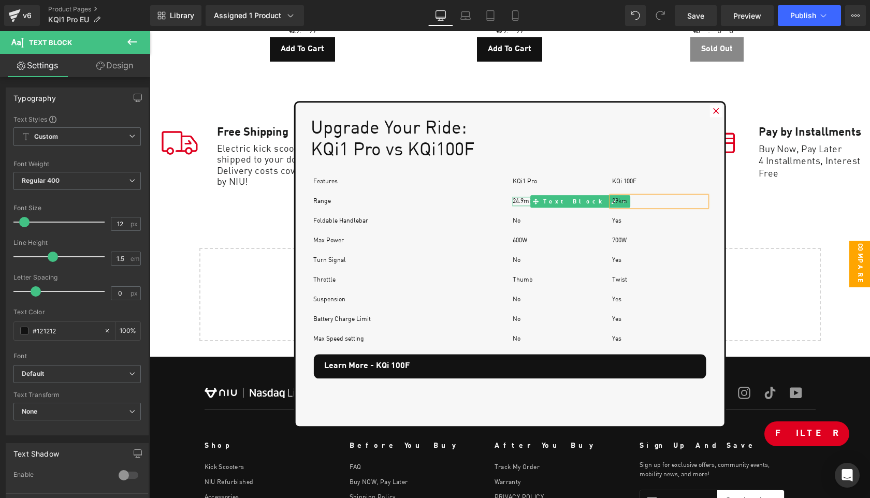
click at [528, 199] on p "24.9mi" at bounding box center [560, 201] width 94 height 9
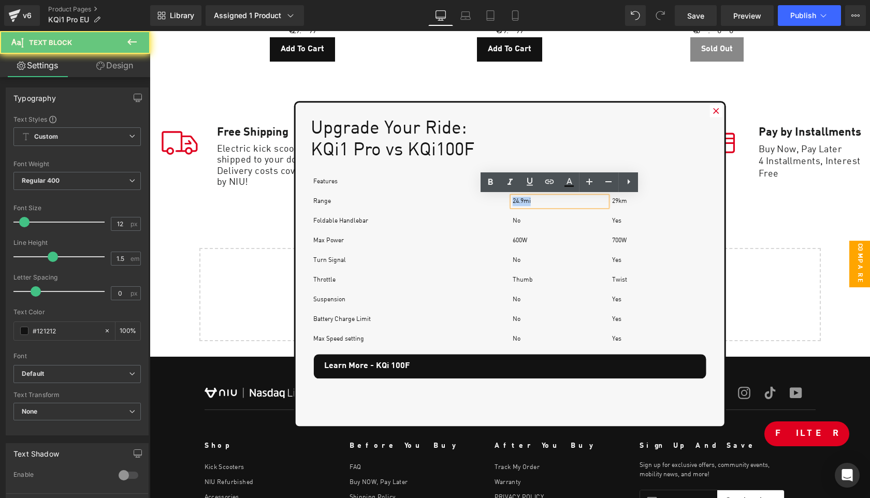
click at [528, 199] on p "24.9mi" at bounding box center [560, 201] width 94 height 9
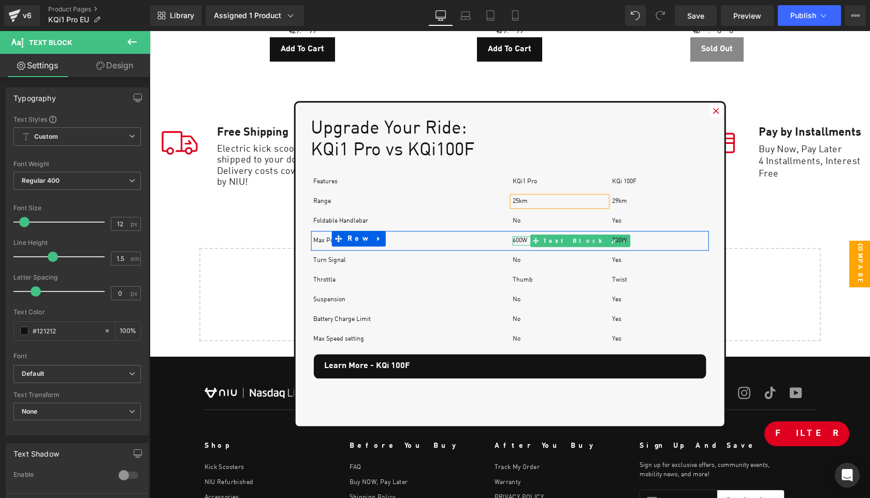
click at [529, 240] on p "600W" at bounding box center [560, 240] width 94 height 9
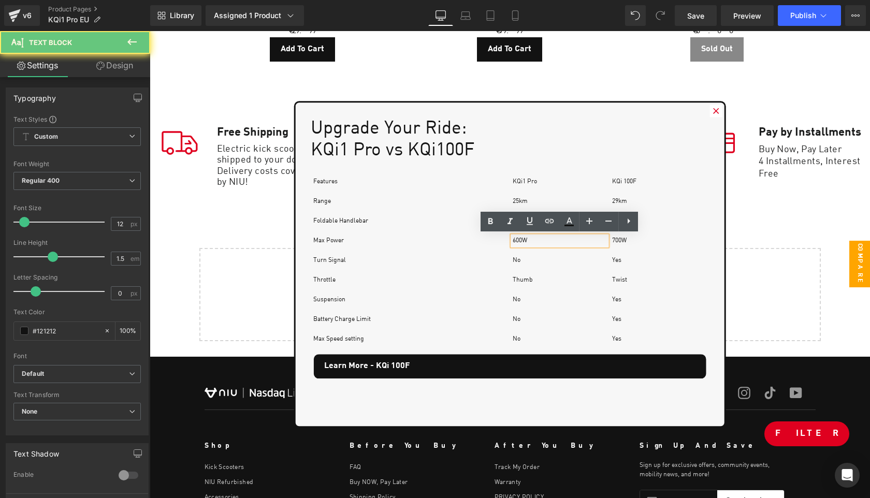
click at [529, 240] on p "600W" at bounding box center [560, 240] width 94 height 9
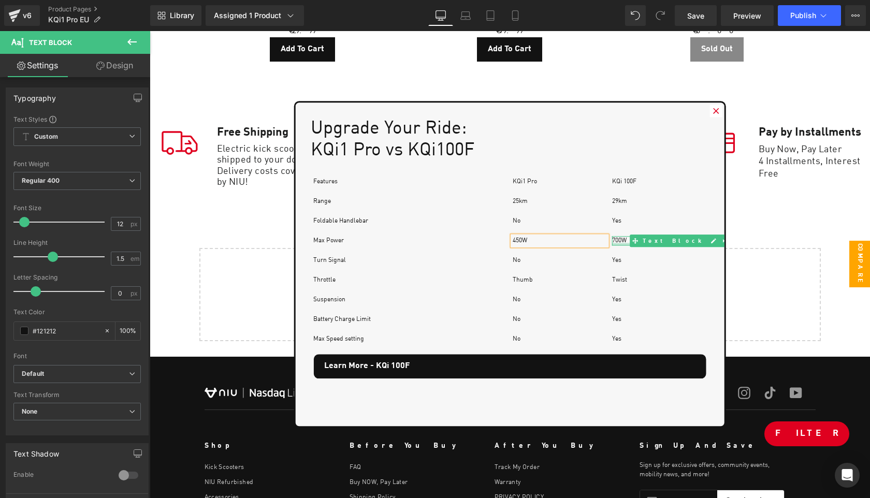
click at [628, 240] on p "700W" at bounding box center [659, 240] width 94 height 9
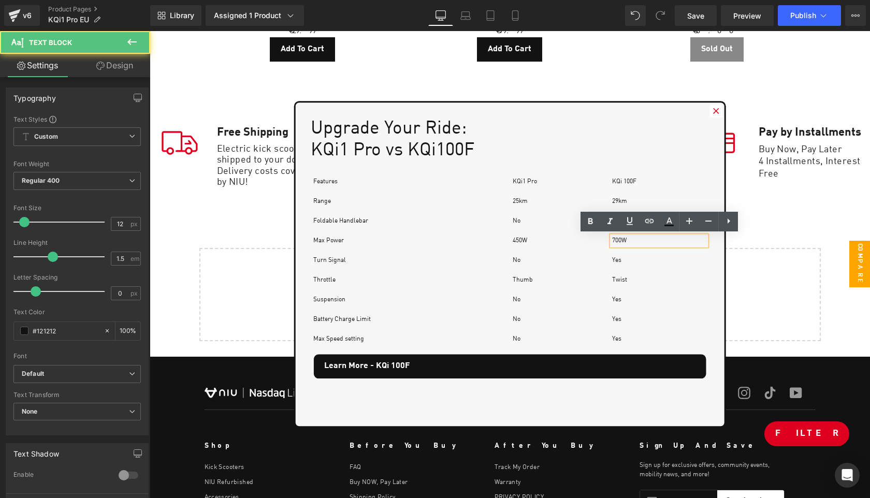
click at [628, 240] on p "700W" at bounding box center [659, 240] width 94 height 9
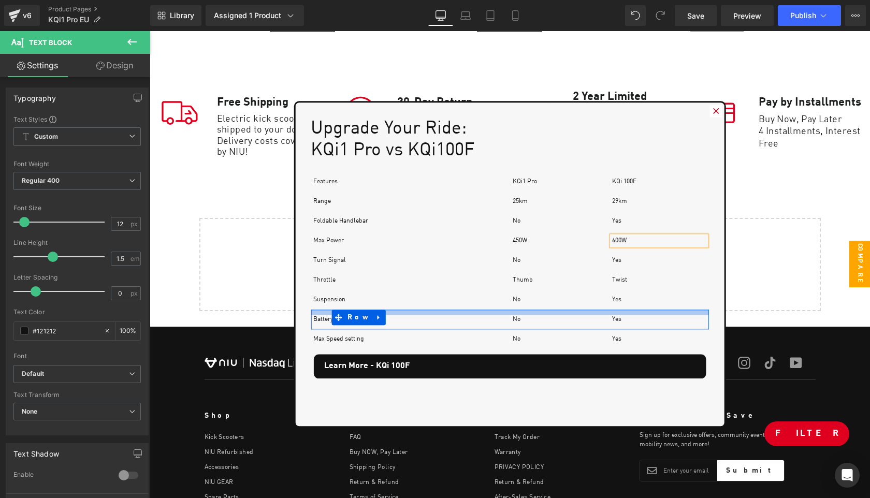
scroll to position [5380, 0]
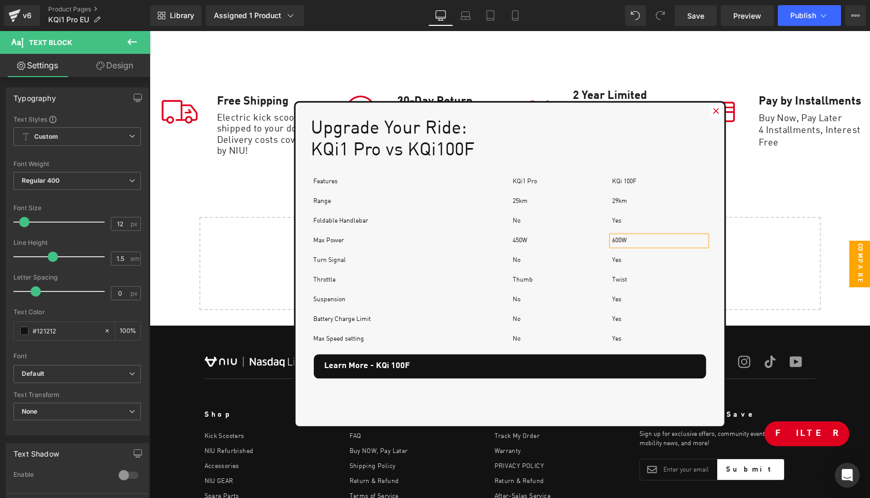
click at [718, 112] on icon at bounding box center [716, 111] width 6 height 6
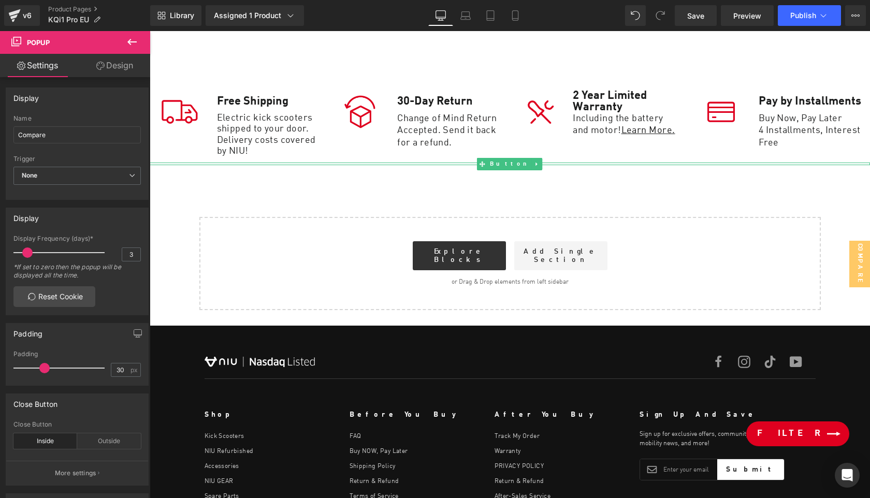
click at [818, 432] on span "Filter" at bounding box center [788, 434] width 63 height 12
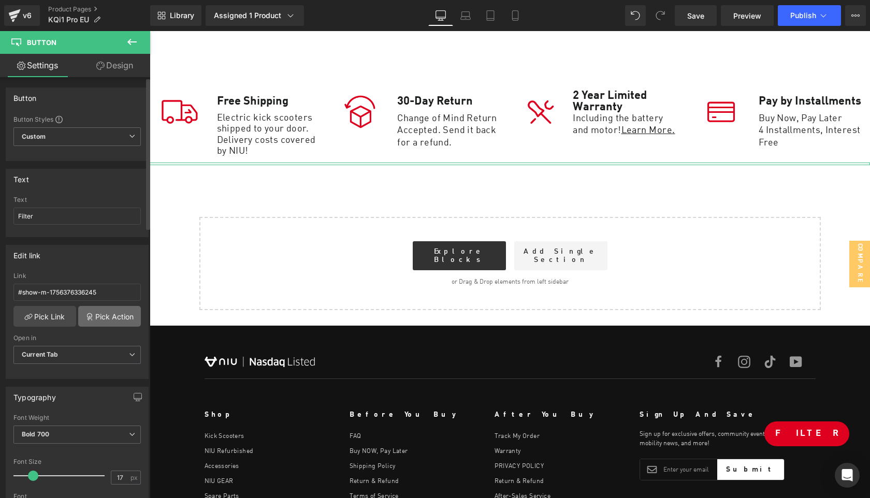
click at [105, 321] on link "Pick Action" at bounding box center [109, 316] width 63 height 21
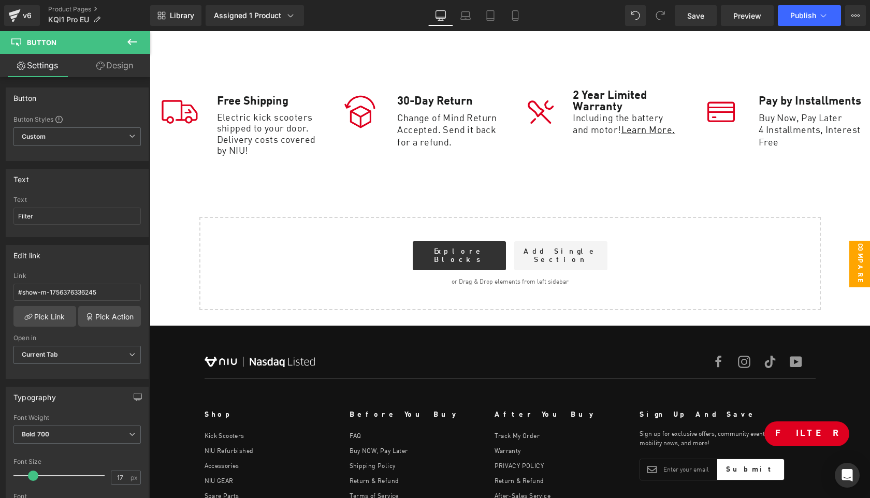
click at [855, 265] on span "Compare" at bounding box center [859, 264] width 21 height 47
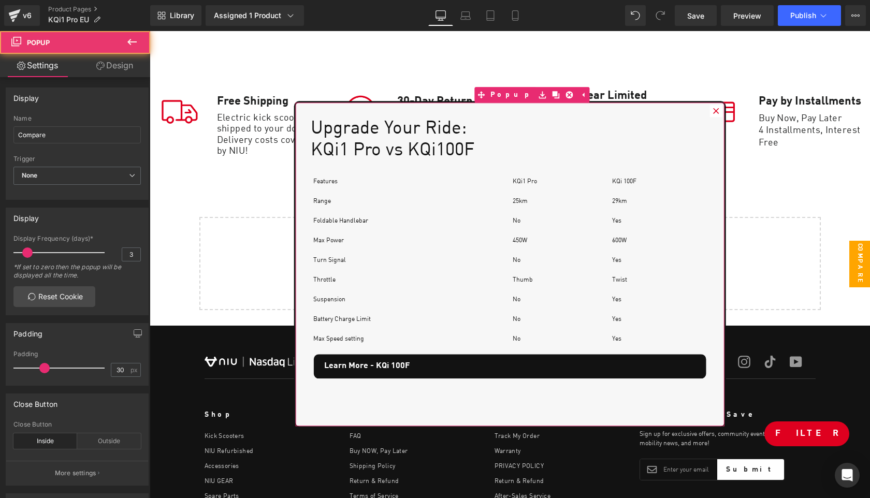
click at [719, 110] on icon at bounding box center [716, 111] width 6 height 6
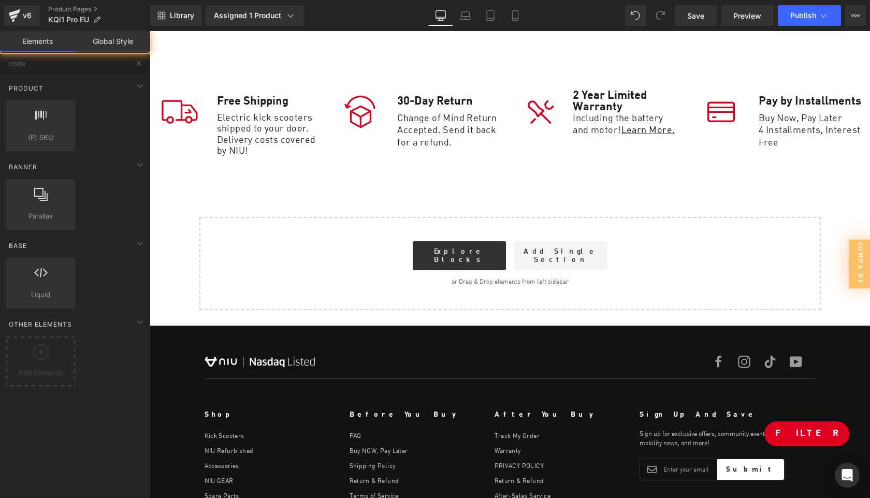
click at [180, 14] on span "Library" at bounding box center [182, 15] width 24 height 9
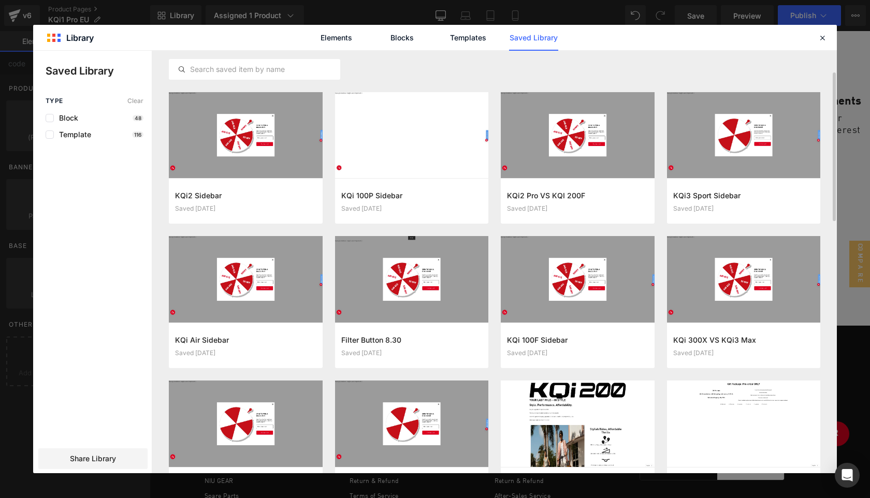
scroll to position [216, 0]
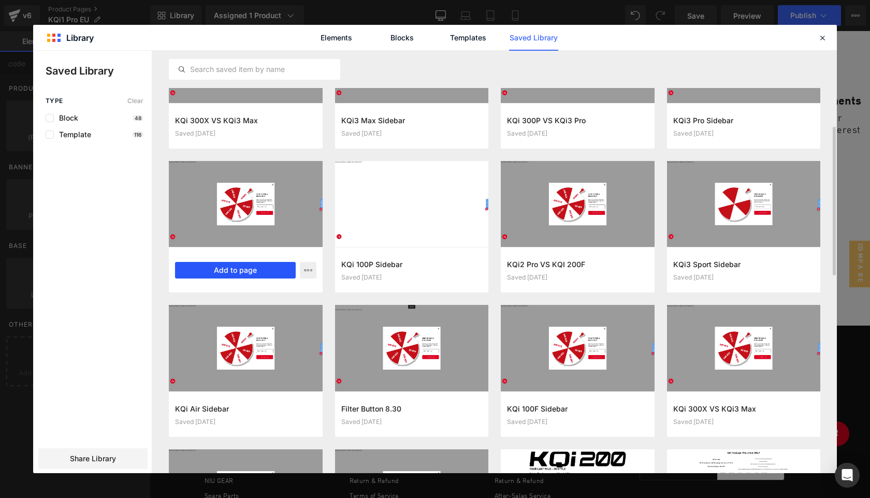
click at [234, 271] on button "Add to page" at bounding box center [235, 270] width 121 height 17
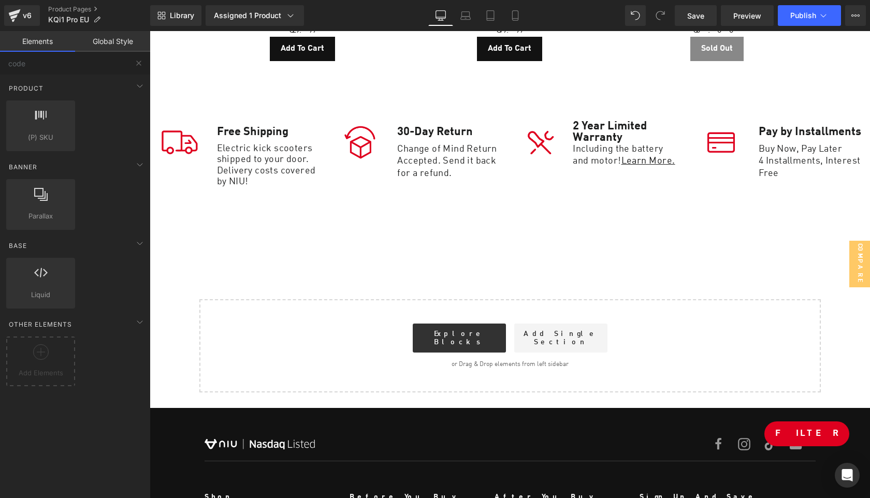
scroll to position [5349, 0]
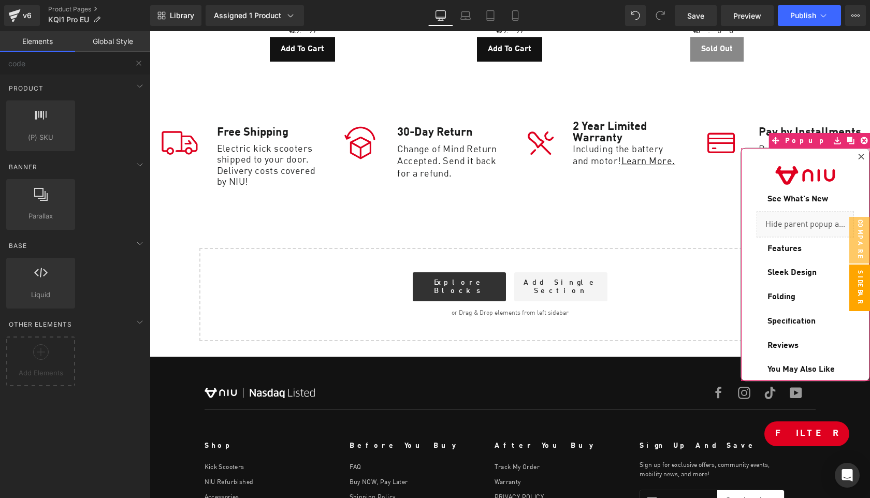
click at [861, 154] on icon at bounding box center [861, 157] width 6 height 6
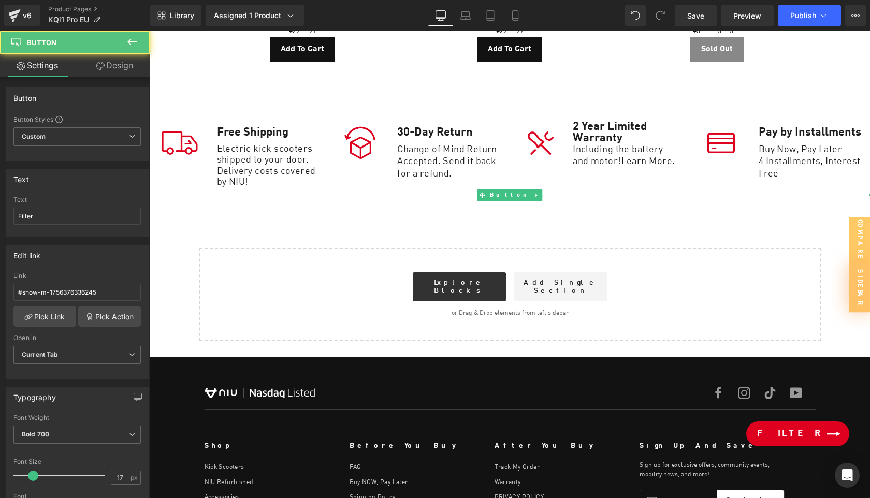
click at [825, 433] on link "Filter" at bounding box center [797, 433] width 103 height 25
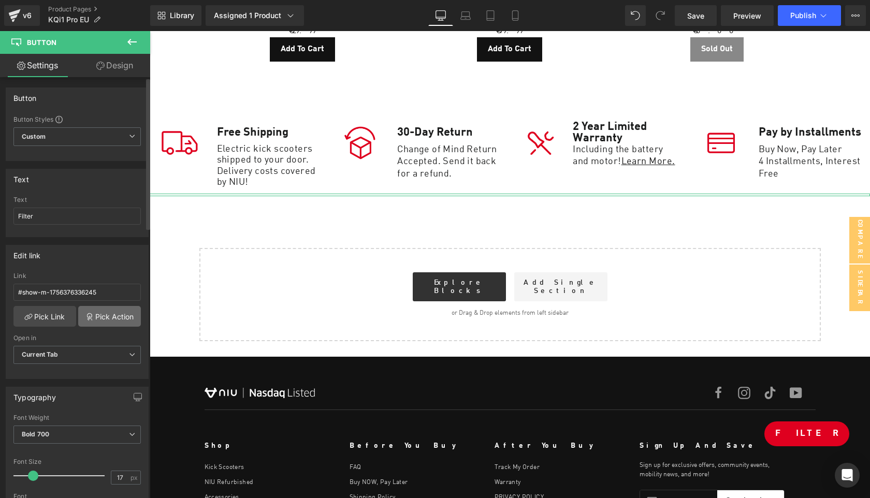
click at [108, 316] on link "Pick Action" at bounding box center [109, 316] width 63 height 21
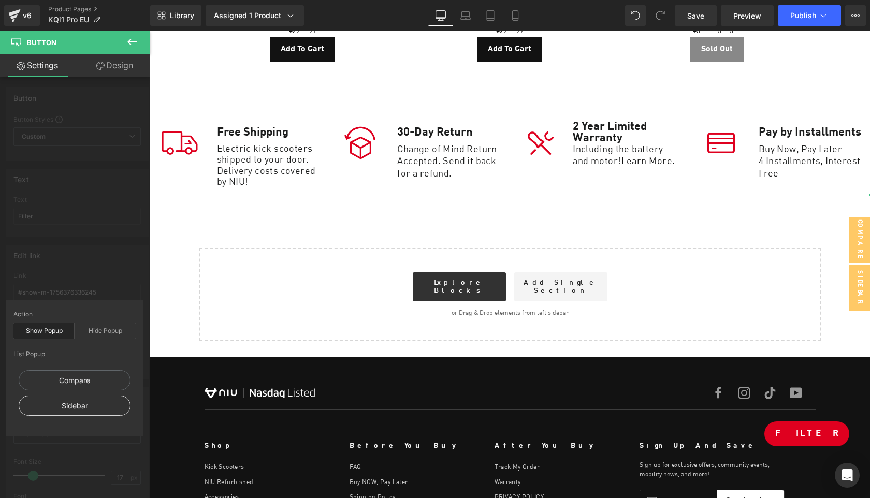
click at [96, 407] on div "Sidebar" at bounding box center [75, 406] width 112 height 20
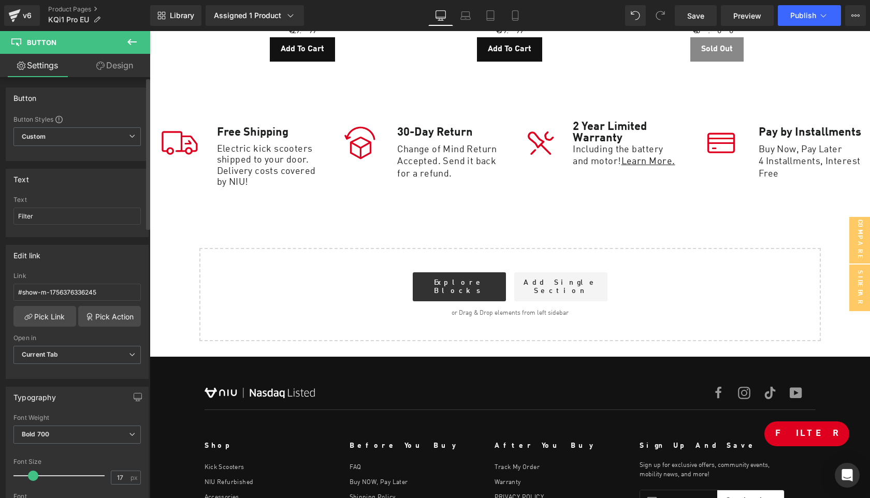
click at [858, 250] on span "Compare" at bounding box center [859, 240] width 21 height 47
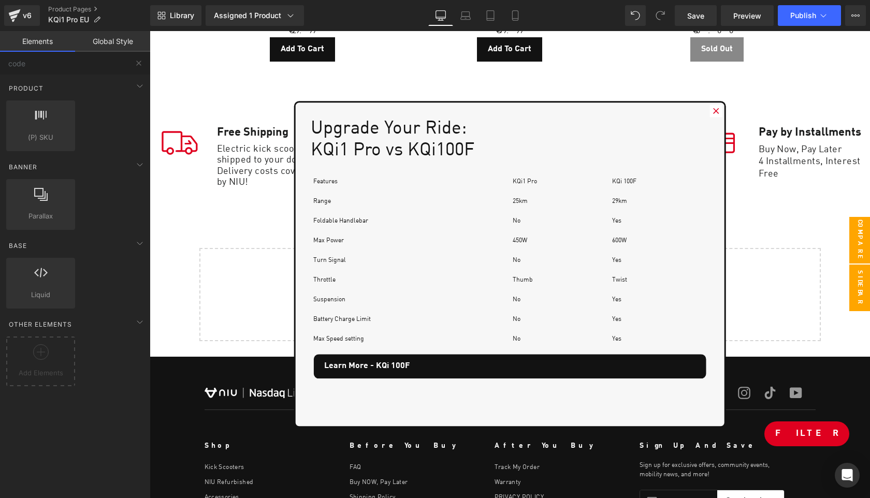
click at [860, 289] on span "Sidebar" at bounding box center [859, 288] width 21 height 47
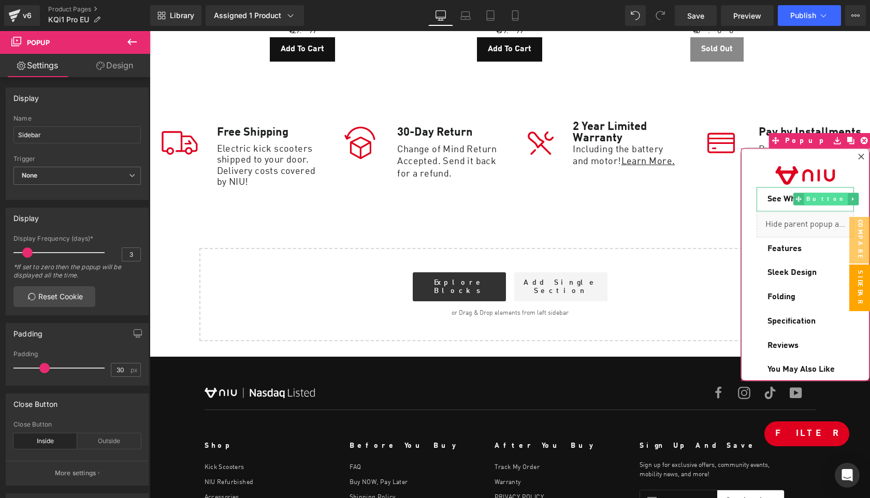
click at [821, 199] on span "Button" at bounding box center [826, 199] width 44 height 12
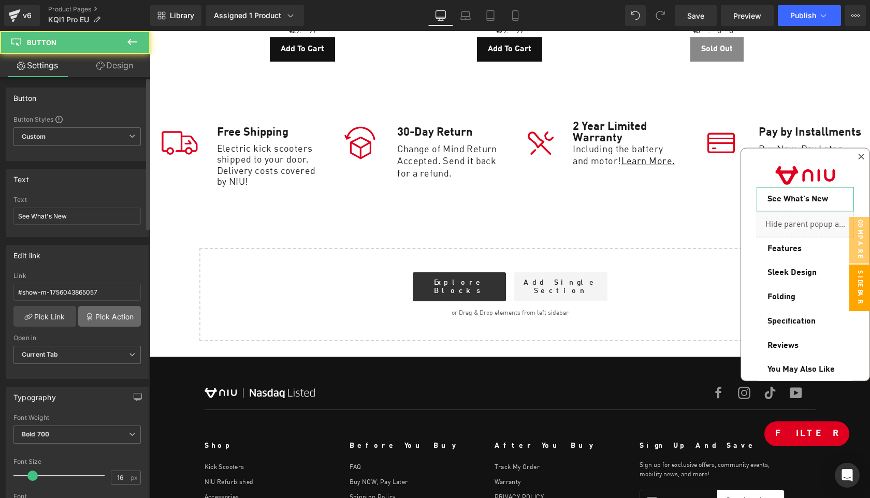
click at [115, 319] on link "Pick Action" at bounding box center [109, 316] width 63 height 21
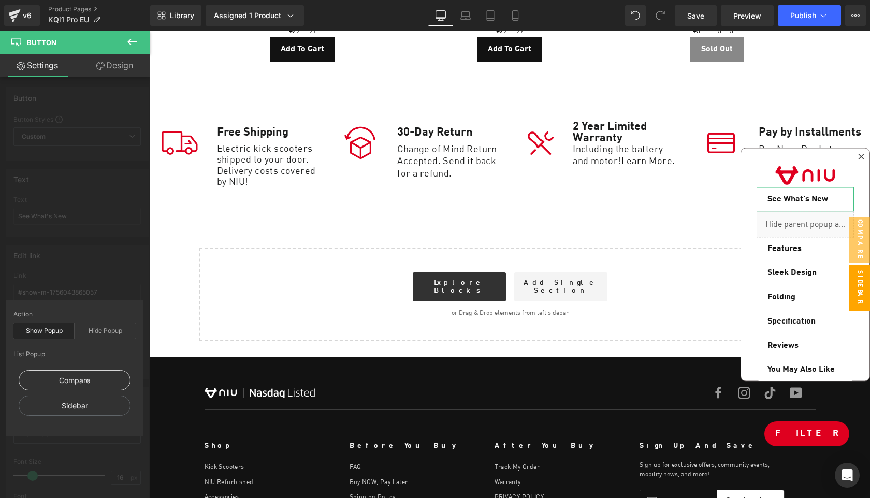
click at [87, 376] on div "Compare" at bounding box center [75, 380] width 112 height 20
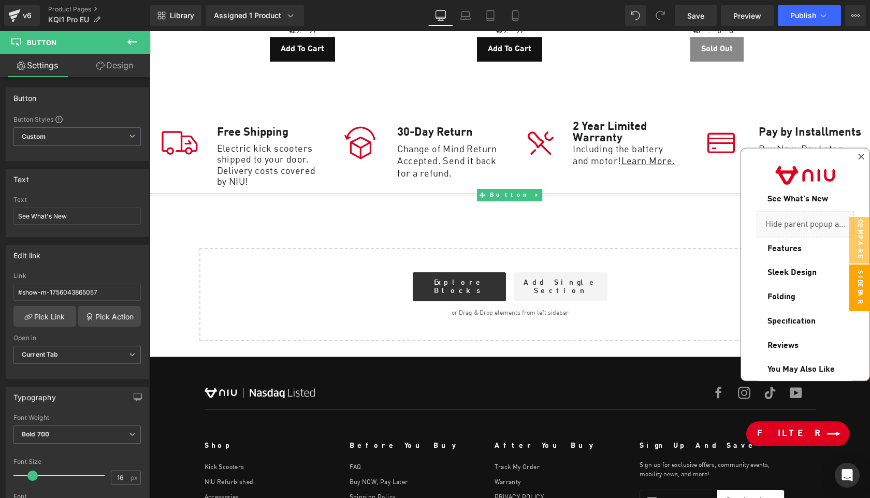
click at [818, 431] on span "Filter" at bounding box center [788, 434] width 63 height 12
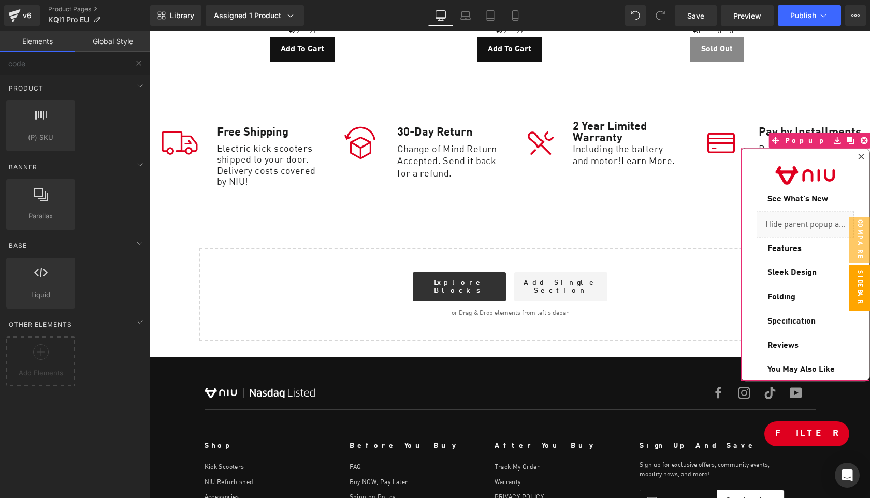
click at [861, 160] on div at bounding box center [861, 157] width 12 height 12
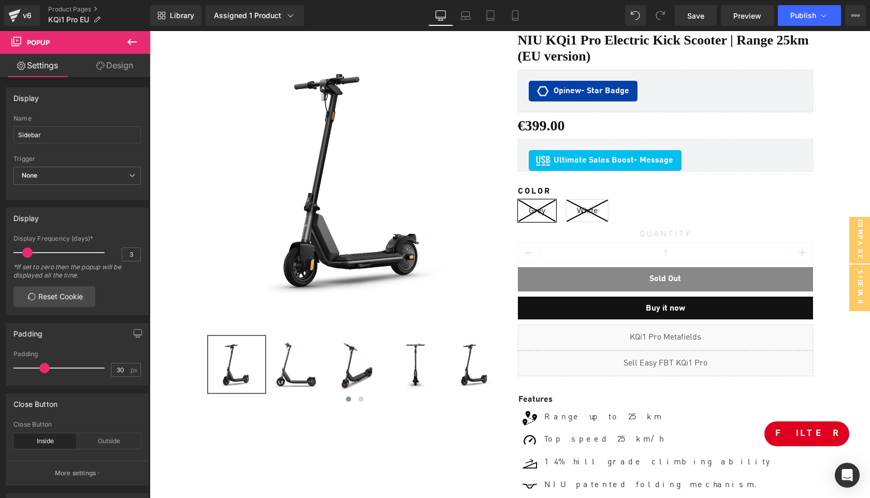
scroll to position [0, 0]
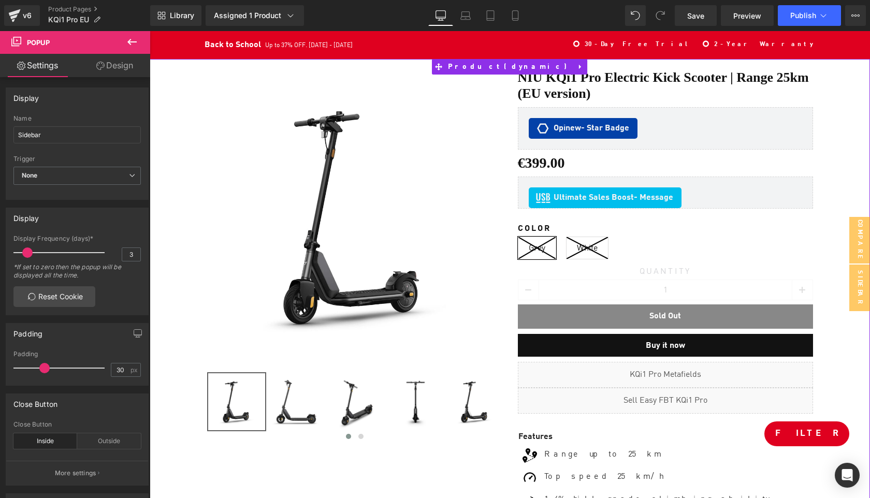
click at [848, 184] on div "Sale Off (P) Image" at bounding box center [510, 404] width 710 height 670
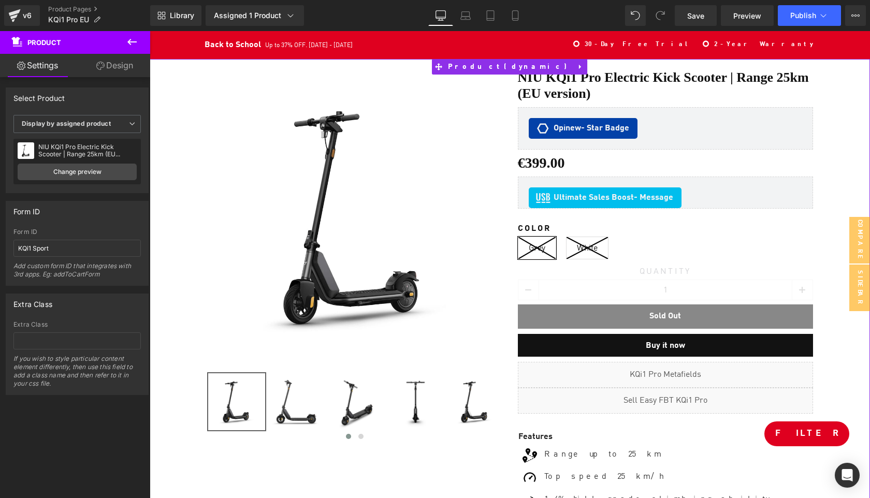
click at [843, 188] on div "Sale Off (P) Image" at bounding box center [510, 404] width 710 height 670
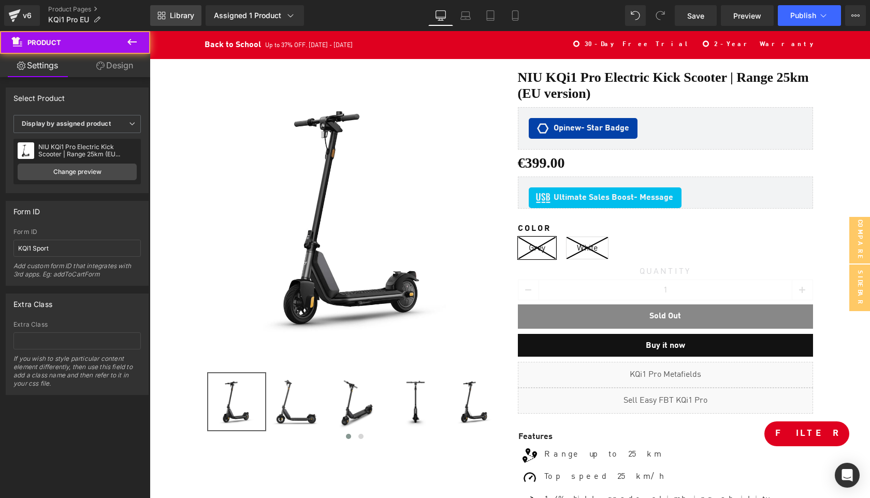
click at [182, 13] on span "Library" at bounding box center [182, 15] width 24 height 9
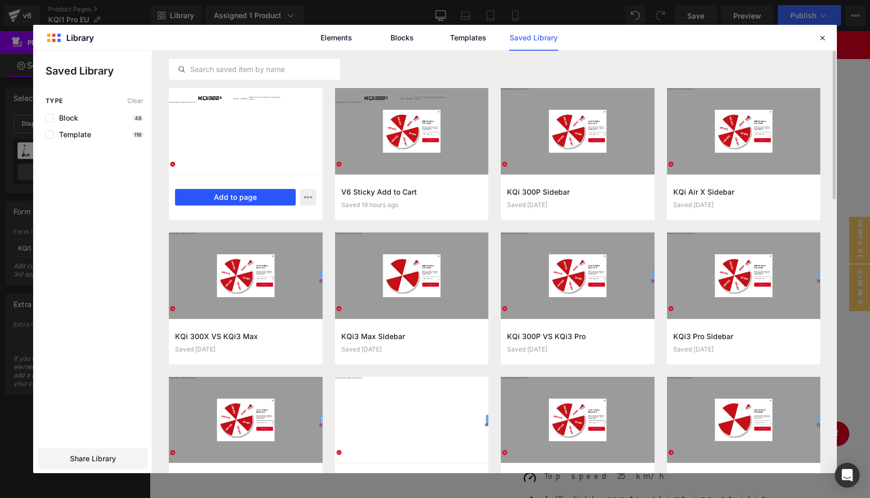
click at [256, 196] on button "Add to page" at bounding box center [235, 197] width 121 height 17
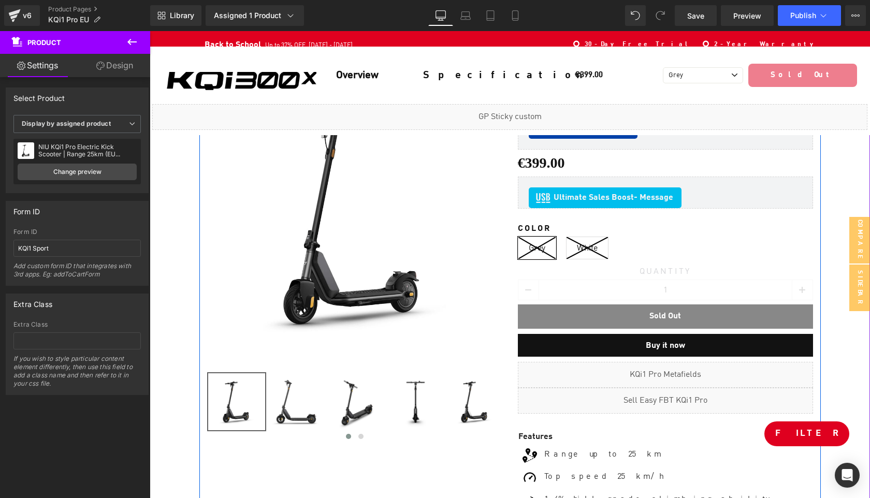
click at [506, 336] on div "Sale Off (P) Image ‹ ›" at bounding box center [354, 255] width 311 height 372
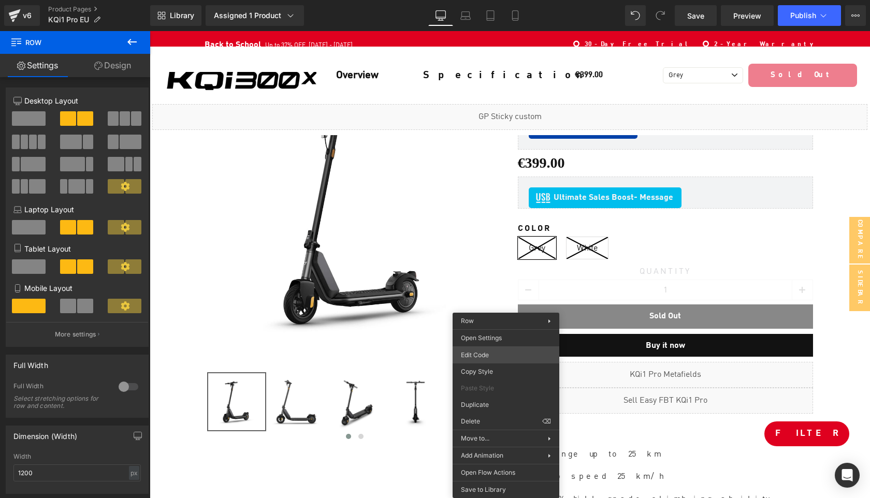
click at [501, 0] on div "Button You are previewing how the will restyle your page. You can not edit Elem…" at bounding box center [435, 0] width 870 height 0
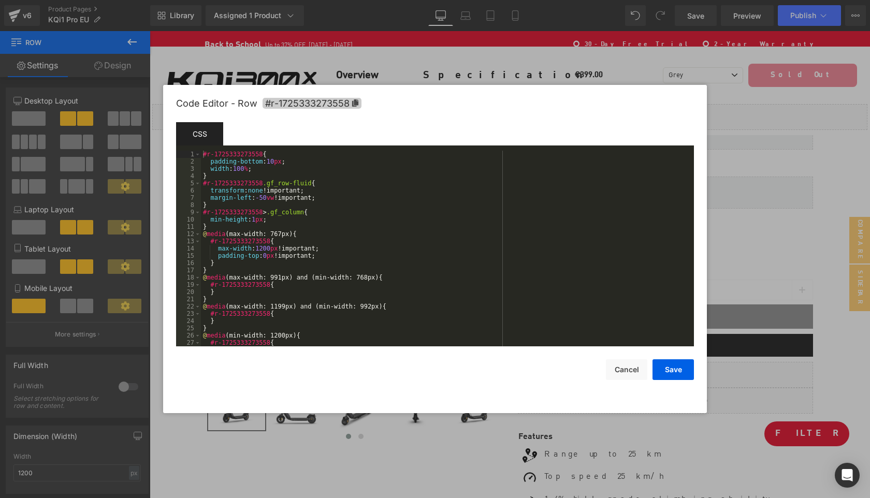
click at [359, 104] on span "#r-1725333273558" at bounding box center [312, 103] width 99 height 11
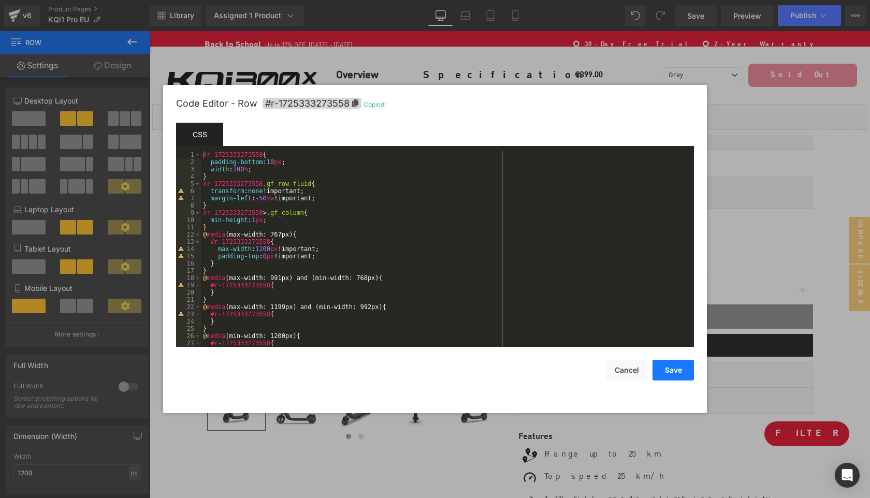
click at [681, 370] on button "Save" at bounding box center [672, 370] width 41 height 21
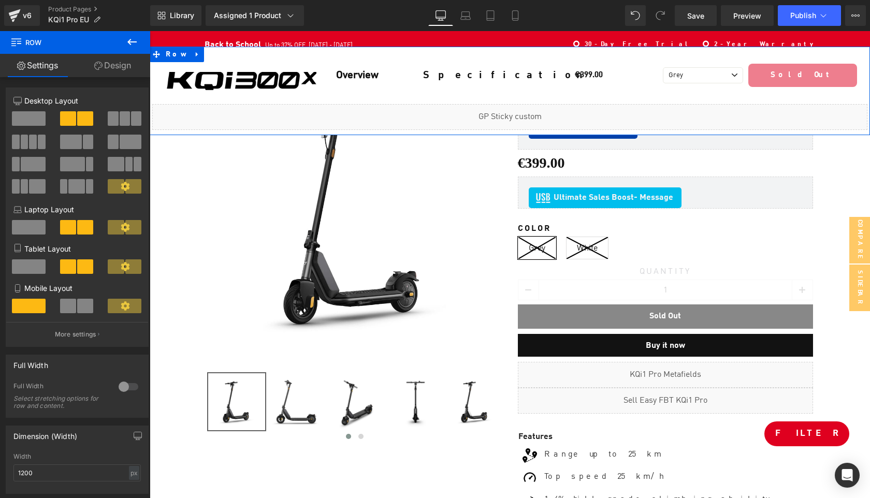
click at [522, 112] on div "Liquid" at bounding box center [509, 117] width 715 height 26
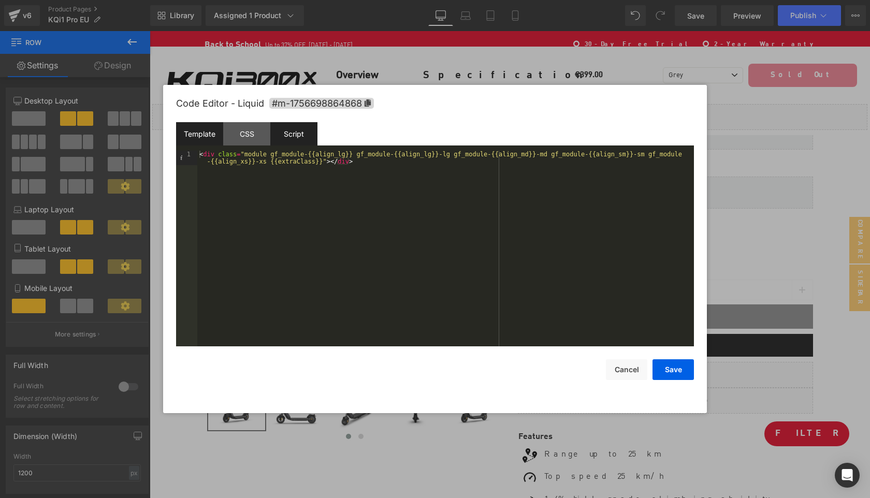
click at [292, 137] on div "Script" at bounding box center [293, 133] width 47 height 23
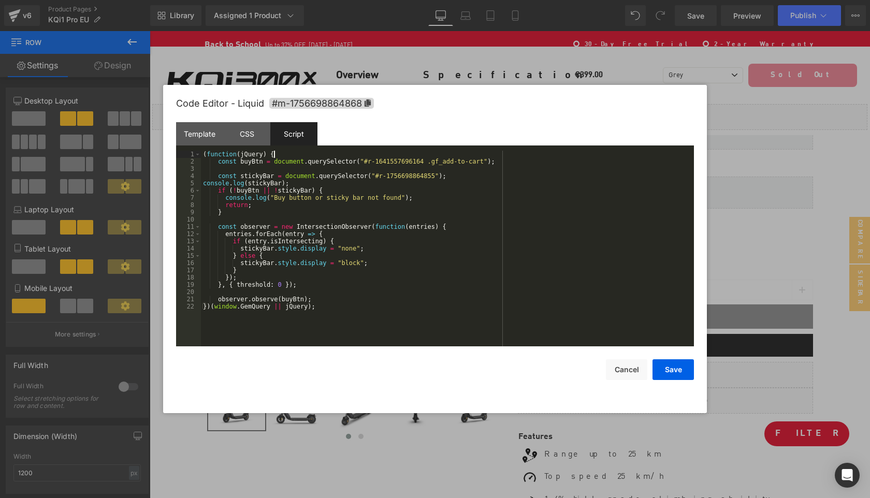
click at [424, 157] on div "( function ( jQuery ) { const buyBtn = document . querySelector ( "#r-164155769…" at bounding box center [447, 256] width 493 height 210
click at [425, 164] on div "( function ( jQuery ) { const buyBtn = document . querySelector ( "#r-164155769…" at bounding box center [447, 256] width 493 height 210
click at [685, 371] on button "Save" at bounding box center [672, 369] width 41 height 21
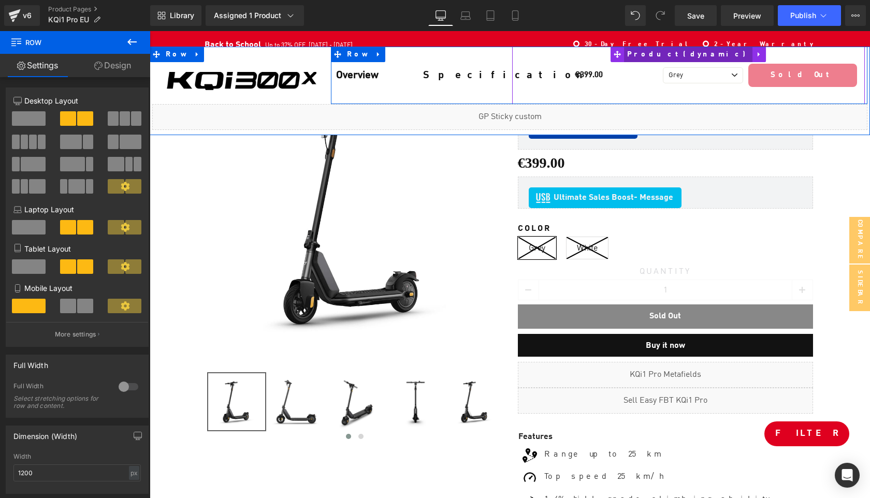
click at [666, 58] on span "Product" at bounding box center [688, 55] width 128 height 16
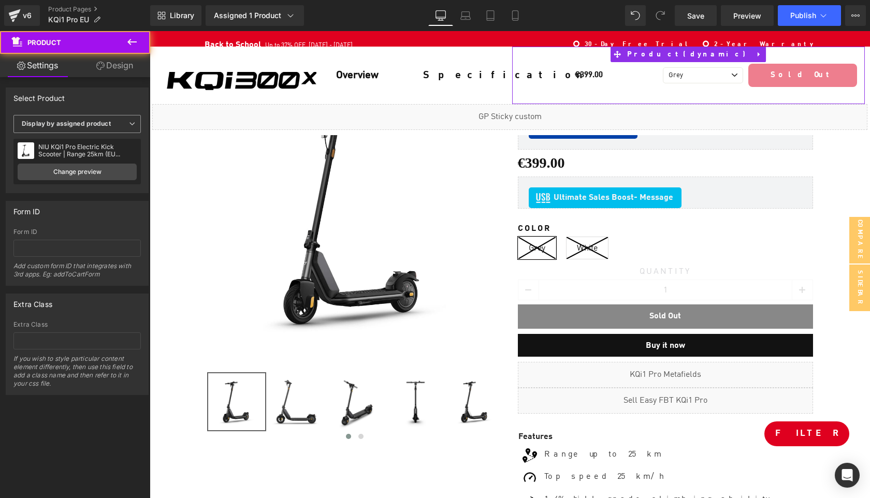
click at [108, 124] on b "Display by assigned product" at bounding box center [66, 124] width 89 height 8
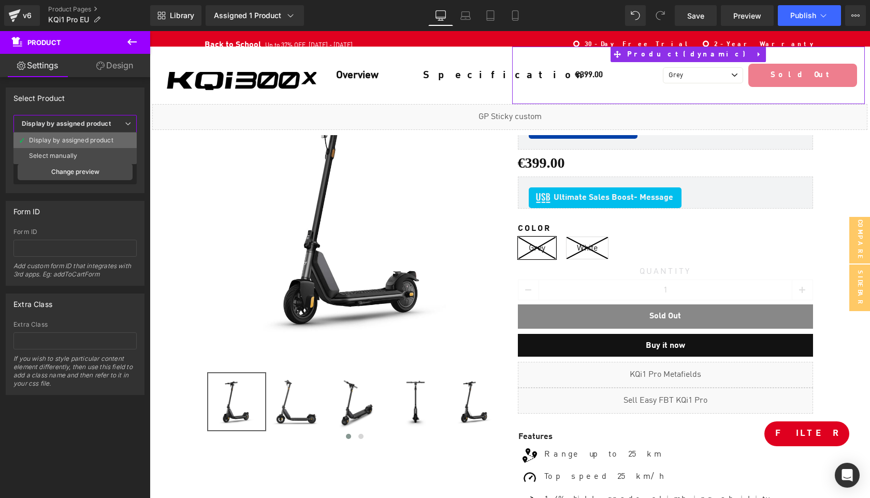
click at [76, 142] on div "Display by assigned product" at bounding box center [71, 140] width 84 height 7
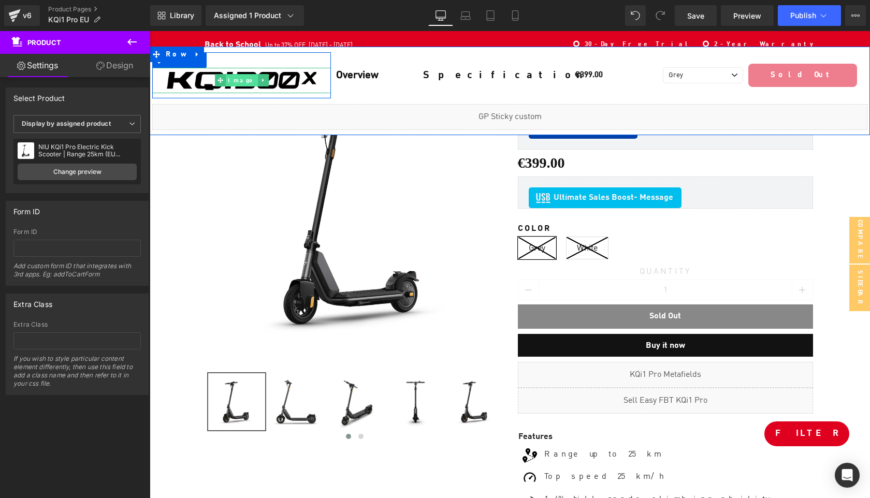
click at [239, 80] on span "Image" at bounding box center [242, 81] width 32 height 12
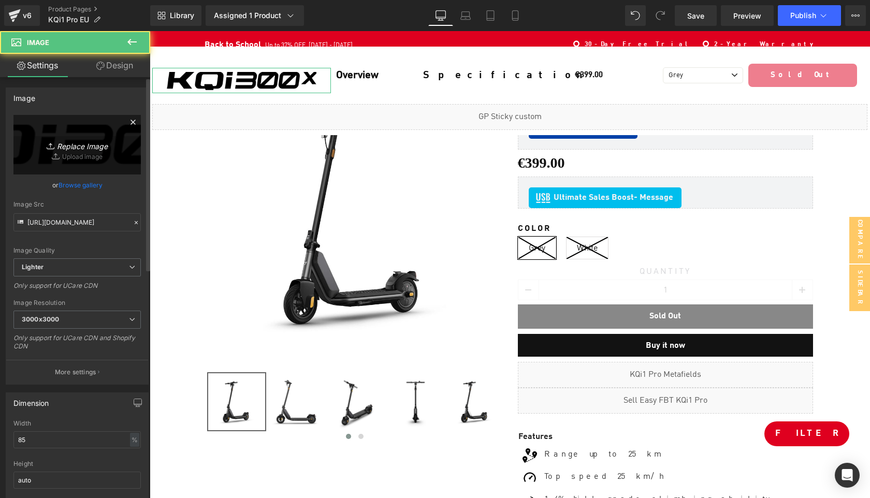
click at [81, 144] on icon "Replace Image" at bounding box center [77, 144] width 83 height 13
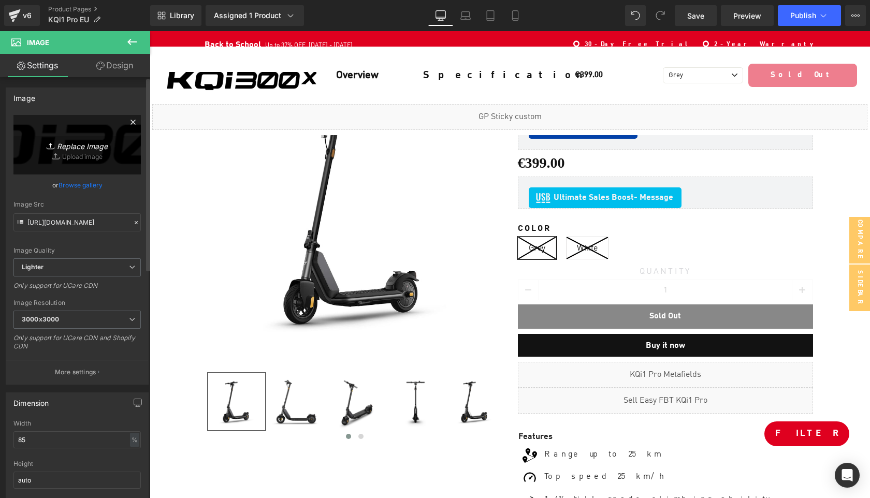
type input "C:\fakepath\20250901-114834.png"
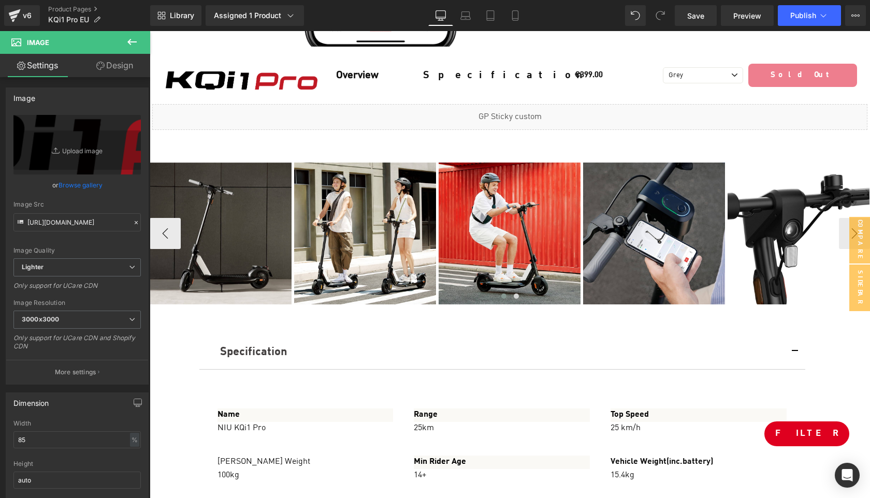
scroll to position [4069, 0]
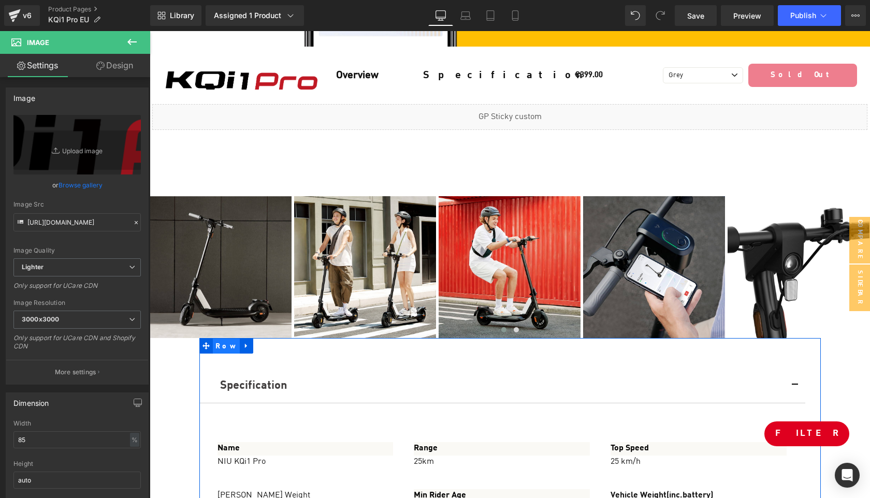
click at [224, 339] on span "Row" at bounding box center [226, 347] width 27 height 16
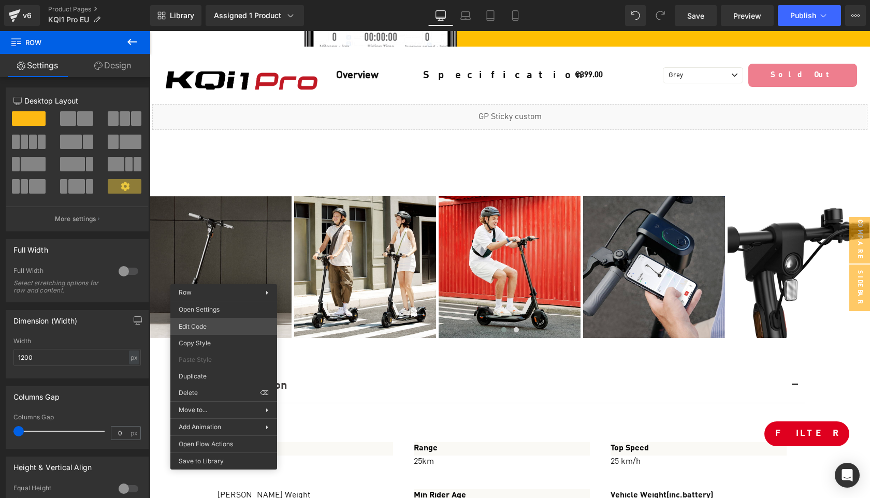
click at [210, 0] on div "Row You are previewing how the will restyle your page. You can not edit Element…" at bounding box center [435, 0] width 870 height 0
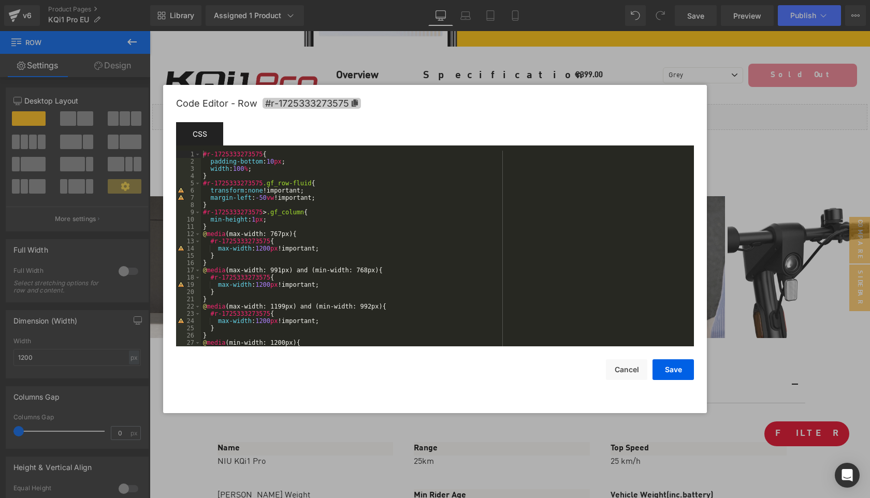
click at [355, 105] on icon at bounding box center [355, 102] width 6 height 7
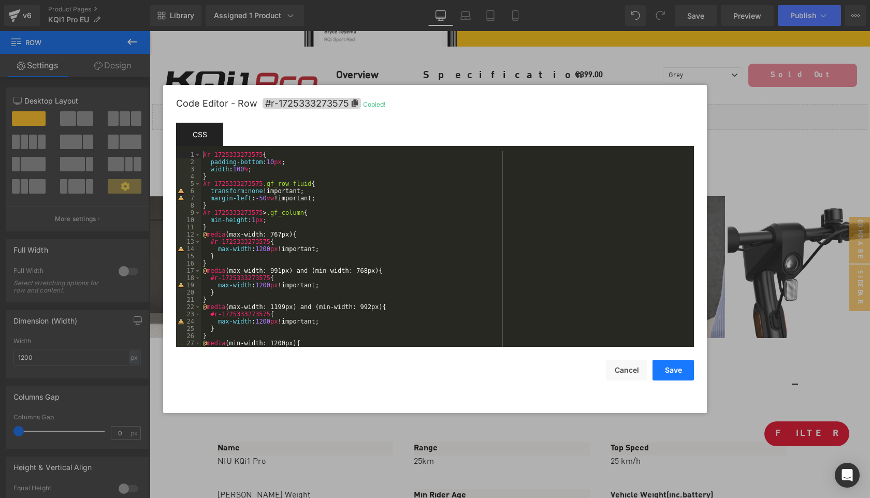
click at [665, 366] on button "Save" at bounding box center [672, 370] width 41 height 21
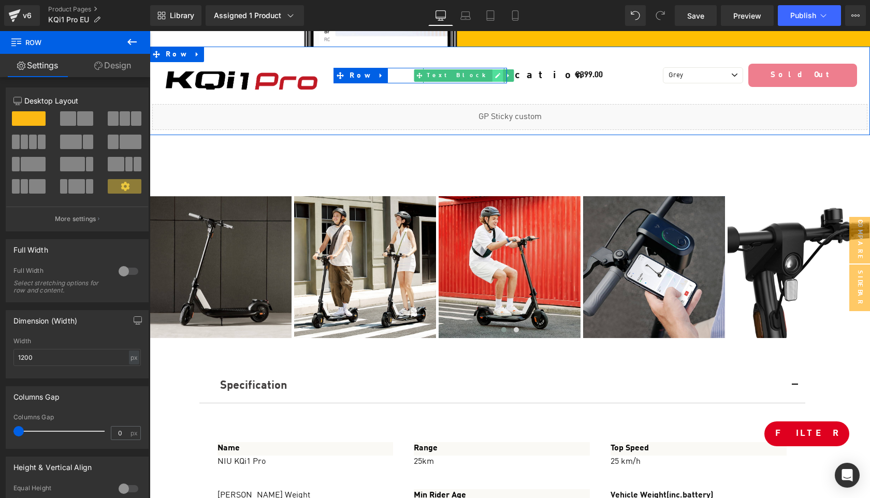
click at [492, 74] on link at bounding box center [497, 75] width 11 height 12
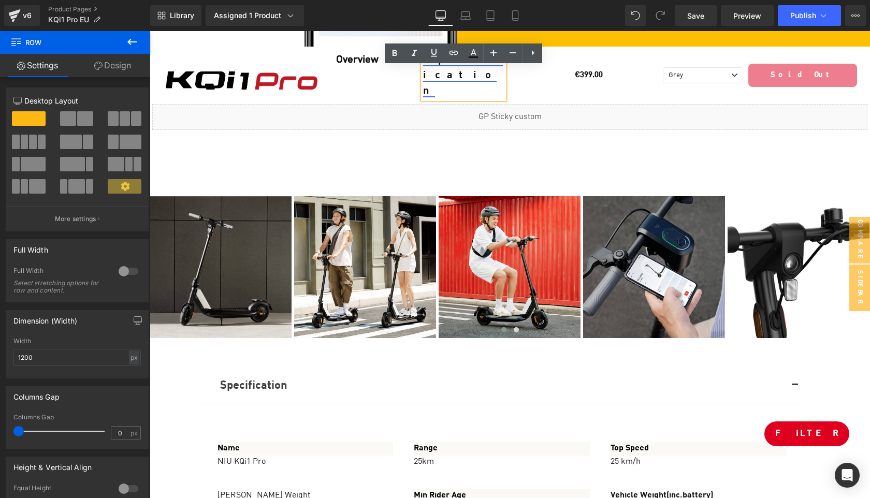
click at [447, 77] on link "Specification" at bounding box center [463, 75] width 80 height 41
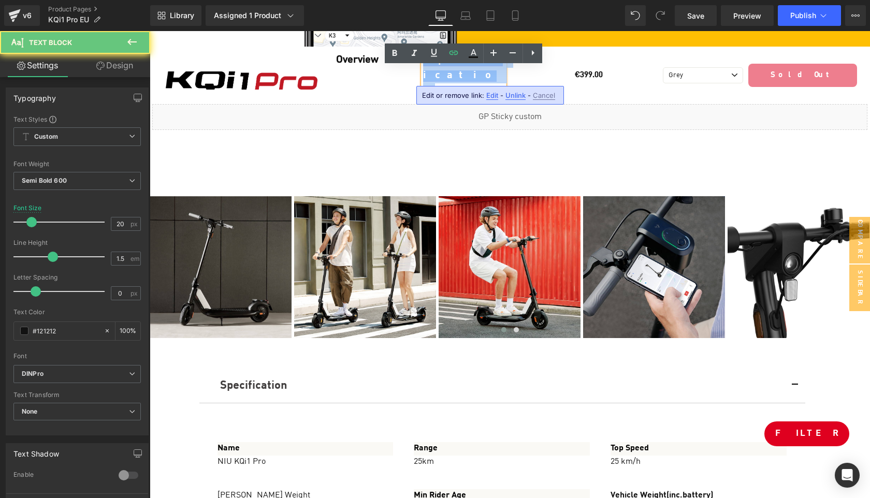
click at [447, 77] on link "Specification" at bounding box center [463, 75] width 80 height 41
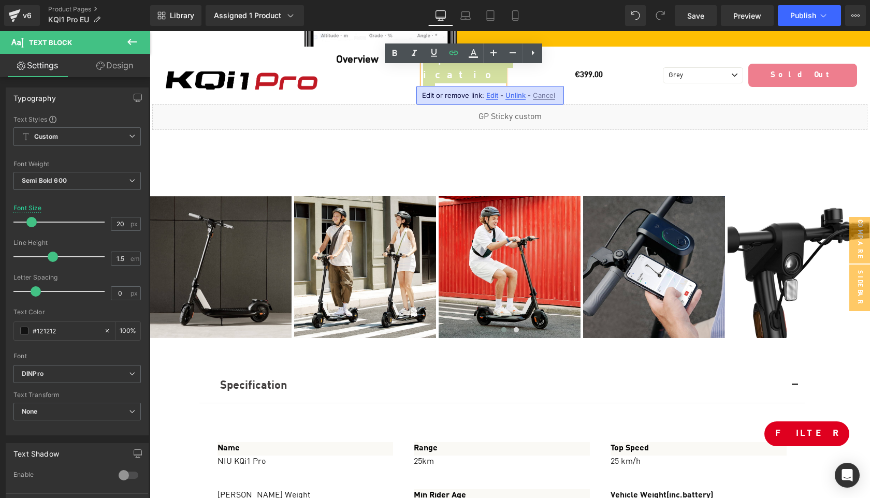
click at [491, 95] on span "Edit" at bounding box center [492, 95] width 12 height 9
click at [472, 100] on input "#r-1673605044762" at bounding box center [497, 99] width 159 height 26
paste input "725333273575"
type input "#r-1725333273575"
click at [585, 98] on icon "button" at bounding box center [589, 99] width 10 height 6
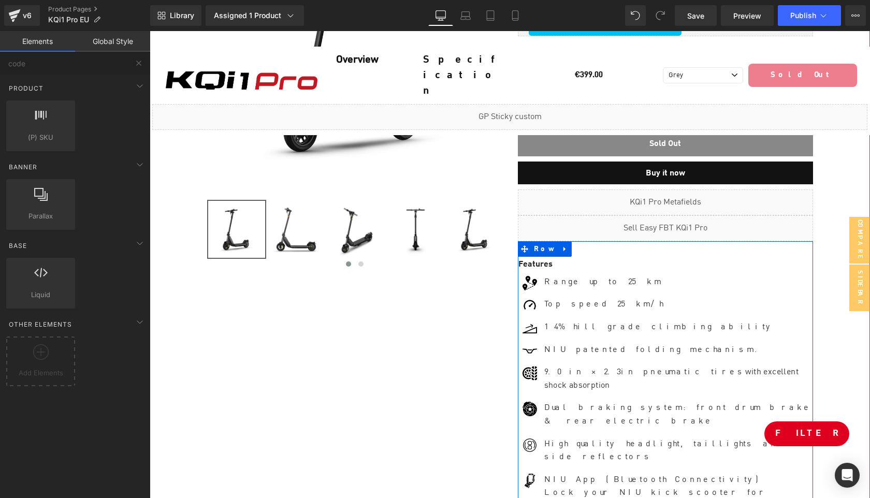
scroll to position [209, 0]
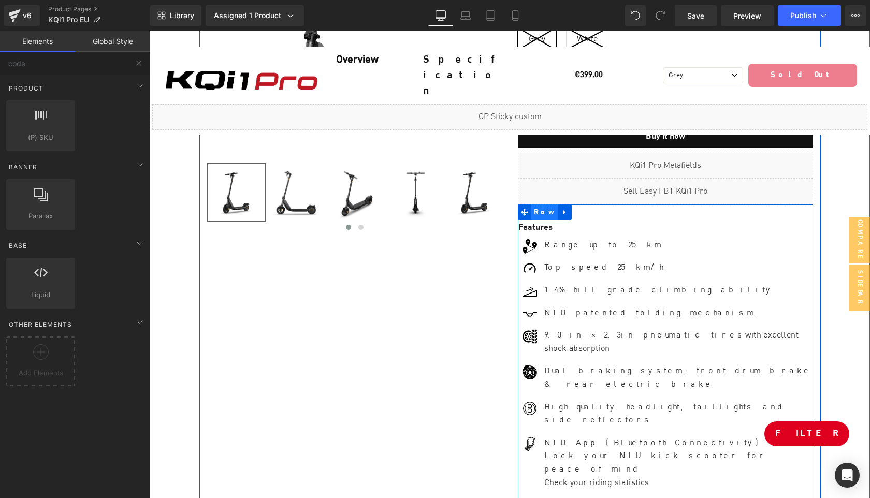
click at [537, 207] on span "Row" at bounding box center [544, 213] width 27 height 16
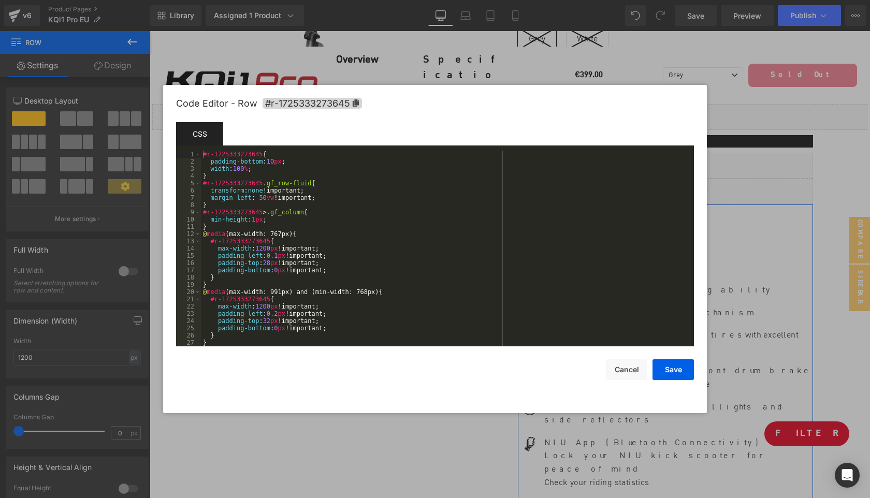
click at [520, 0] on div "Row You are previewing how the will restyle your page. You can not edit Element…" at bounding box center [435, 0] width 870 height 0
click at [355, 105] on icon at bounding box center [356, 102] width 6 height 7
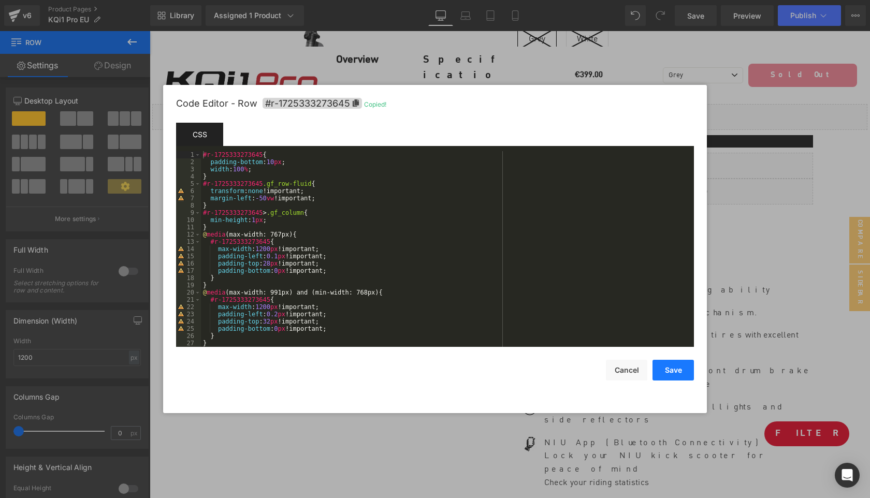
click at [675, 369] on button "Save" at bounding box center [672, 370] width 41 height 21
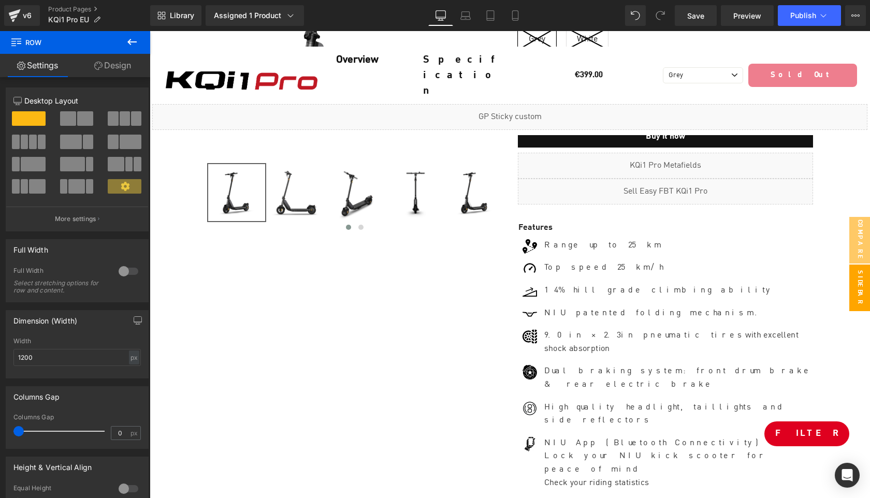
click at [861, 292] on span "Sidebar" at bounding box center [859, 288] width 21 height 47
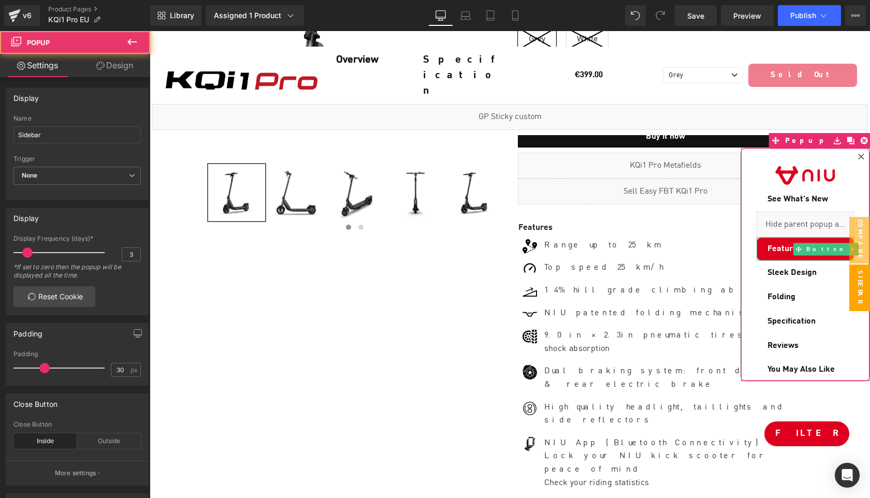
click at [795, 242] on link "Features" at bounding box center [804, 249] width 97 height 24
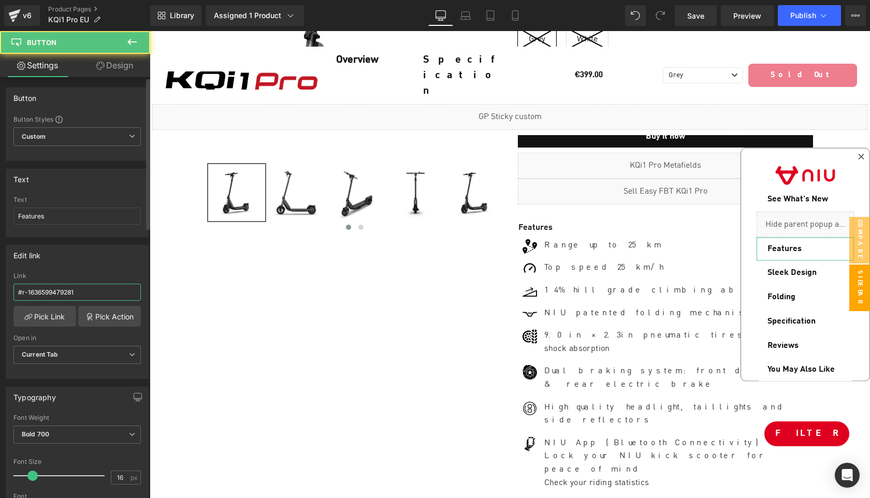
click at [107, 293] on input "#r-1636599479281" at bounding box center [76, 292] width 127 height 17
paste input "725333273645"
type input "#r-1725333273645"
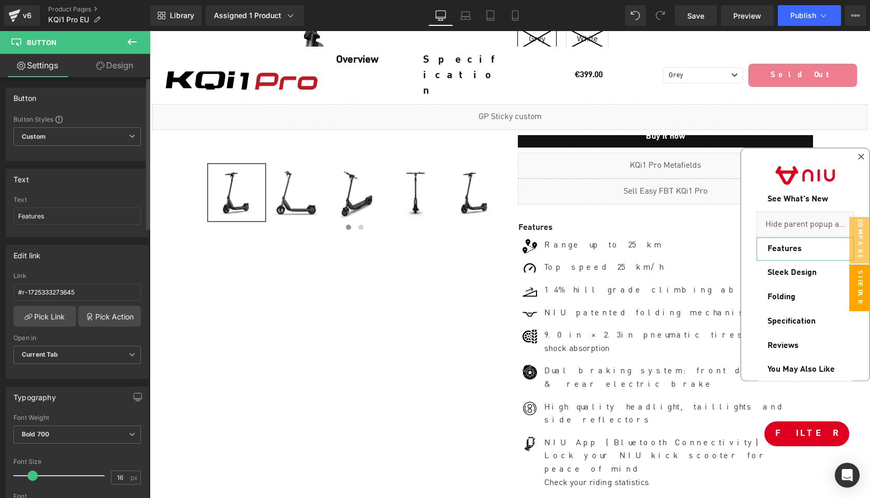
click at [107, 271] on div "Edit link #r-1636599479281 Link #r-1725333273645 Pick Link Pick Action Current …" at bounding box center [77, 312] width 143 height 134
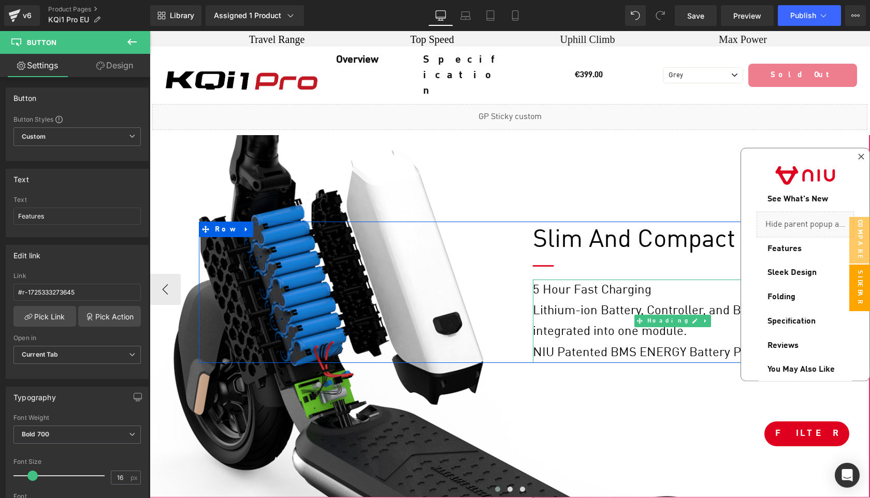
scroll to position [1256, 0]
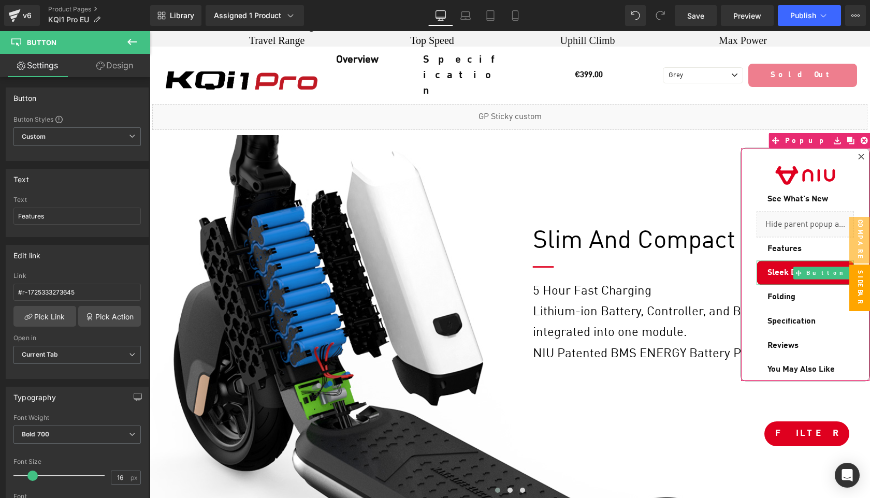
click at [775, 275] on span "Sleek Design" at bounding box center [791, 273] width 49 height 12
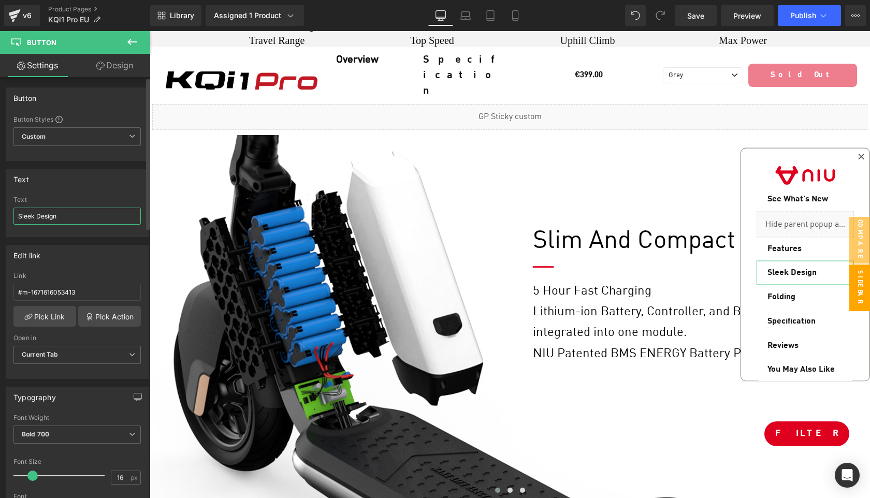
click at [25, 217] on input "Sleek Design" at bounding box center [76, 216] width 127 height 17
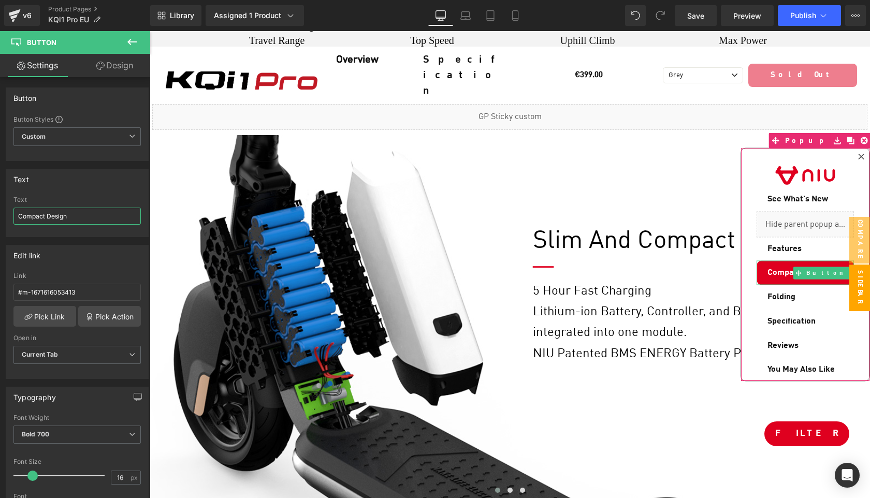
type input "Compact Design"
click at [786, 268] on span "Compact Design" at bounding box center [798, 273] width 62 height 12
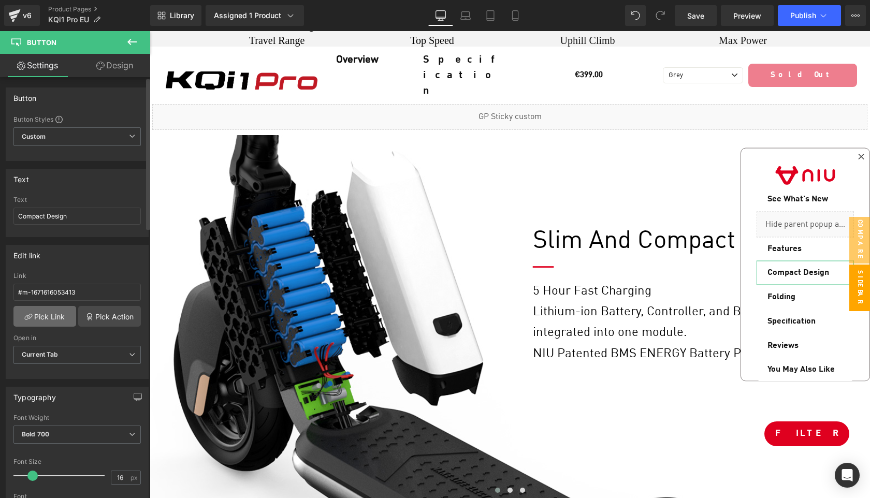
click at [36, 319] on link "Pick Link" at bounding box center [44, 316] width 63 height 21
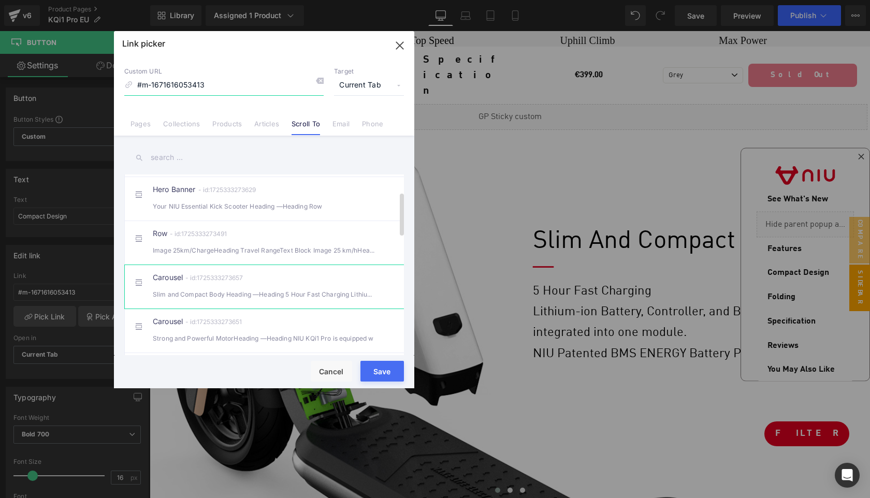
scroll to position [82, 0]
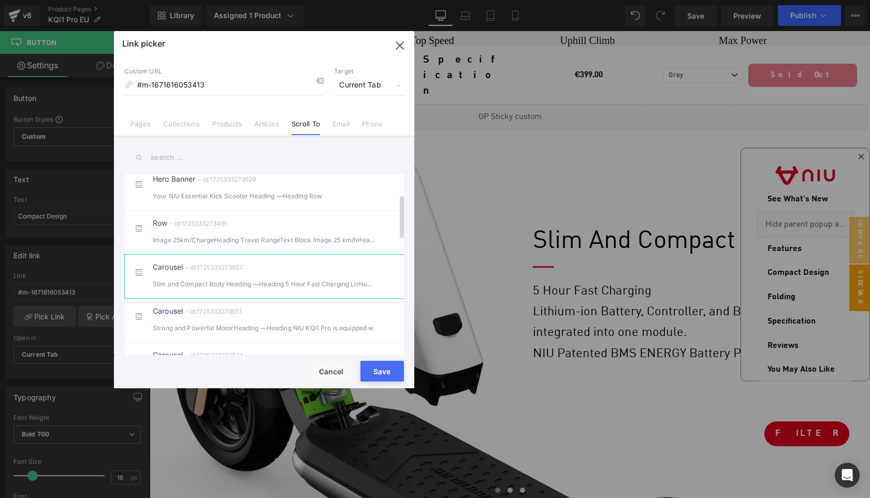
click at [307, 289] on div "Slim and Compact Body Heading —Heading 5 Hour Fast Charging Lithium-i" at bounding box center [264, 284] width 223 height 11
click at [386, 373] on button "Save" at bounding box center [381, 371] width 43 height 21
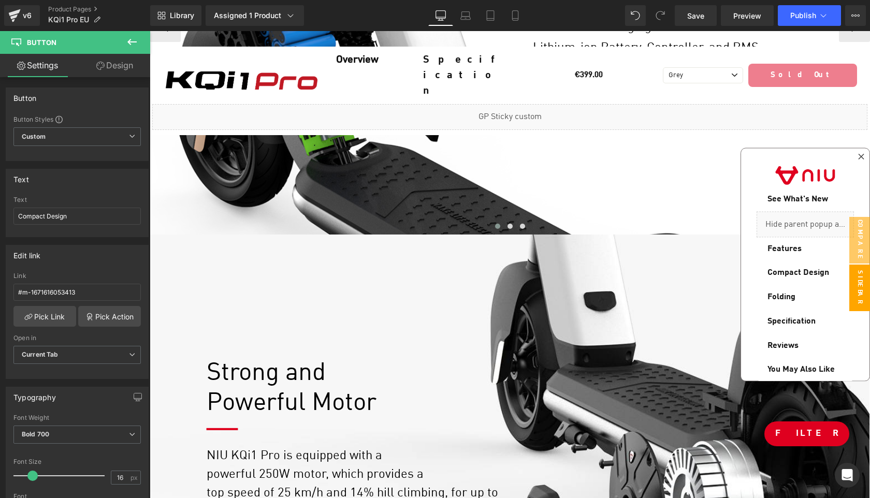
scroll to position [1522, 0]
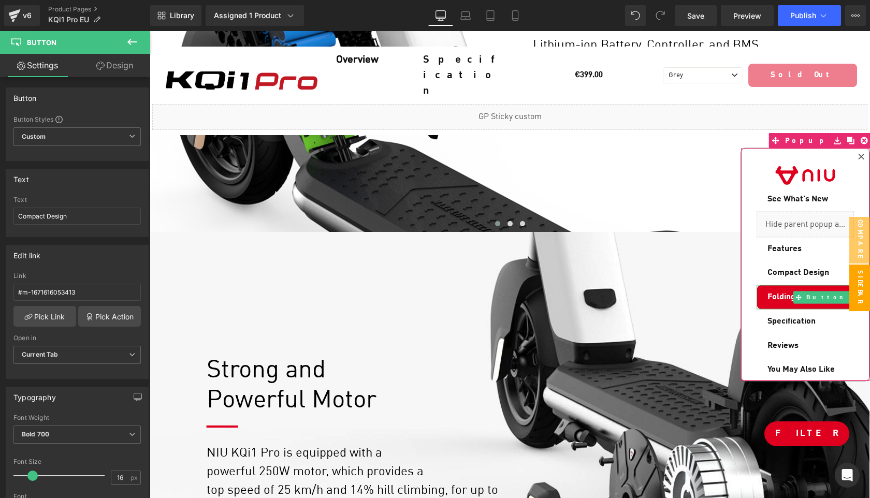
click at [783, 298] on span "Folding" at bounding box center [781, 298] width 28 height 12
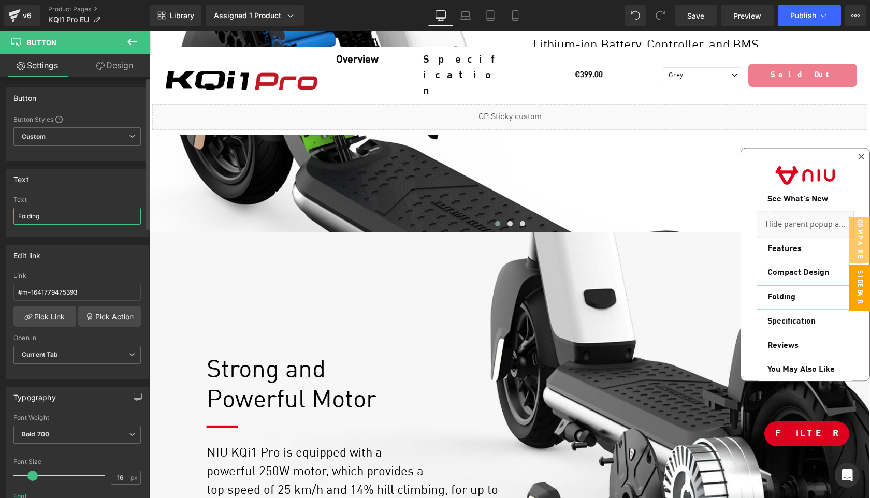
click at [62, 215] on input "Folding" at bounding box center [76, 216] width 127 height 17
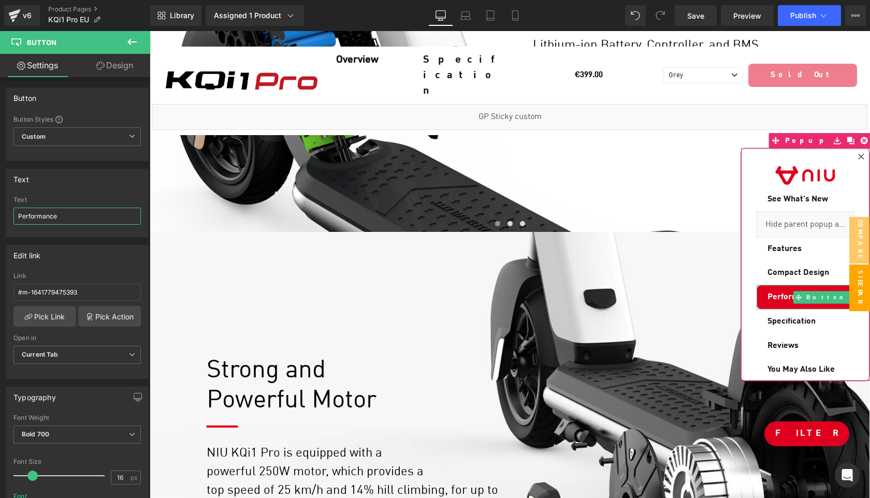
type input "Performance"
click at [781, 292] on span "Performance" at bounding box center [792, 298] width 50 height 12
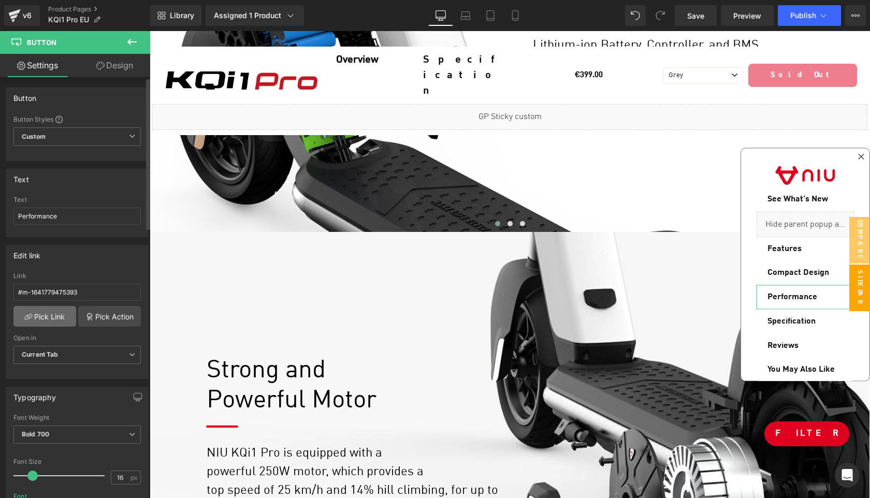
click at [49, 321] on link "Pick Link" at bounding box center [44, 316] width 63 height 21
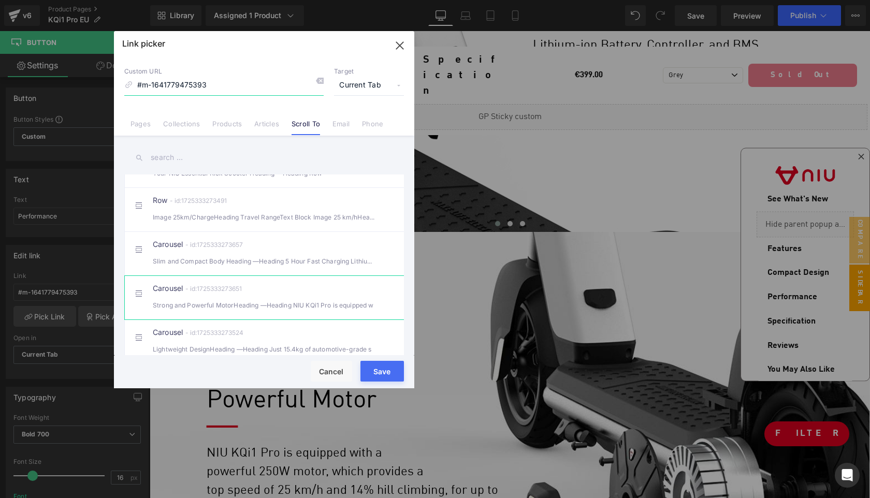
scroll to position [121, 0]
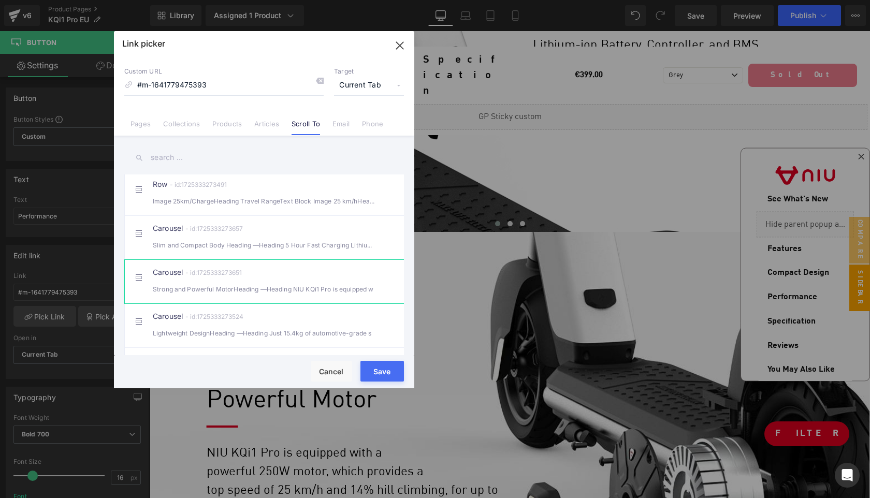
click at [295, 289] on div "Carousel - id:1725333273651 Strong and Powerful MotorHeading —Heading NIU KQi1 …" at bounding box center [280, 282] width 254 height 26
click at [383, 372] on button "Save" at bounding box center [381, 371] width 43 height 21
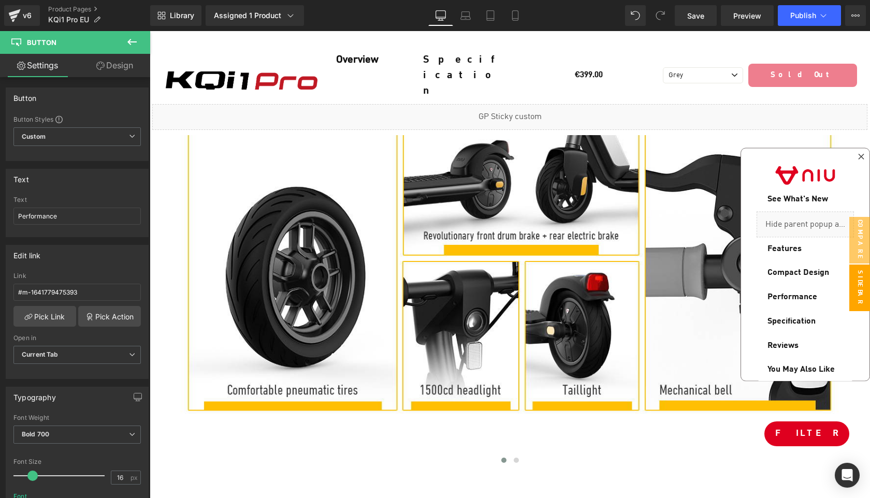
scroll to position [3321, 0]
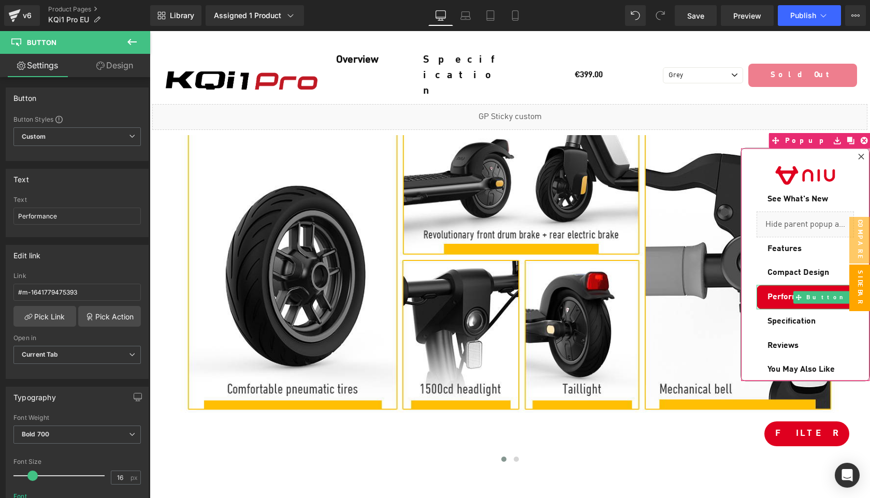
click at [769, 292] on span "Performance" at bounding box center [792, 298] width 50 height 12
click at [850, 296] on icon at bounding box center [853, 297] width 6 height 6
click at [844, 296] on icon at bounding box center [847, 297] width 6 height 6
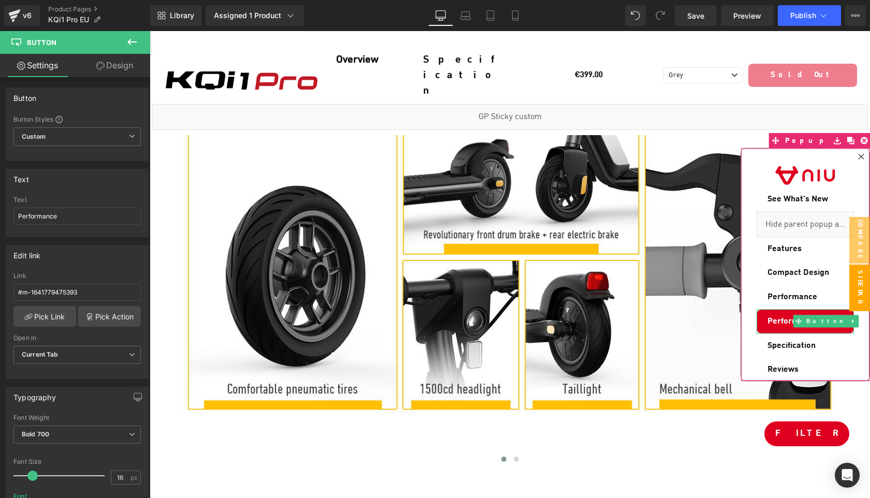
click at [781, 319] on span "Performance" at bounding box center [792, 321] width 50 height 12
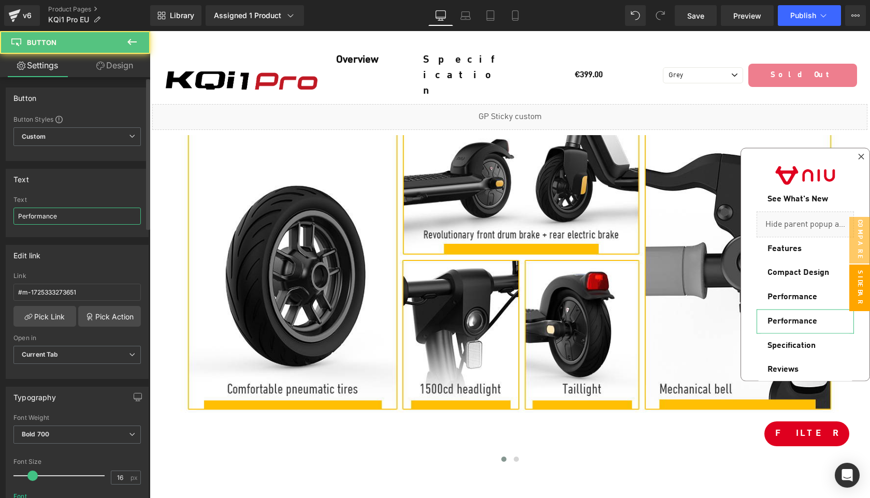
click at [82, 219] on input "Performance" at bounding box center [76, 216] width 127 height 17
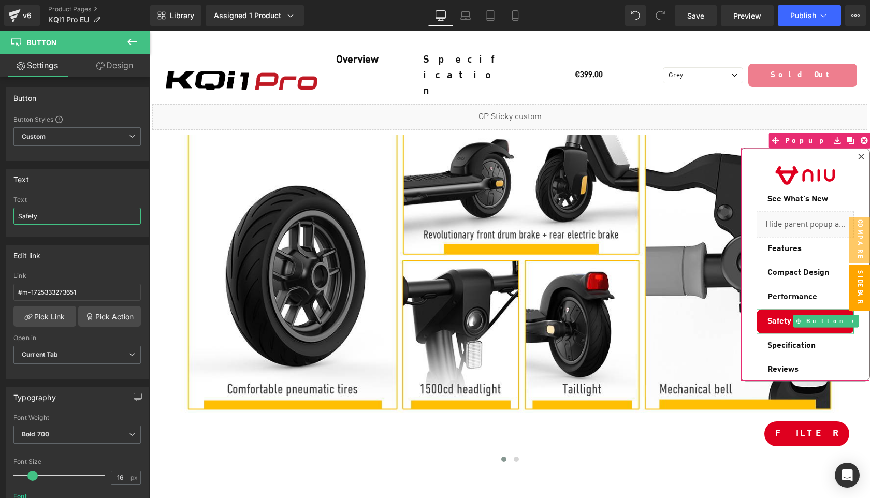
type input "Safety"
click at [779, 316] on span "Safety" at bounding box center [779, 321] width 24 height 12
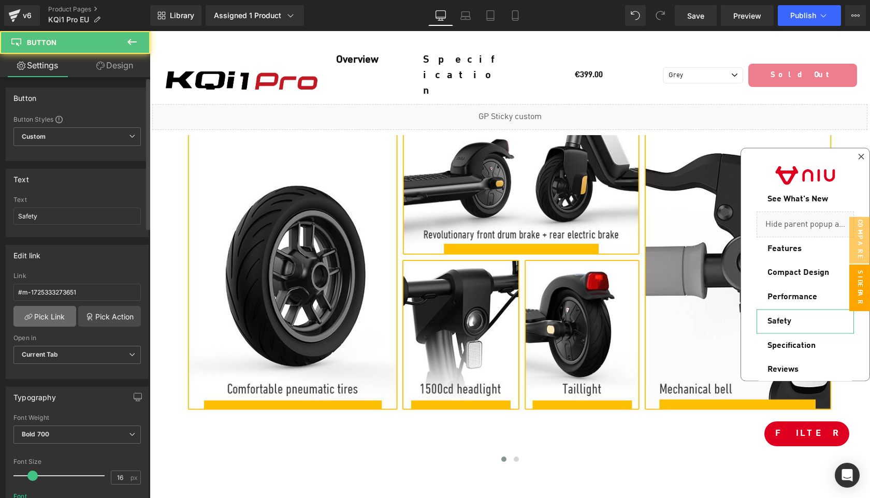
click at [52, 313] on link "Pick Link" at bounding box center [44, 316] width 63 height 21
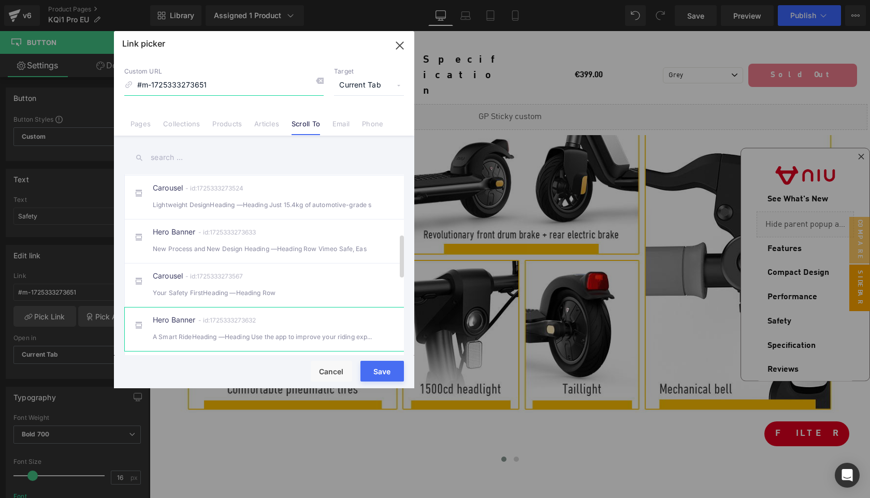
scroll to position [249, 0]
click at [309, 299] on div "Your Safety FirstHeading —Heading Row" at bounding box center [264, 293] width 223 height 11
click at [383, 370] on button "Save" at bounding box center [381, 371] width 43 height 21
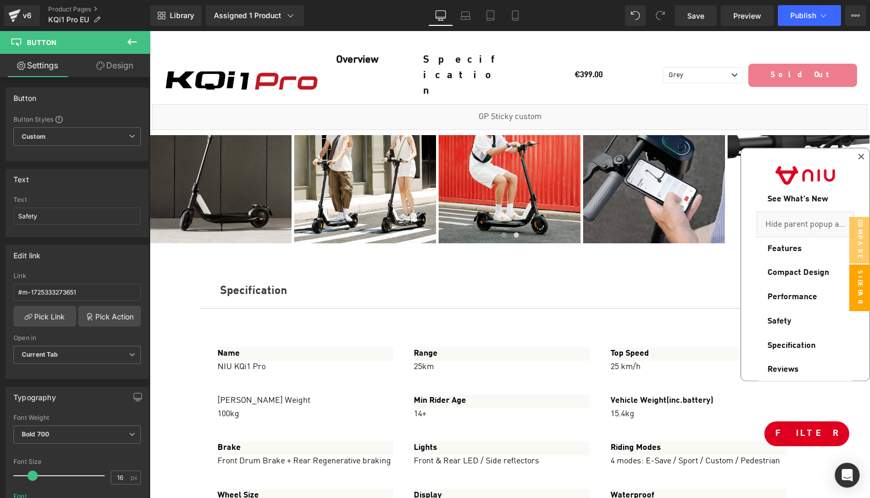
scroll to position [4167, 0]
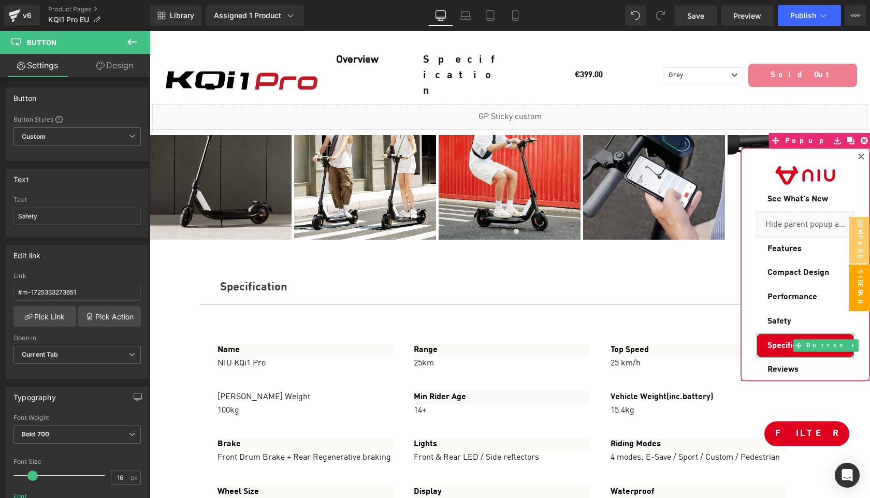
click at [778, 341] on span "Specification" at bounding box center [791, 346] width 48 height 12
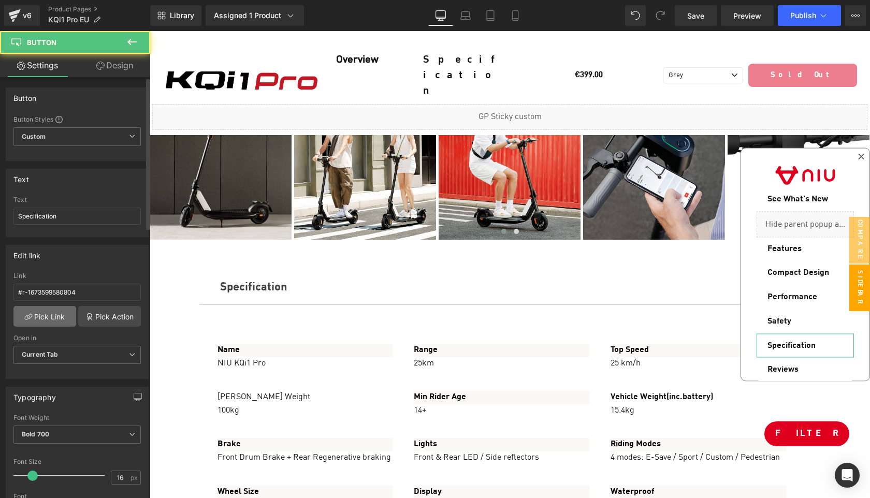
click at [55, 315] on link "Pick Link" at bounding box center [44, 316] width 63 height 21
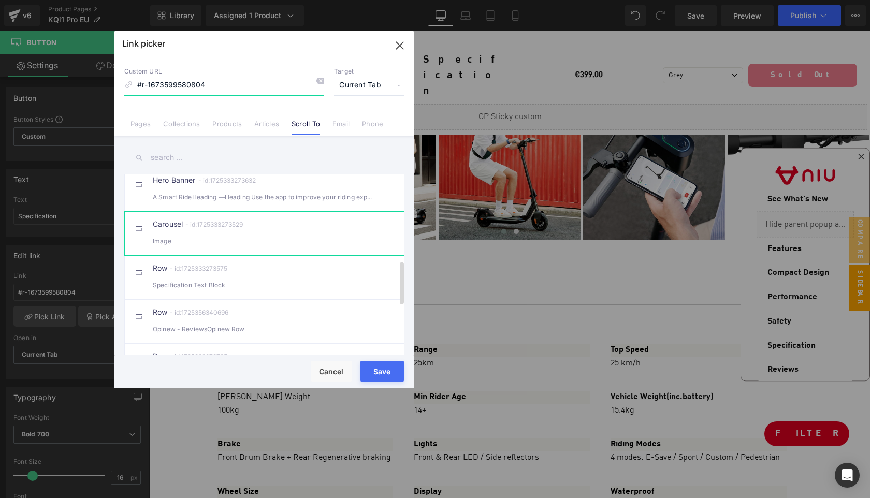
scroll to position [404, 0]
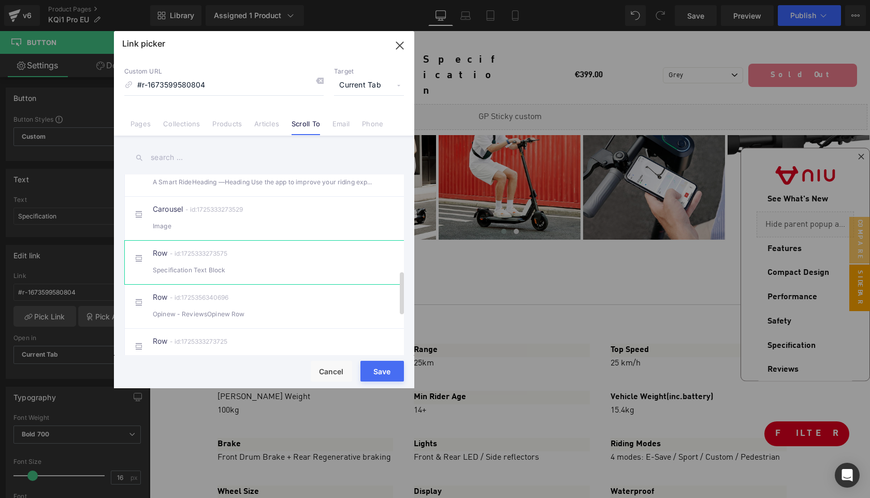
click at [270, 275] on div "Specification Text Block" at bounding box center [264, 270] width 223 height 11
click at [388, 370] on button "Save" at bounding box center [381, 371] width 43 height 21
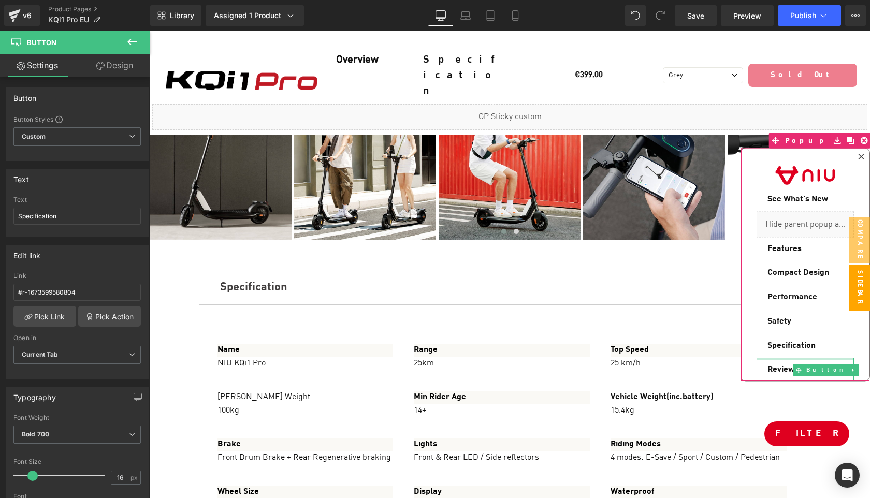
scroll to position [41, 0]
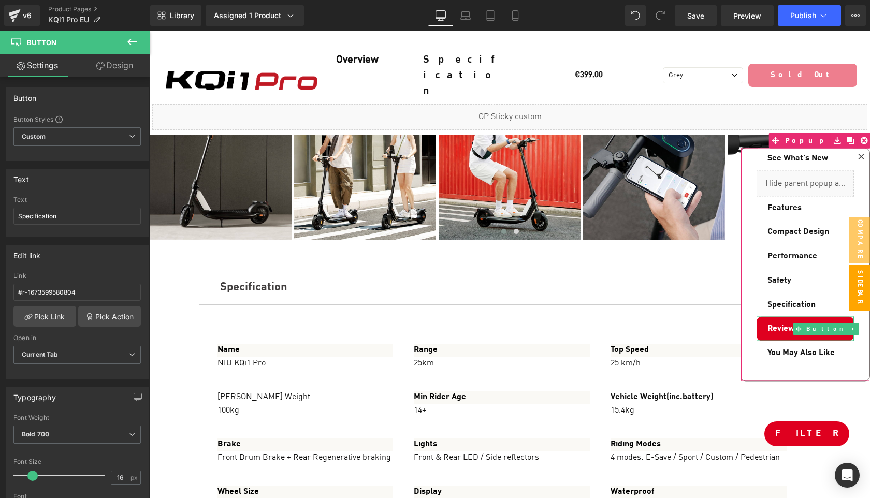
click at [793, 320] on link "Reviews" at bounding box center [804, 329] width 97 height 24
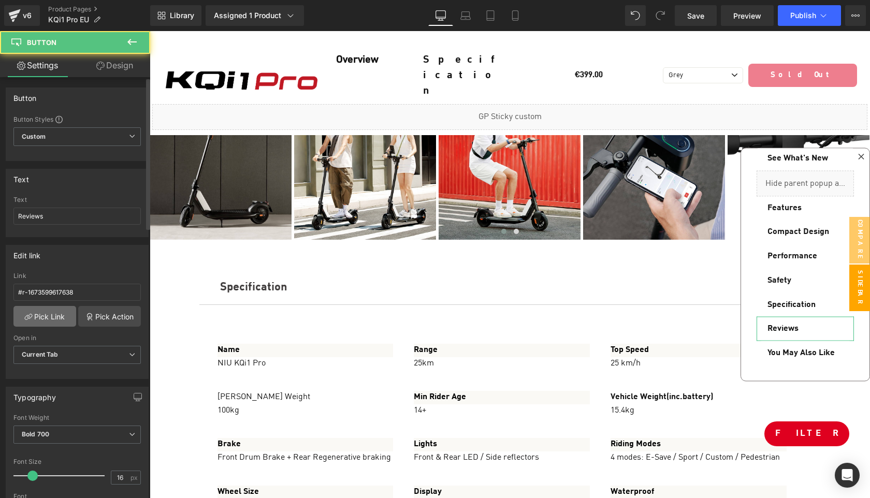
click at [59, 313] on link "Pick Link" at bounding box center [44, 316] width 63 height 21
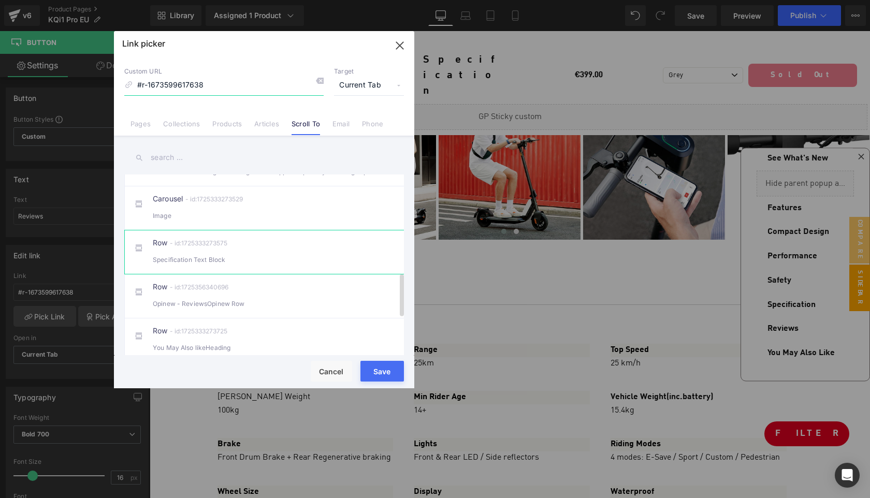
scroll to position [423, 0]
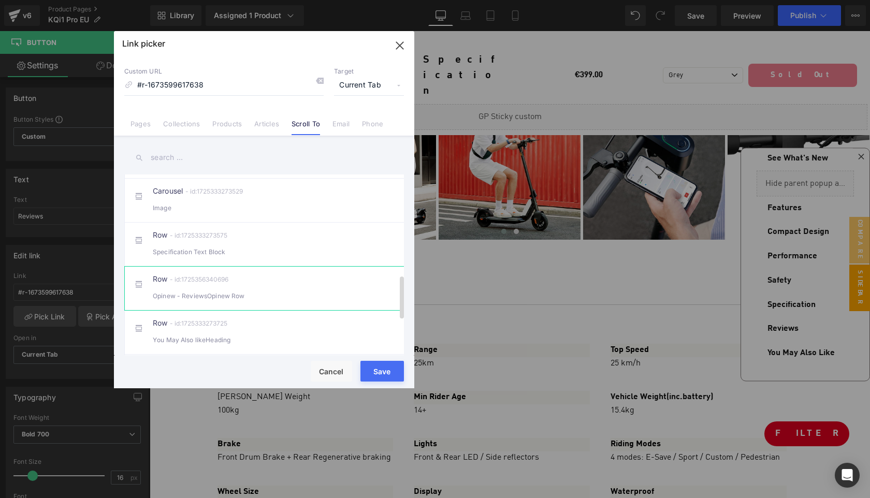
click at [281, 300] on div "Row - id:1725356340696 Opinew - ReviewsOpinew Row" at bounding box center [280, 288] width 254 height 26
click at [391, 371] on button "Save" at bounding box center [381, 371] width 43 height 21
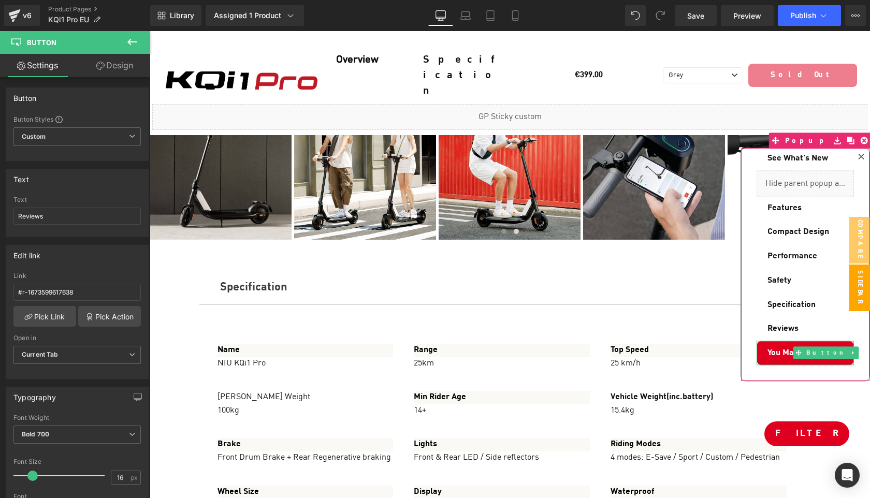
click at [781, 346] on link "You May Also Like" at bounding box center [804, 353] width 97 height 24
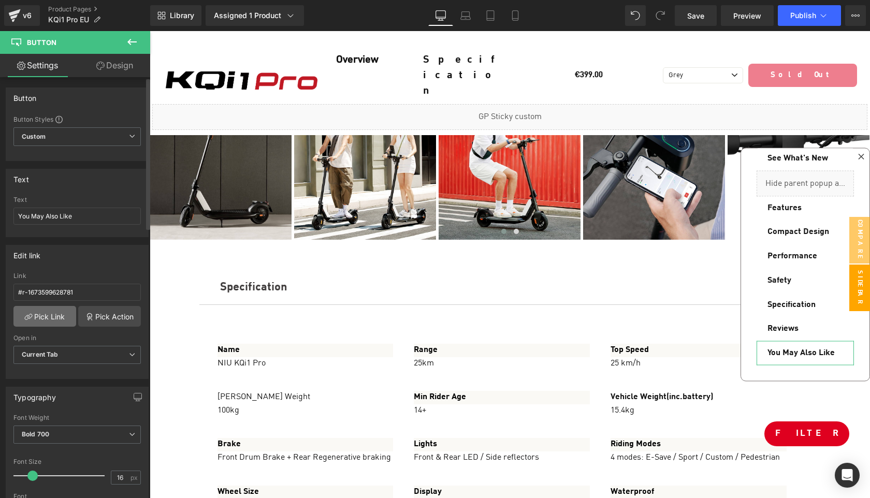
click at [52, 321] on link "Pick Link" at bounding box center [44, 316] width 63 height 21
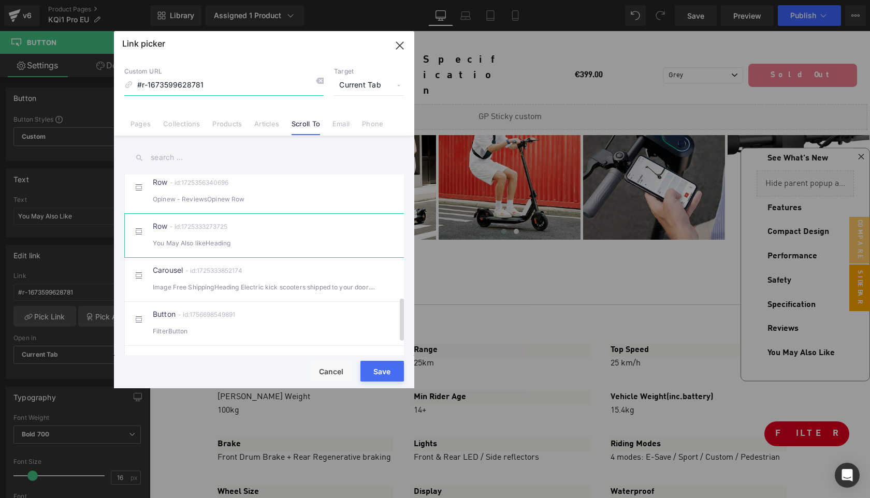
scroll to position [516, 0]
click at [270, 245] on div "Row - id:1725333273725 You May Also likeHeading" at bounding box center [280, 239] width 254 height 26
click at [380, 369] on button "Save" at bounding box center [381, 371] width 43 height 21
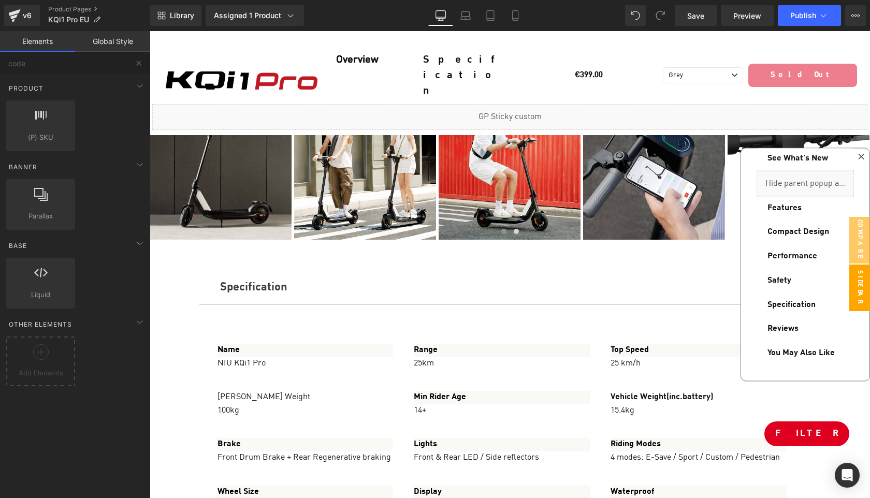
click at [828, 433] on link "Filter" at bounding box center [797, 433] width 103 height 25
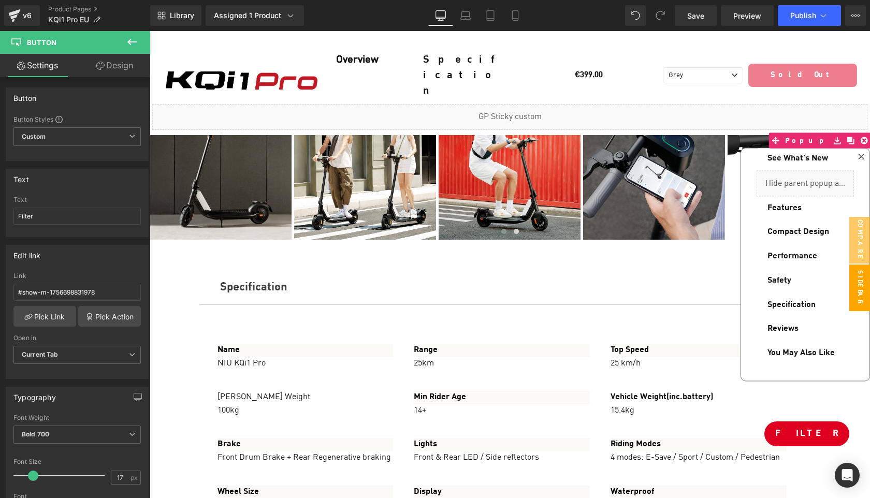
click at [111, 68] on link "Design" at bounding box center [114, 65] width 75 height 23
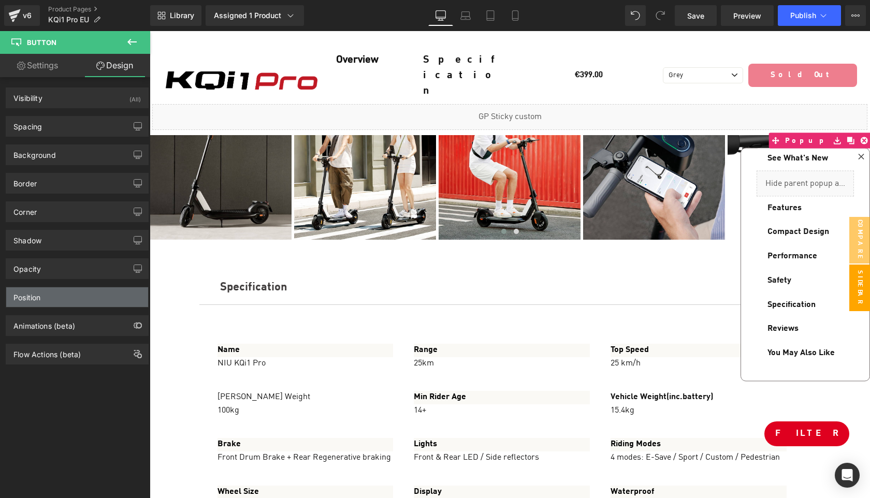
click at [62, 297] on div "Position" at bounding box center [77, 297] width 142 height 20
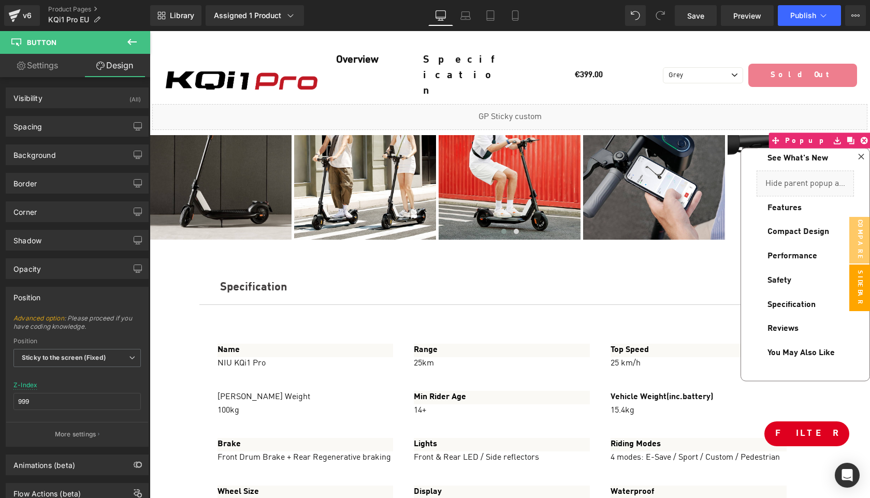
click at [62, 297] on div "Position" at bounding box center [77, 297] width 142 height 20
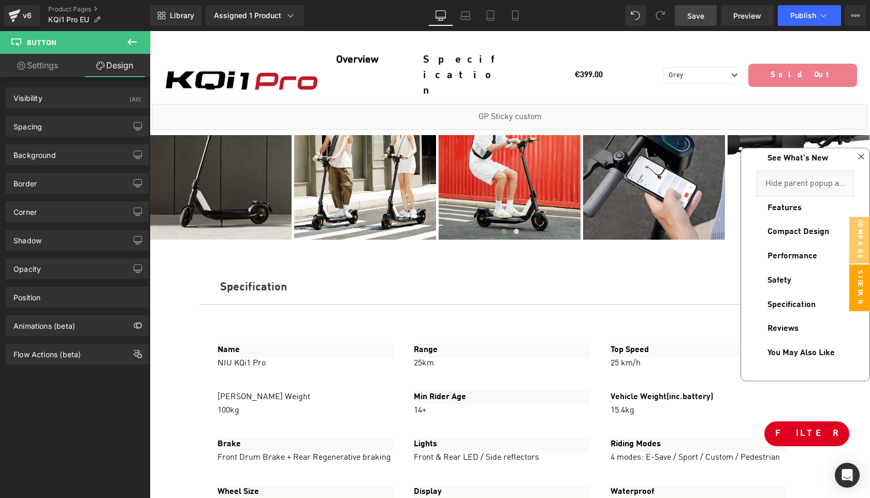
click at [693, 17] on span "Save" at bounding box center [695, 15] width 17 height 11
drag, startPoint x: 698, startPoint y: 20, endPoint x: 675, endPoint y: 166, distance: 147.9
click at [698, 20] on span "Save" at bounding box center [695, 15] width 17 height 11
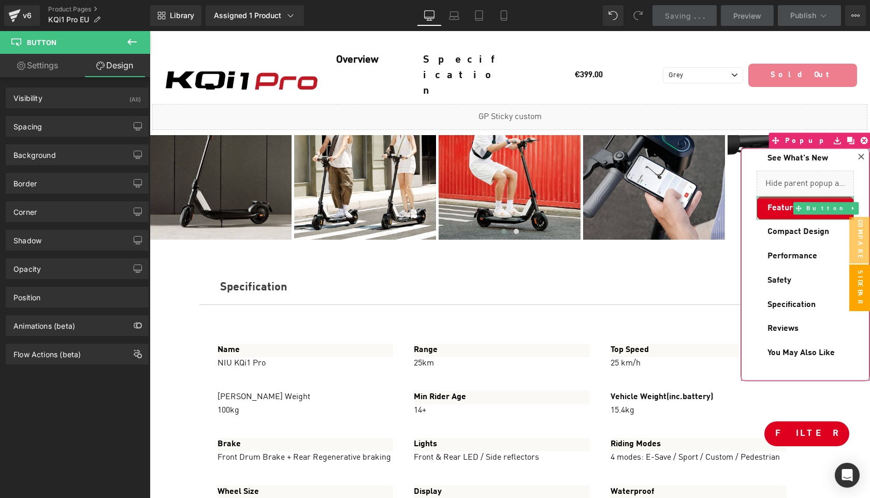
scroll to position [0, 0]
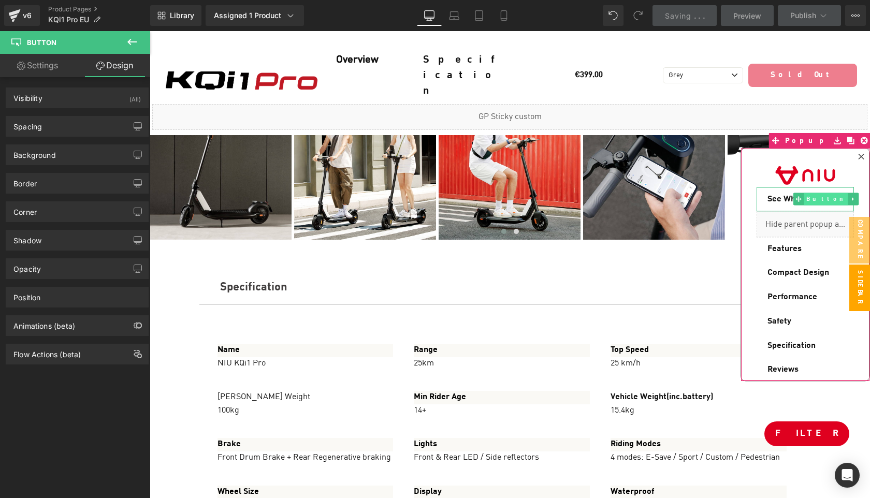
click at [820, 200] on span "Button" at bounding box center [826, 199] width 44 height 12
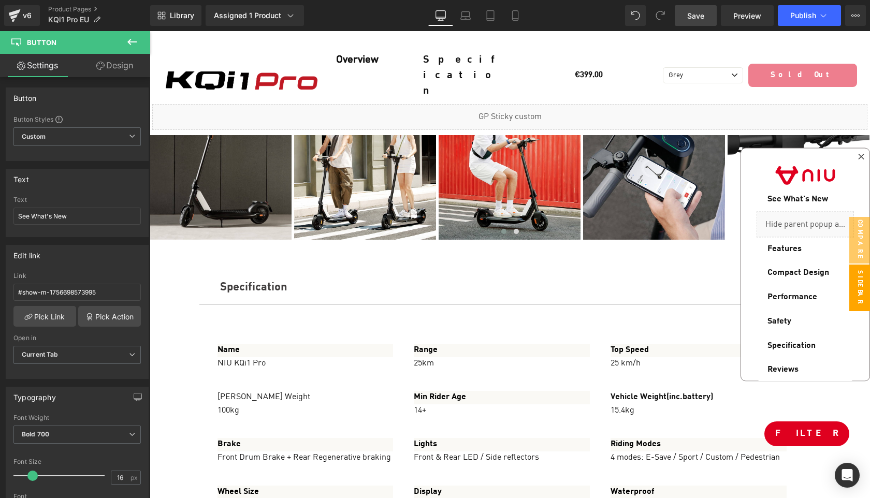
click at [699, 19] on span "Save" at bounding box center [695, 15] width 17 height 11
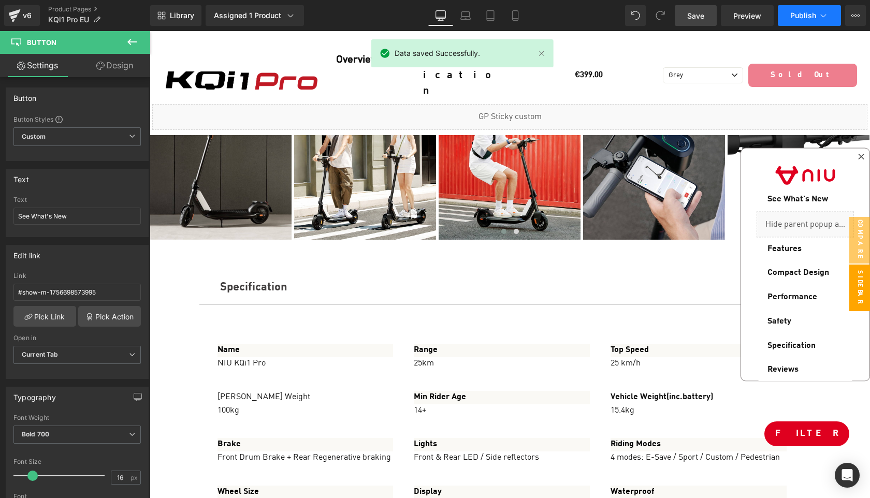
click at [800, 16] on span "Publish" at bounding box center [803, 15] width 26 height 8
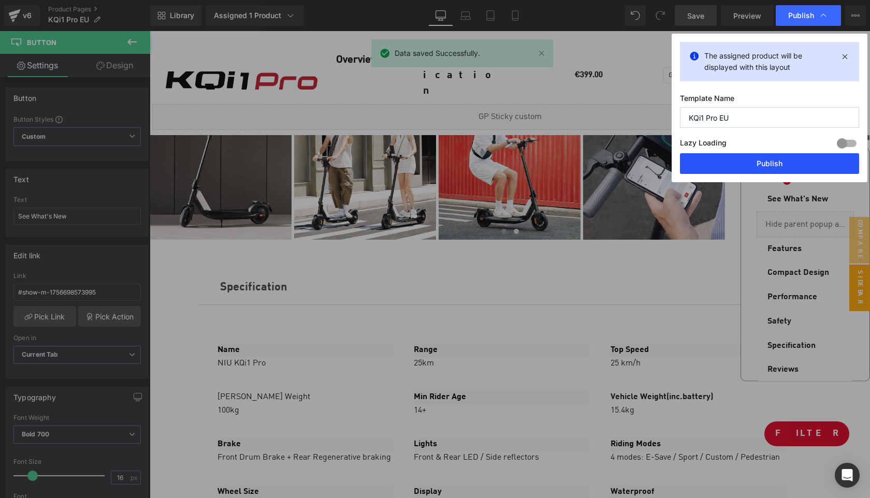
click at [783, 156] on button "Publish" at bounding box center [769, 163] width 179 height 21
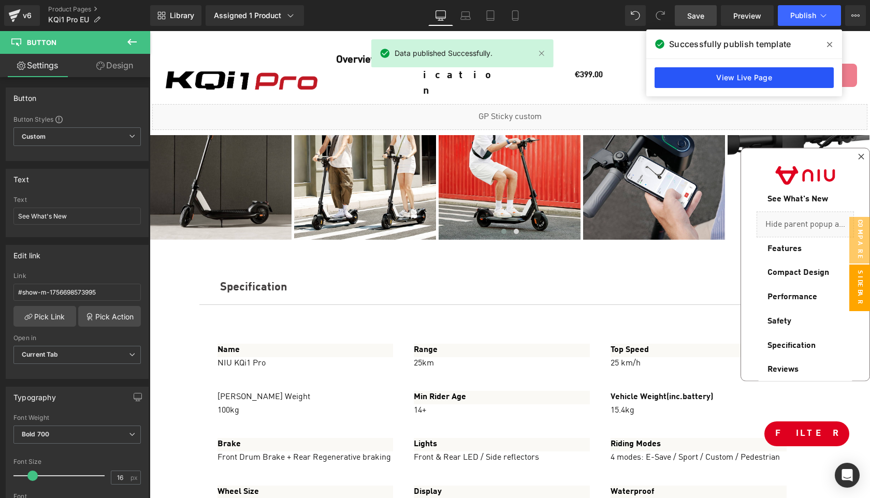
click at [728, 82] on link "View Live Page" at bounding box center [743, 77] width 179 height 21
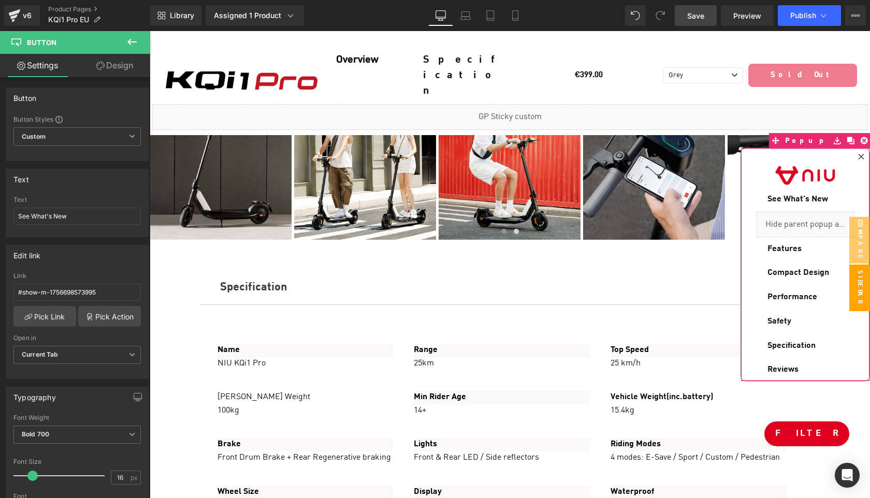
click at [836, 234] on div "Liquid" at bounding box center [804, 224] width 97 height 26
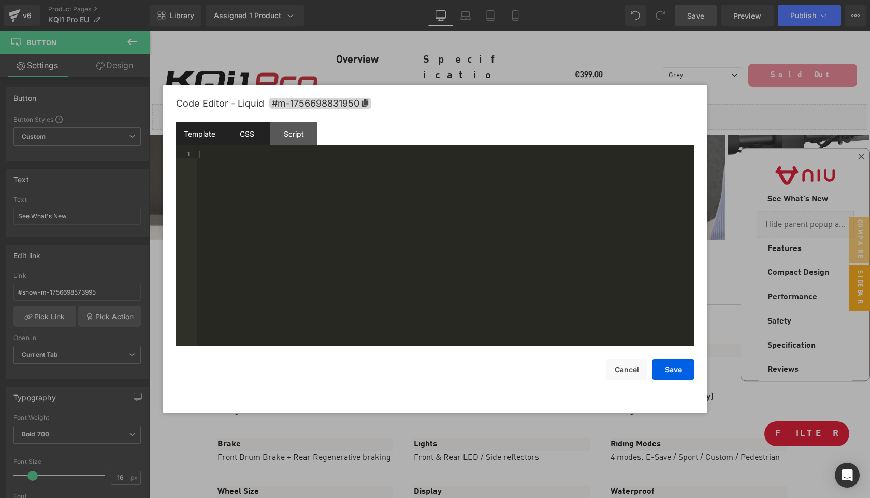
click at [244, 141] on div "CSS" at bounding box center [246, 133] width 47 height 23
click at [296, 139] on div "Script" at bounding box center [293, 133] width 47 height 23
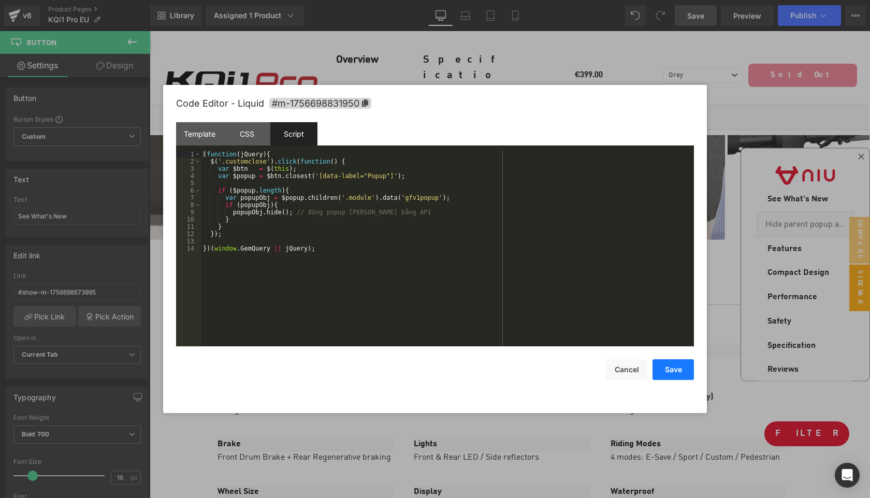
click at [665, 365] on button "Save" at bounding box center [672, 369] width 41 height 21
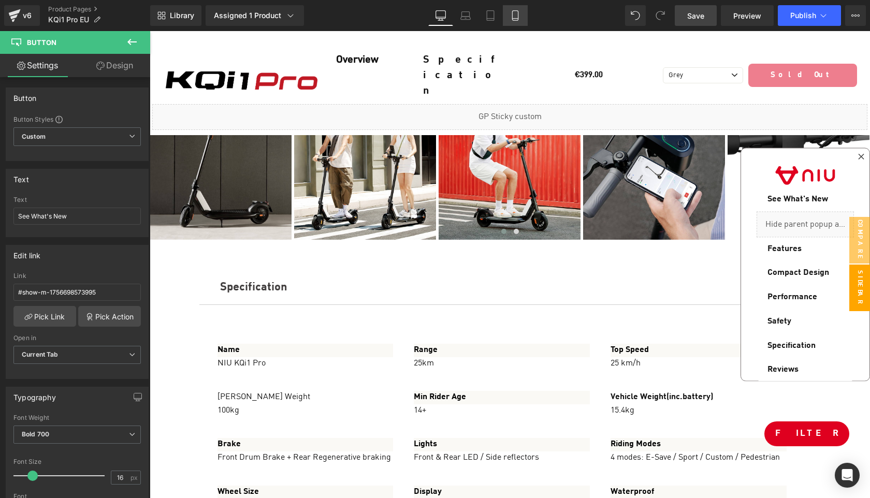
click at [521, 12] on link "Mobile" at bounding box center [515, 15] width 25 height 21
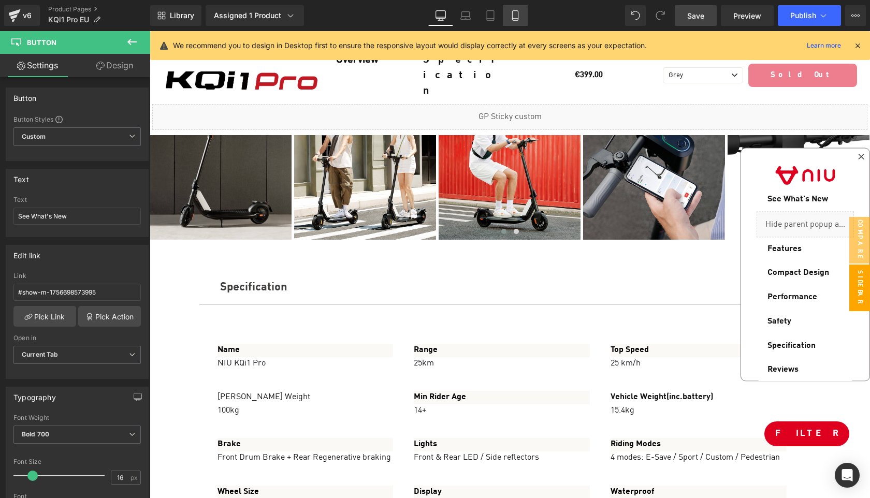
click at [515, 19] on icon at bounding box center [515, 19] width 6 height 0
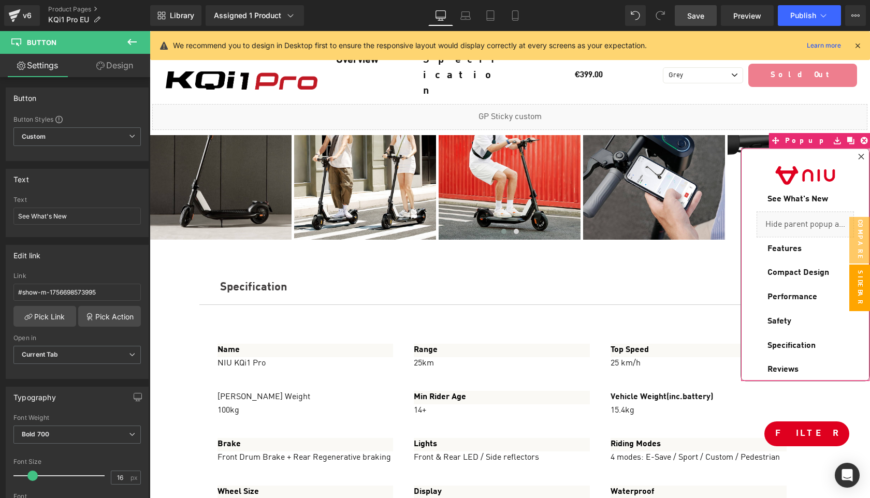
click at [863, 153] on div at bounding box center [861, 157] width 12 height 12
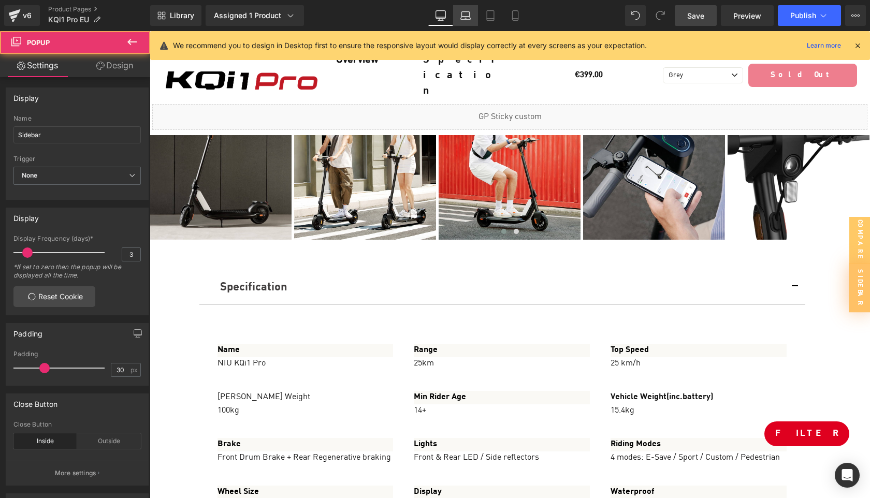
click at [470, 18] on icon at bounding box center [465, 15] width 10 height 10
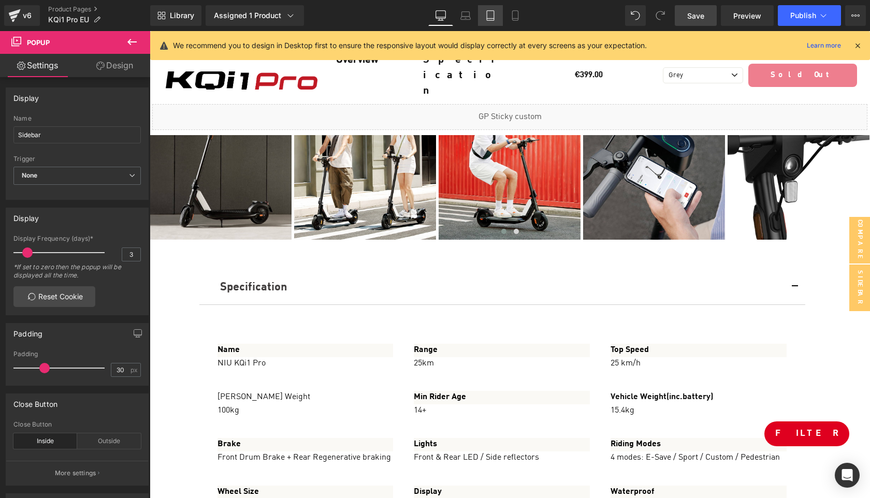
click at [484, 15] on link "Tablet" at bounding box center [490, 15] width 25 height 21
click at [512, 18] on icon at bounding box center [515, 15] width 10 height 10
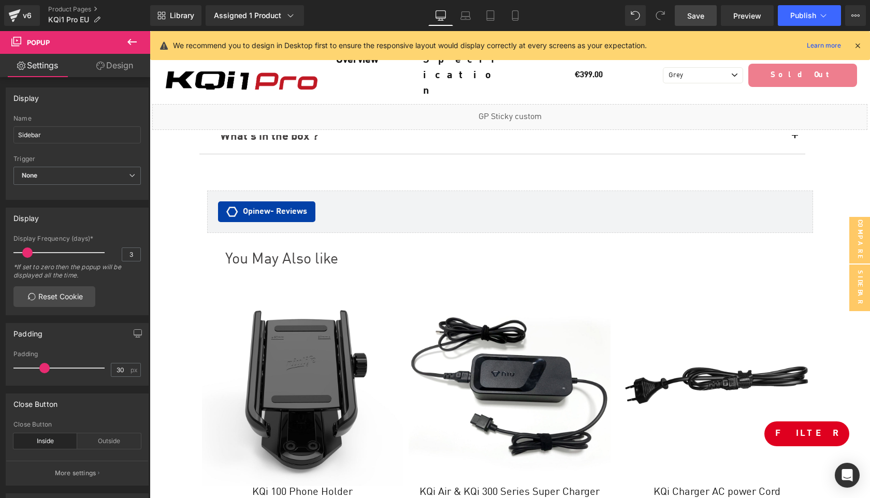
scroll to position [4917, 0]
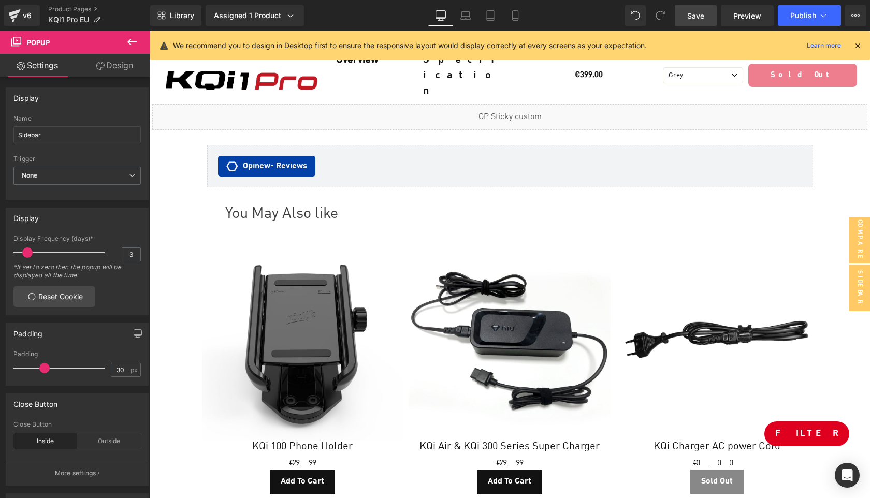
click at [855, 46] on icon at bounding box center [857, 45] width 9 height 9
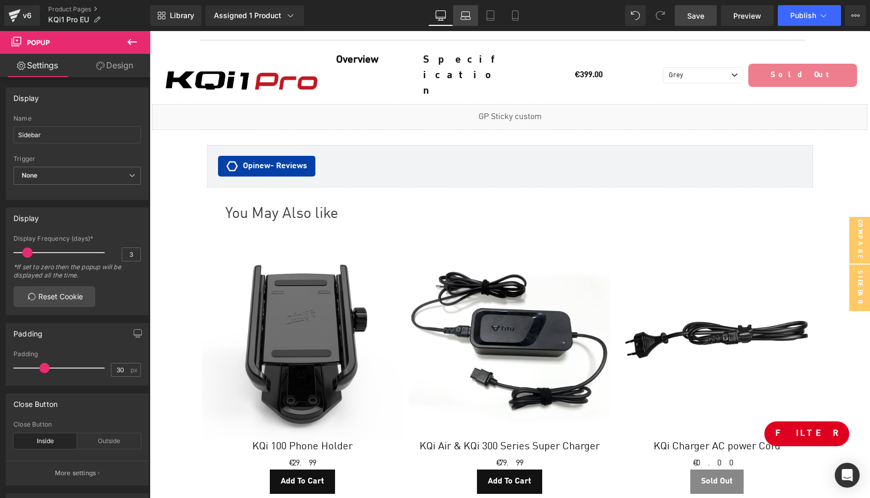
click at [462, 16] on icon at bounding box center [465, 15] width 10 height 10
click at [138, 44] on icon at bounding box center [132, 42] width 12 height 12
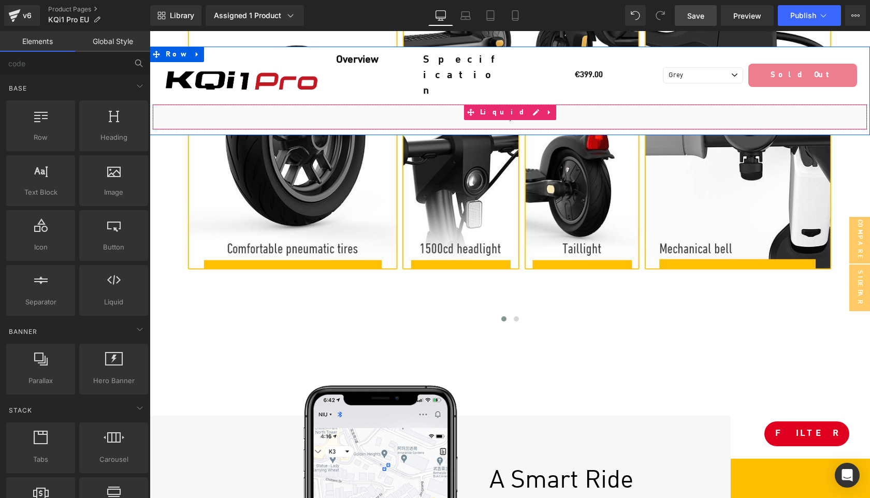
scroll to position [3365, 0]
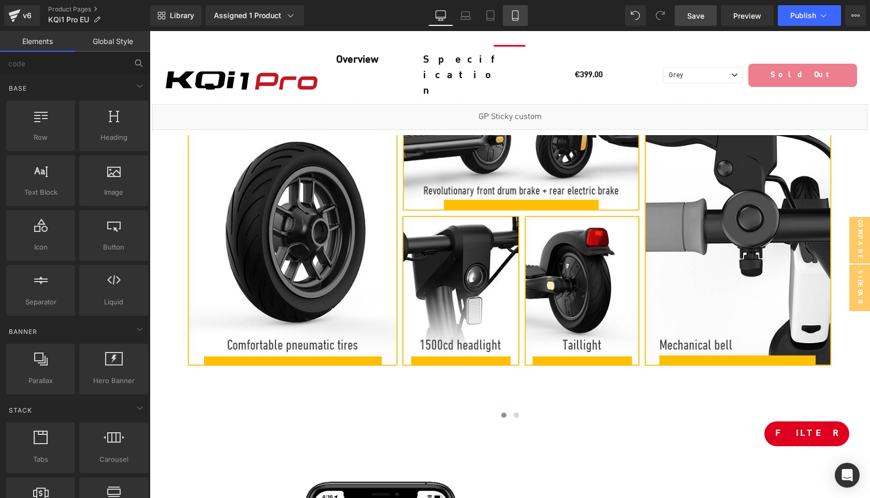
click at [516, 17] on icon at bounding box center [515, 15] width 10 height 10
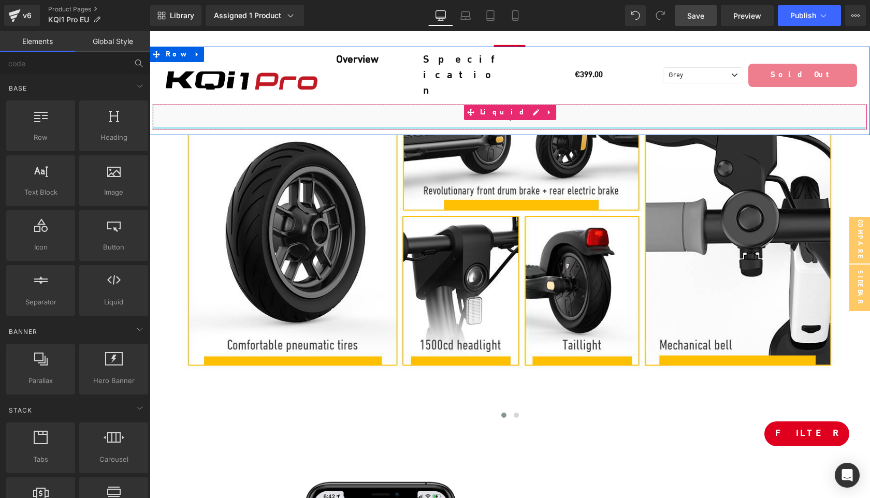
click at [453, 127] on div at bounding box center [510, 128] width 714 height 3
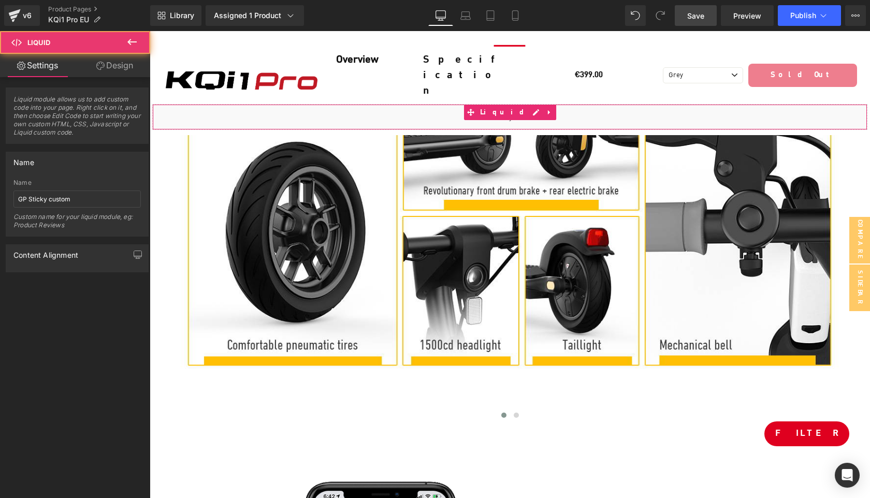
click at [117, 65] on link "Design" at bounding box center [114, 65] width 75 height 23
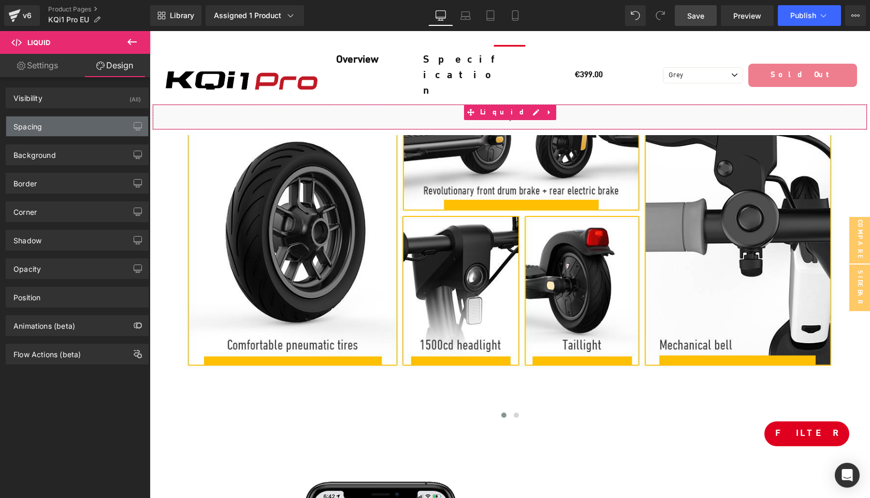
click at [77, 124] on div "Spacing" at bounding box center [77, 126] width 142 height 20
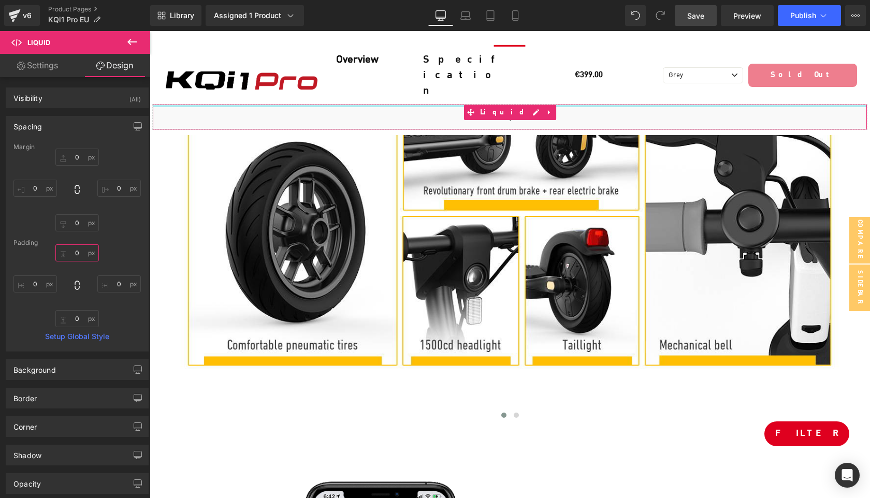
click at [77, 253] on input "text" at bounding box center [76, 252] width 43 height 17
type input "10"
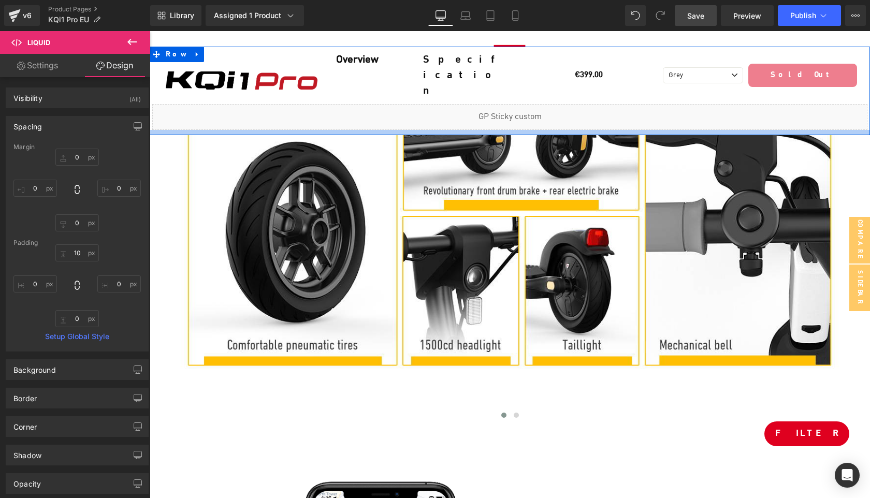
click at [401, 131] on div at bounding box center [510, 132] width 720 height 5
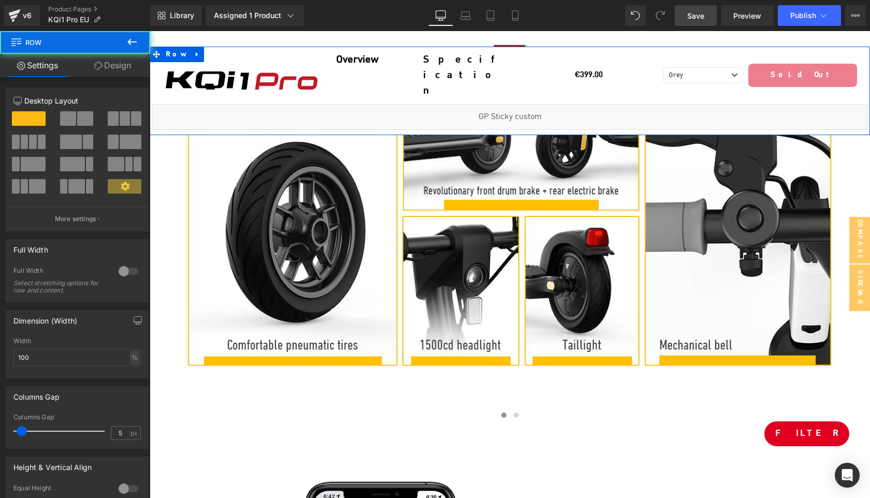
click at [115, 55] on link "Design" at bounding box center [112, 65] width 75 height 23
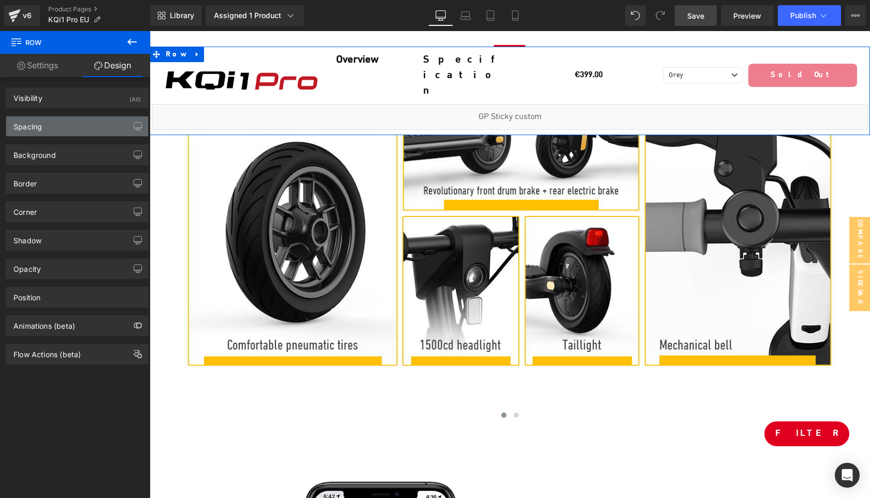
click at [78, 129] on div "Spacing" at bounding box center [77, 126] width 142 height 20
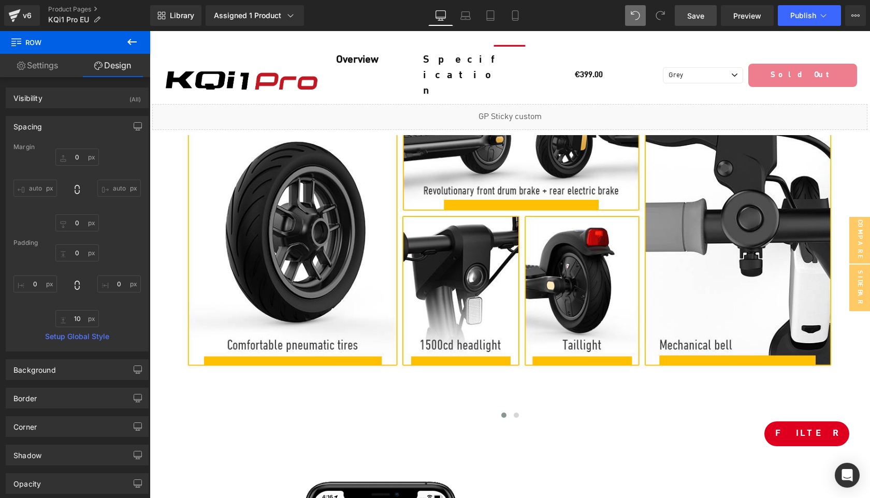
click at [632, 13] on icon at bounding box center [632, 12] width 3 height 3
click at [466, 18] on icon at bounding box center [466, 18] width 2 height 0
click at [492, 18] on icon at bounding box center [490, 15] width 10 height 10
click at [519, 19] on icon at bounding box center [515, 15] width 10 height 10
click at [702, 19] on span "Save" at bounding box center [695, 15] width 17 height 11
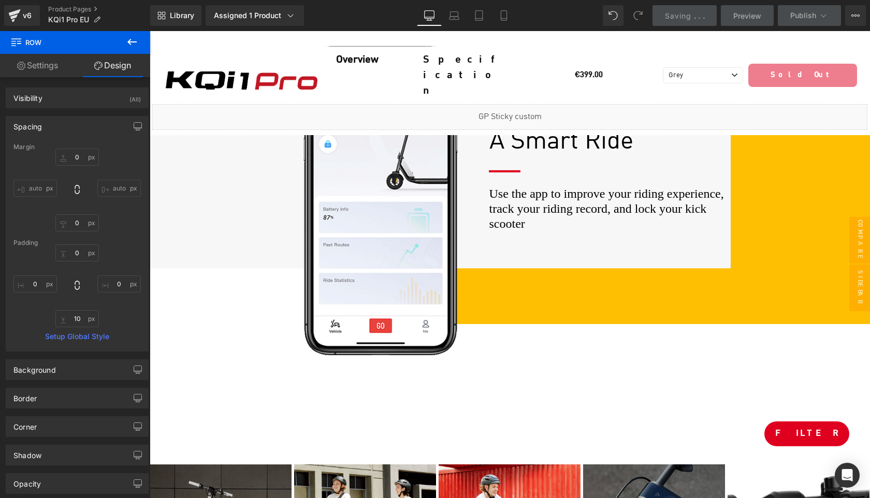
scroll to position [3804, 0]
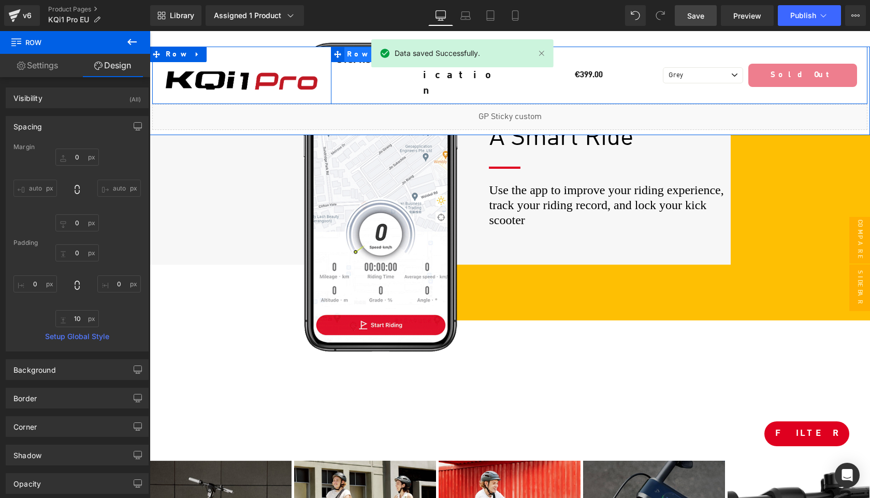
click at [352, 57] on span "Row" at bounding box center [357, 55] width 27 height 16
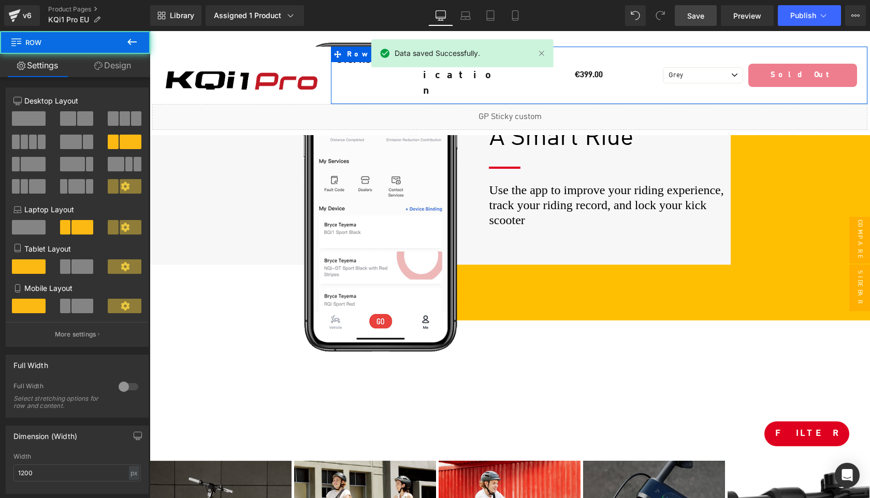
click at [116, 65] on link "Design" at bounding box center [112, 65] width 75 height 23
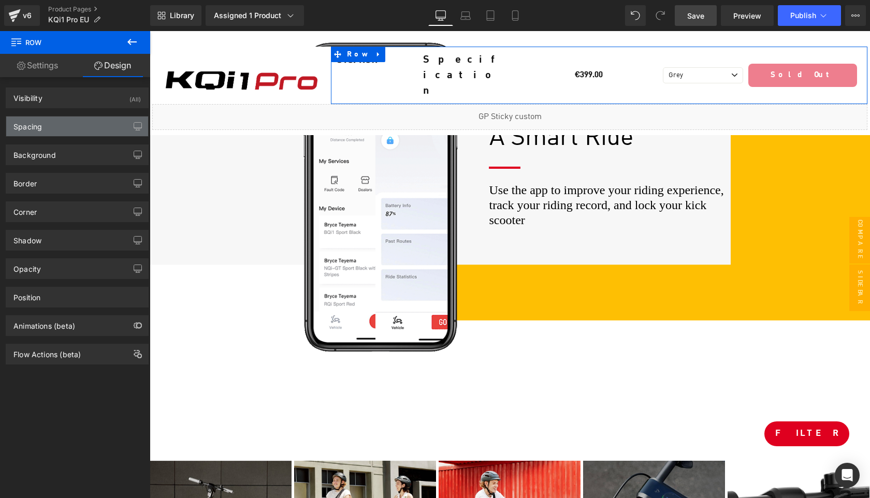
click at [64, 124] on div "Spacing" at bounding box center [77, 126] width 142 height 20
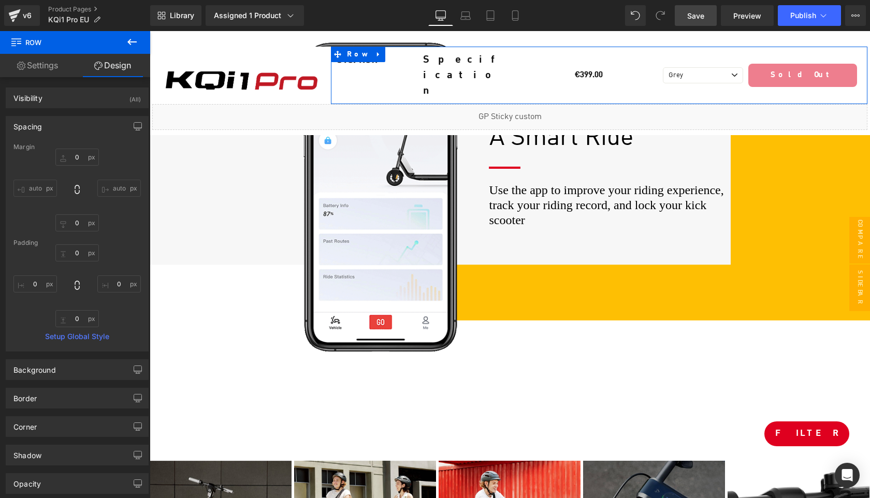
click at [64, 124] on div "Spacing" at bounding box center [77, 126] width 142 height 20
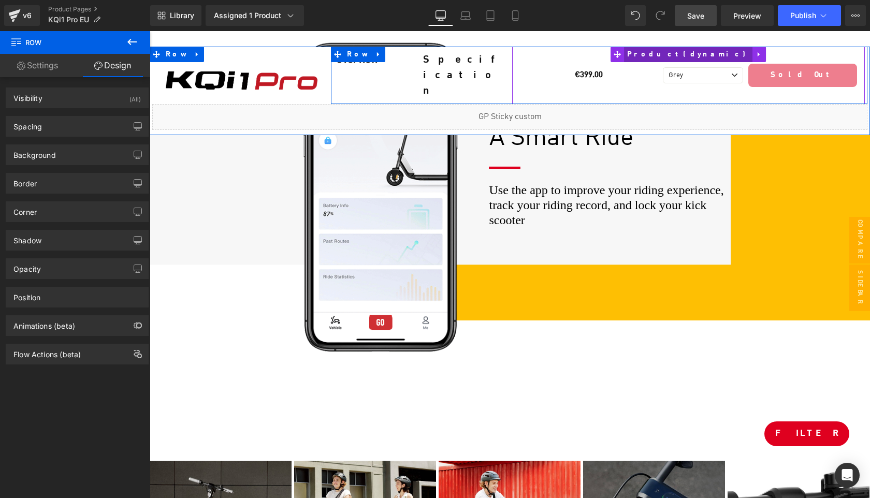
click at [671, 54] on span "Product" at bounding box center [688, 55] width 128 height 16
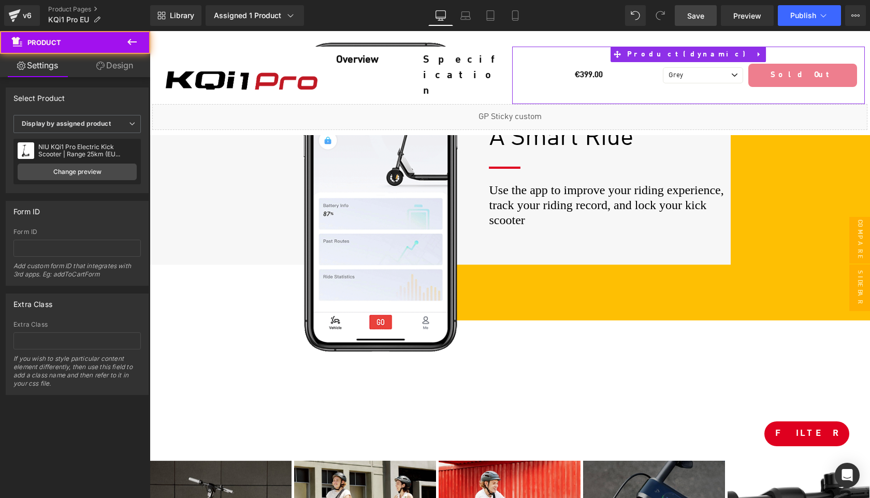
click at [112, 67] on link "Design" at bounding box center [114, 65] width 75 height 23
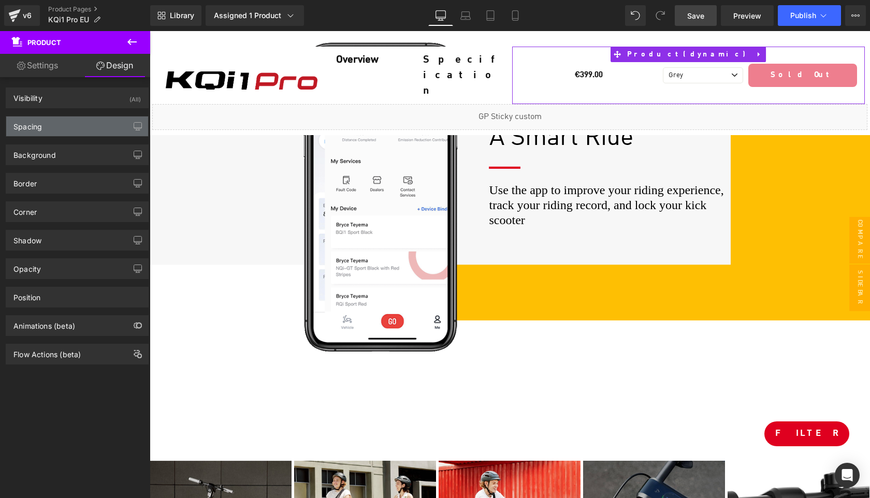
click at [69, 127] on div "Spacing" at bounding box center [77, 126] width 142 height 20
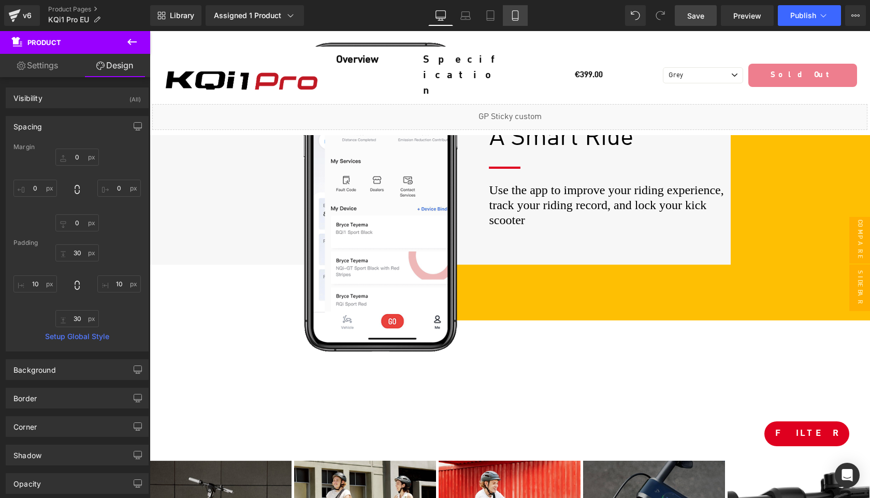
click at [512, 17] on icon at bounding box center [515, 15] width 10 height 10
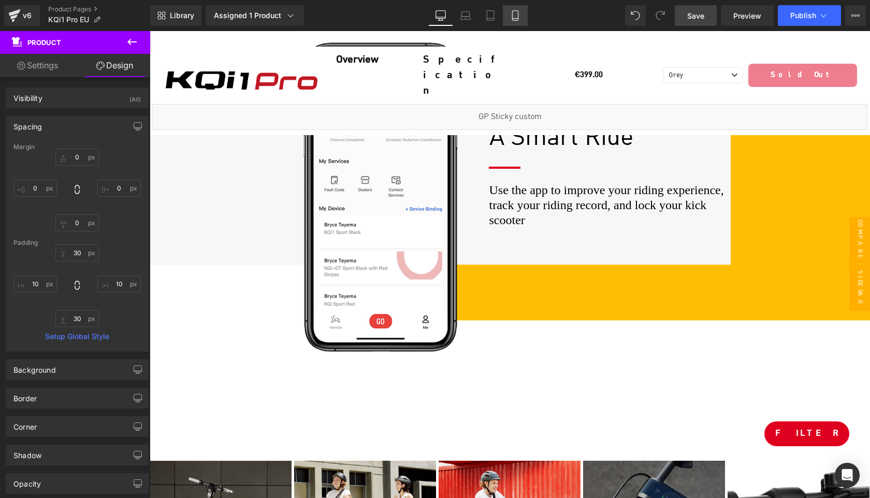
click at [515, 15] on icon at bounding box center [515, 15] width 10 height 10
click at [486, 10] on icon at bounding box center [490, 15] width 10 height 10
click at [460, 22] on link "Laptop" at bounding box center [465, 15] width 25 height 21
click at [796, 18] on span "Publish" at bounding box center [803, 15] width 26 height 8
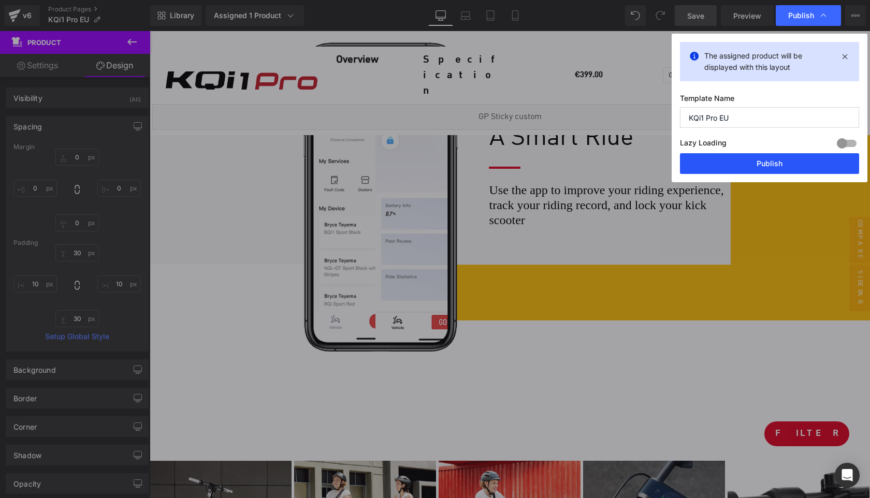
click at [767, 159] on button "Publish" at bounding box center [769, 163] width 179 height 21
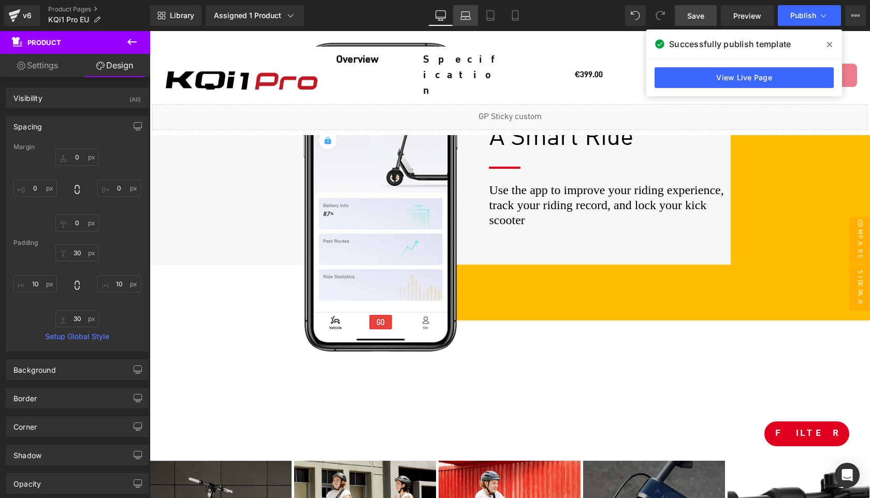
click at [470, 20] on icon at bounding box center [465, 15] width 10 height 10
